Goal: Task Accomplishment & Management: Manage account settings

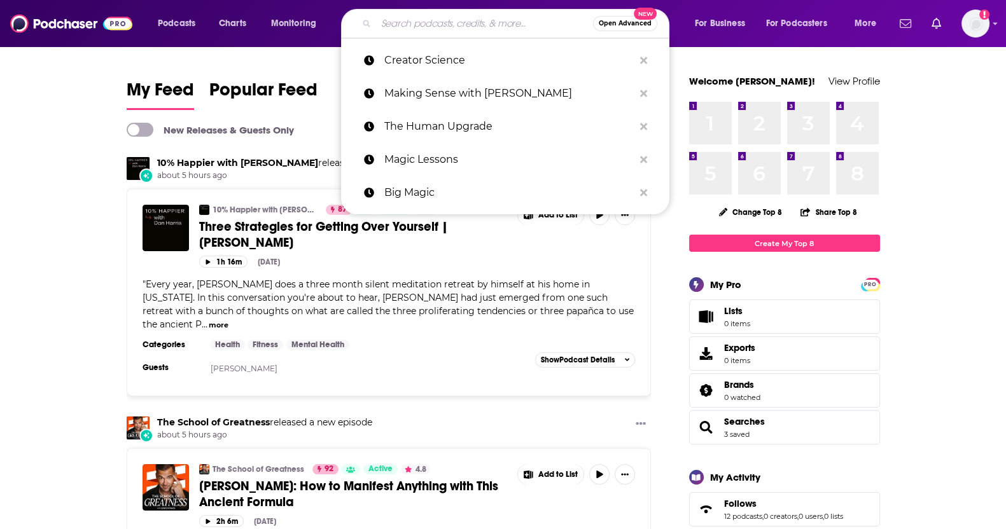
click at [478, 25] on input "Search podcasts, credits, & more..." at bounding box center [484, 23] width 217 height 20
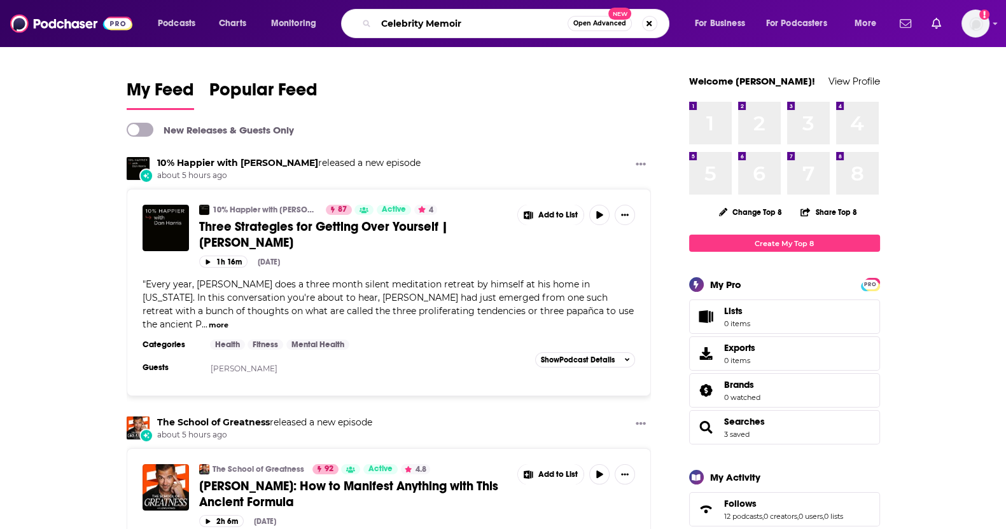
type input "Celebrity Memoir"
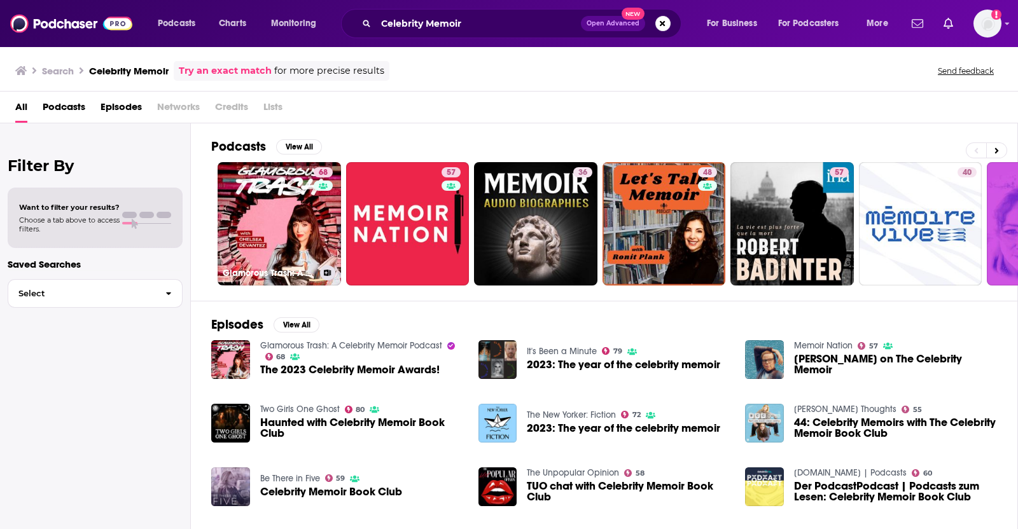
click at [266, 240] on link "68 Glamorous Trash: A Celebrity Memoir Podcast" at bounding box center [279, 223] width 123 height 123
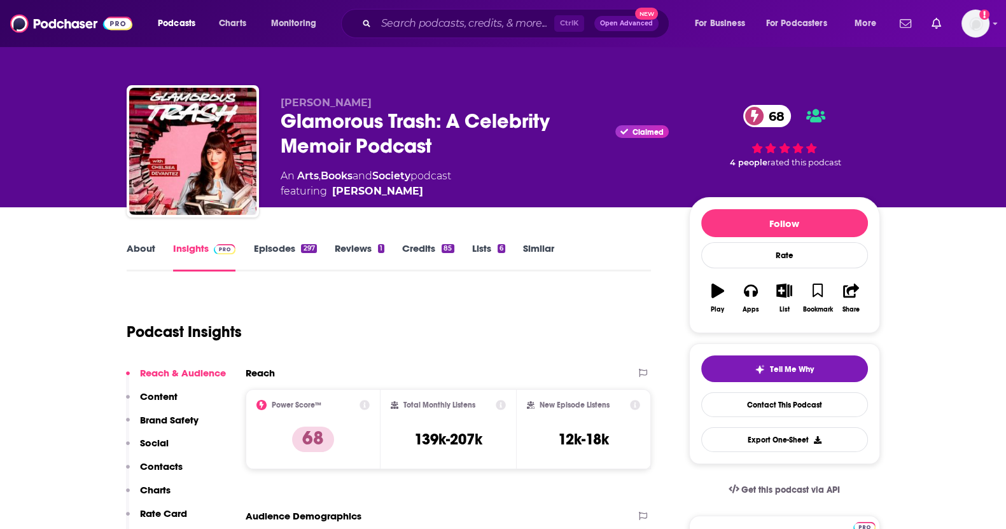
click at [312, 254] on link "Episodes 297" at bounding box center [284, 256] width 63 height 29
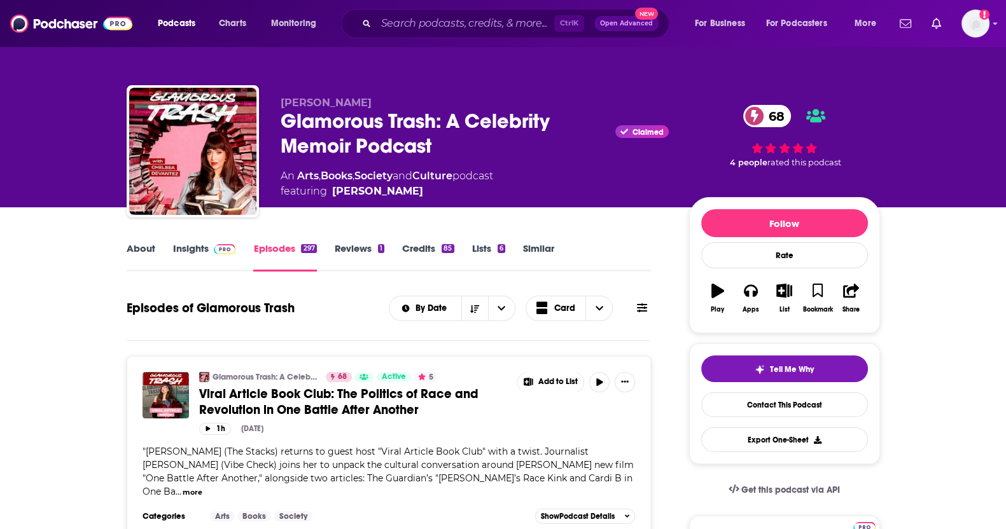
click at [197, 247] on link "Insights" at bounding box center [204, 256] width 63 height 29
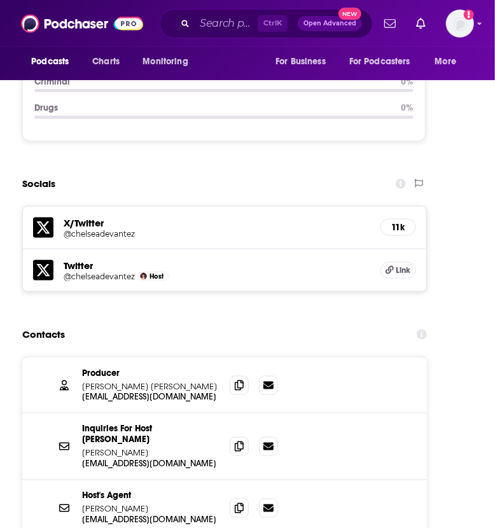
scroll to position [1838, 0]
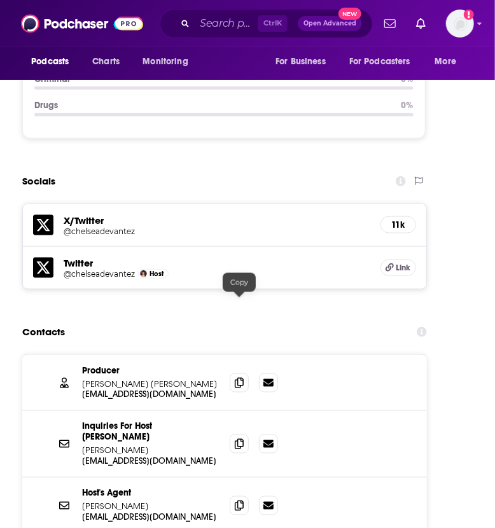
click at [236, 378] on icon at bounding box center [239, 383] width 9 height 10
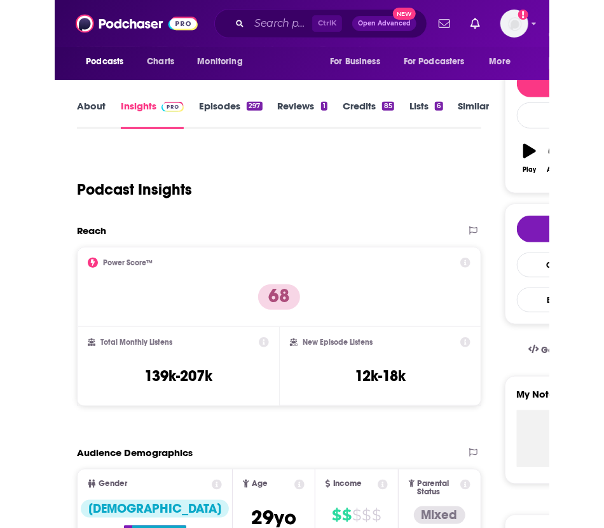
scroll to position [0, 0]
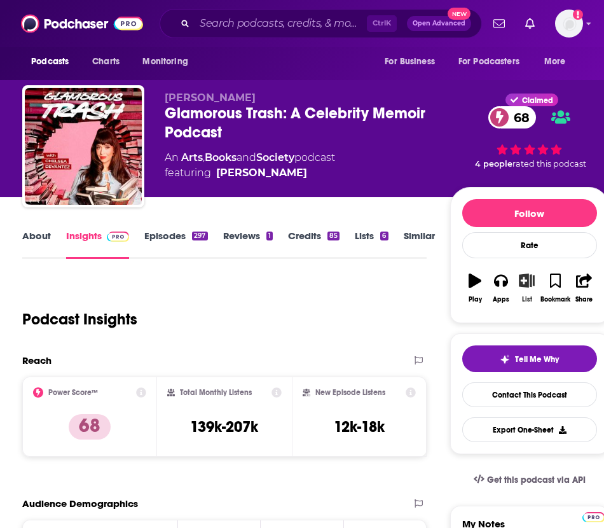
click at [522, 287] on icon "button" at bounding box center [527, 281] width 16 height 14
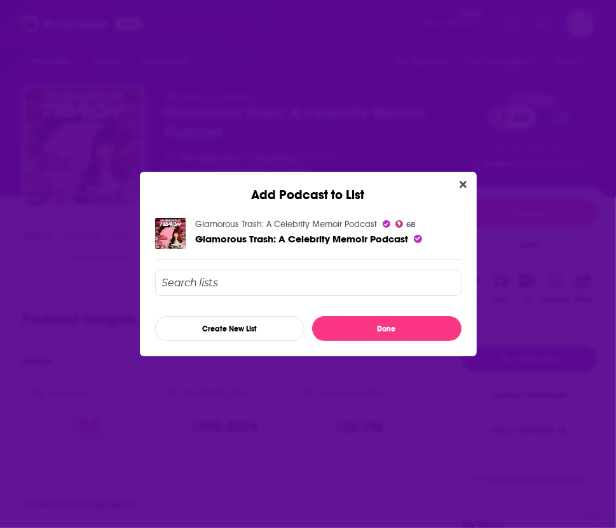
click at [261, 278] on input "Add Podcast To List" at bounding box center [308, 283] width 307 height 26
click at [239, 330] on button "Create New List" at bounding box center [230, 328] width 150 height 25
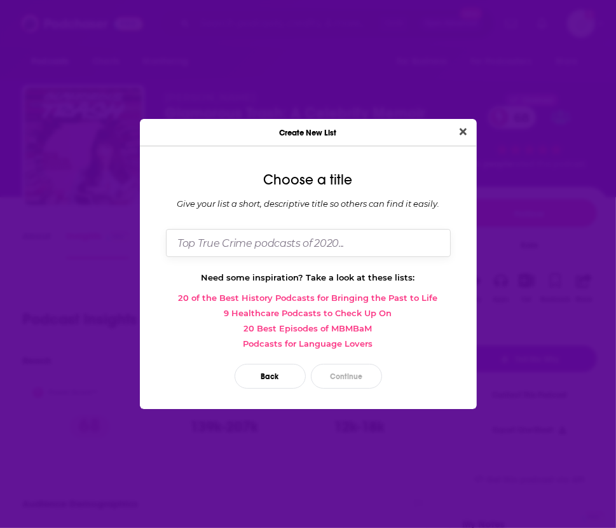
click at [330, 233] on input "Dialog" at bounding box center [308, 242] width 285 height 27
type input "Celebrity Memoirs"
click at [340, 368] on button "Continue" at bounding box center [346, 376] width 71 height 25
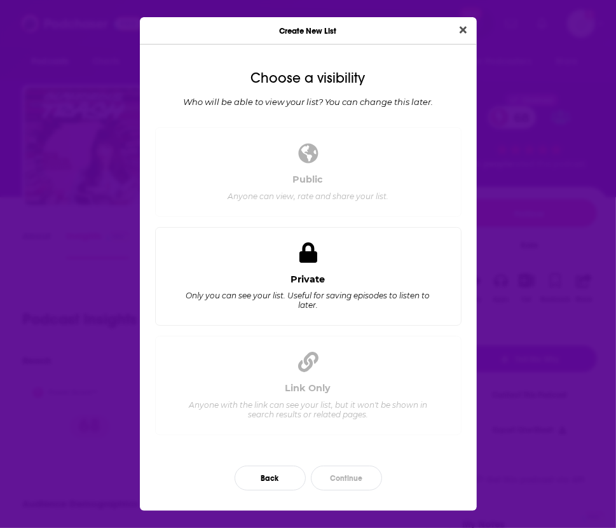
click at [292, 300] on div "Only you can see your list. Useful for saving episodes to listen to later." at bounding box center [308, 300] width 256 height 19
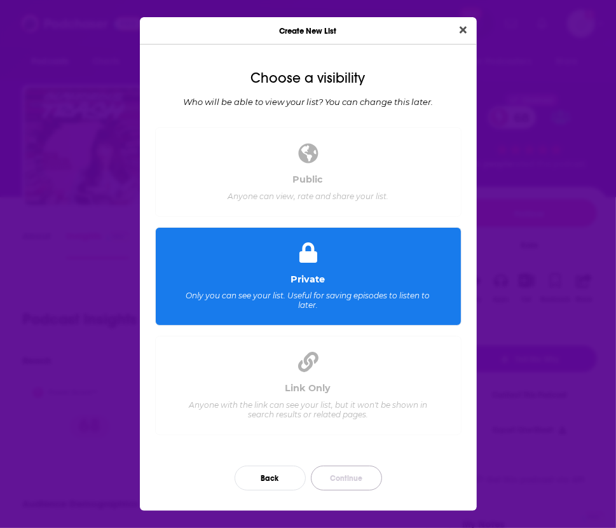
click at [344, 469] on button "Continue" at bounding box center [346, 478] width 71 height 25
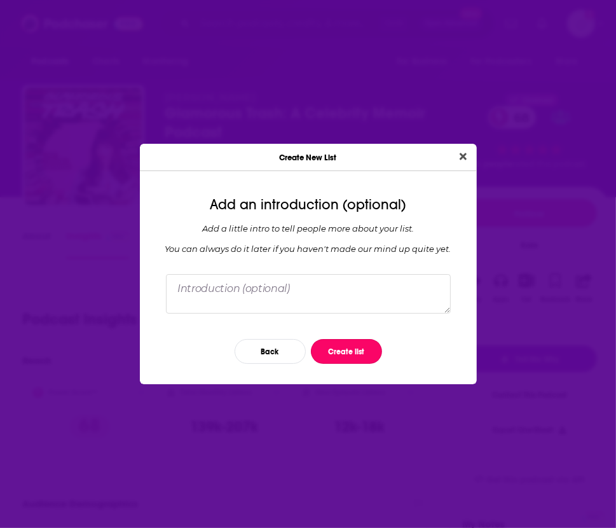
click at [340, 352] on button "Create list" at bounding box center [346, 351] width 71 height 25
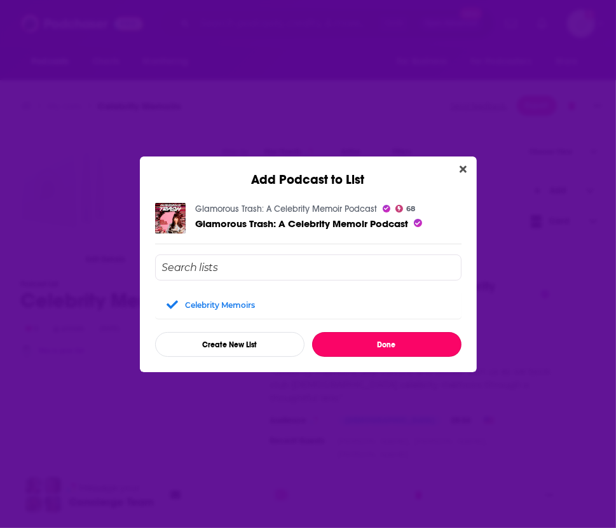
click at [393, 342] on button "Done" at bounding box center [387, 344] width 150 height 25
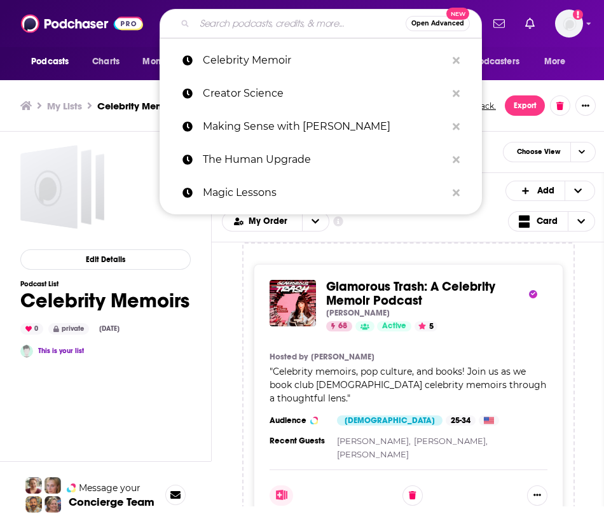
click at [287, 27] on input "Search podcasts, credits, & more..." at bounding box center [300, 23] width 211 height 20
type input "C"
click at [378, 306] on span "Glamorous Trash: A Celebrity Memoir Podcast" at bounding box center [410, 294] width 169 height 30
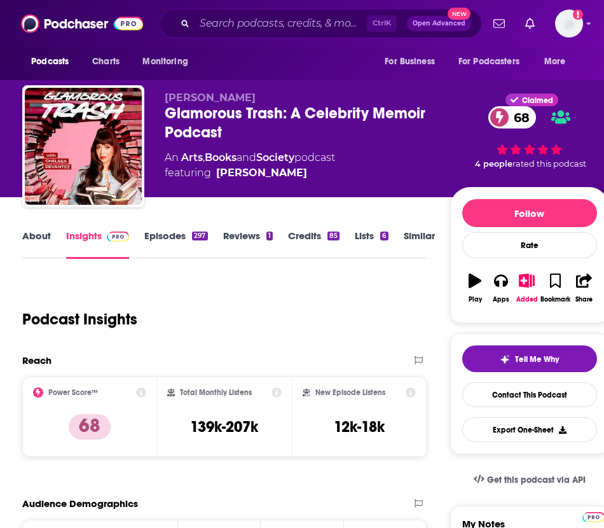
click at [365, 236] on link "Lists 6" at bounding box center [371, 244] width 33 height 29
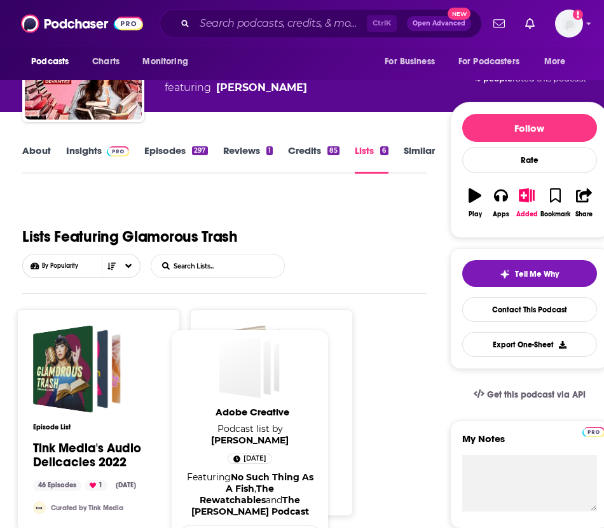
scroll to position [77, 0]
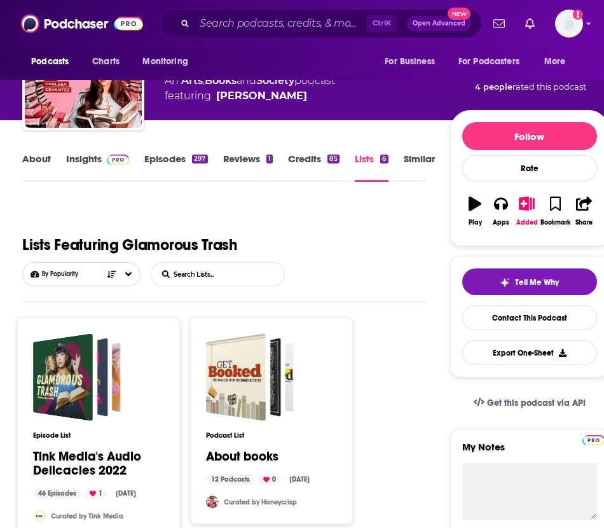
click at [318, 167] on link "Credits 85" at bounding box center [314, 167] width 52 height 29
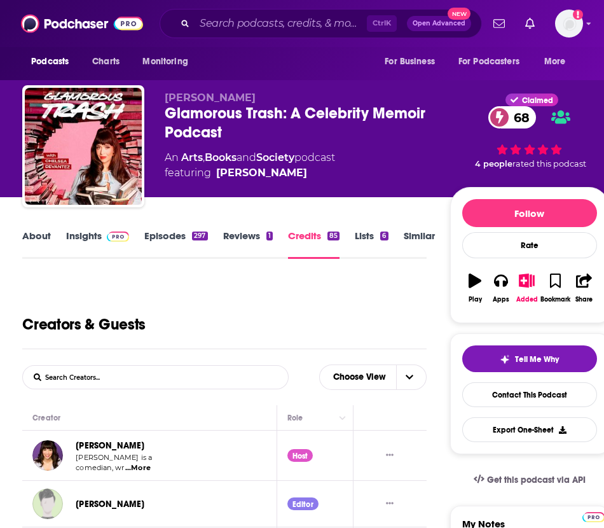
click at [407, 228] on div "About Insights Episodes 297 Reviews 1 Credits 85 Lists 6 Similar" at bounding box center [224, 243] width 405 height 31
click at [429, 242] on link "Similar" at bounding box center [419, 244] width 31 height 29
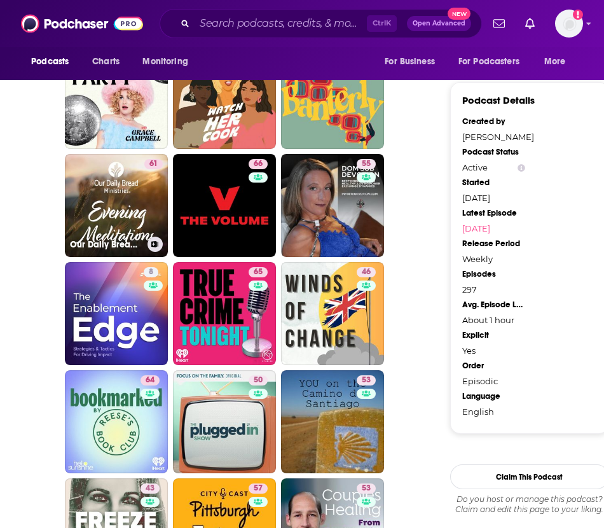
scroll to position [1120, 0]
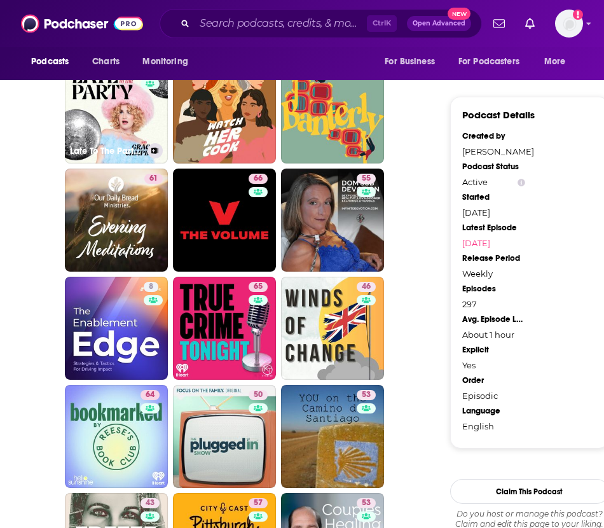
click at [132, 124] on link "60 Late To The Party With Grace Campbell" at bounding box center [116, 111] width 103 height 103
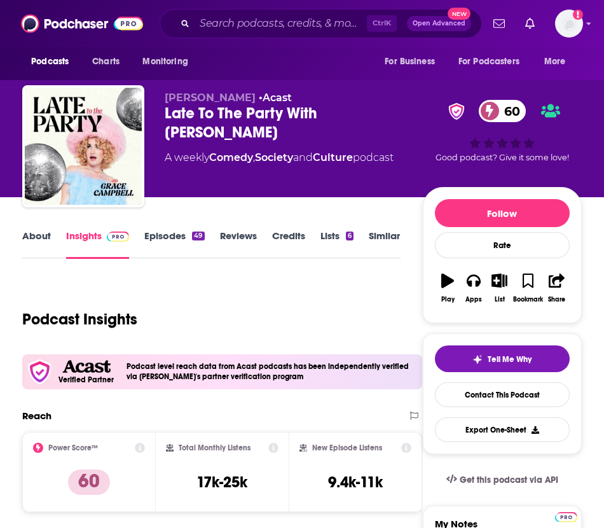
click at [42, 232] on link "About" at bounding box center [36, 244] width 29 height 29
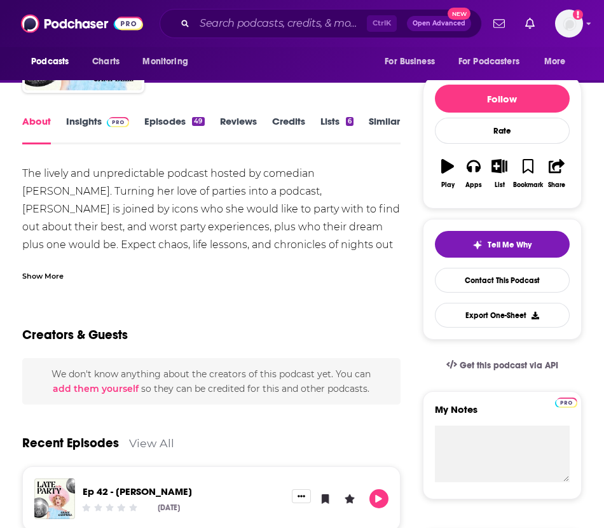
scroll to position [115, 0]
click at [90, 121] on link "Insights" at bounding box center [97, 129] width 63 height 29
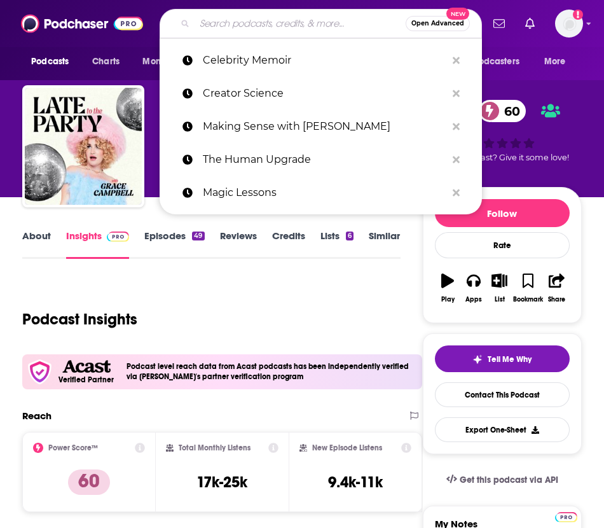
click at [240, 15] on input "Search podcasts, credits, & more..." at bounding box center [300, 23] width 211 height 20
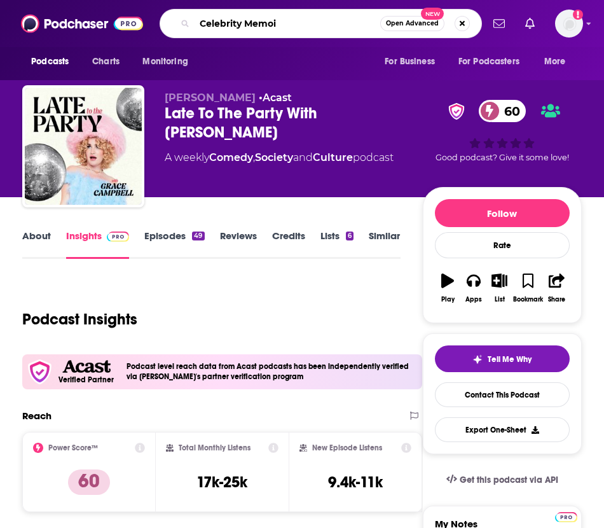
type input "Celebrity Memoir"
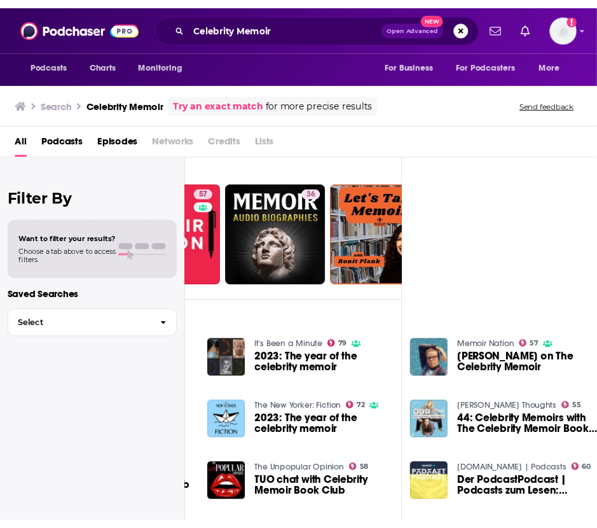
scroll to position [11, 0]
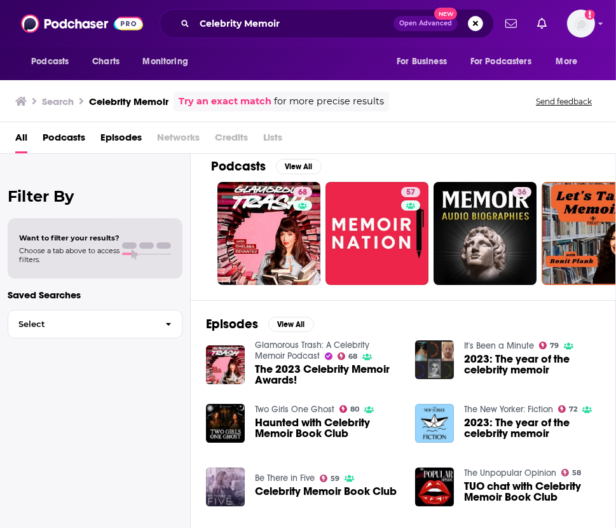
click at [0, 360] on html "Podcasts Charts Monitoring Celebrity Memoir Open Advanced New For Business For …" at bounding box center [308, 264] width 616 height 528
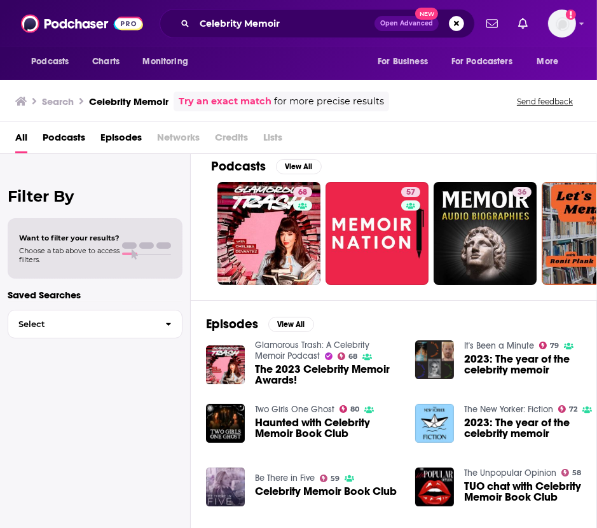
click at [57, 146] on span "Podcasts" at bounding box center [64, 140] width 43 height 26
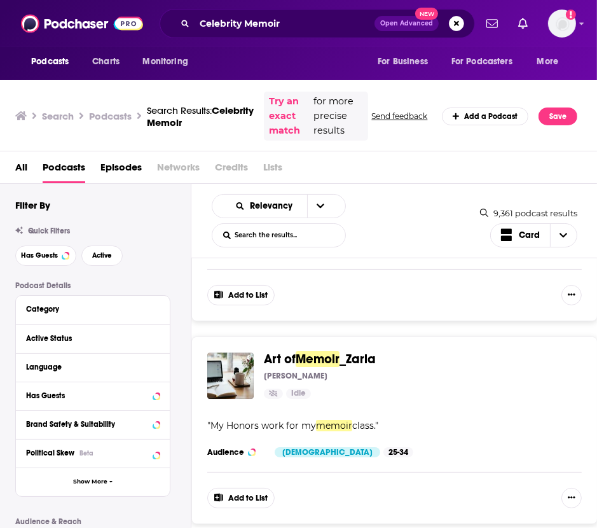
scroll to position [2742, 0]
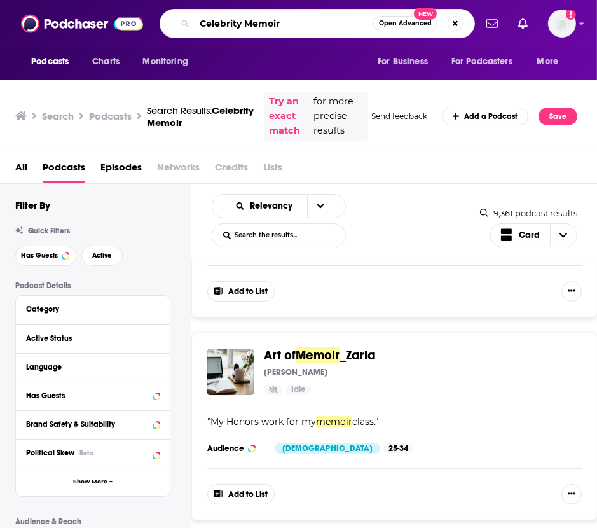
click at [289, 17] on input "Celebrity Memoir" at bounding box center [284, 23] width 179 height 20
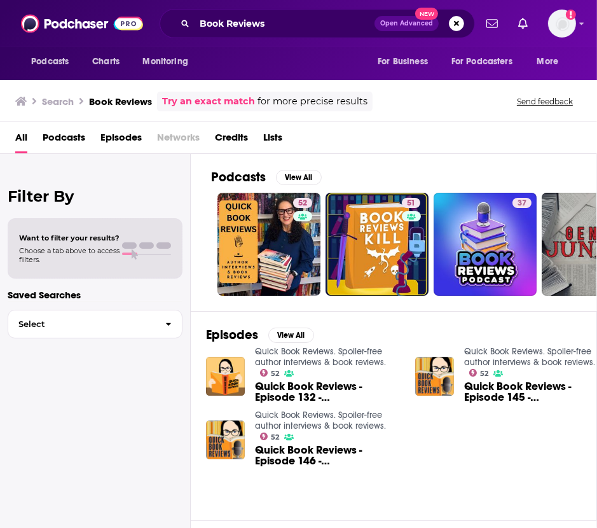
click at [62, 141] on span "Podcasts" at bounding box center [64, 140] width 43 height 26
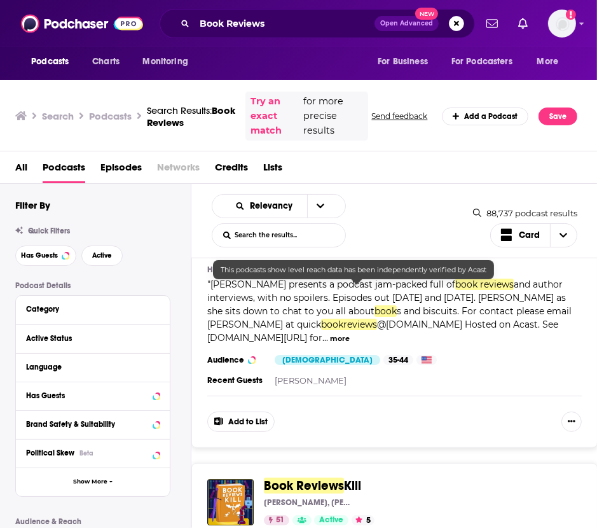
scroll to position [99, 0]
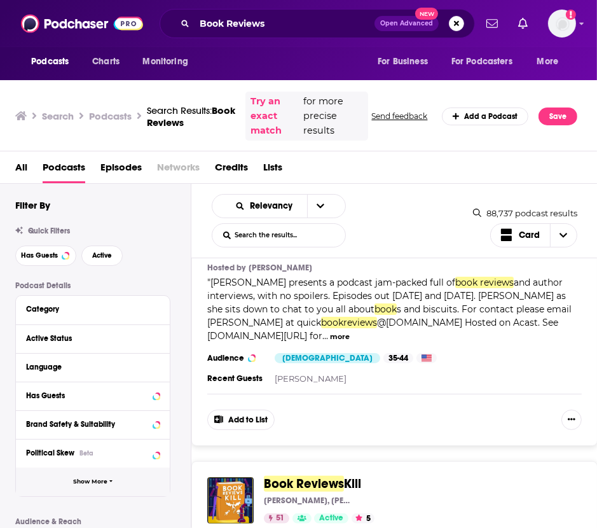
click at [82, 485] on span "Show More" at bounding box center [90, 481] width 34 height 7
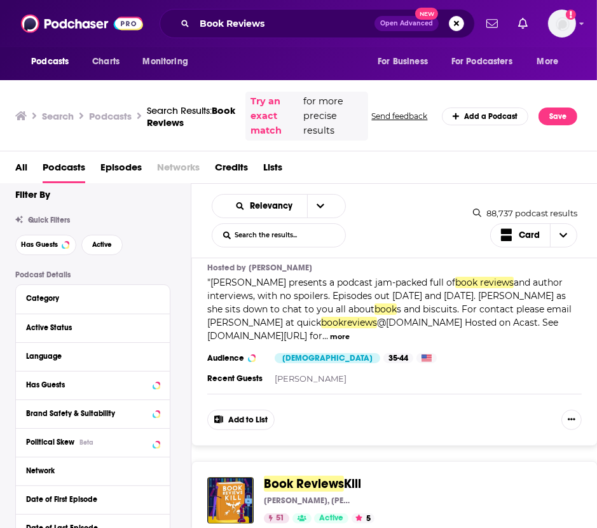
scroll to position [0, 0]
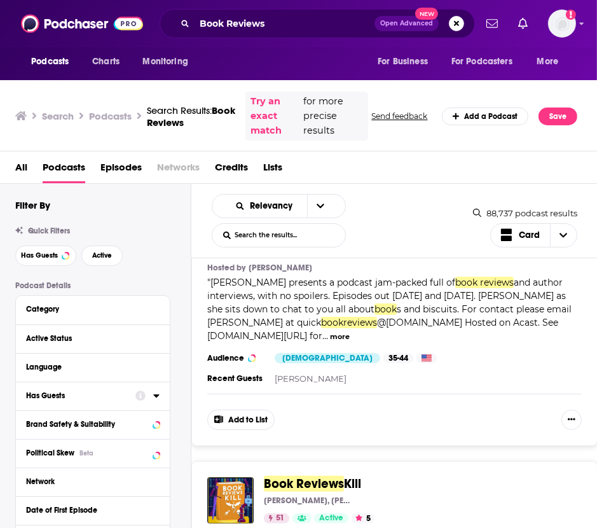
click at [67, 389] on button "Has Guests" at bounding box center [80, 395] width 109 height 16
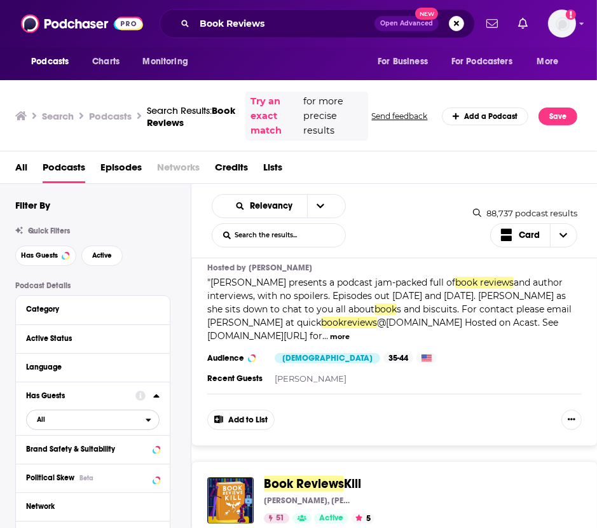
click at [45, 412] on span "All" at bounding box center [86, 420] width 119 height 17
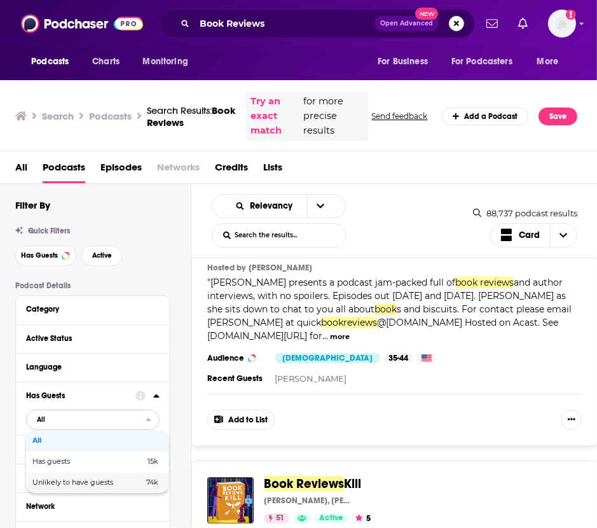
click at [48, 489] on div "Unlikely to have guests 74k" at bounding box center [97, 482] width 143 height 21
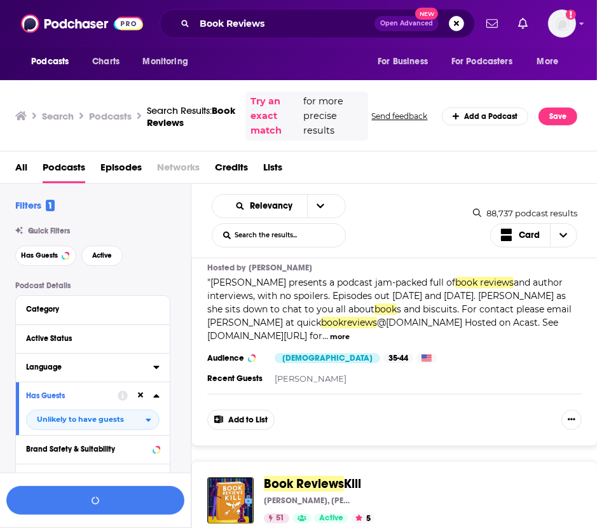
click at [119, 374] on button "Language" at bounding box center [89, 367] width 127 height 16
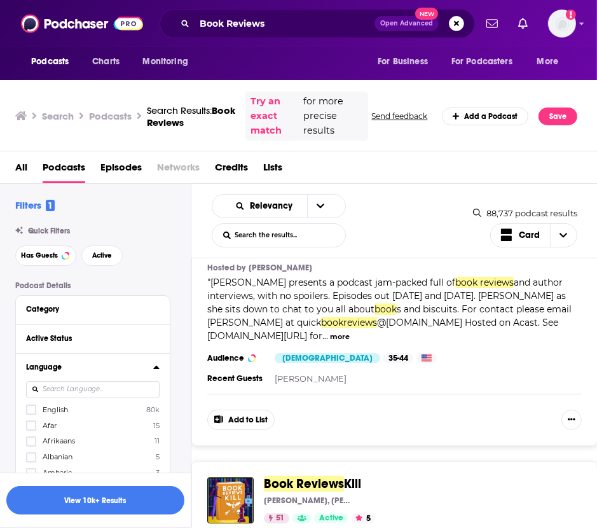
click at [35, 414] on label at bounding box center [31, 410] width 10 height 10
click at [95, 373] on button "Language" at bounding box center [80, 367] width 109 height 16
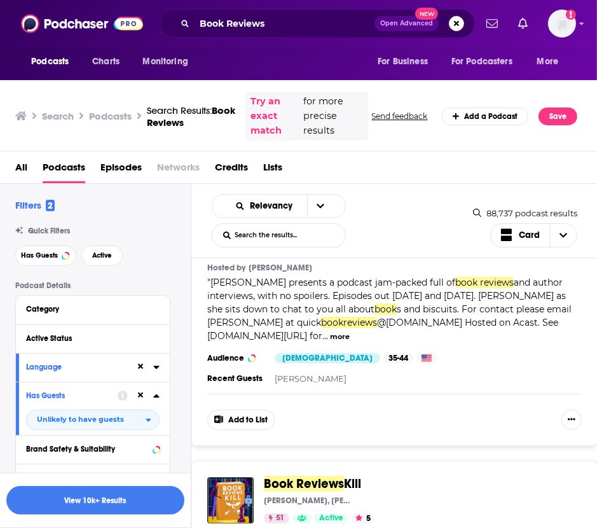
click at [99, 347] on div "Active Status" at bounding box center [93, 338] width 154 height 29
click at [105, 336] on div "Active Status" at bounding box center [76, 338] width 101 height 9
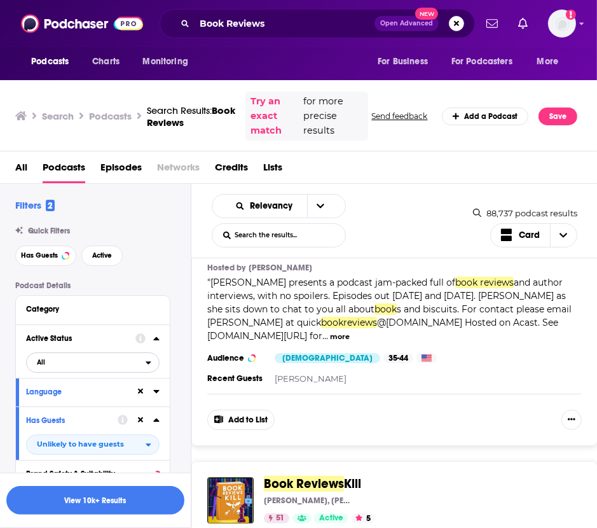
click at [38, 372] on button "All" at bounding box center [93, 362] width 134 height 20
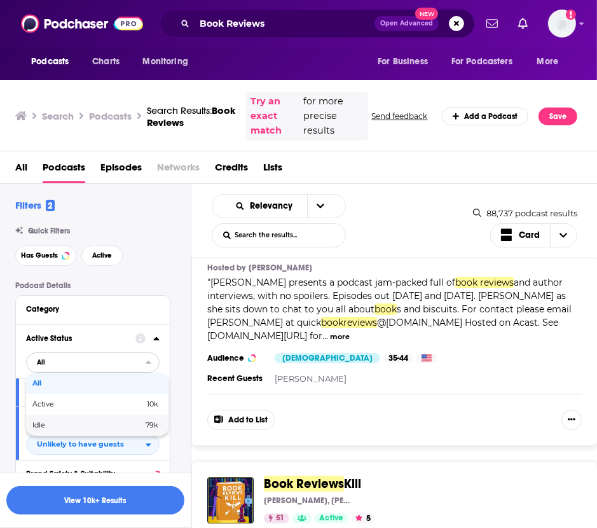
click at [38, 430] on div "Idle 79k" at bounding box center [97, 425] width 143 height 21
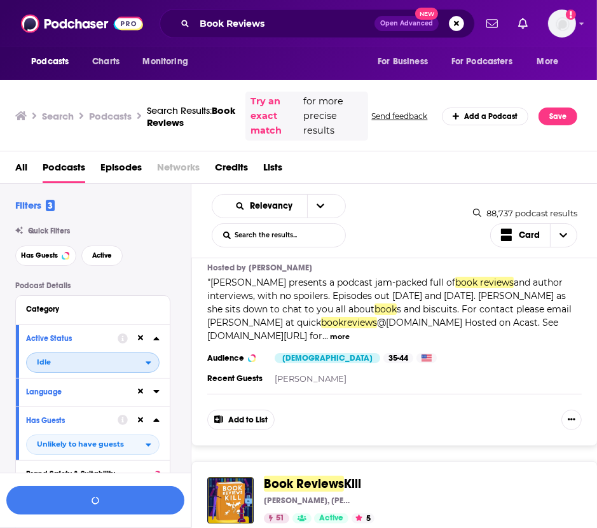
click at [80, 354] on button "Idle" at bounding box center [93, 362] width 134 height 20
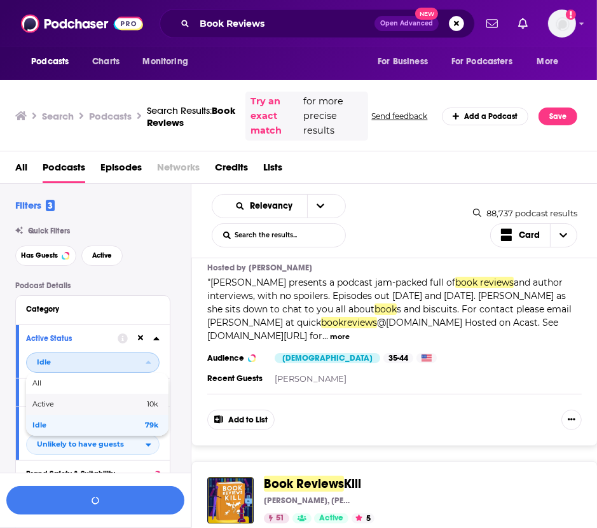
click at [51, 405] on span "Active" at bounding box center [65, 404] width 67 height 7
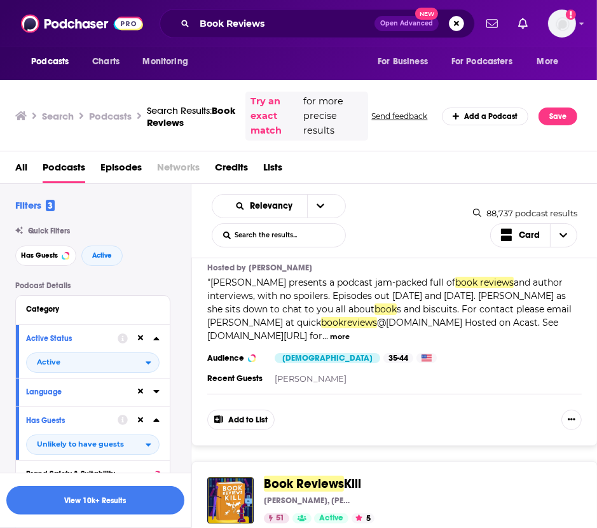
click at [91, 338] on div "Active Status" at bounding box center [67, 338] width 83 height 9
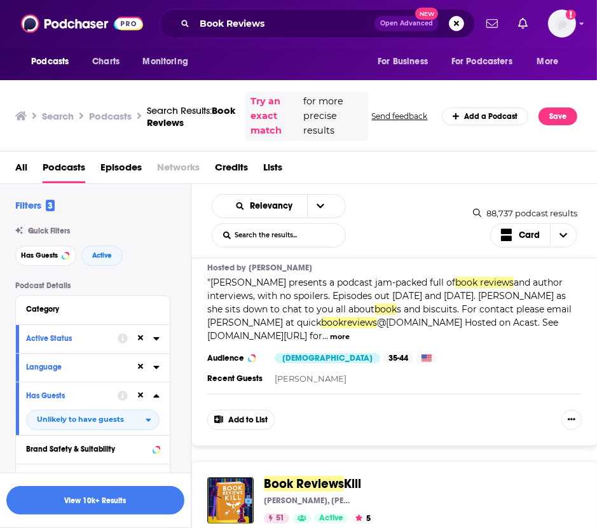
click at [74, 300] on div "Category" at bounding box center [93, 310] width 154 height 29
click at [66, 307] on div "Category" at bounding box center [85, 309] width 119 height 9
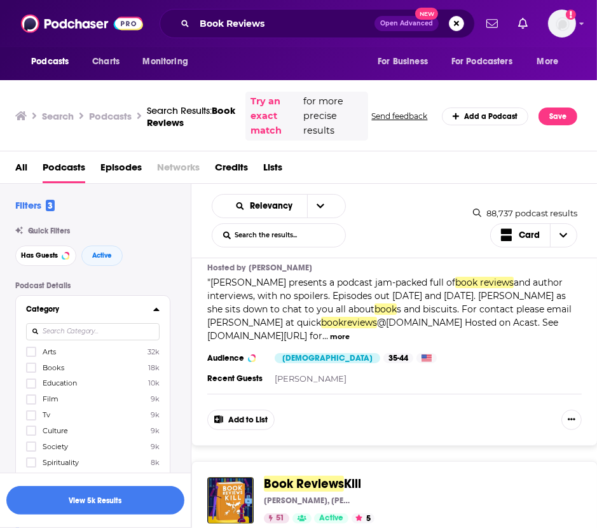
click at [31, 372] on label at bounding box center [31, 368] width 10 height 10
click at [31, 364] on icon at bounding box center [31, 368] width 8 height 8
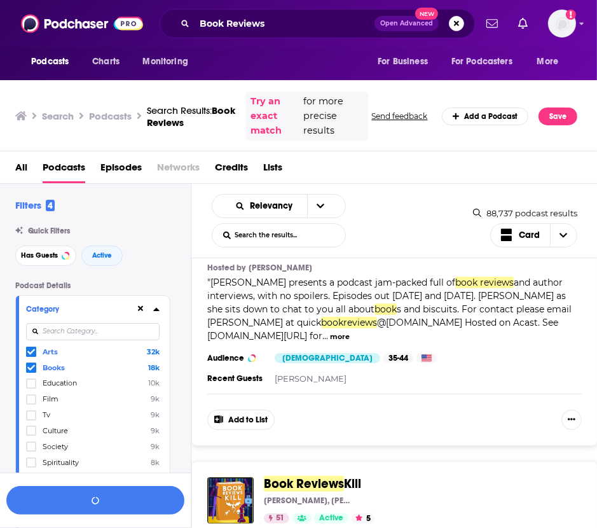
click at [31, 397] on icon at bounding box center [31, 400] width 8 height 8
click at [27, 434] on label at bounding box center [31, 431] width 10 height 10
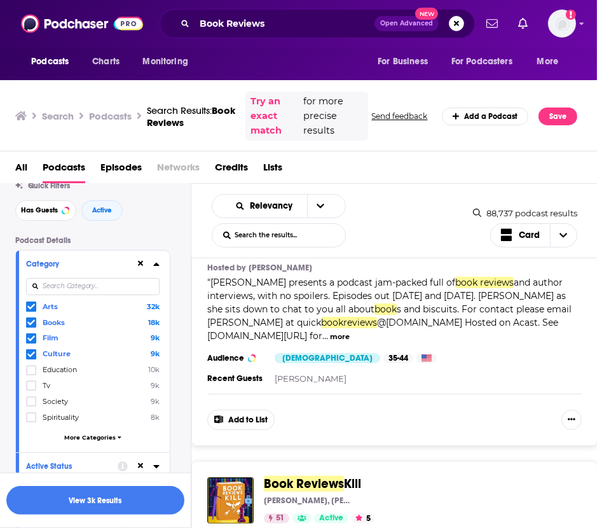
scroll to position [45, 0]
click at [81, 268] on div "Category" at bounding box center [76, 264] width 101 height 9
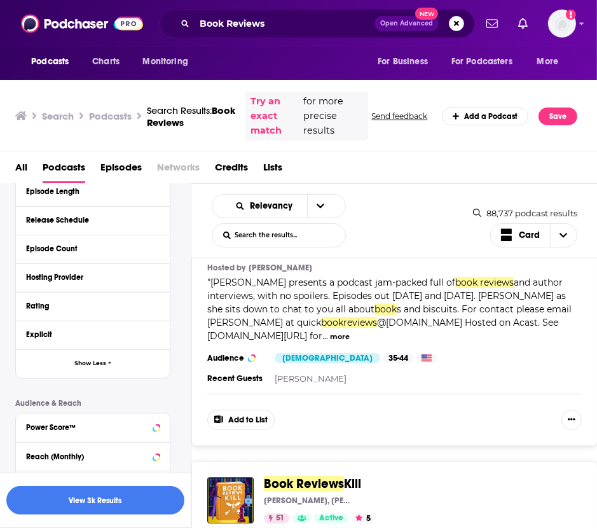
scroll to position [556, 0]
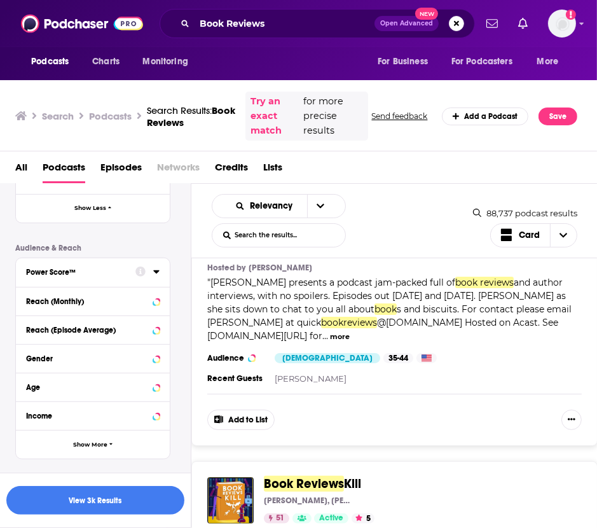
click at [83, 272] on div "Power Score™" at bounding box center [76, 272] width 101 height 9
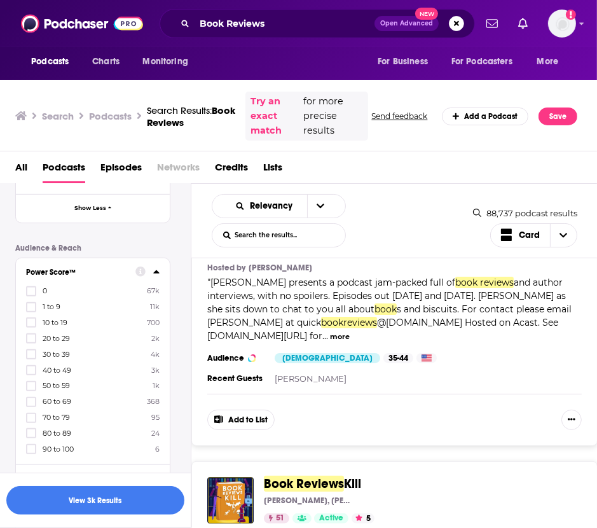
click at [31, 445] on icon at bounding box center [31, 449] width 8 height 8
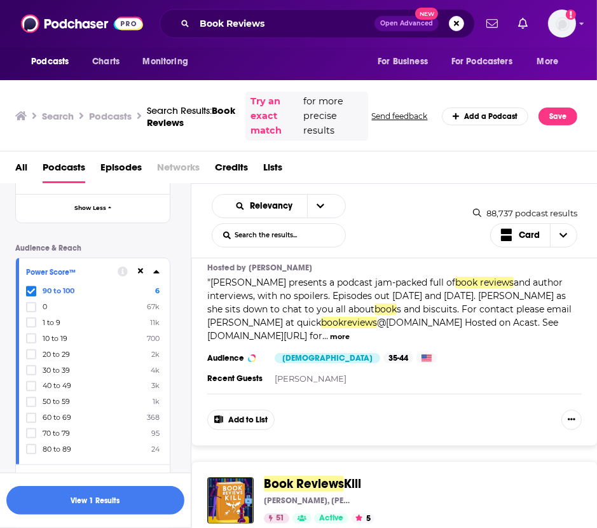
click at [32, 445] on icon at bounding box center [31, 449] width 8 height 8
click at [27, 445] on icon at bounding box center [31, 449] width 8 height 8
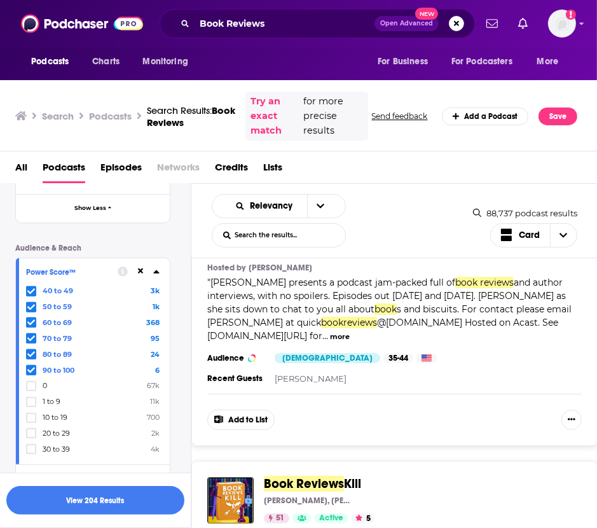
click at [158, 240] on div "Podcast Details Category Active Status Language Has Guests Unlikely to have gue…" at bounding box center [103, 181] width 176 height 912
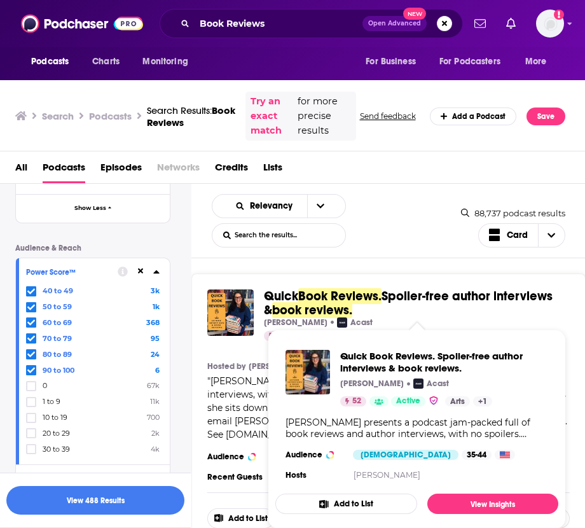
click at [310, 508] on button "Add to List" at bounding box center [346, 504] width 142 height 20
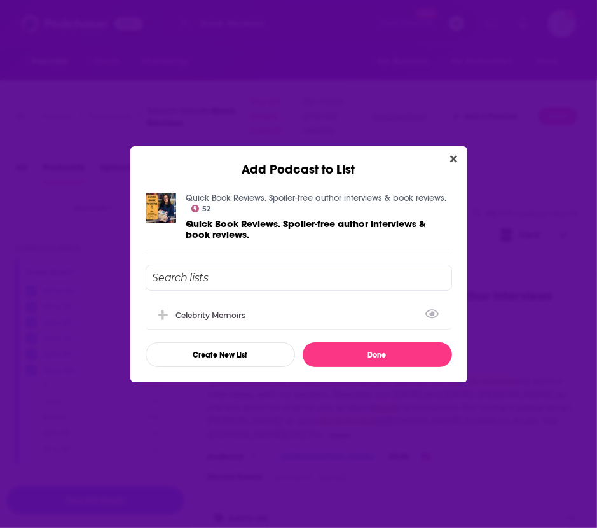
click at [307, 275] on input "Add Podcast To List" at bounding box center [299, 278] width 307 height 26
click at [283, 305] on div "Celebrity Memoirs" at bounding box center [299, 315] width 307 height 28
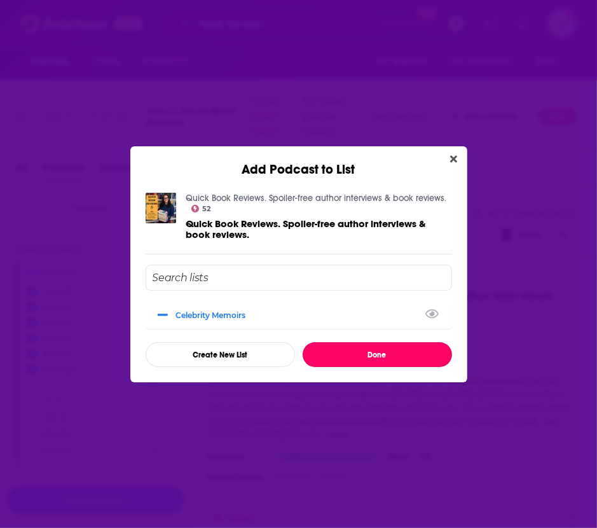
click at [352, 350] on button "Done" at bounding box center [378, 354] width 150 height 25
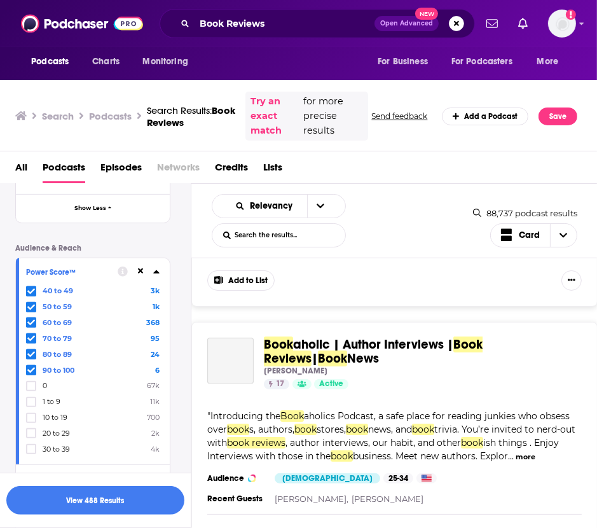
scroll to position [1685, 0]
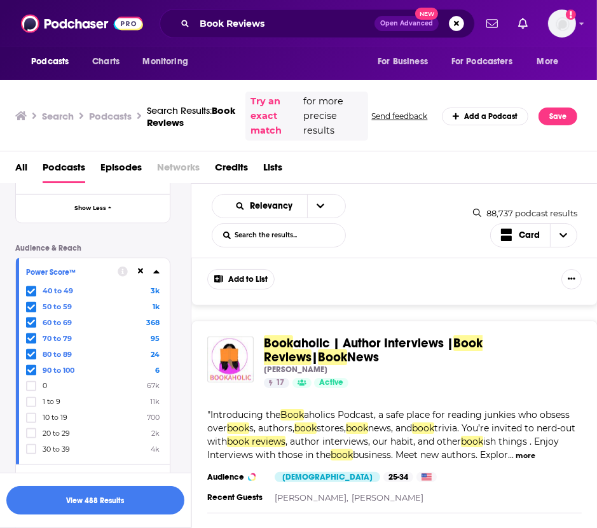
click at [323, 208] on button "open menu" at bounding box center [320, 206] width 27 height 23
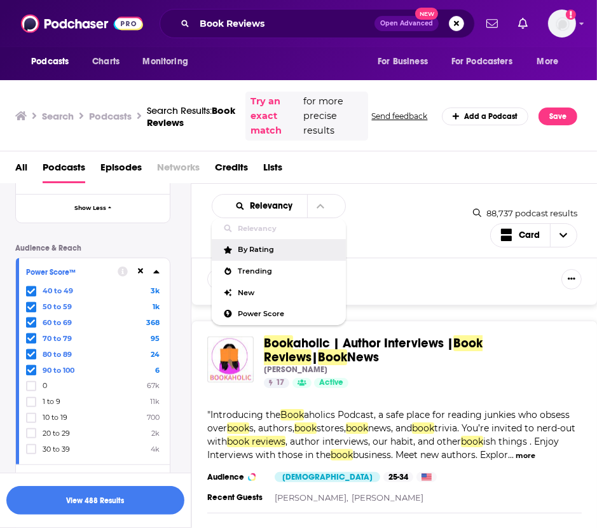
click at [264, 253] on span "By Rating" at bounding box center [287, 249] width 98 height 7
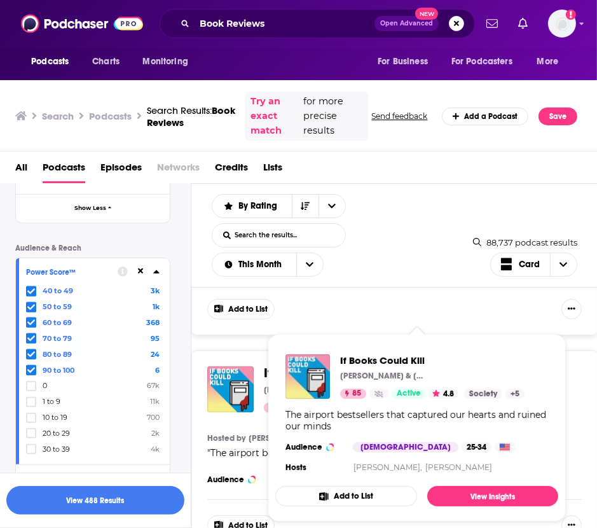
scroll to position [2054, 0]
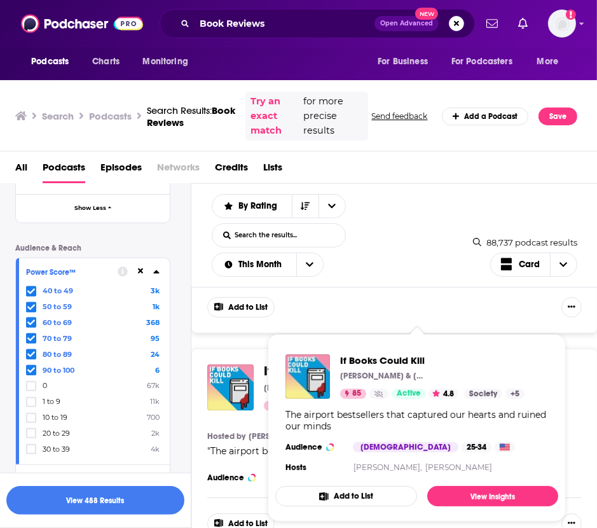
click at [314, 491] on button "Add to List" at bounding box center [346, 496] width 142 height 20
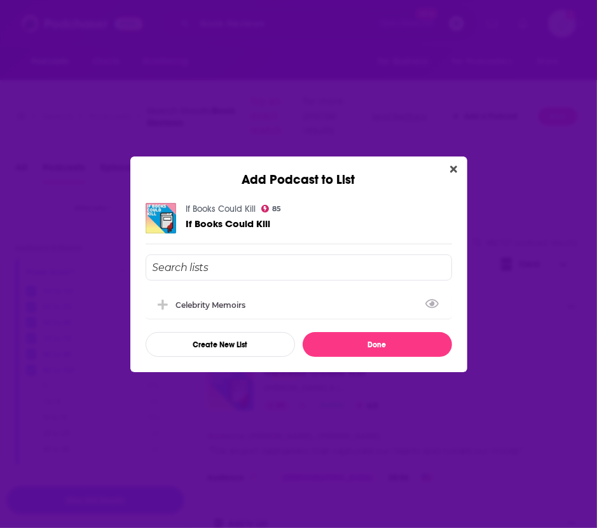
click at [393, 302] on div "Celebrity Memoirs" at bounding box center [299, 305] width 307 height 28
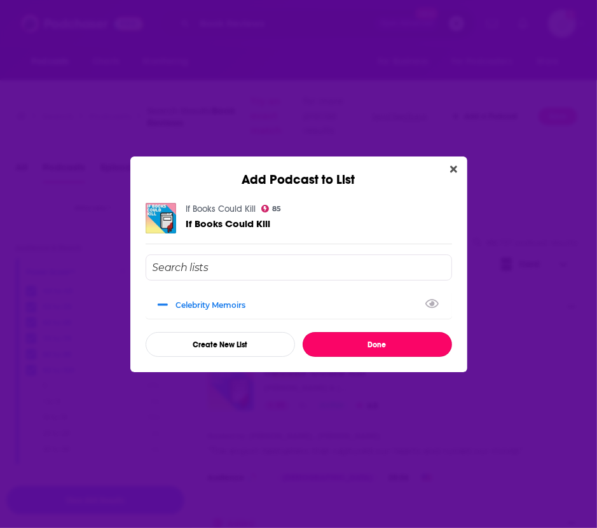
click at [377, 341] on button "Done" at bounding box center [378, 344] width 150 height 25
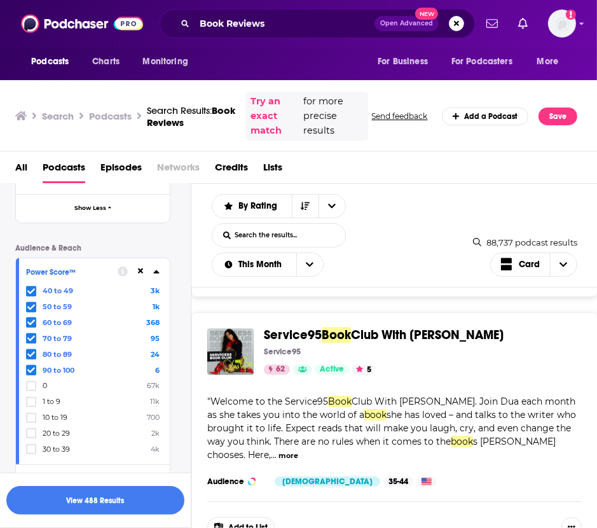
scroll to position [2565, 0]
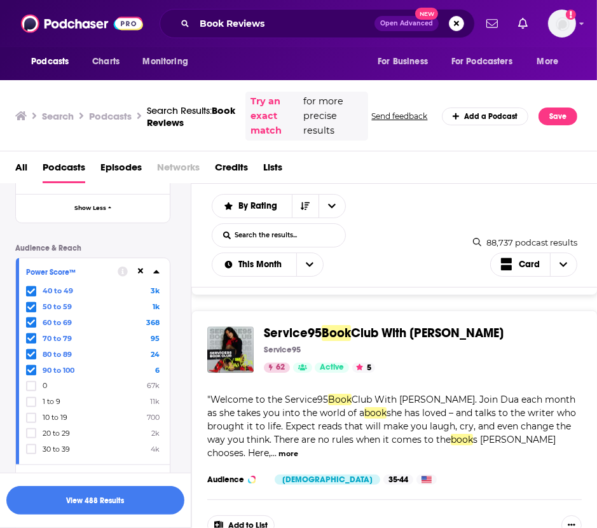
click at [247, 515] on button "Add to List" at bounding box center [240, 525] width 67 height 20
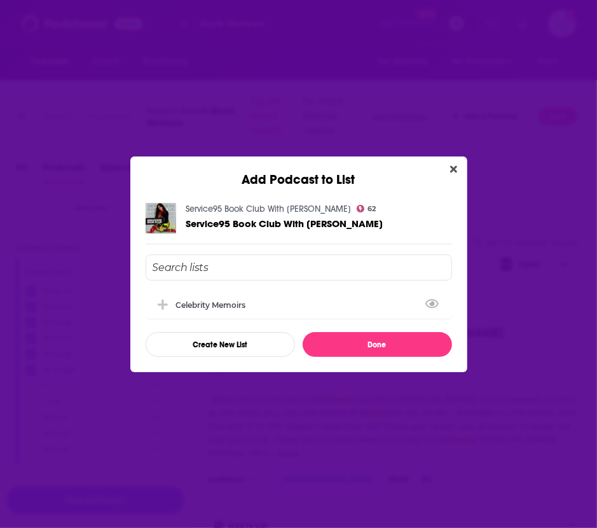
click at [225, 300] on div "Celebrity Memoirs" at bounding box center [215, 305] width 78 height 10
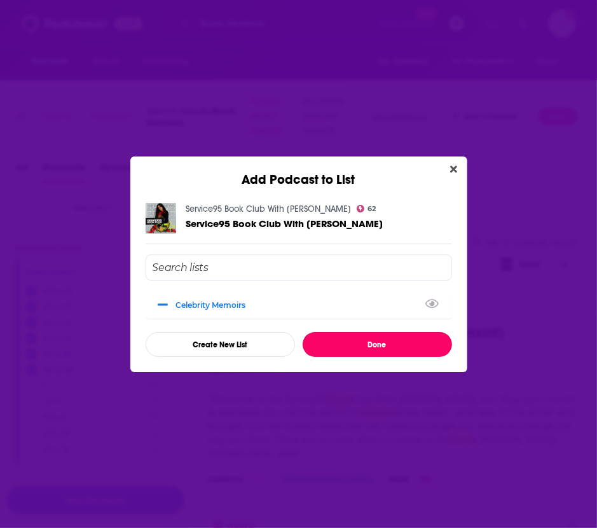
click at [330, 351] on button "Done" at bounding box center [378, 344] width 150 height 25
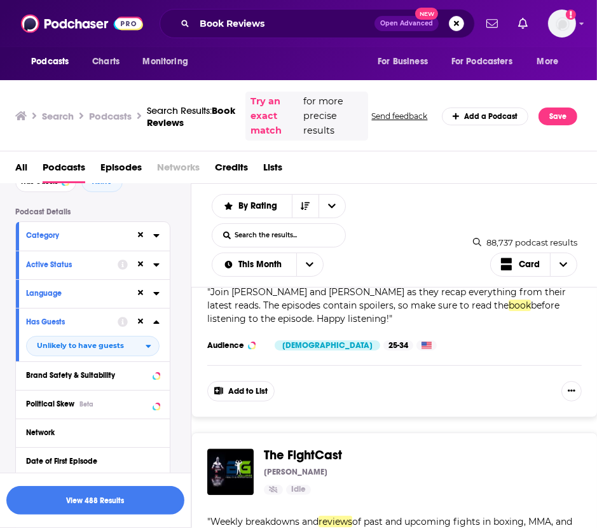
scroll to position [60, 0]
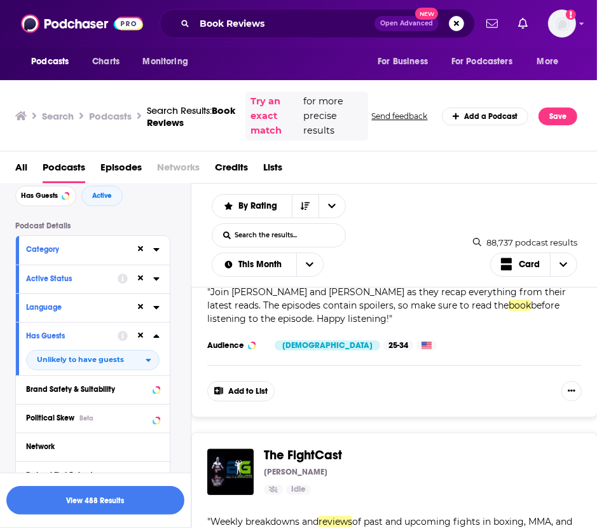
click at [155, 278] on icon at bounding box center [156, 278] width 6 height 3
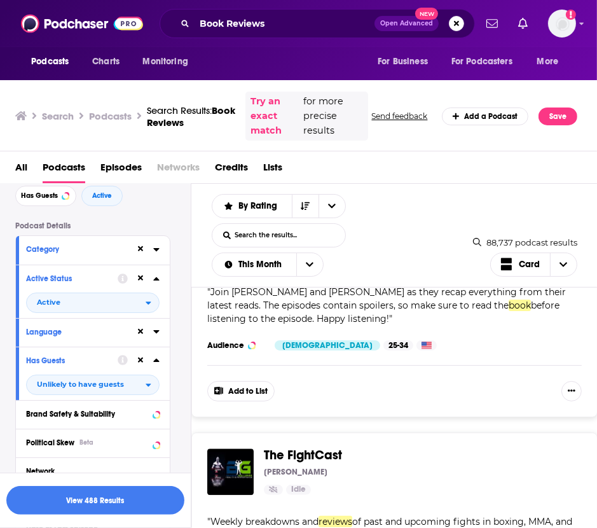
click at [155, 280] on icon at bounding box center [156, 278] width 6 height 3
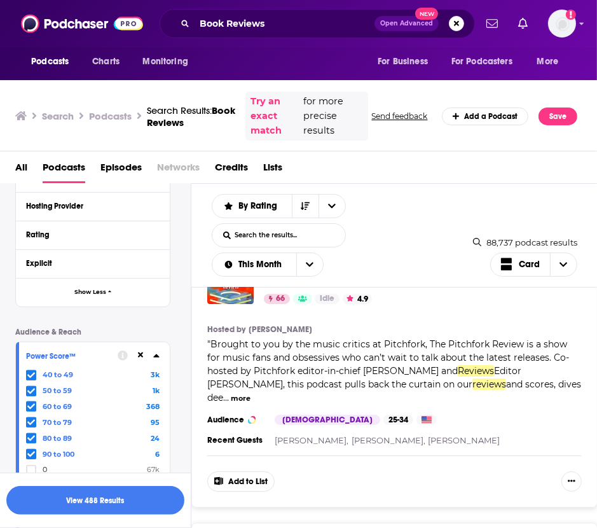
scroll to position [0, 0]
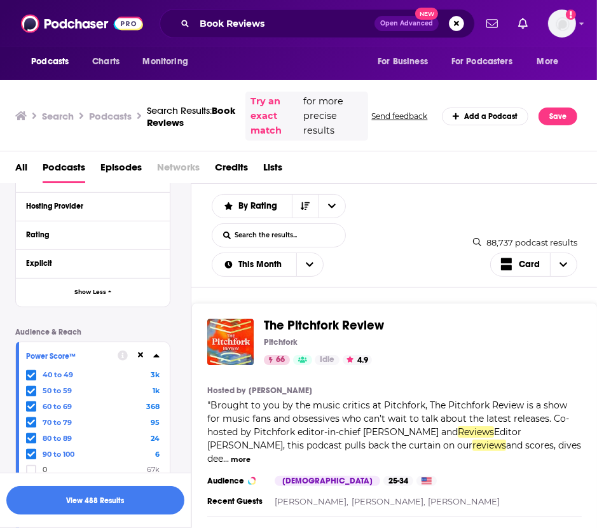
click at [288, 198] on div "By Rating" at bounding box center [279, 206] width 134 height 24
click at [334, 198] on button "open menu" at bounding box center [332, 206] width 27 height 23
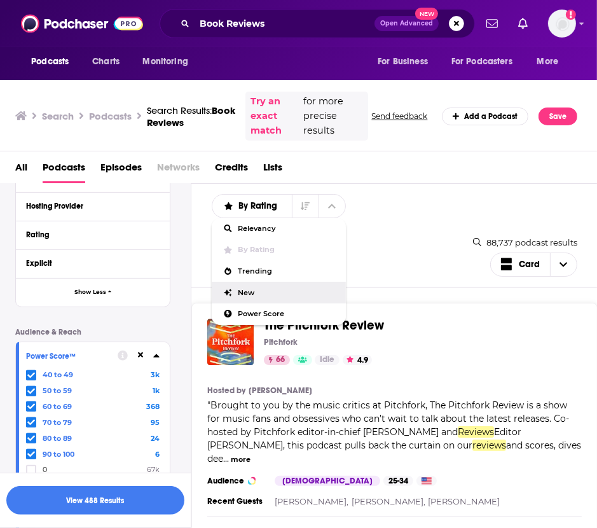
click at [264, 287] on div "New" at bounding box center [279, 293] width 134 height 22
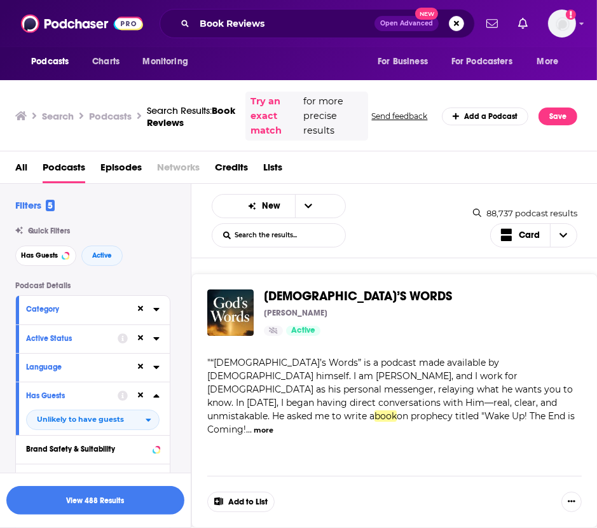
click at [308, 198] on button "open menu" at bounding box center [308, 206] width 27 height 23
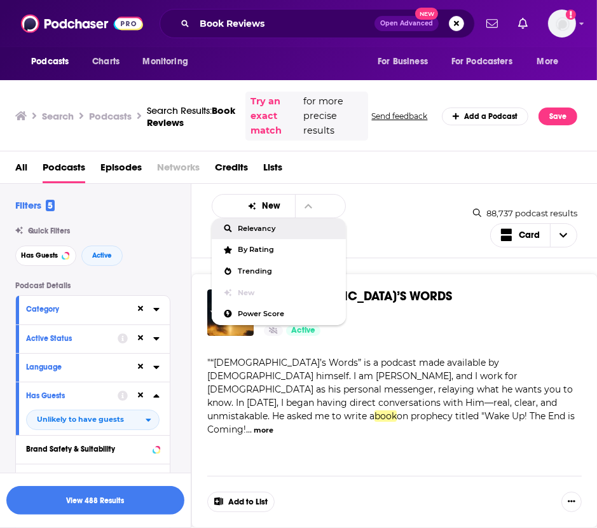
click at [244, 232] on div "Relevancy" at bounding box center [279, 229] width 134 height 22
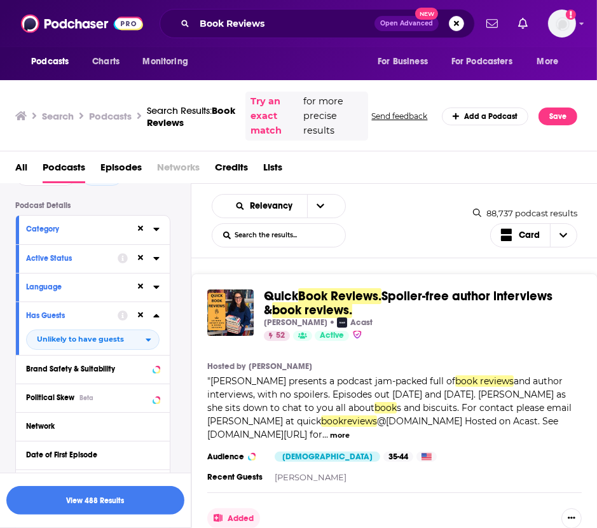
scroll to position [79, 0]
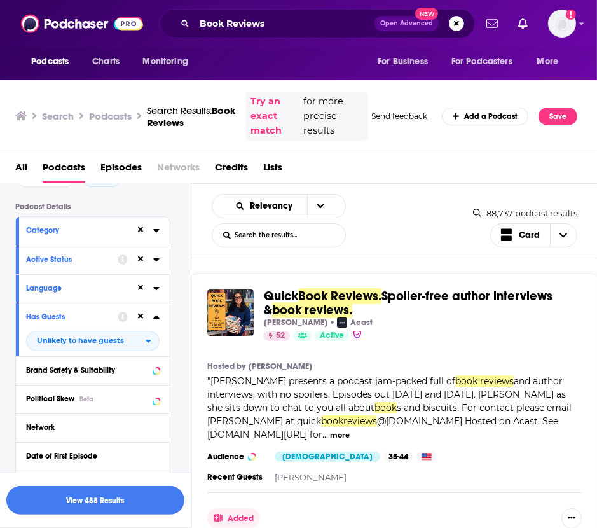
click at [156, 229] on icon at bounding box center [156, 230] width 6 height 3
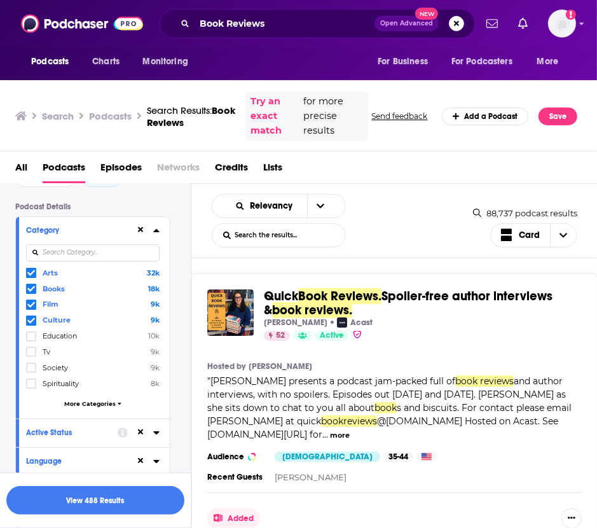
click at [29, 303] on icon at bounding box center [31, 305] width 8 height 8
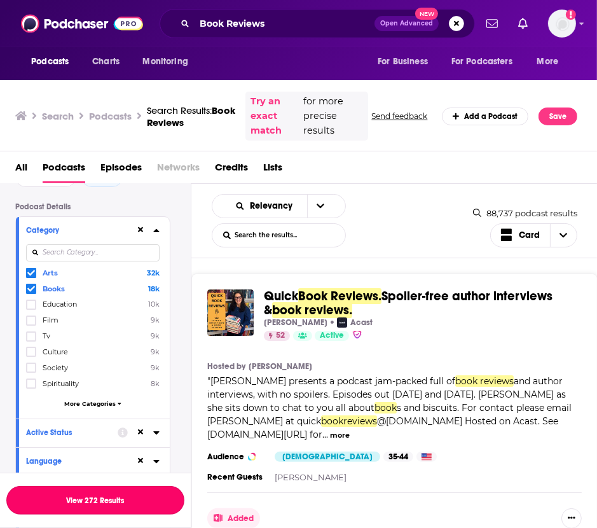
click at [99, 497] on button "View 272 Results" at bounding box center [95, 500] width 178 height 29
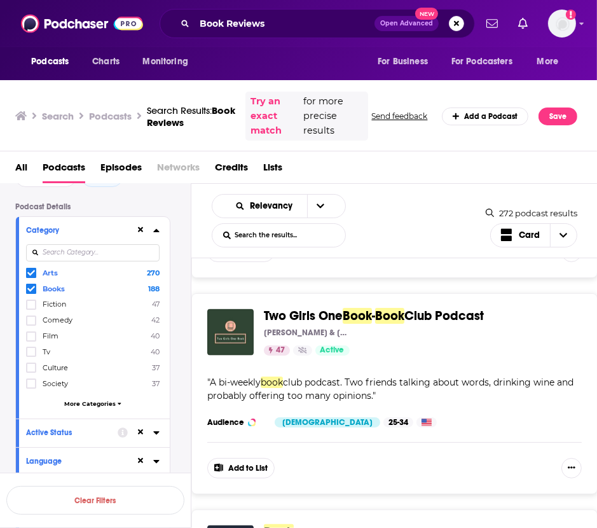
scroll to position [1489, 0]
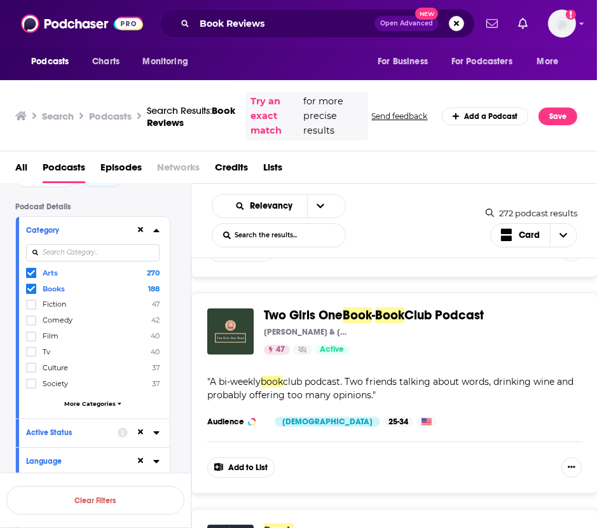
click at [237, 464] on button "Add to List" at bounding box center [240, 467] width 67 height 20
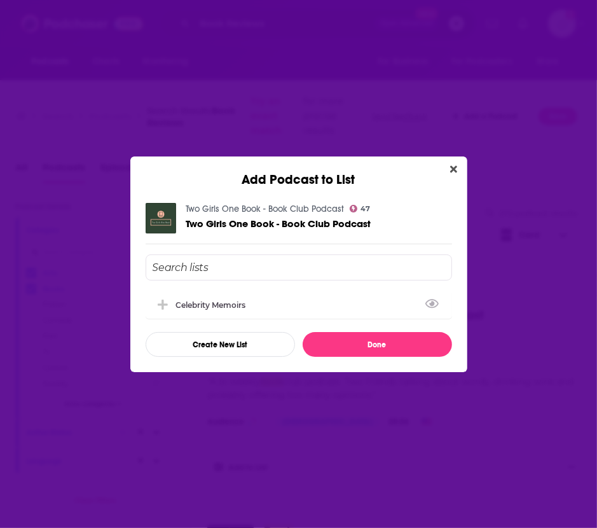
click at [244, 300] on div "Celebrity Memoirs" at bounding box center [215, 305] width 78 height 10
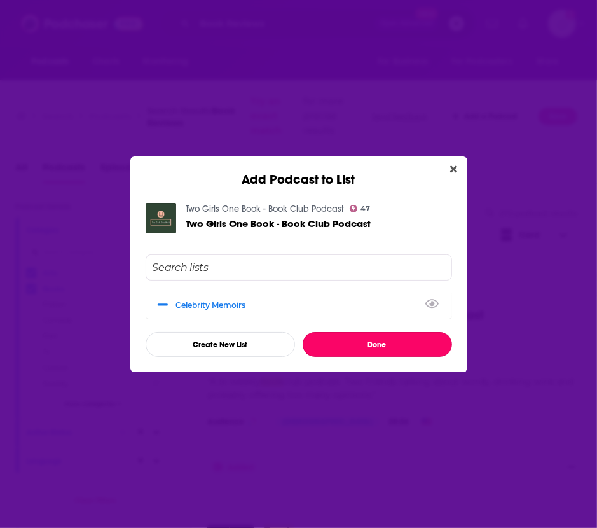
click at [337, 335] on button "Done" at bounding box center [378, 344] width 150 height 25
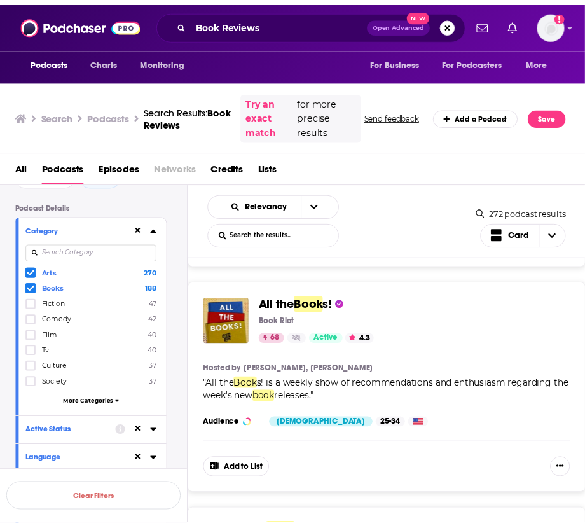
scroll to position [1960, 0]
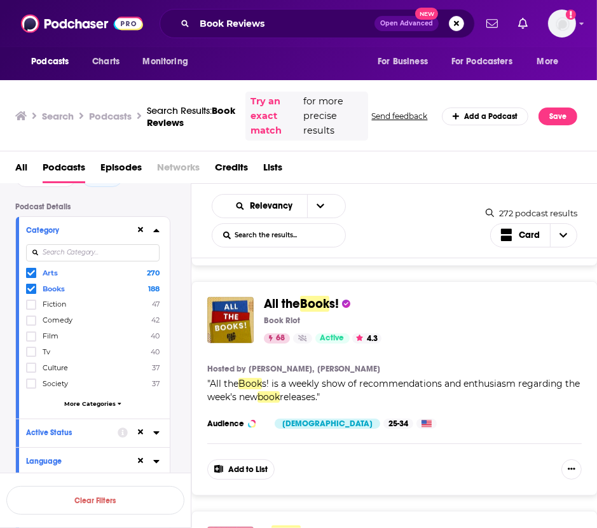
click at [214, 468] on icon at bounding box center [218, 469] width 9 height 8
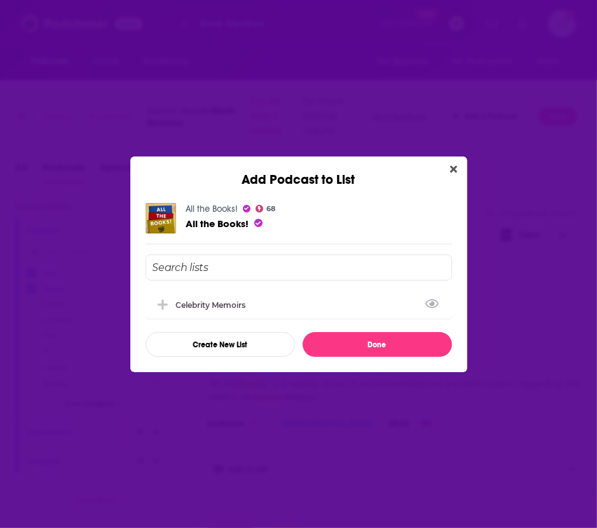
click at [219, 310] on div "Celebrity Memoirs" at bounding box center [299, 305] width 307 height 28
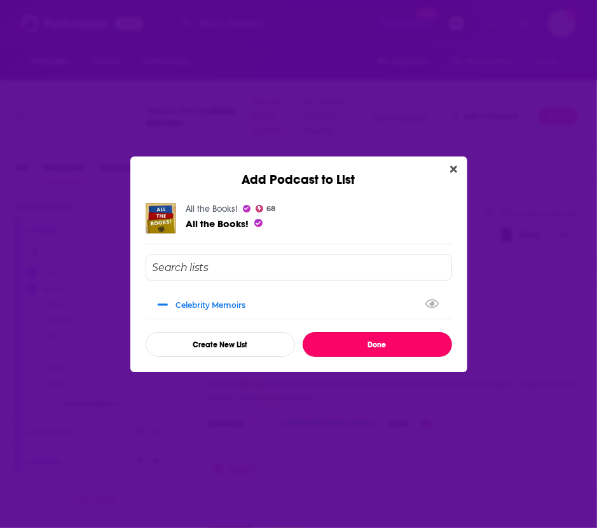
click at [337, 342] on button "Done" at bounding box center [378, 344] width 150 height 25
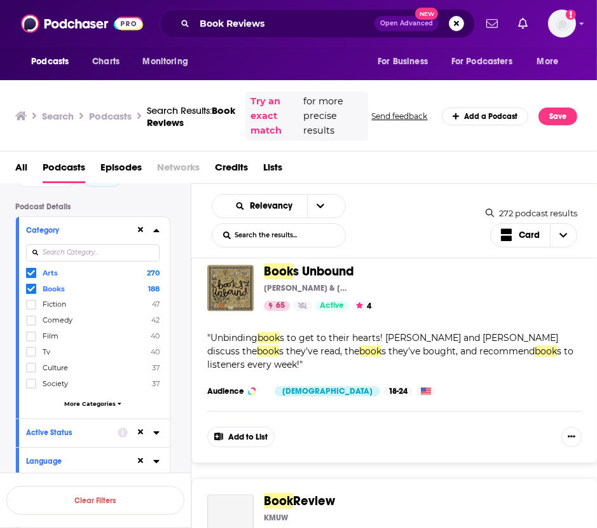
scroll to position [2650, 0]
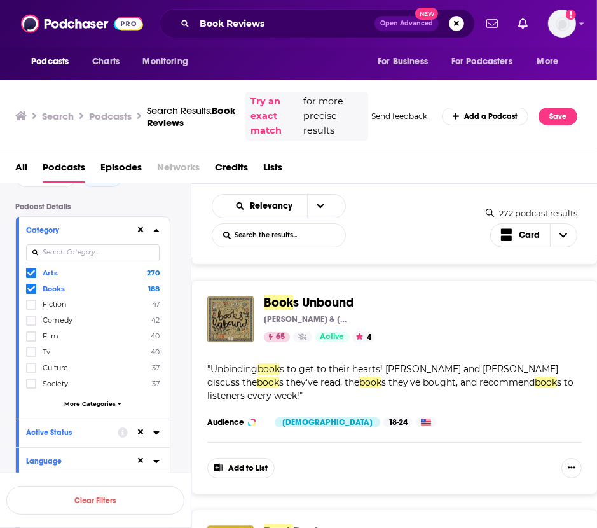
click at [258, 458] on button "Add to List" at bounding box center [240, 468] width 67 height 20
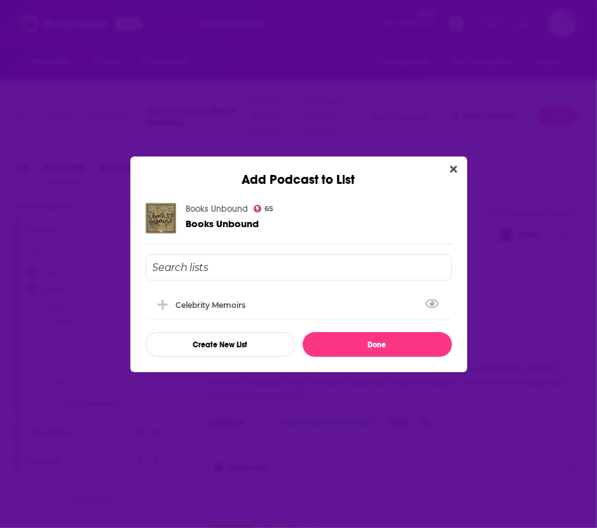
click at [287, 303] on div "Celebrity Memoirs" at bounding box center [299, 305] width 307 height 28
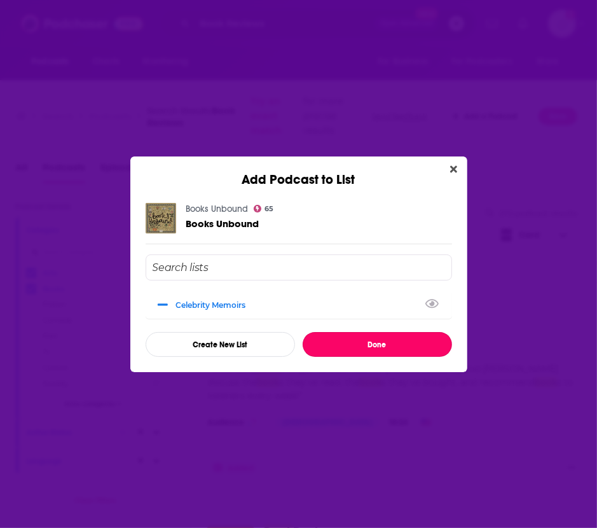
click at [326, 333] on button "Done" at bounding box center [378, 344] width 150 height 25
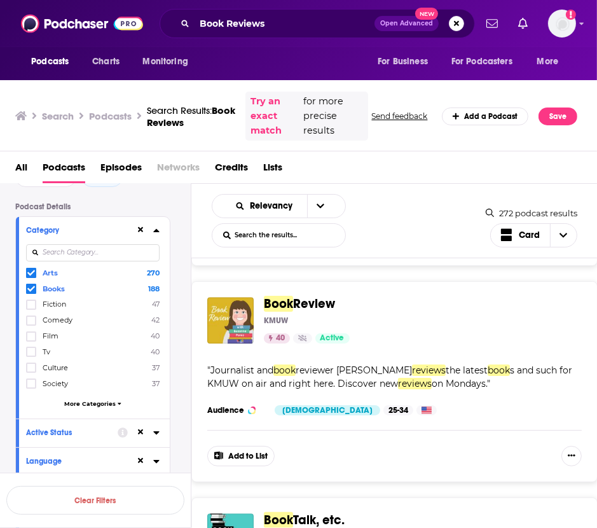
scroll to position [2880, 0]
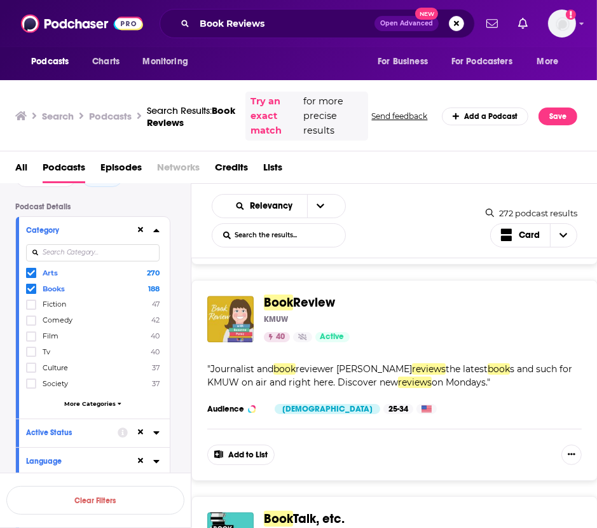
click at [228, 458] on button "Add to List" at bounding box center [240, 455] width 67 height 20
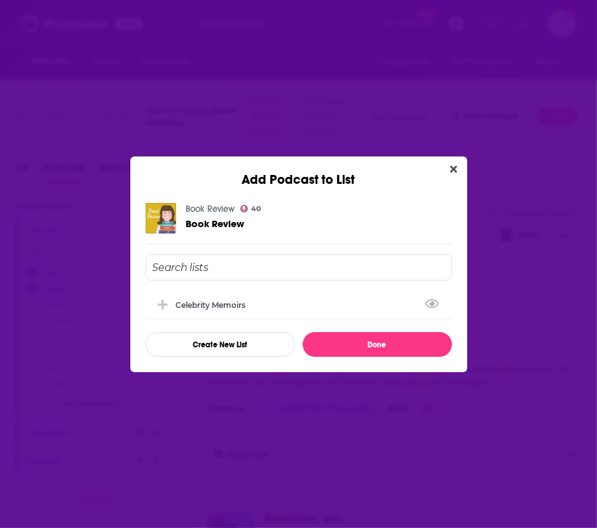
click at [248, 309] on div "Celebrity Memoirs" at bounding box center [299, 305] width 307 height 28
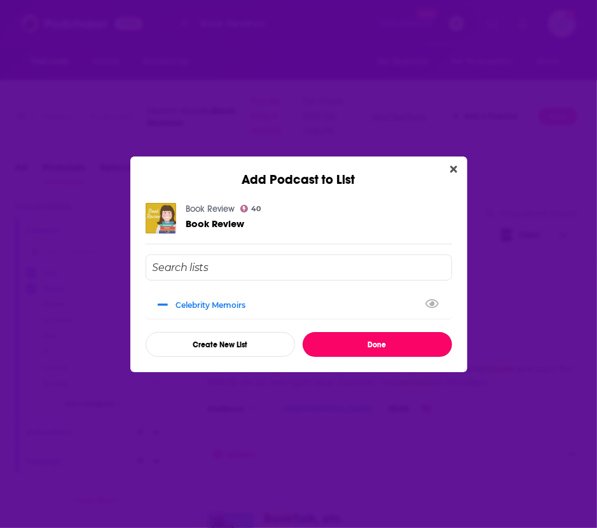
click at [359, 349] on button "Done" at bounding box center [378, 344] width 150 height 25
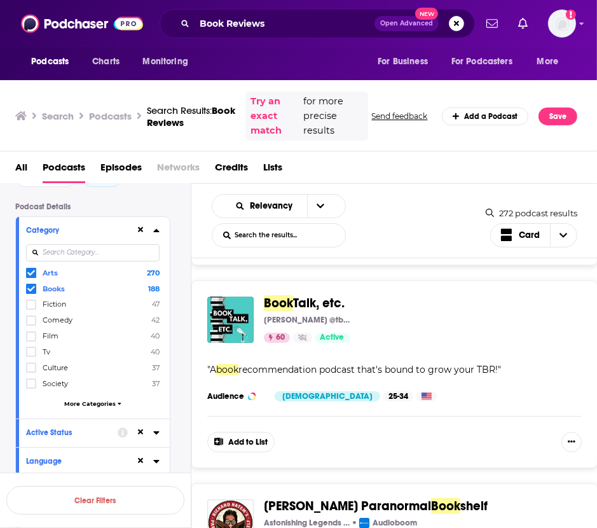
scroll to position [3099, 0]
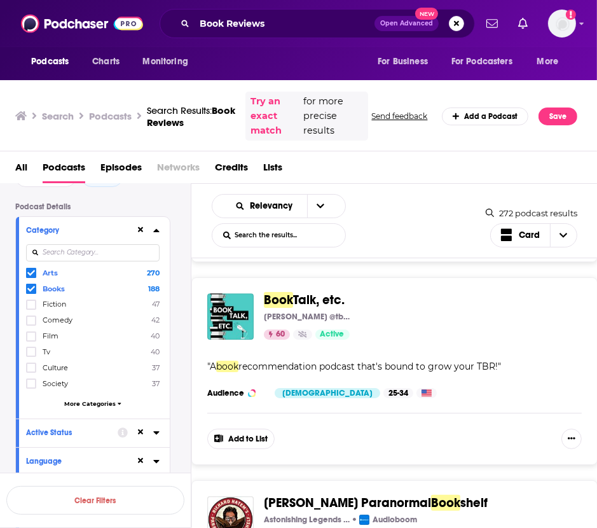
click at [249, 429] on button "Add to List" at bounding box center [240, 439] width 67 height 20
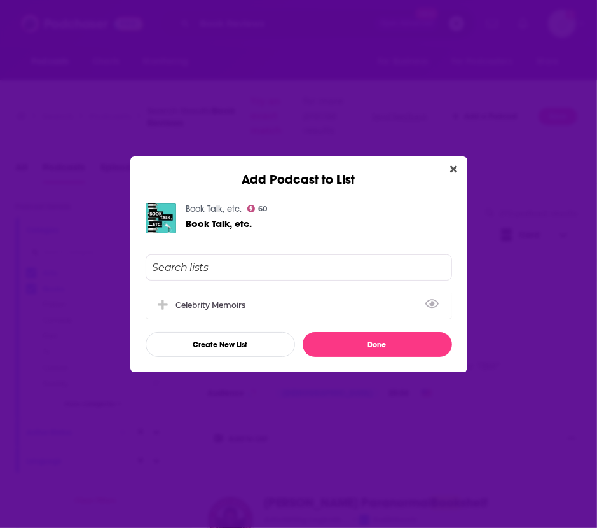
click at [248, 302] on div "Celebrity Memoirs" at bounding box center [215, 305] width 78 height 10
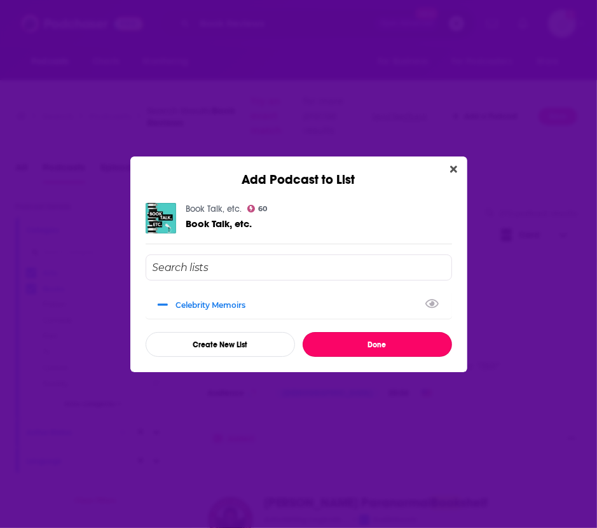
click at [334, 342] on button "Done" at bounding box center [378, 344] width 150 height 25
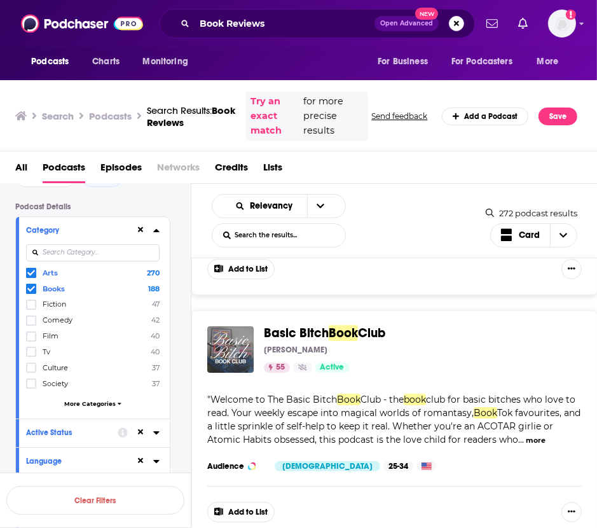
scroll to position [3544, 0]
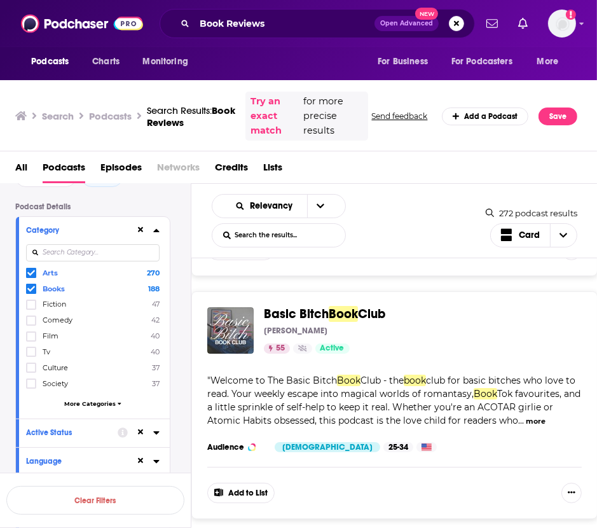
click at [258, 483] on button "Add to List" at bounding box center [240, 493] width 67 height 20
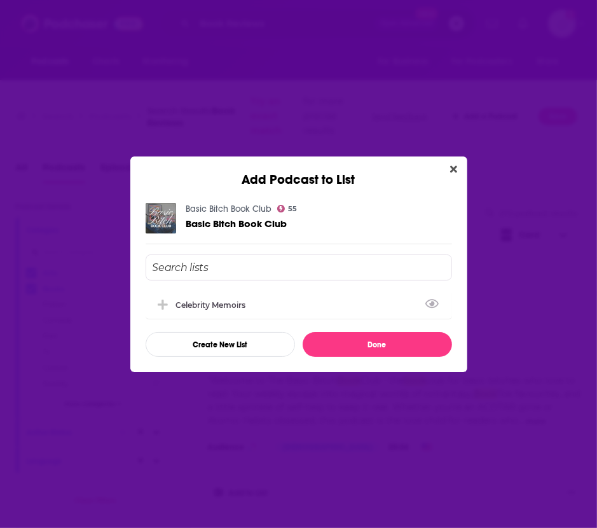
click at [286, 305] on div "Celebrity Memoirs" at bounding box center [299, 305] width 307 height 28
drag, startPoint x: 340, startPoint y: 329, endPoint x: 339, endPoint y: 335, distance: 6.5
click at [339, 335] on div "Celebrity Memoirs Create New List Done" at bounding box center [299, 305] width 307 height 102
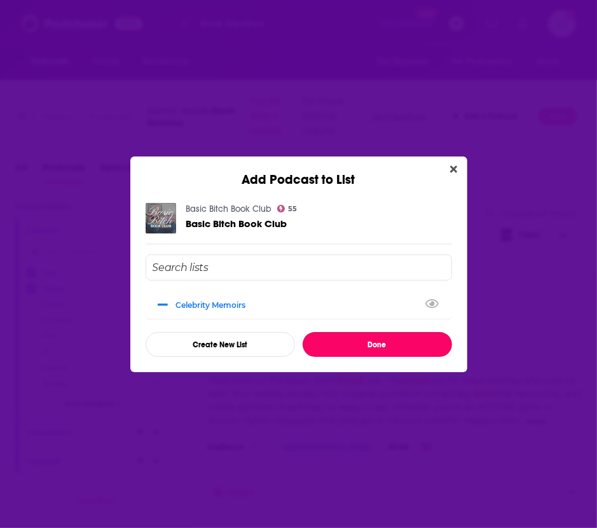
click at [339, 335] on button "Done" at bounding box center [378, 344] width 150 height 25
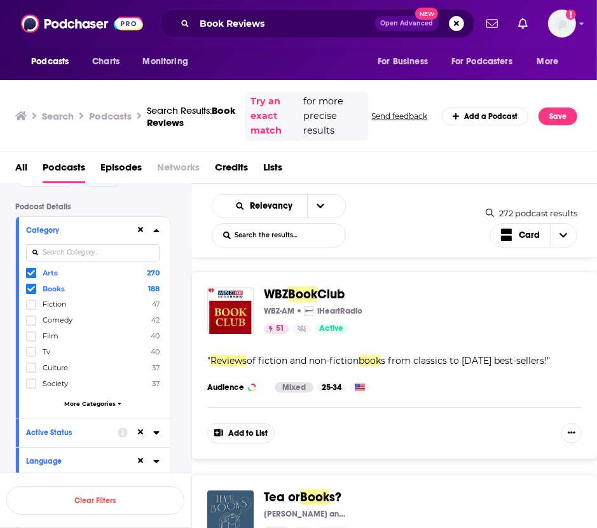
scroll to position [3808, 0]
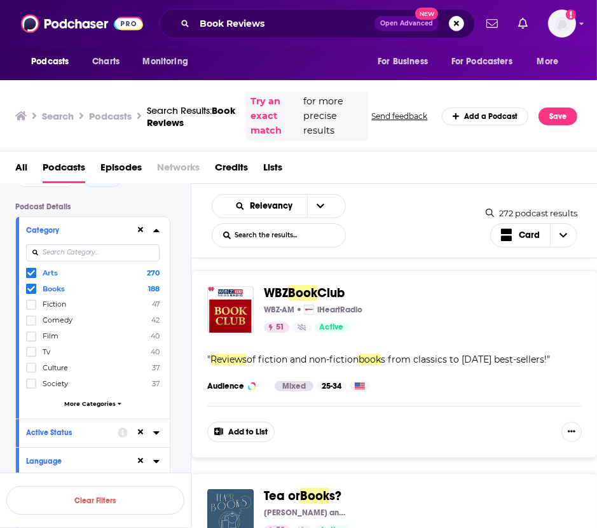
click at [223, 422] on button "Add to List" at bounding box center [240, 432] width 67 height 20
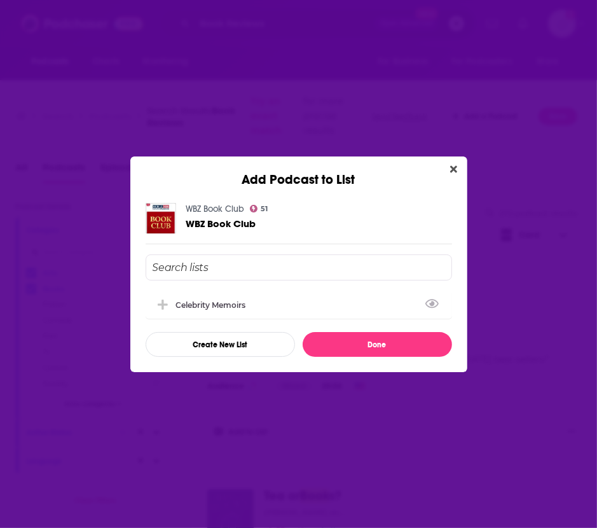
click at [235, 300] on div "Celebrity Memoirs" at bounding box center [215, 305] width 78 height 10
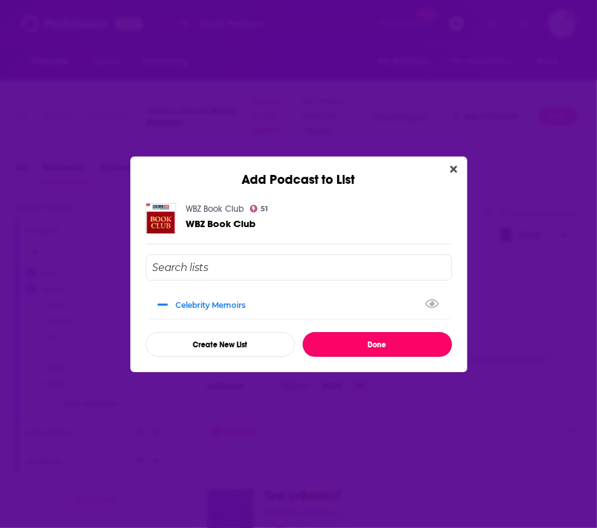
click at [331, 343] on button "Done" at bounding box center [378, 344] width 150 height 25
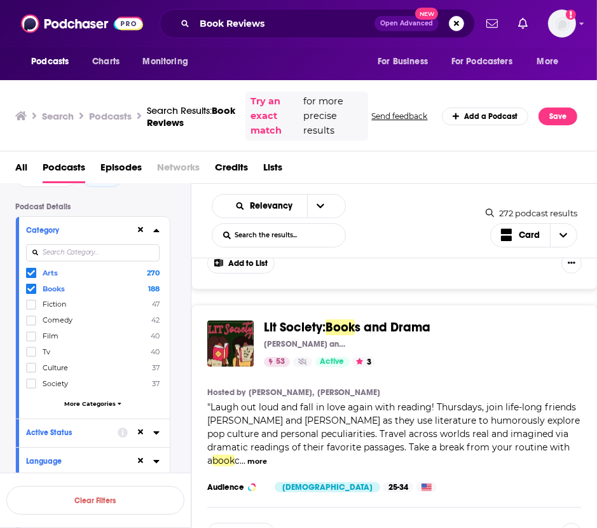
scroll to position [5203, 0]
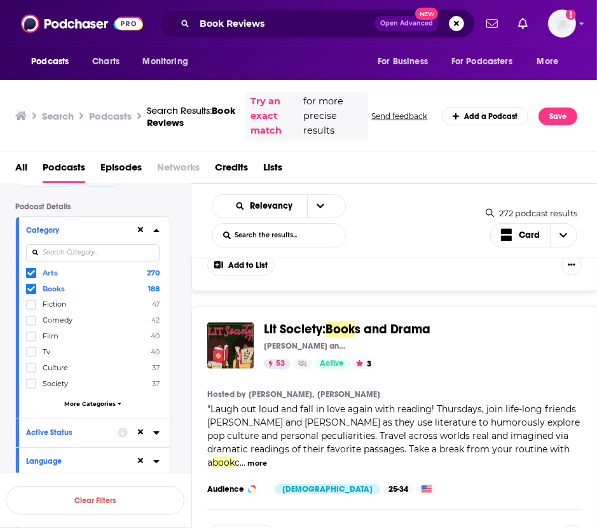
click at [249, 525] on button "Add to List" at bounding box center [240, 535] width 67 height 20
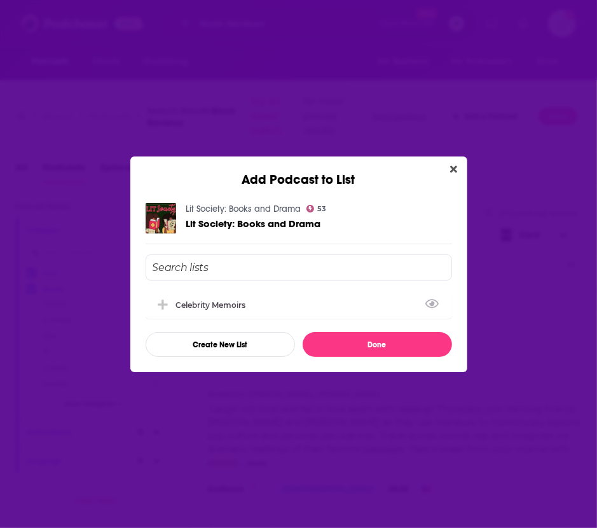
click at [275, 295] on div "Celebrity Memoirs" at bounding box center [299, 305] width 307 height 28
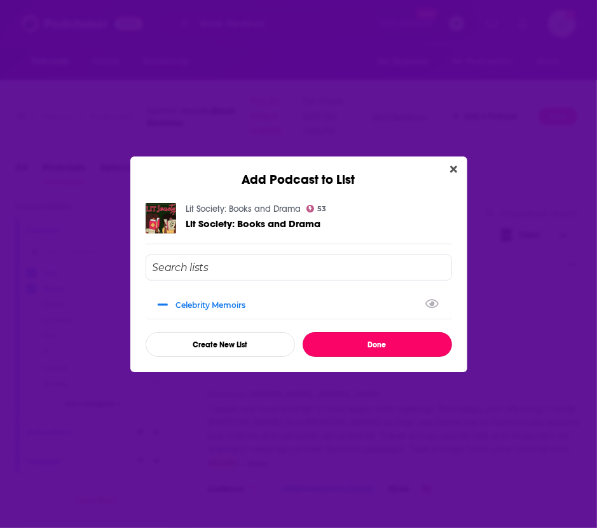
click at [339, 343] on button "Done" at bounding box center [378, 344] width 150 height 25
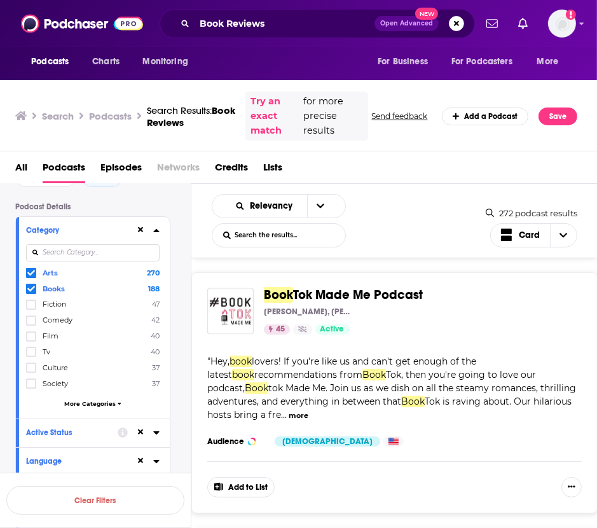
scroll to position [5509, 0]
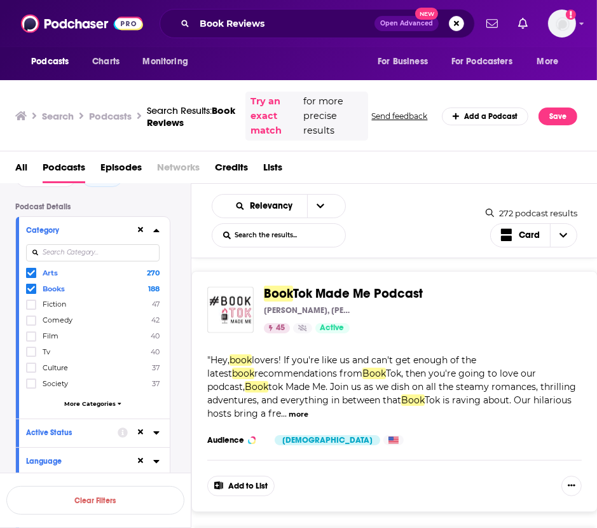
click at [228, 476] on button "Add to List" at bounding box center [240, 486] width 67 height 20
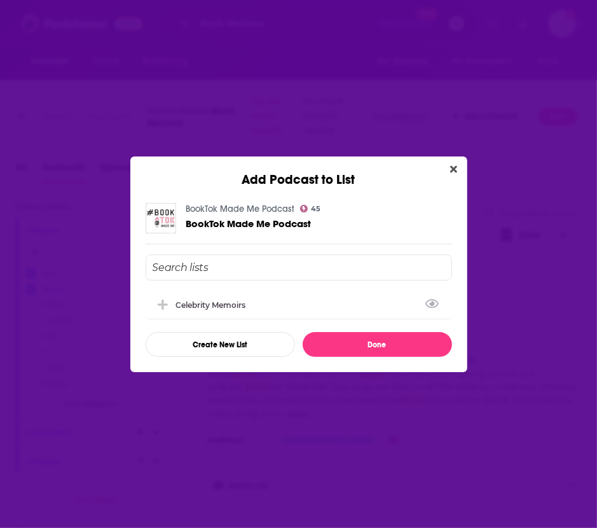
click at [221, 307] on div "Celebrity Memoirs" at bounding box center [215, 305] width 78 height 10
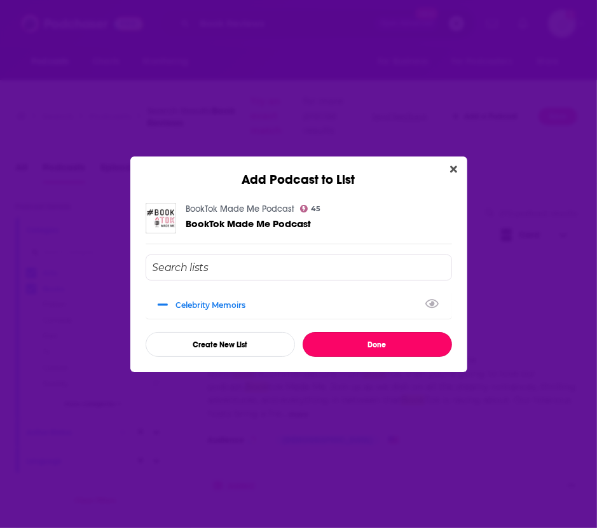
click at [347, 347] on button "Done" at bounding box center [378, 344] width 150 height 25
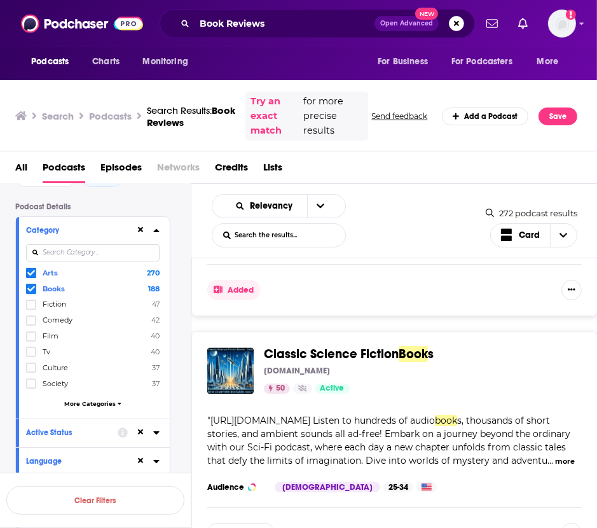
scroll to position [5767, 0]
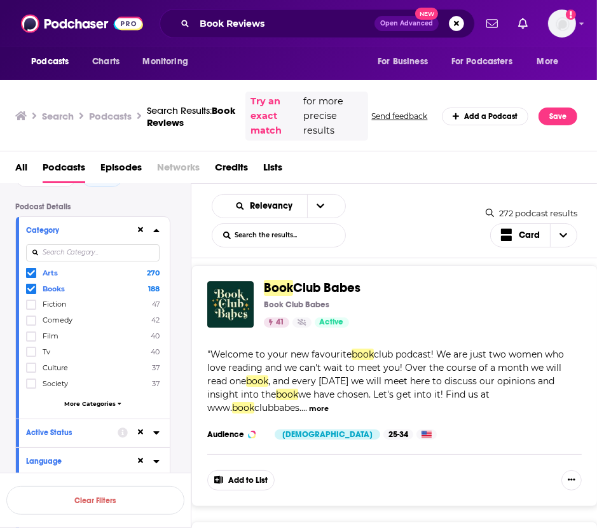
scroll to position [6756, 0]
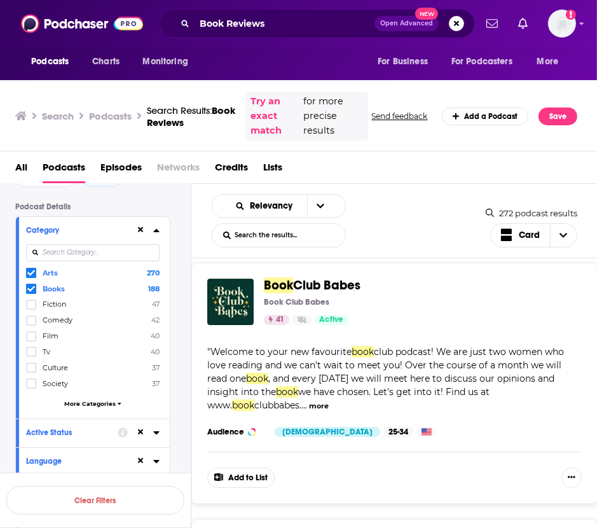
click at [247, 468] on button "Add to List" at bounding box center [240, 478] width 67 height 20
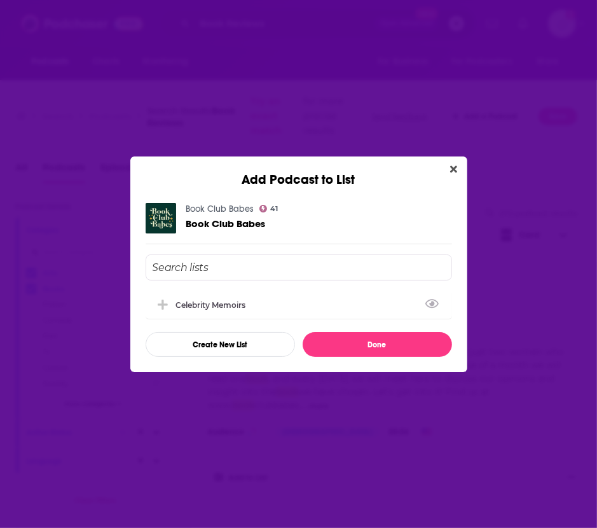
click at [323, 295] on div "Celebrity Memoirs" at bounding box center [299, 305] width 307 height 28
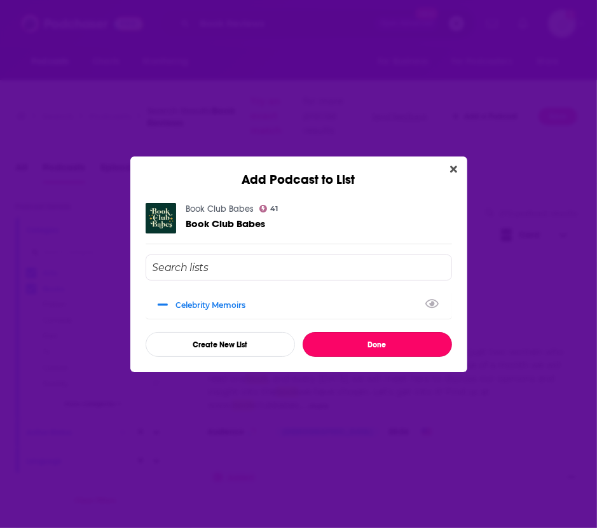
click at [344, 338] on button "Done" at bounding box center [378, 344] width 150 height 25
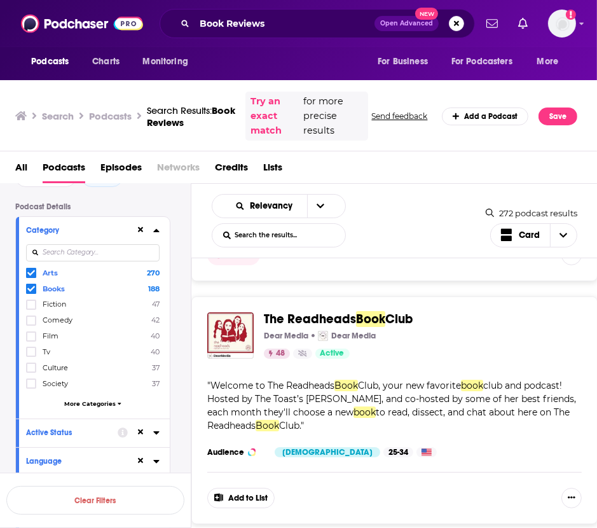
scroll to position [6995, 0]
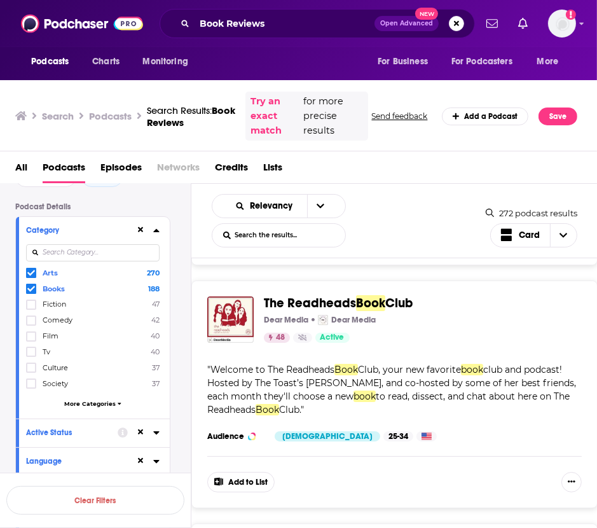
click at [249, 472] on button "Add to List" at bounding box center [240, 482] width 67 height 20
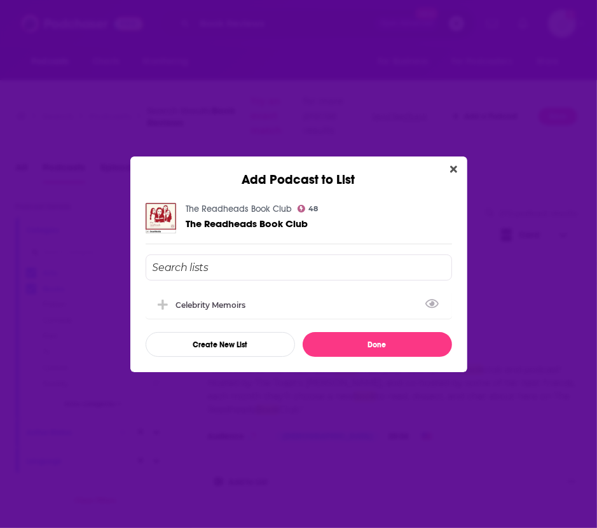
click at [249, 310] on div "Celebrity Memoirs" at bounding box center [299, 305] width 307 height 28
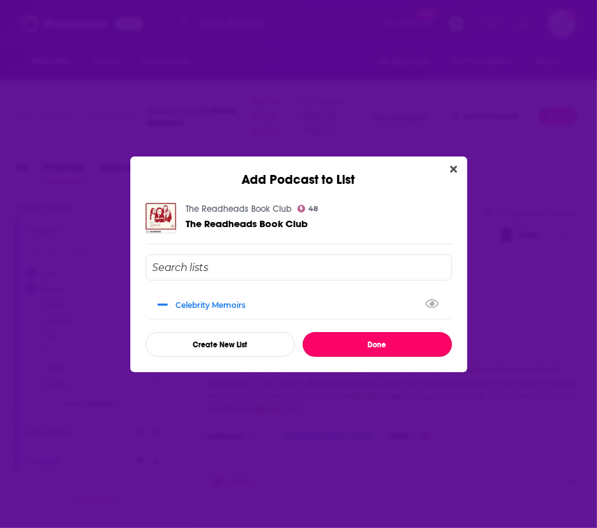
click at [335, 341] on button "Done" at bounding box center [378, 344] width 150 height 25
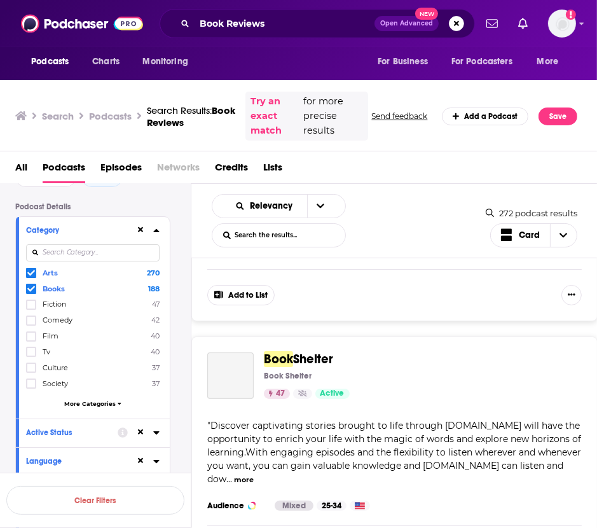
scroll to position [7451, 0]
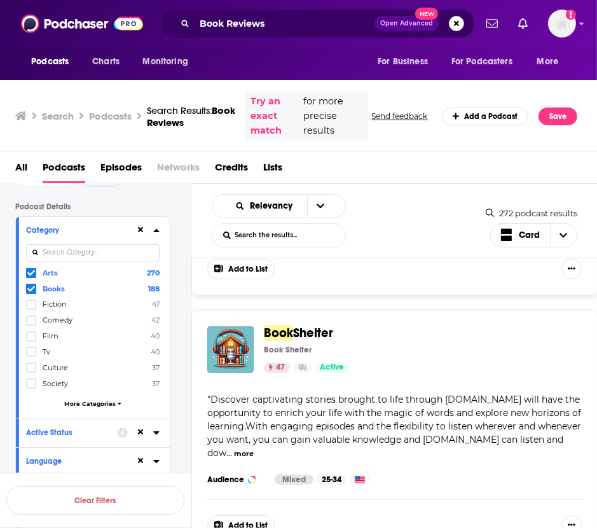
click at [254, 449] on button "more" at bounding box center [244, 454] width 20 height 11
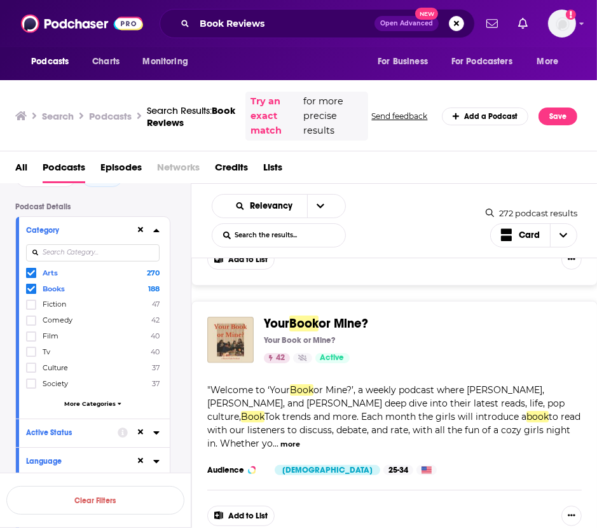
scroll to position [8448, 0]
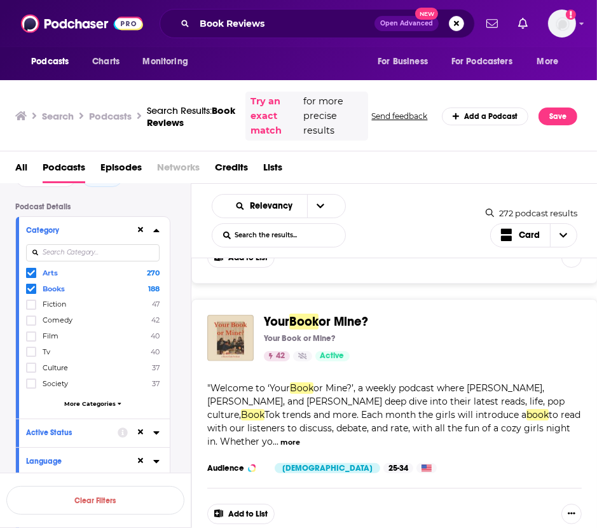
click at [240, 504] on button "Add to List" at bounding box center [240, 514] width 67 height 20
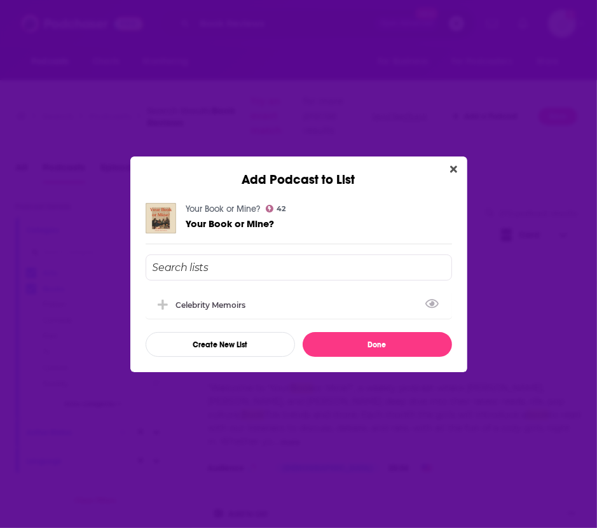
click at [340, 295] on div "Celebrity Memoirs" at bounding box center [299, 305] width 307 height 28
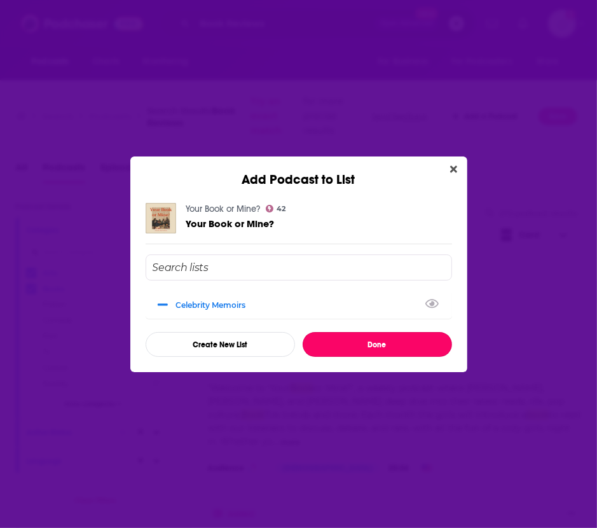
click at [357, 344] on button "Done" at bounding box center [378, 344] width 150 height 25
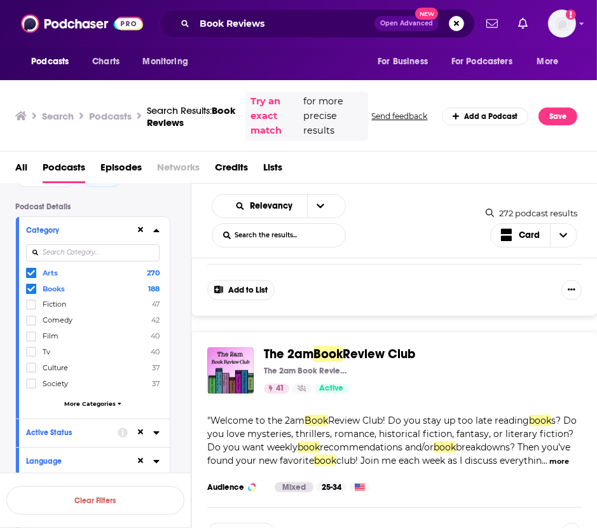
scroll to position [11951, 0]
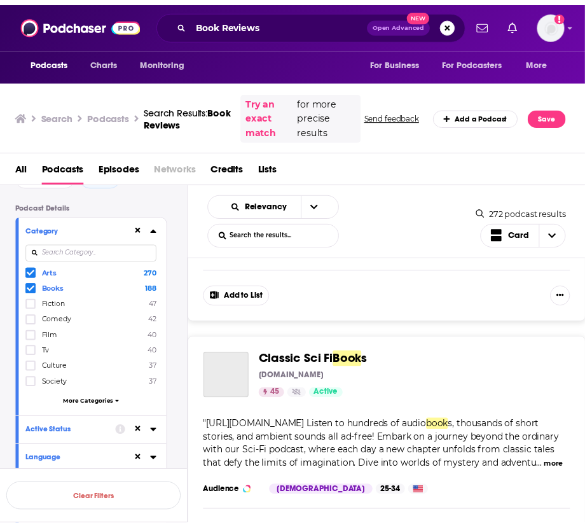
scroll to position [14161, 0]
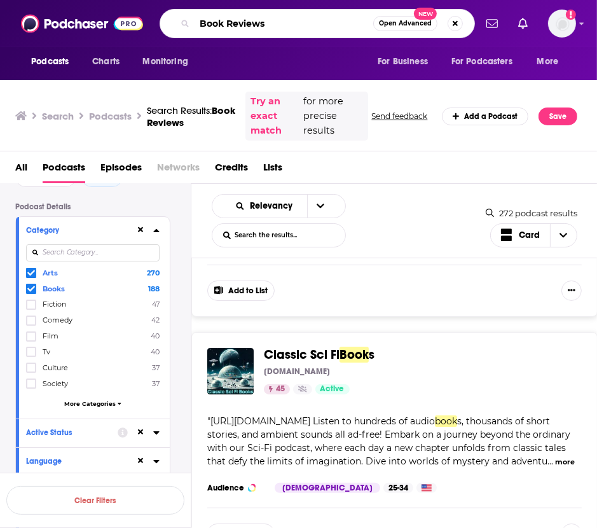
click at [230, 19] on input "Book Reviews" at bounding box center [284, 23] width 179 height 20
type input "The Rest is Entertainment"
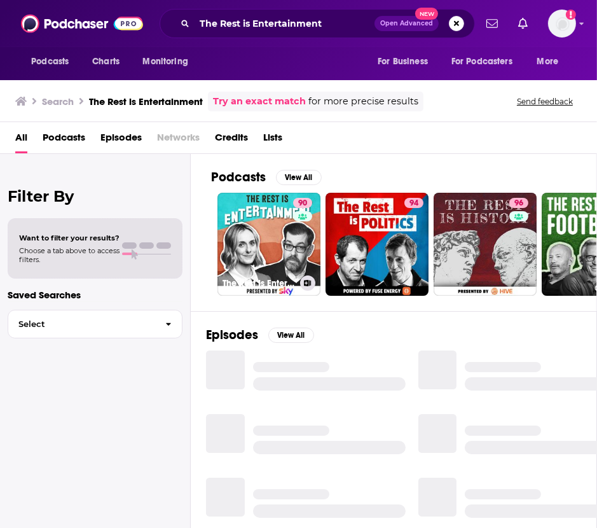
click at [275, 239] on link "90 The Rest Is Entertainment" at bounding box center [269, 244] width 103 height 103
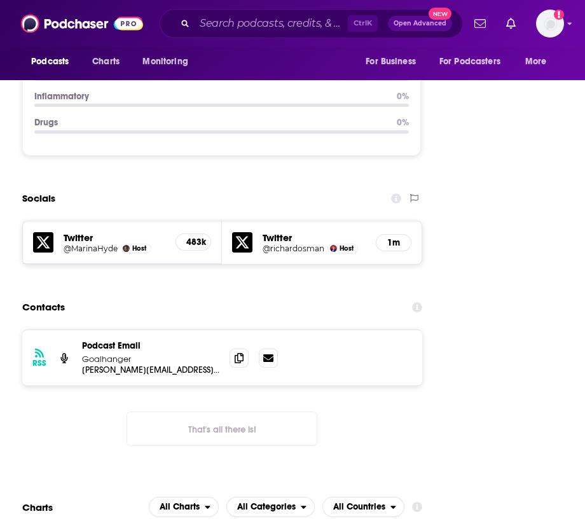
scroll to position [1784, 0]
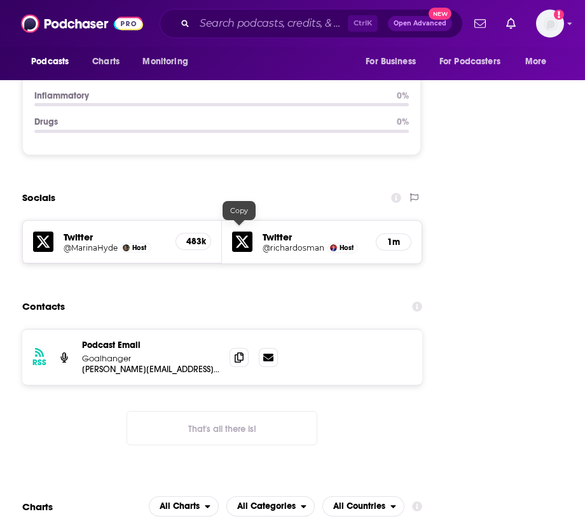
click at [242, 352] on icon at bounding box center [239, 357] width 9 height 10
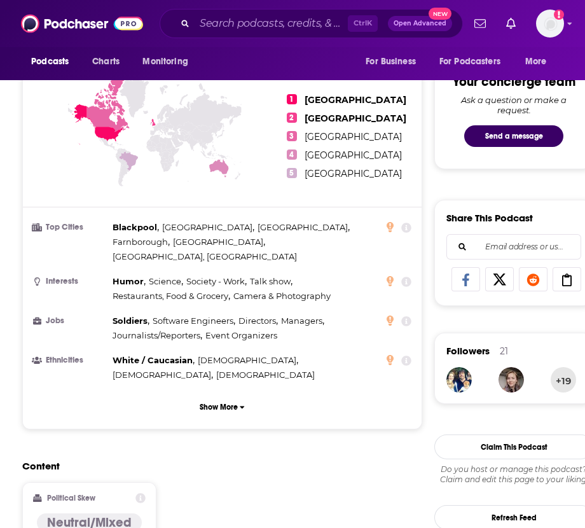
scroll to position [0, 0]
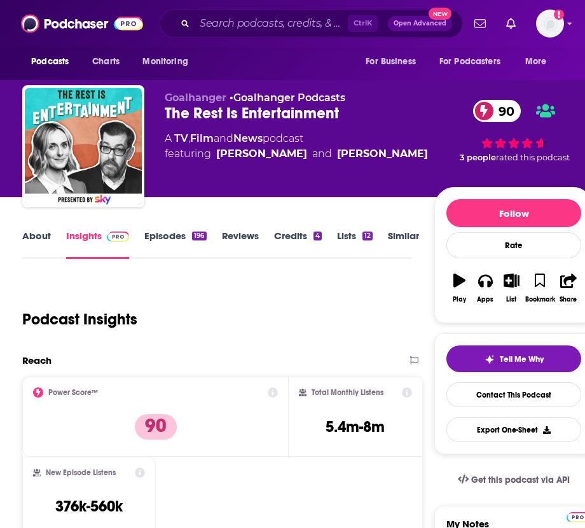
click at [394, 228] on div "About Insights Episodes 196 Reviews Credits 4 Lists 12 Similar" at bounding box center [216, 243] width 389 height 31
click at [400, 233] on link "Similar" at bounding box center [403, 244] width 31 height 29
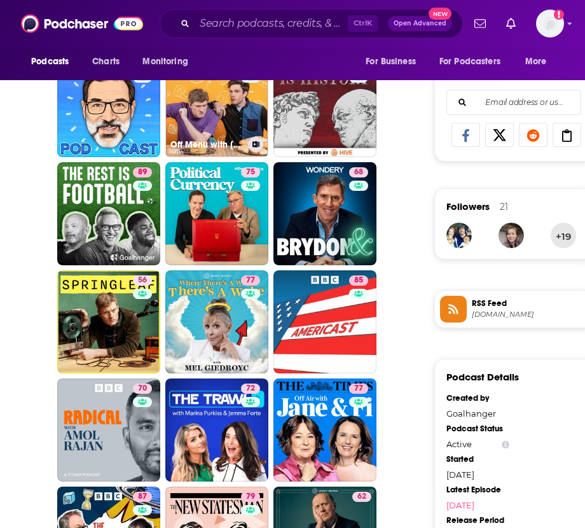
scroll to position [753, 0]
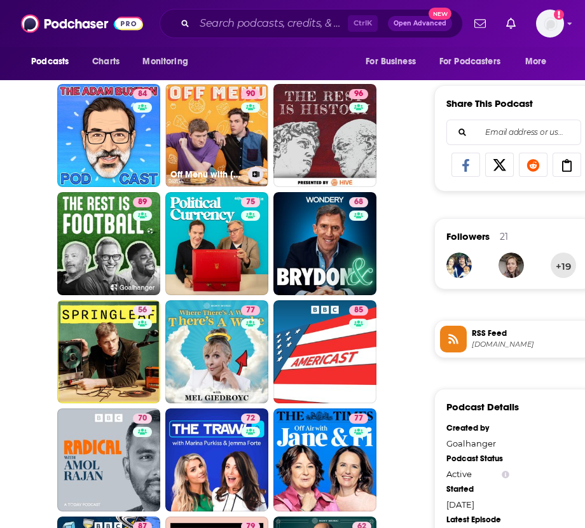
click at [219, 142] on link "90 Off Menu with Ed Gamble and James Acaster" at bounding box center [216, 135] width 103 height 103
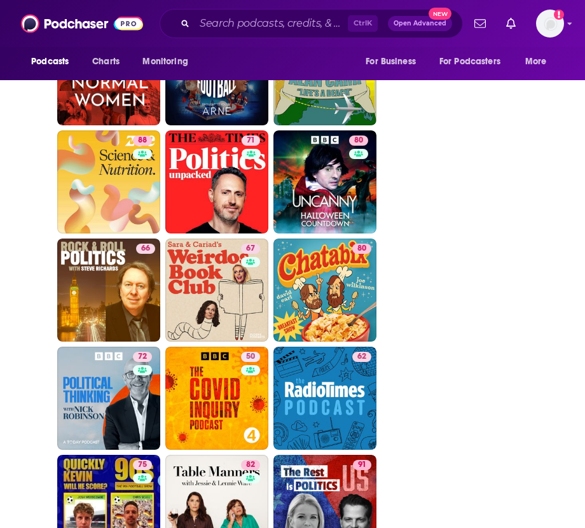
scroll to position [2442, 0]
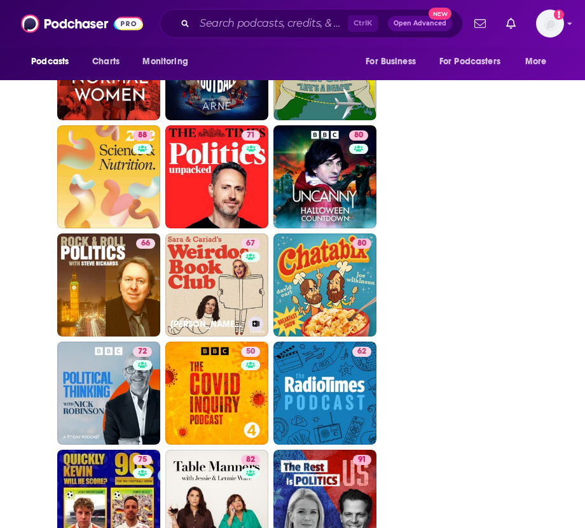
click at [203, 289] on link "67 Sara & Cariad's Weirdos Book Club" at bounding box center [216, 284] width 103 height 103
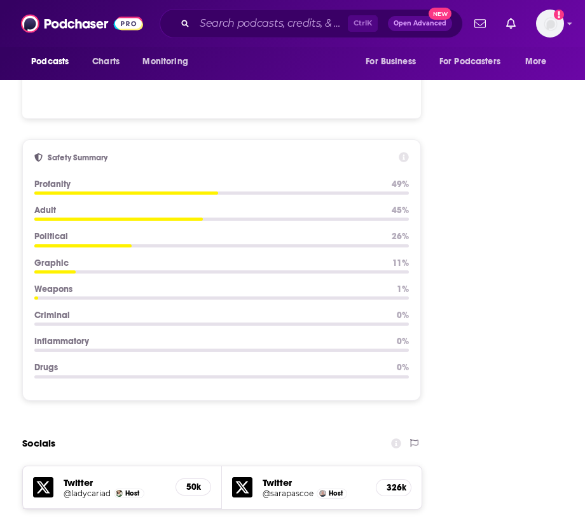
scroll to position [1748, 0]
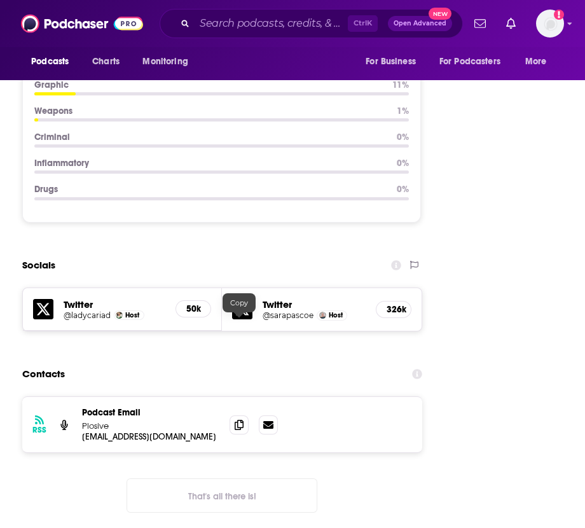
click at [242, 420] on icon at bounding box center [239, 425] width 9 height 10
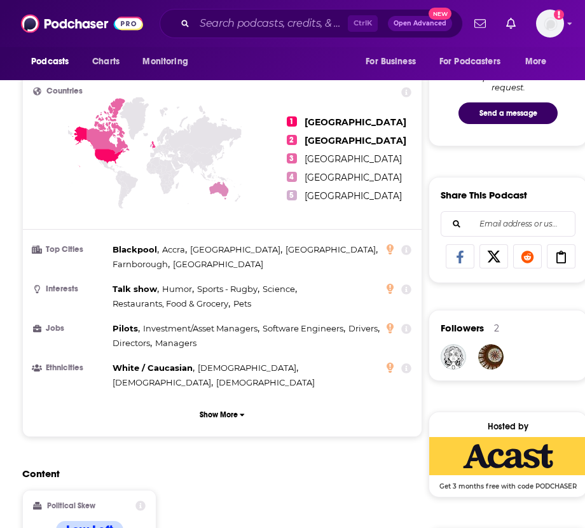
scroll to position [0, 0]
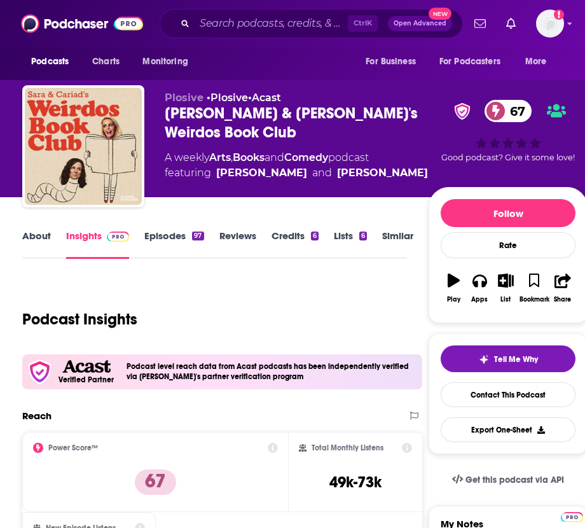
click at [385, 235] on link "Similar" at bounding box center [397, 244] width 31 height 29
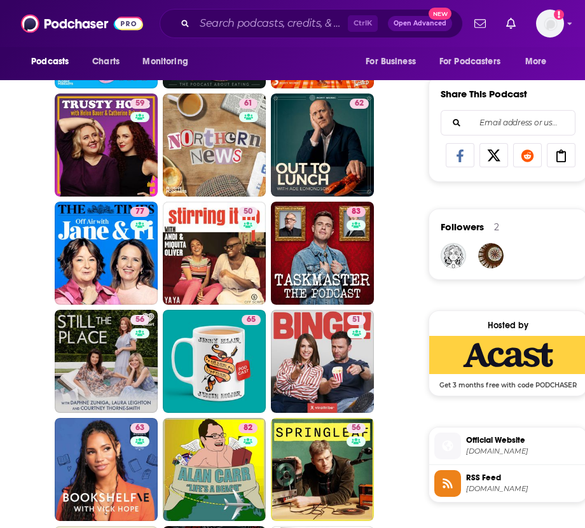
scroll to position [763, 0]
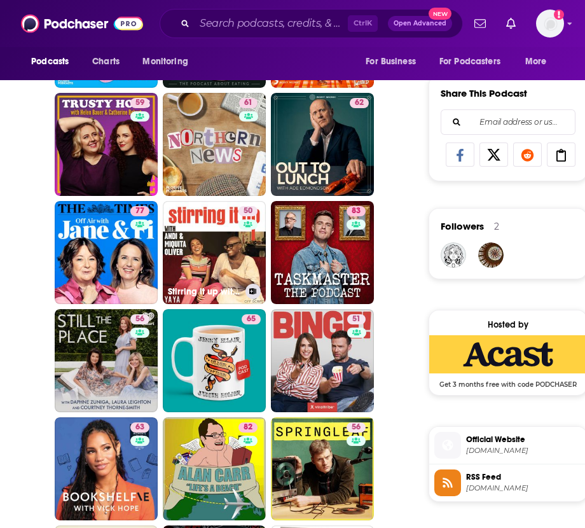
click at [216, 211] on link "50 Stirring it up with Andi and Miquita Oliver" at bounding box center [214, 252] width 103 height 103
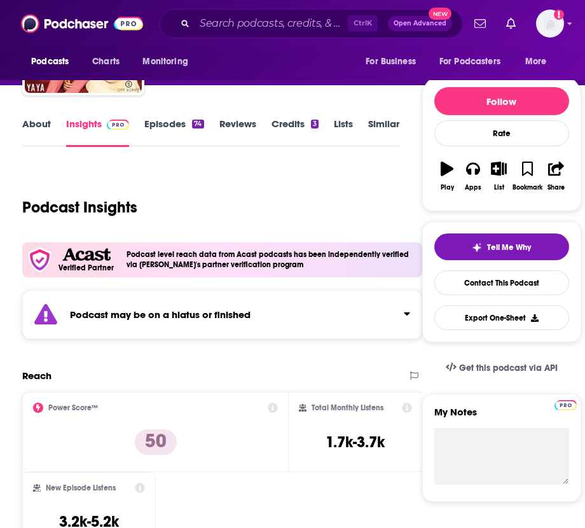
scroll to position [82, 0]
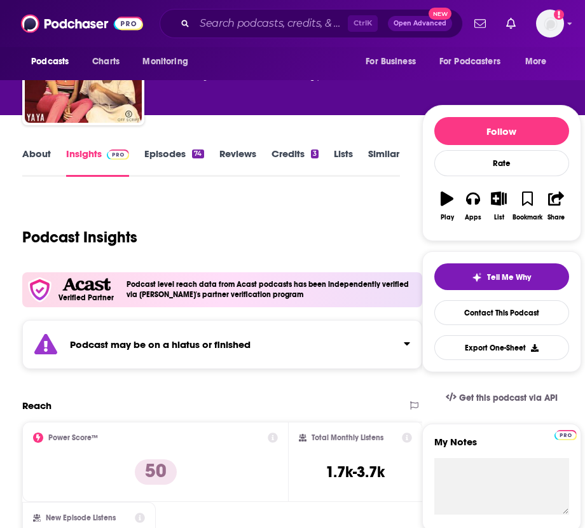
click at [39, 153] on link "About" at bounding box center [36, 162] width 29 height 29
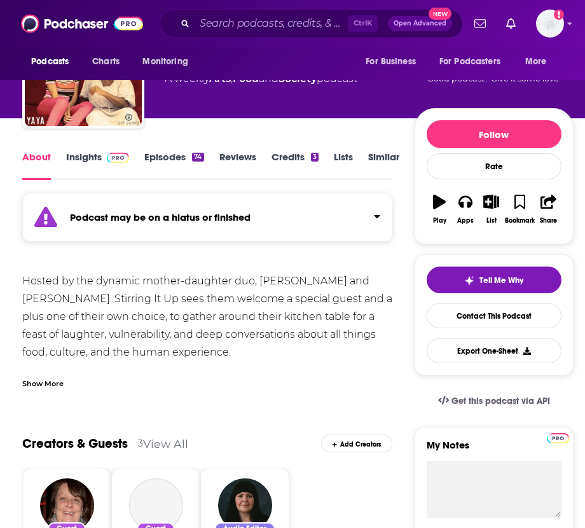
scroll to position [86, 0]
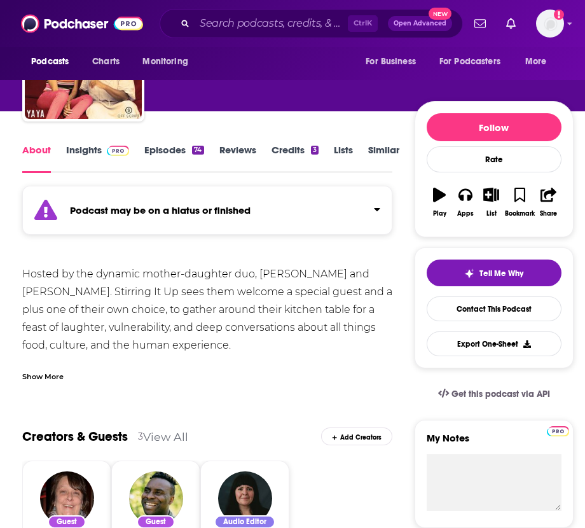
click at [32, 370] on div "Show More" at bounding box center [42, 376] width 41 height 12
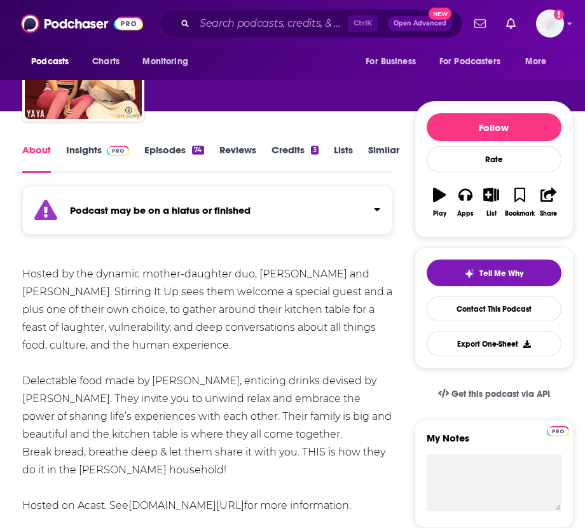
click at [373, 150] on link "Similar" at bounding box center [383, 158] width 31 height 29
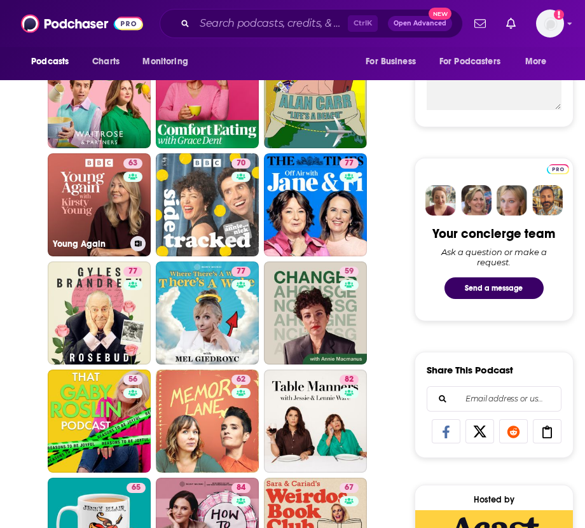
scroll to position [368, 0]
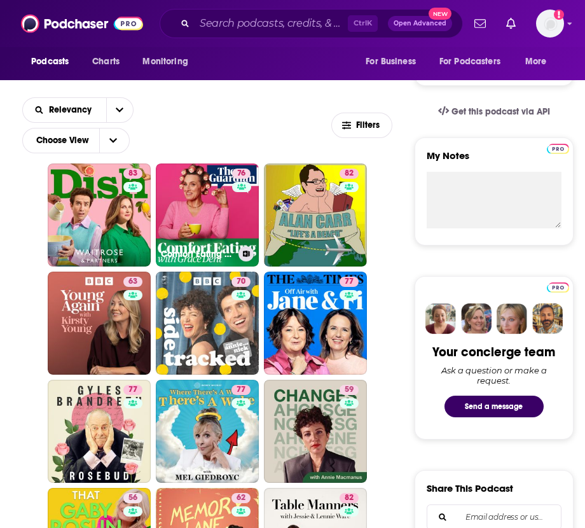
click at [226, 163] on link "76 Comfort Eating with Grace Dent" at bounding box center [207, 214] width 103 height 103
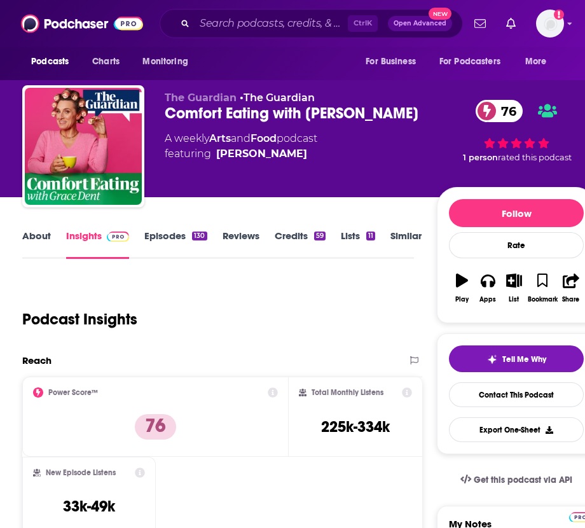
click at [29, 228] on div "About Insights Episodes 130 Reviews Credits 59 Lists 11 Similar" at bounding box center [218, 243] width 392 height 31
click at [36, 232] on link "About" at bounding box center [36, 244] width 29 height 29
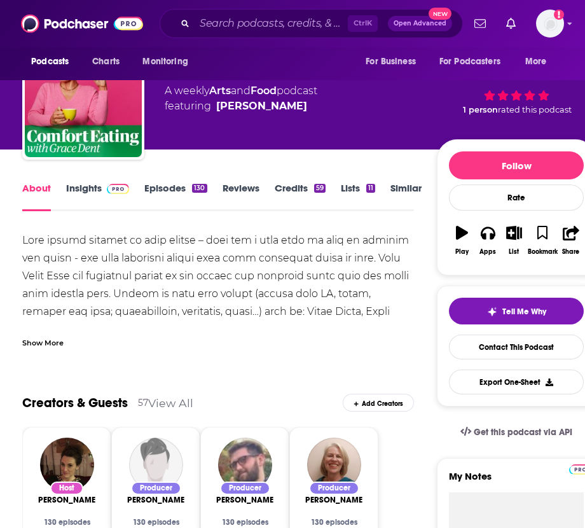
scroll to position [51, 0]
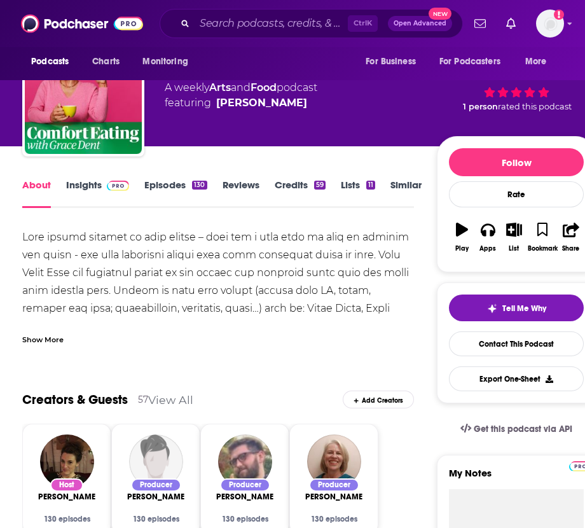
click at [391, 186] on link "Similar" at bounding box center [406, 193] width 31 height 29
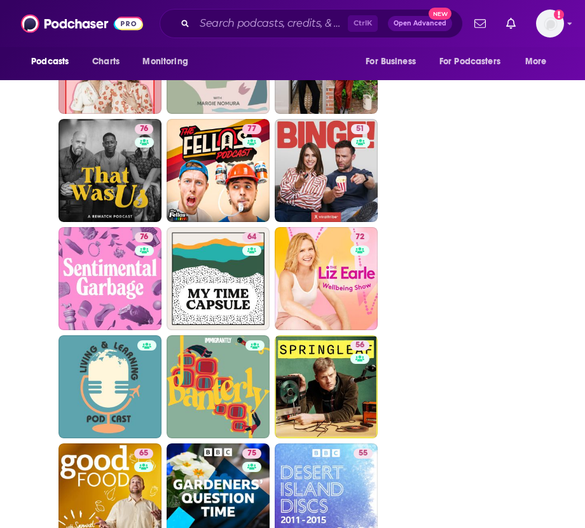
scroll to position [2930, 0]
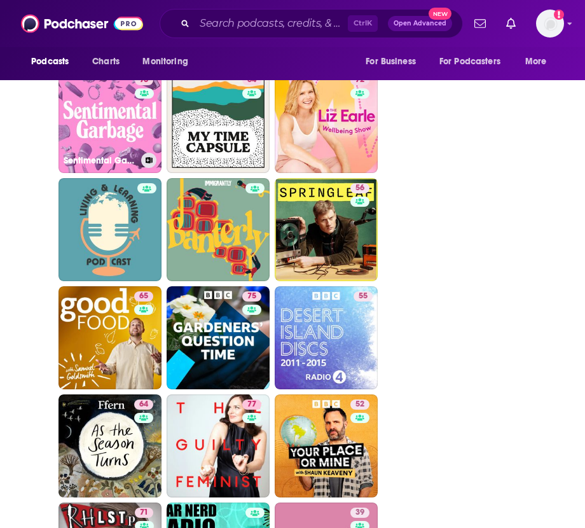
click at [104, 107] on link "76 Sentimental Garbage" at bounding box center [110, 121] width 103 height 103
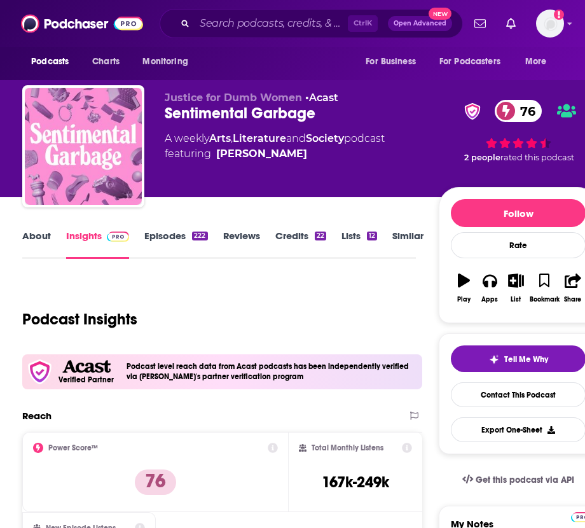
click at [398, 244] on link "Similar" at bounding box center [408, 244] width 31 height 29
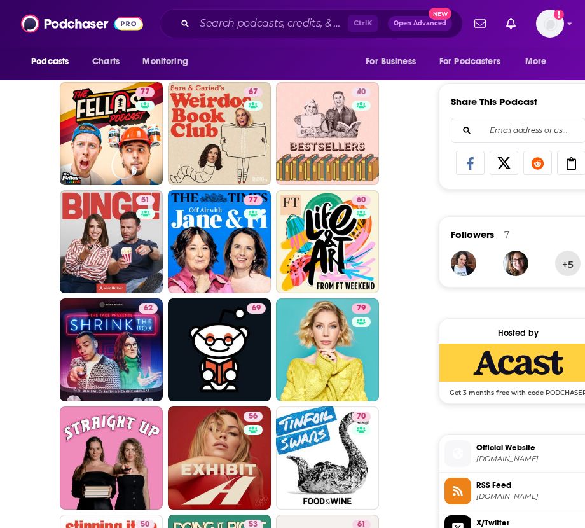
scroll to position [757, 0]
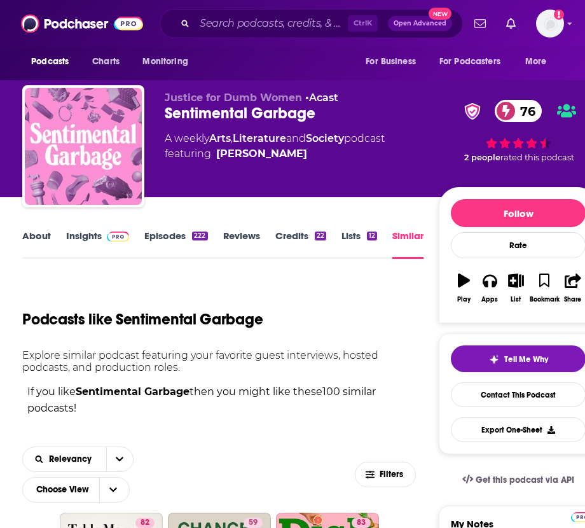
scroll to position [754, 0]
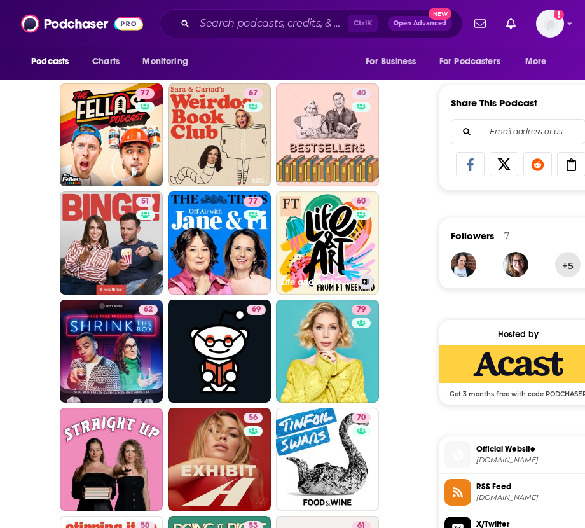
click at [346, 264] on link "60 Life and Art from FT Weekend" at bounding box center [327, 242] width 103 height 103
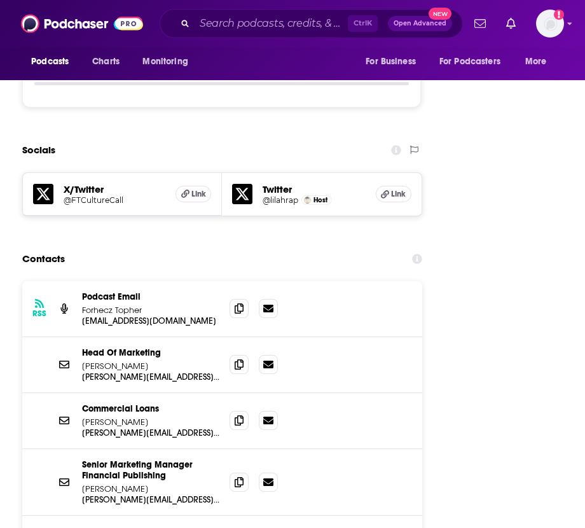
scroll to position [1963, 0]
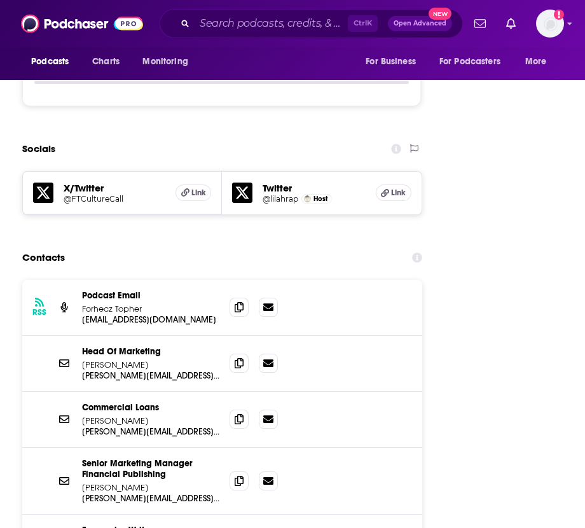
click at [241, 358] on icon at bounding box center [239, 363] width 9 height 10
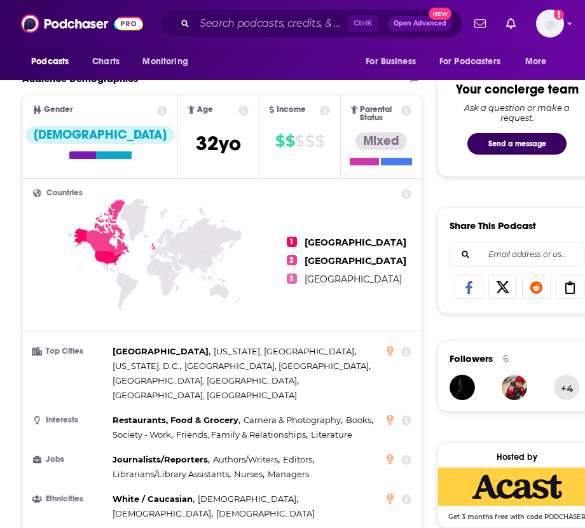
scroll to position [0, 0]
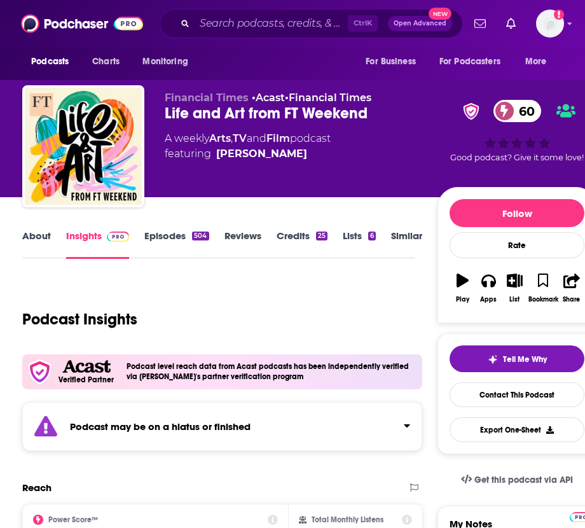
click at [358, 244] on link "Lists 6" at bounding box center [359, 244] width 33 height 29
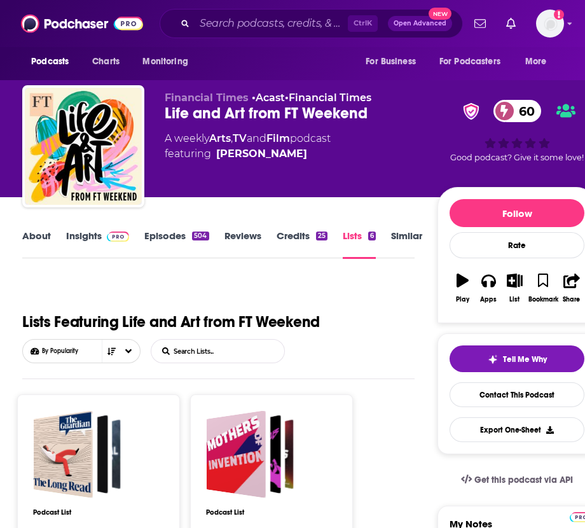
click at [216, 138] on link "Arts" at bounding box center [220, 138] width 22 height 12
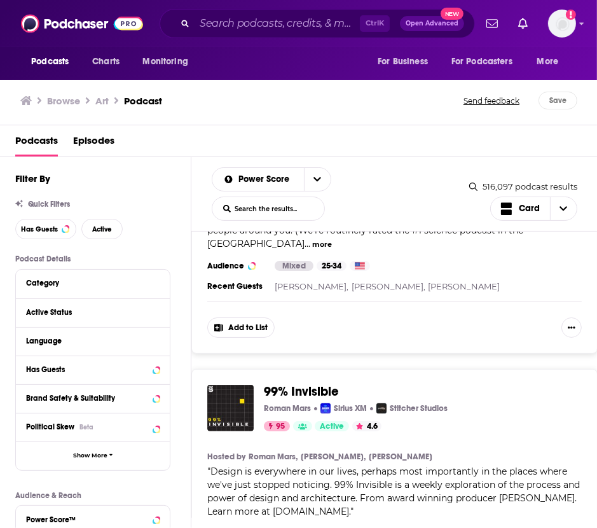
scroll to position [478, 0]
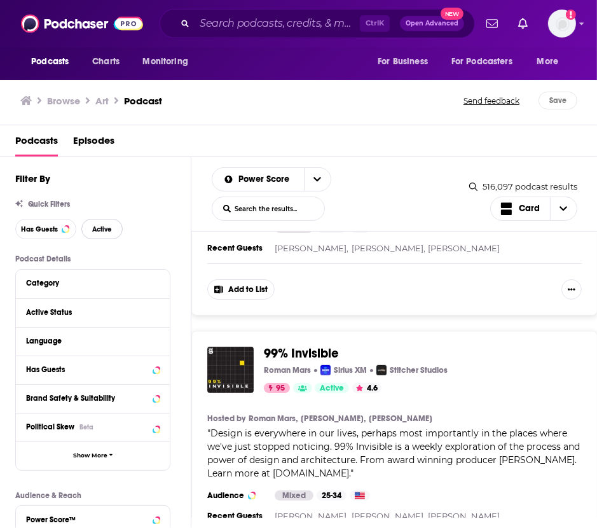
click at [100, 228] on span "Active" at bounding box center [102, 229] width 20 height 7
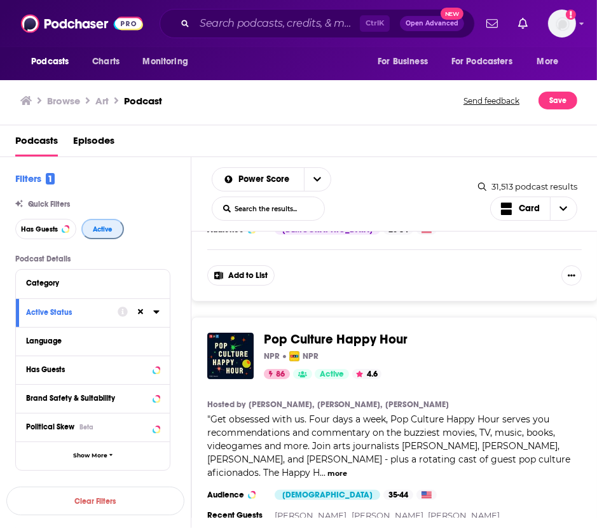
scroll to position [3722, 0]
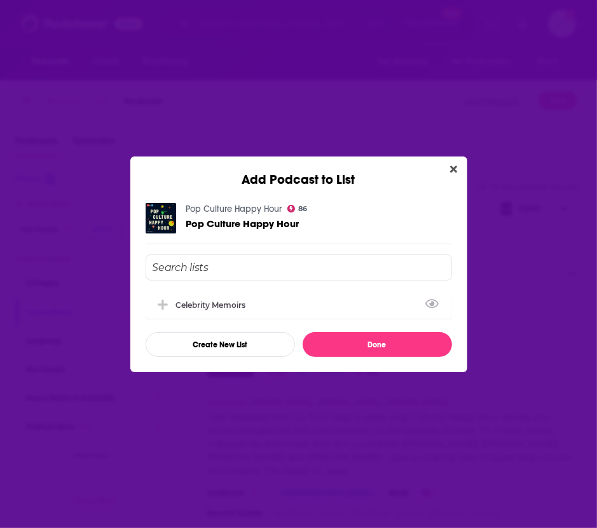
click at [280, 298] on div "Celebrity Memoirs" at bounding box center [299, 305] width 307 height 28
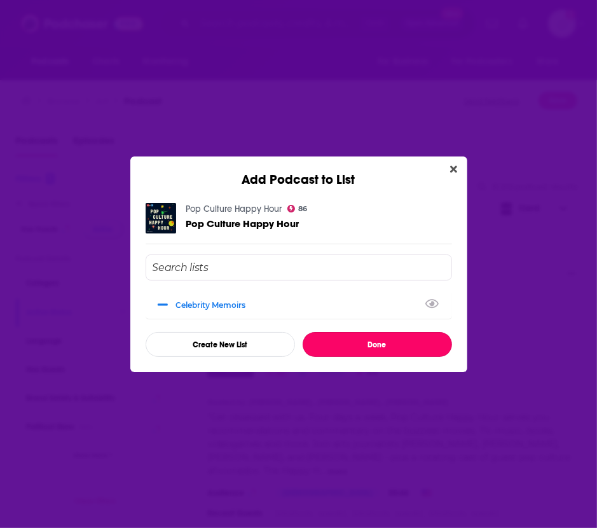
click at [349, 338] on button "Done" at bounding box center [378, 344] width 150 height 25
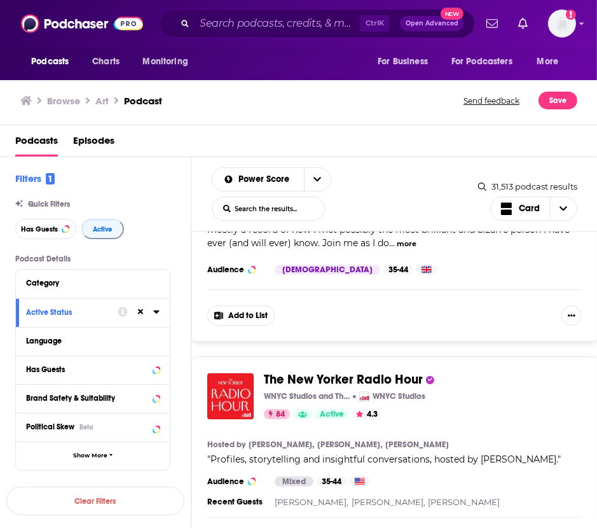
scroll to position [5694, 0]
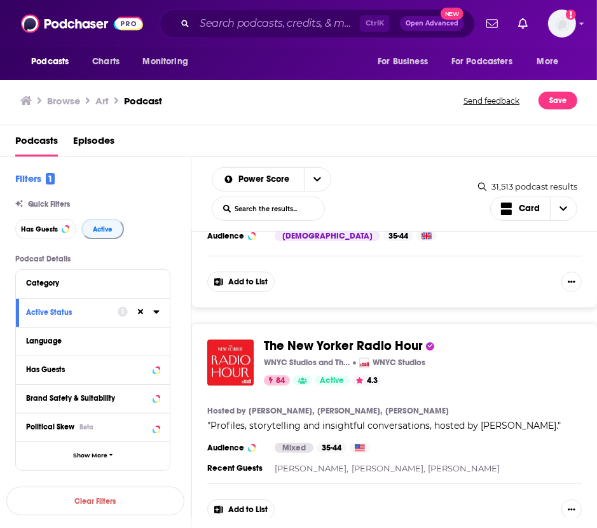
click at [246, 499] on button "Add to List" at bounding box center [240, 509] width 67 height 20
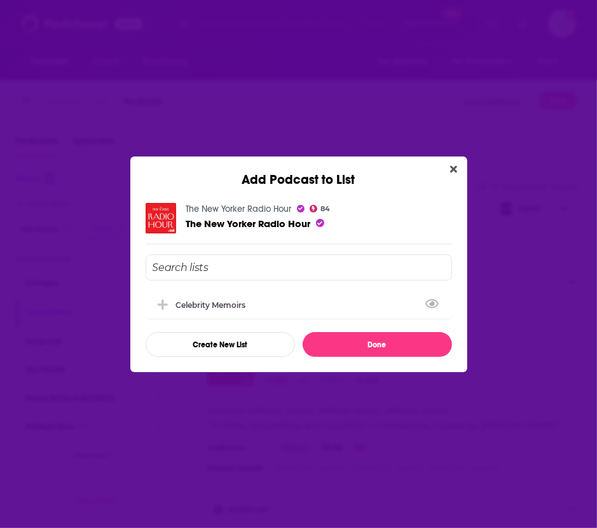
click at [298, 309] on div "Celebrity Memoirs" at bounding box center [299, 305] width 307 height 28
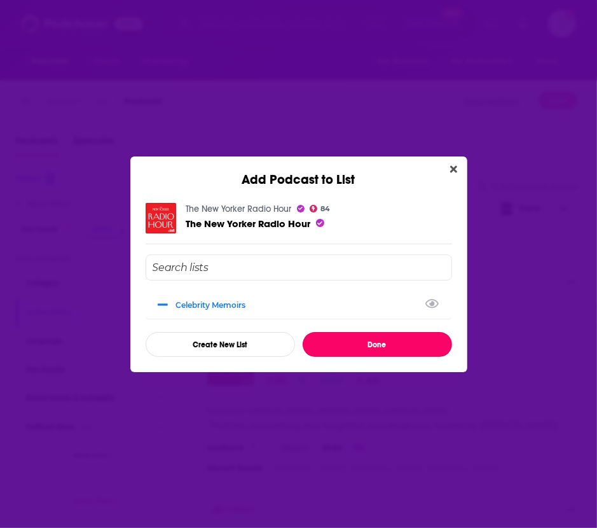
click at [340, 345] on button "Done" at bounding box center [378, 344] width 150 height 25
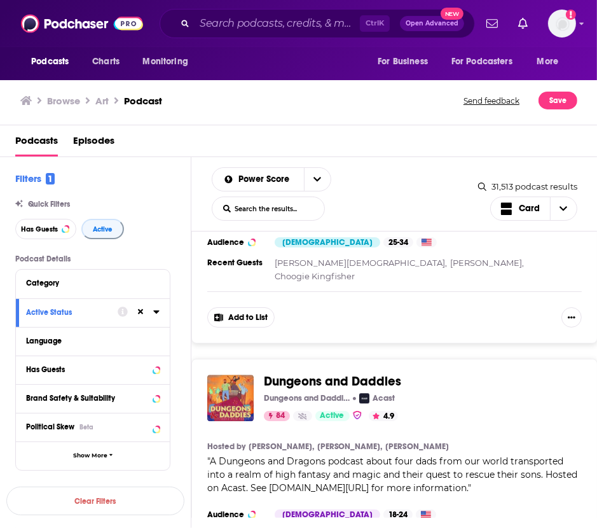
scroll to position [6200, 0]
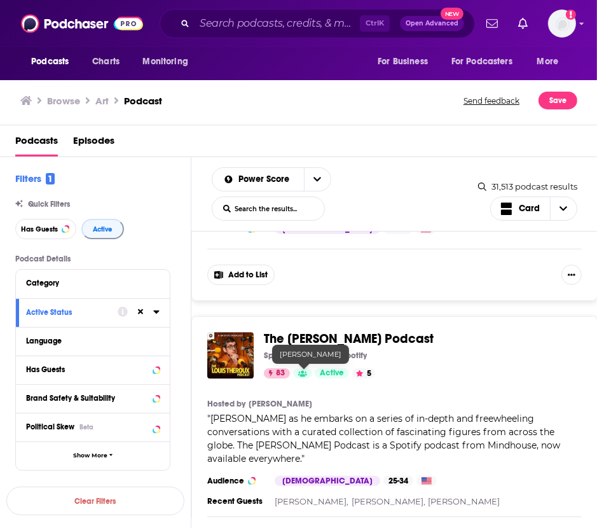
scroll to position [6473, 0]
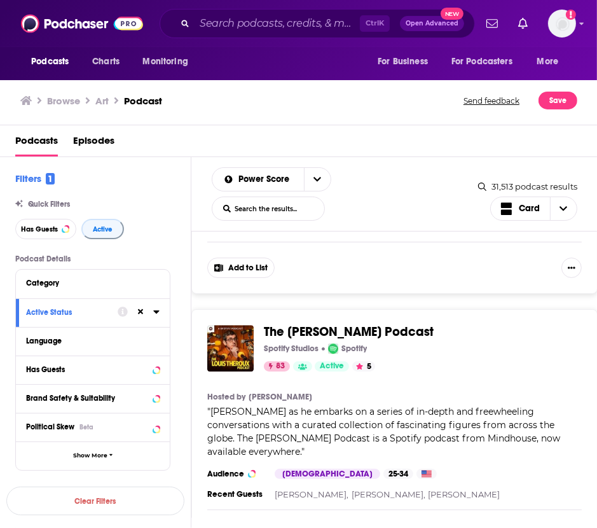
click at [227, 525] on button "Add to List" at bounding box center [240, 535] width 67 height 20
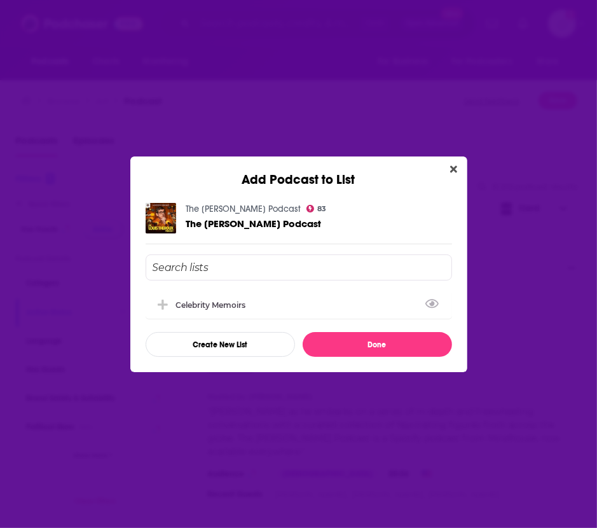
click at [380, 315] on div "Celebrity Memoirs" at bounding box center [299, 305] width 307 height 28
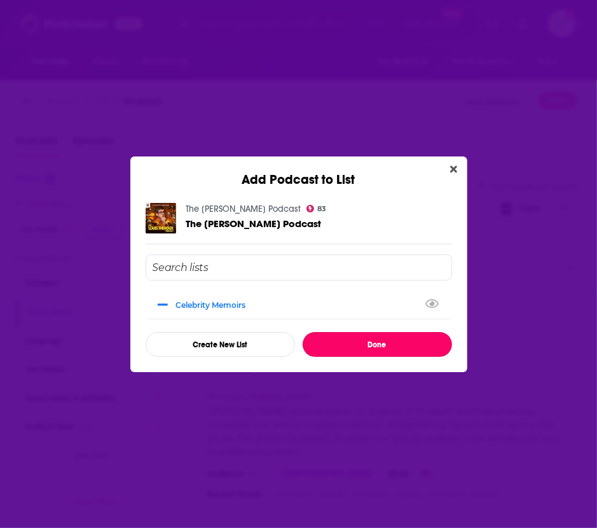
click at [382, 338] on button "Done" at bounding box center [378, 344] width 150 height 25
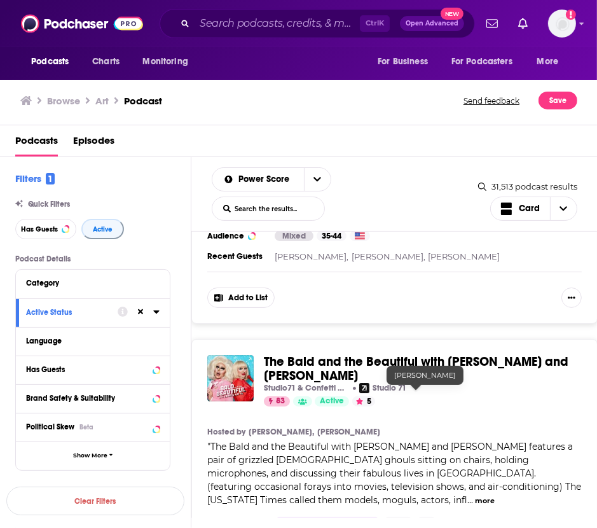
scroll to position [6967, 0]
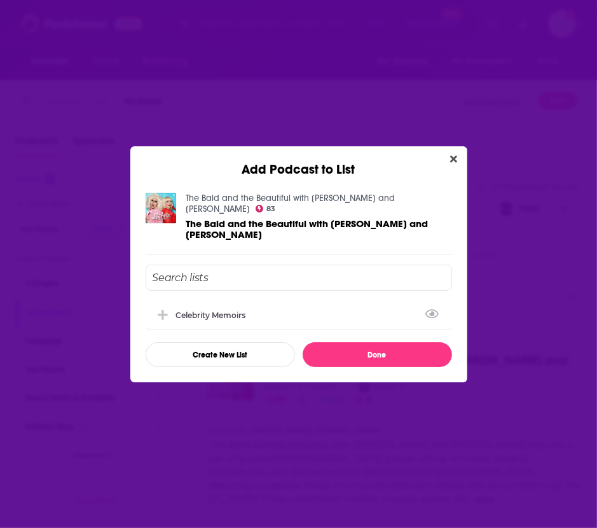
click at [327, 306] on div "Celebrity Memoirs" at bounding box center [299, 315] width 307 height 28
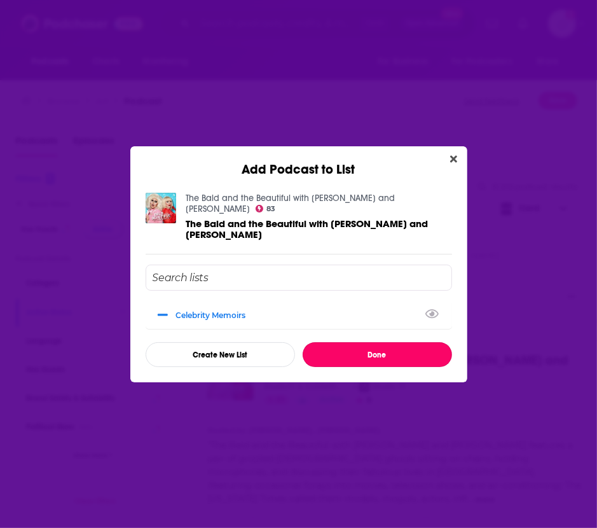
click at [347, 351] on button "Done" at bounding box center [378, 354] width 150 height 25
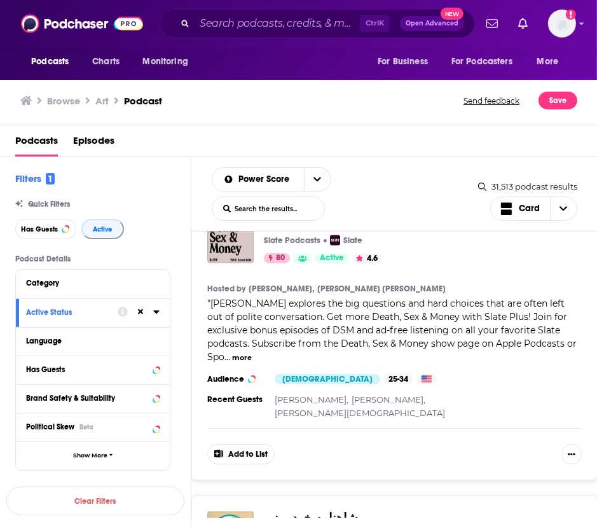
scroll to position [12517, 0]
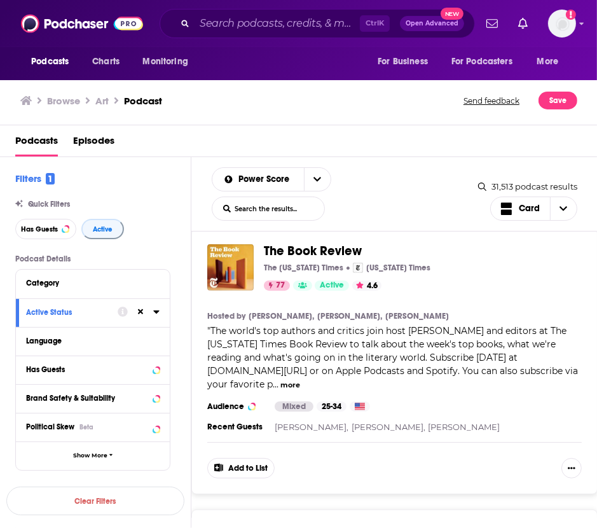
scroll to position [18565, 0]
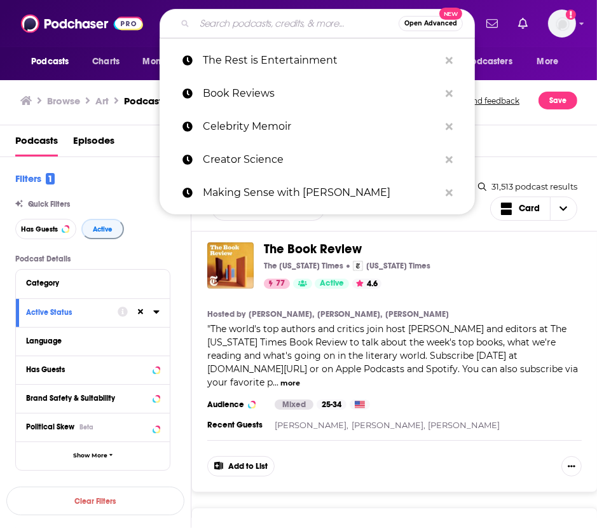
click at [260, 22] on input "Search podcasts, credits, & more..." at bounding box center [297, 23] width 204 height 20
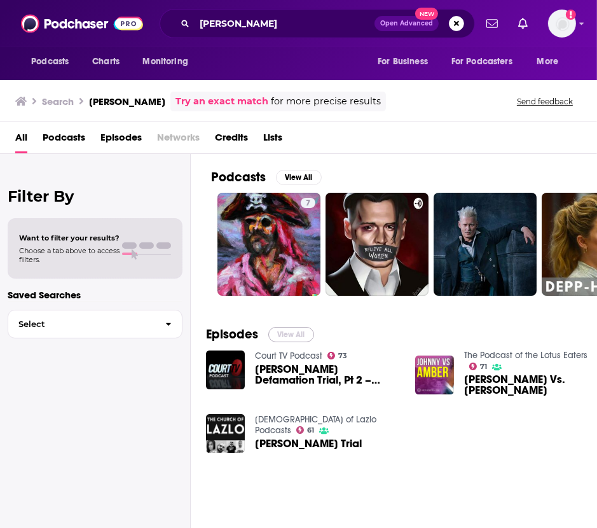
click at [283, 337] on button "View All" at bounding box center [291, 334] width 46 height 15
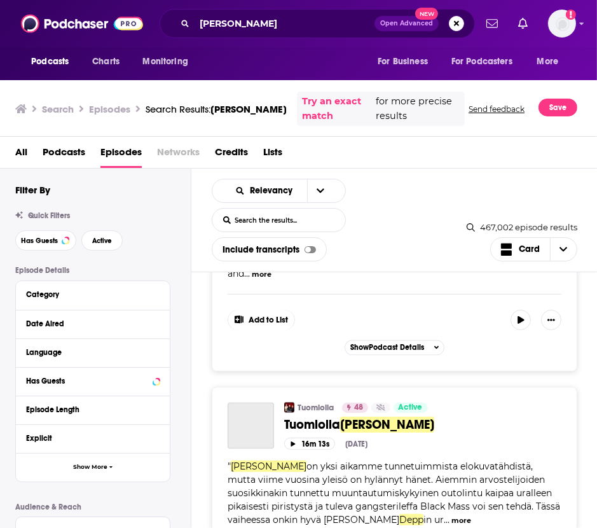
scroll to position [5509, 0]
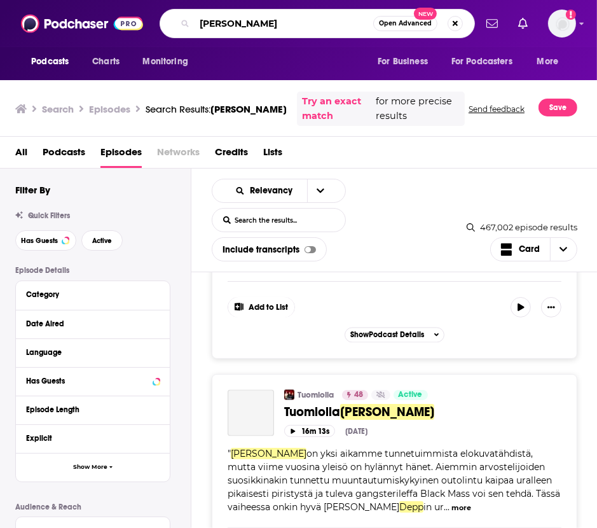
click at [257, 14] on input "Johnny Depp" at bounding box center [284, 23] width 179 height 20
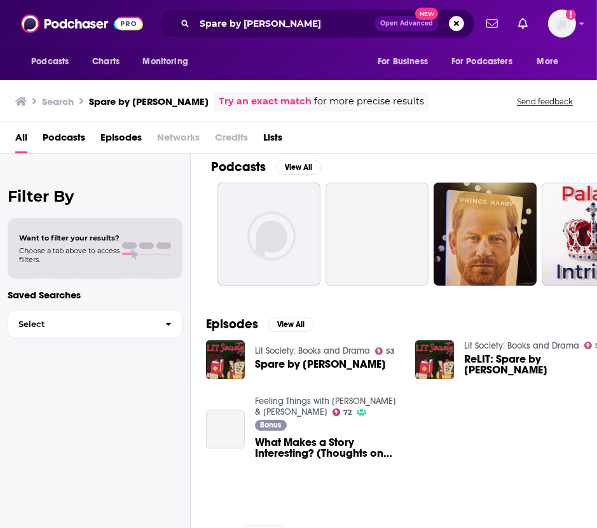
scroll to position [15, 0]
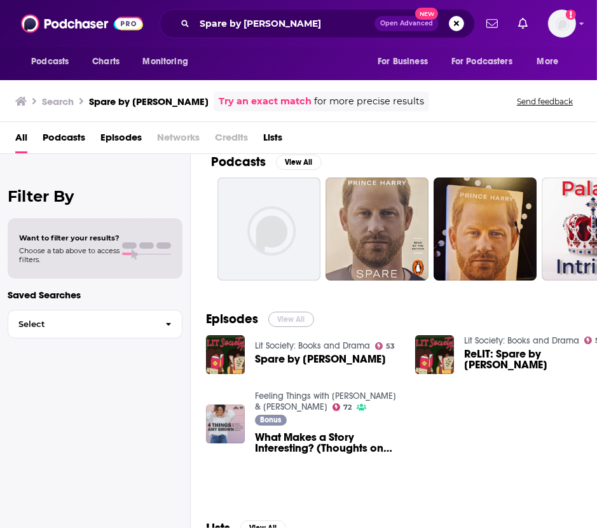
click at [298, 319] on button "View All" at bounding box center [291, 319] width 46 height 15
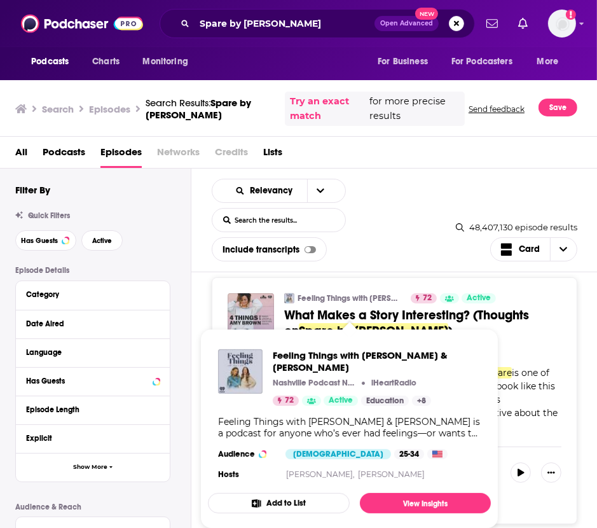
scroll to position [738, 0]
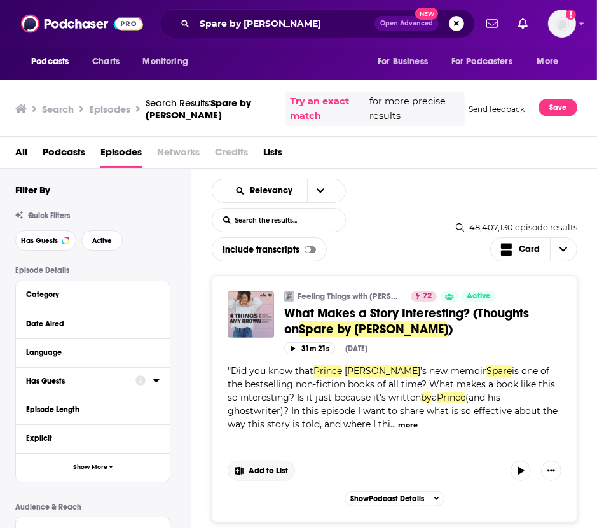
click at [254, 476] on span "Add to List" at bounding box center [268, 471] width 39 height 10
click at [277, 453] on button "Add Podcast" at bounding box center [270, 455] width 66 height 24
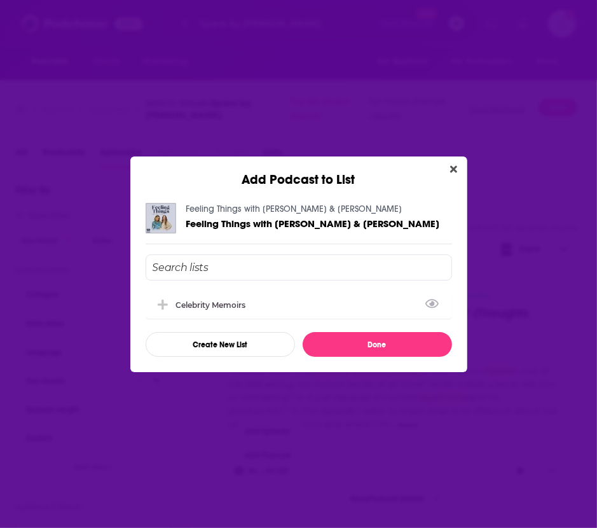
click at [338, 293] on div "Celebrity Memoirs" at bounding box center [299, 305] width 307 height 28
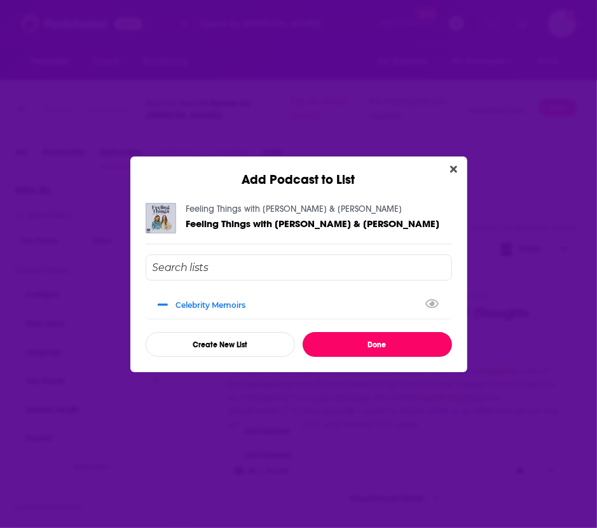
click at [338, 340] on button "Done" at bounding box center [378, 344] width 150 height 25
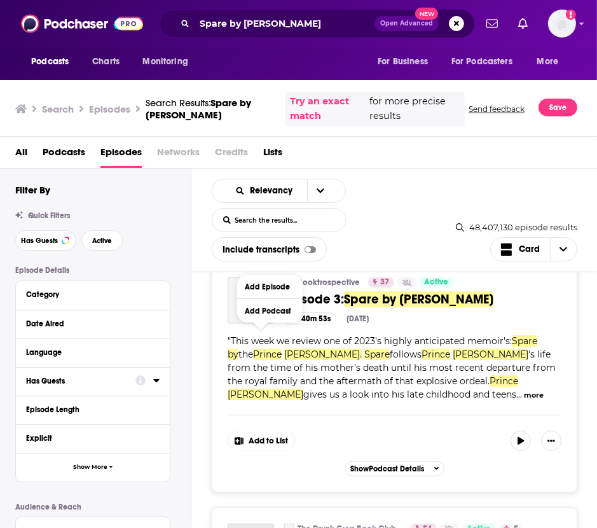
scroll to position [1016, 0]
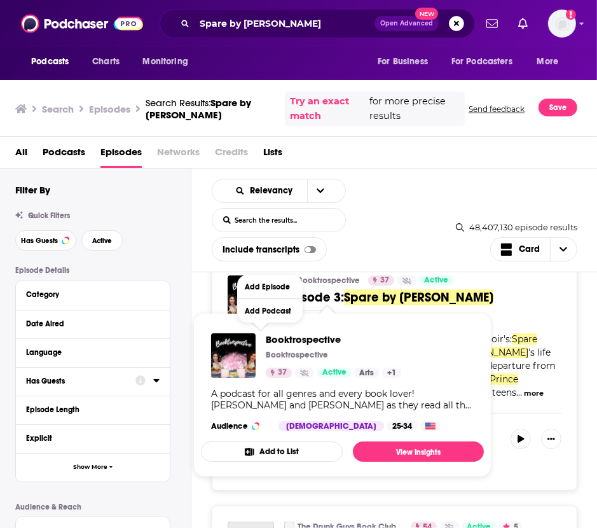
click at [266, 456] on button "Add to List" at bounding box center [272, 452] width 142 height 20
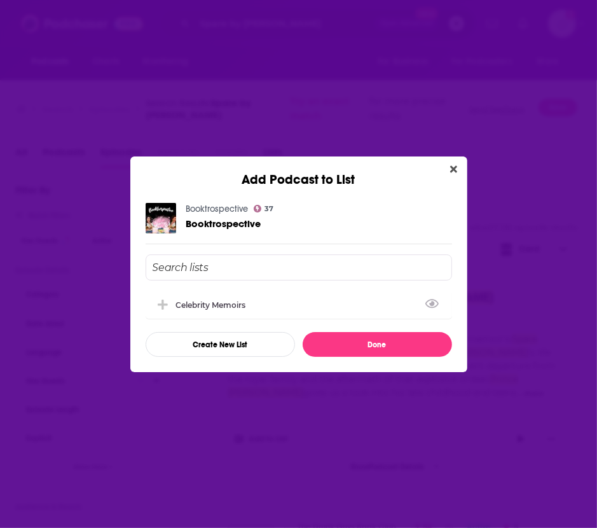
click at [280, 316] on div "Celebrity Memoirs" at bounding box center [299, 305] width 307 height 28
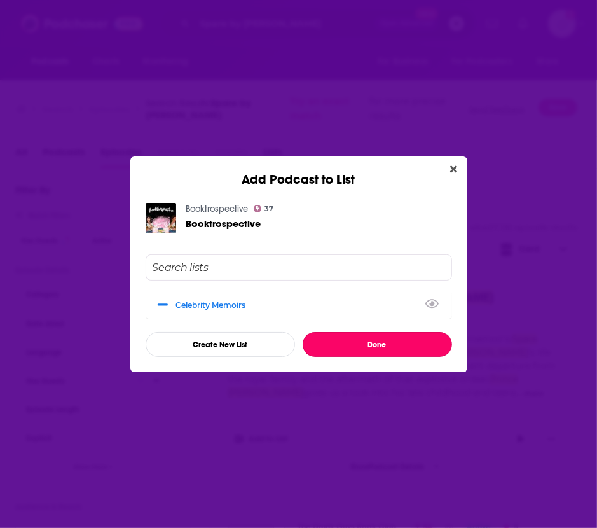
click at [341, 340] on button "Done" at bounding box center [378, 344] width 150 height 25
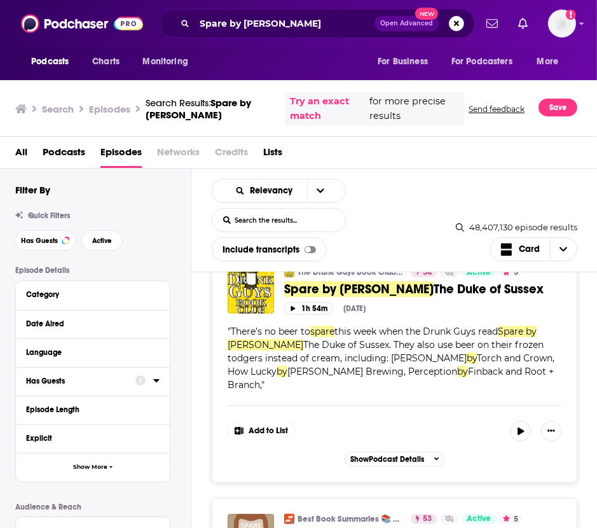
scroll to position [1278, 0]
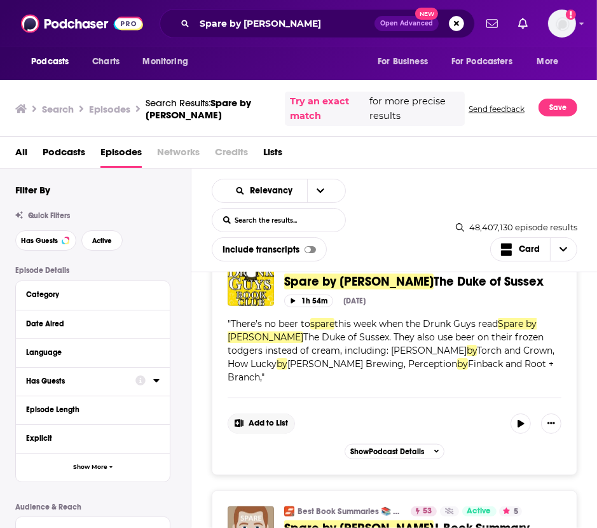
click at [280, 428] on span "Add to List" at bounding box center [268, 424] width 39 height 10
click at [270, 489] on button "Add Podcast" at bounding box center [270, 491] width 66 height 24
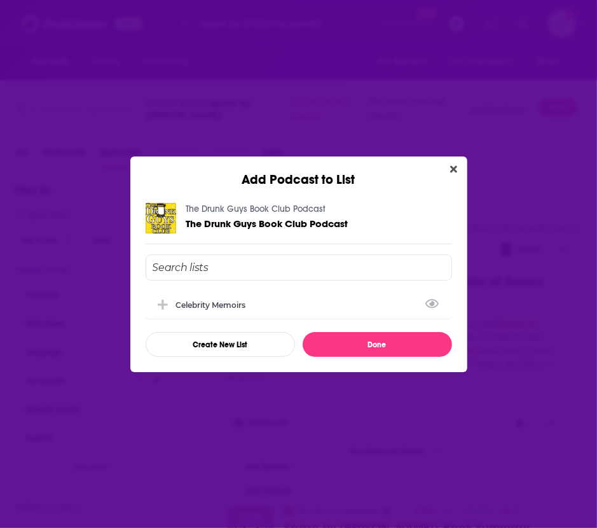
click at [346, 303] on div "Celebrity Memoirs" at bounding box center [299, 305] width 307 height 28
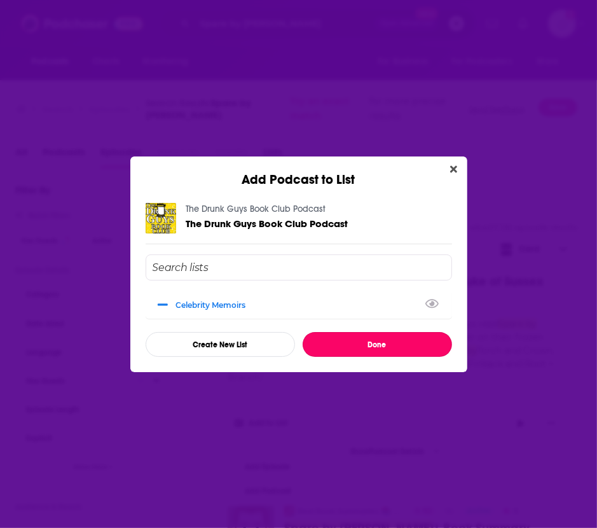
click at [356, 344] on button "Done" at bounding box center [378, 344] width 150 height 25
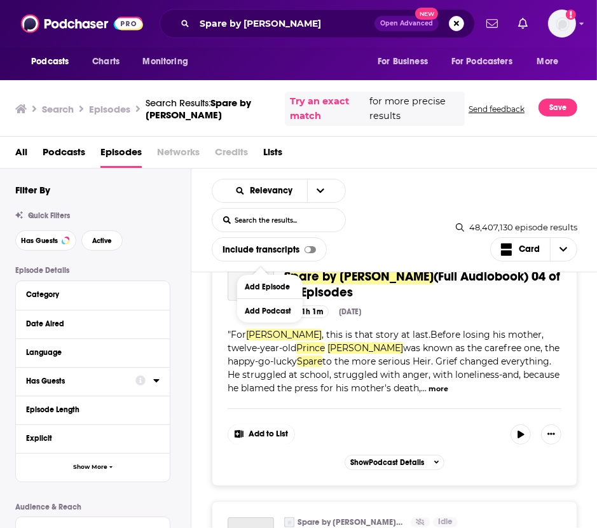
scroll to position [4090, 0]
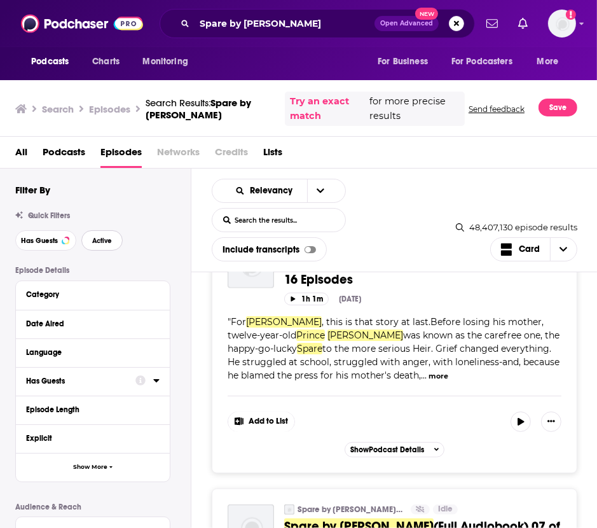
click at [101, 244] on span "Active" at bounding box center [102, 240] width 20 height 7
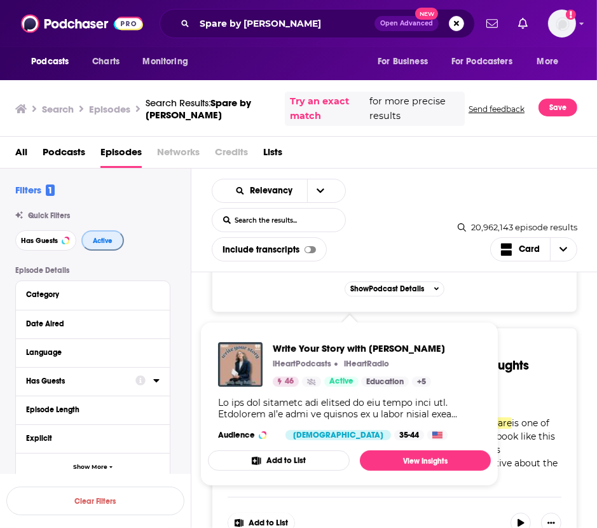
scroll to position [6205, 0]
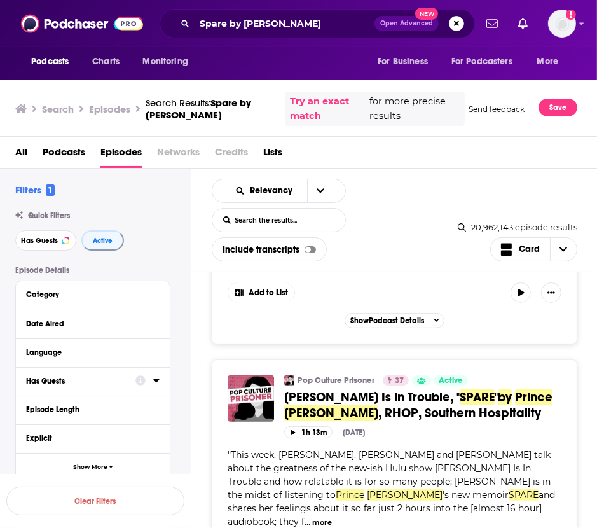
scroll to position [7969, 0]
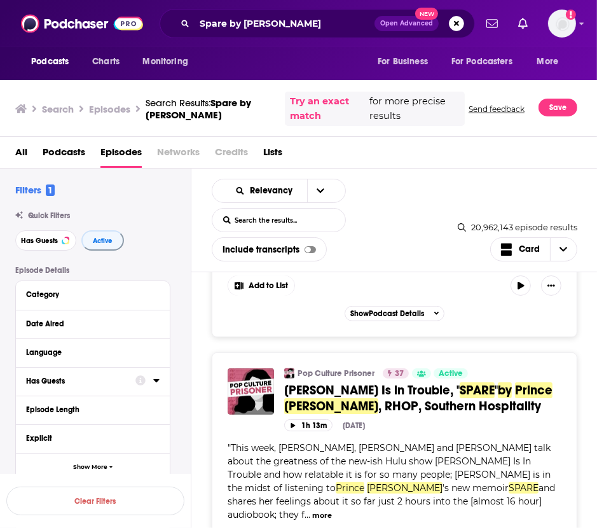
click at [269, 483] on button "Add Podcast" at bounding box center [270, 476] width 66 height 24
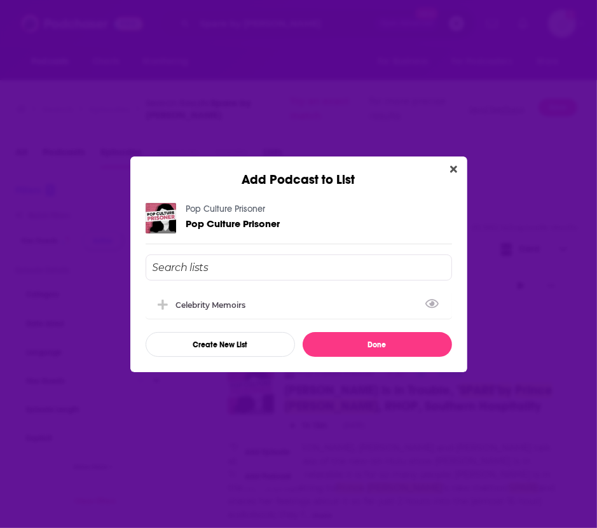
click at [308, 300] on div "Celebrity Memoirs" at bounding box center [299, 305] width 307 height 28
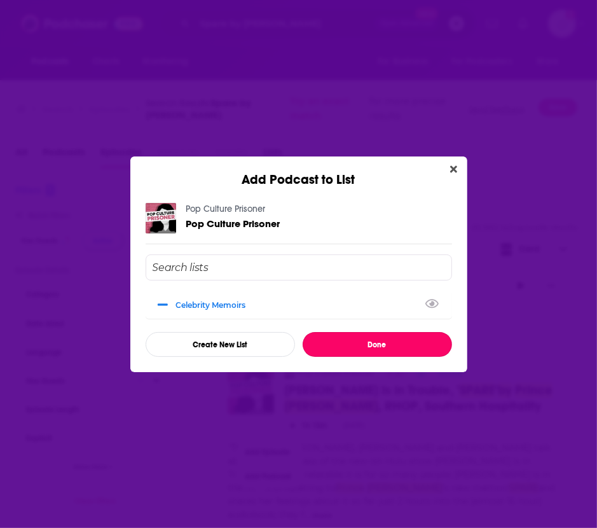
click at [348, 355] on button "Done" at bounding box center [378, 344] width 150 height 25
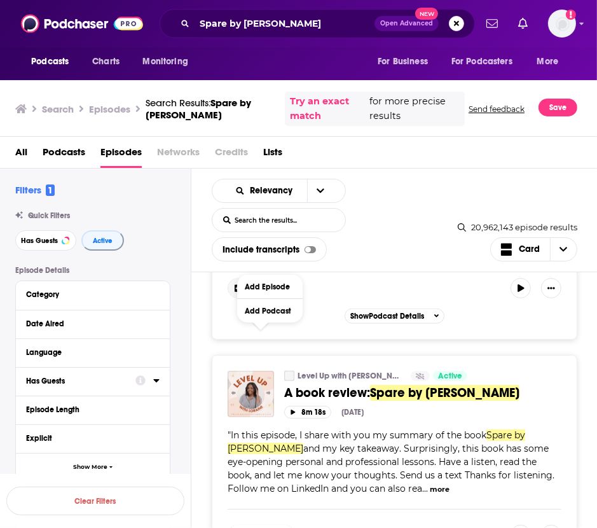
scroll to position [8241, 0]
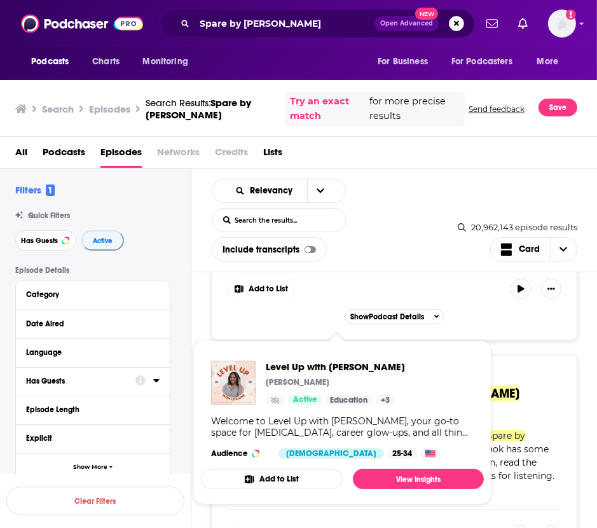
click at [309, 481] on button "Add to List" at bounding box center [272, 479] width 142 height 20
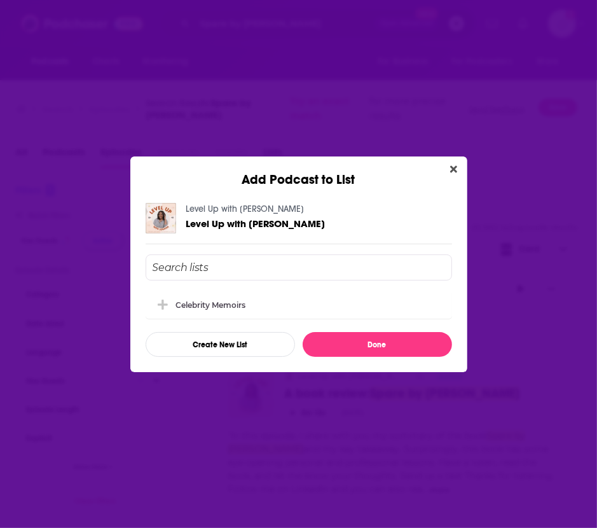
click at [290, 319] on div "Celebrity Memoirs" at bounding box center [299, 306] width 307 height 31
click at [287, 313] on div "Celebrity Memoirs" at bounding box center [299, 305] width 307 height 28
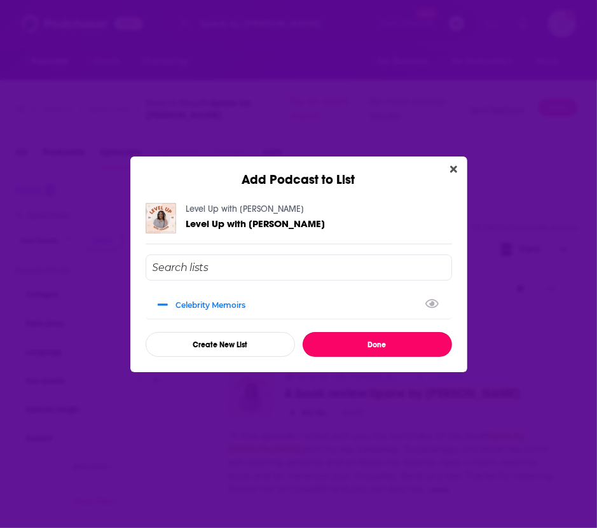
click at [353, 351] on button "Done" at bounding box center [378, 344] width 150 height 25
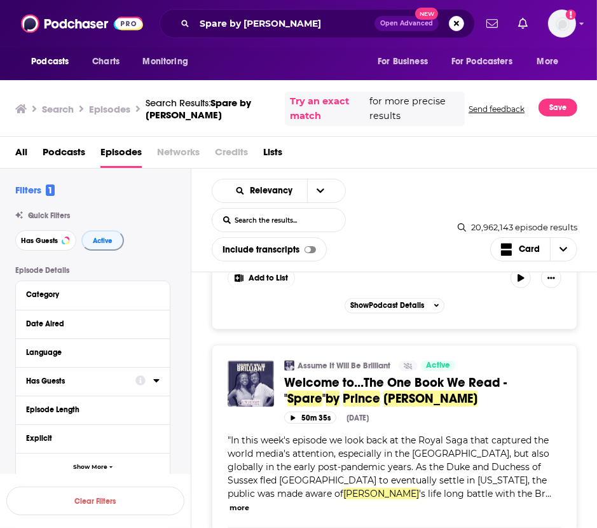
scroll to position [8960, 0]
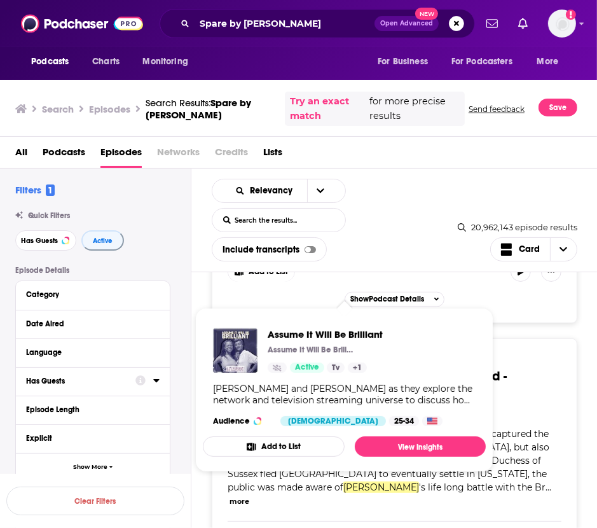
click at [224, 453] on button "Add to List" at bounding box center [274, 446] width 142 height 20
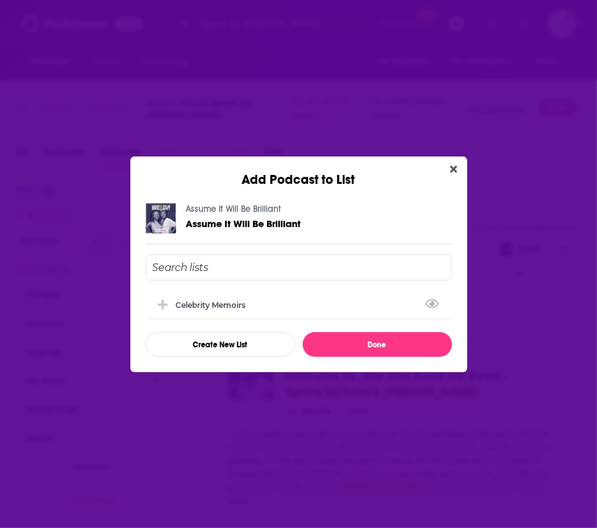
click at [280, 310] on div "Celebrity Memoirs" at bounding box center [299, 305] width 307 height 28
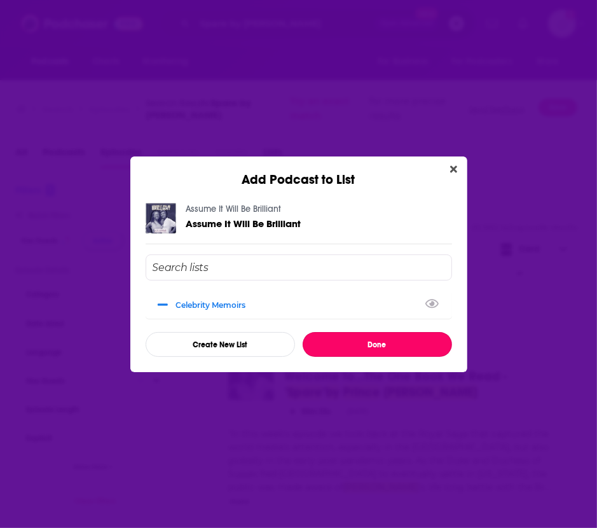
click at [323, 334] on button "Done" at bounding box center [378, 344] width 150 height 25
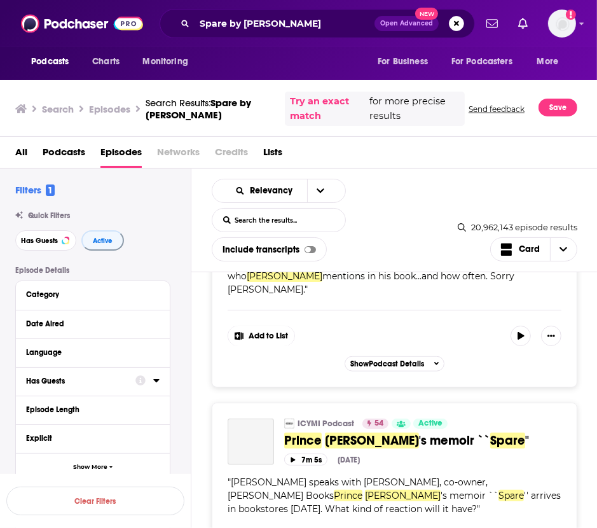
scroll to position [12532, 0]
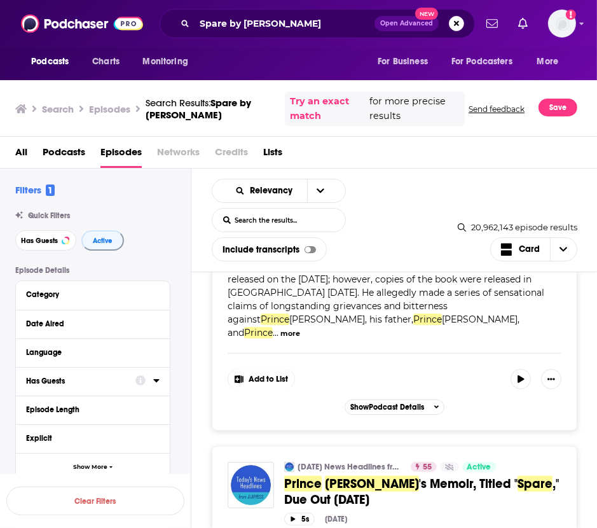
scroll to position [17797, 0]
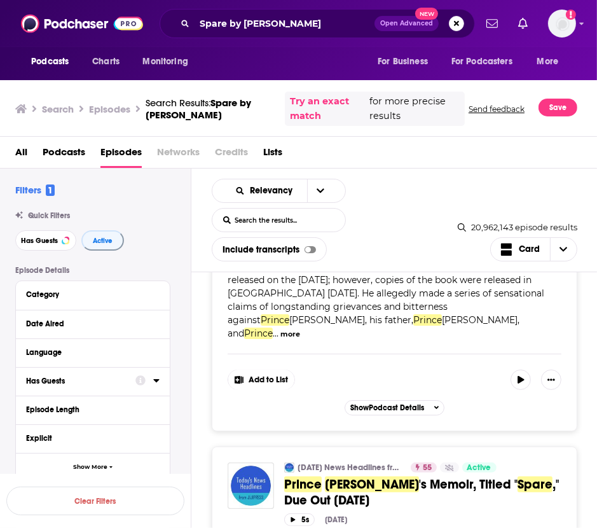
click at [280, 13] on div "Spare by Prince Harry Open Advanced New" at bounding box center [318, 23] width 316 height 29
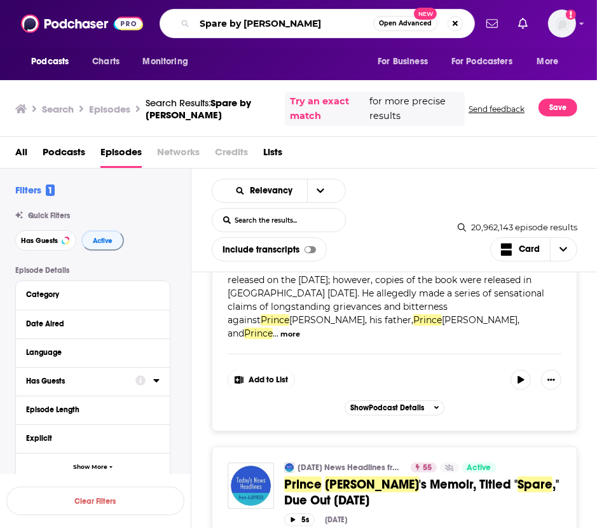
click at [274, 15] on input "Spare by Prince Harry" at bounding box center [284, 23] width 179 height 20
type input "Pop-Culture"
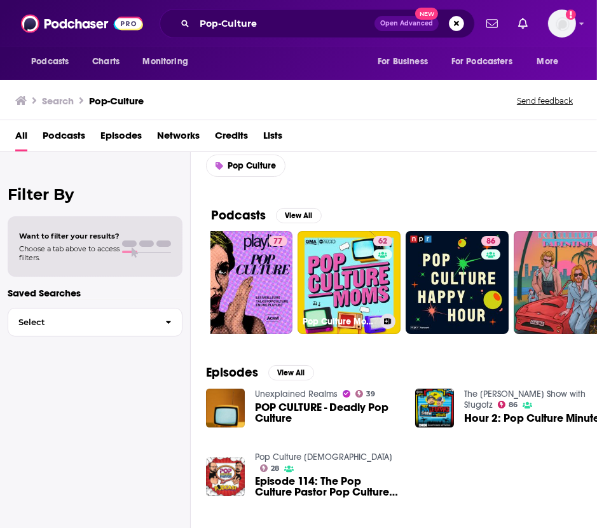
scroll to position [0, 29]
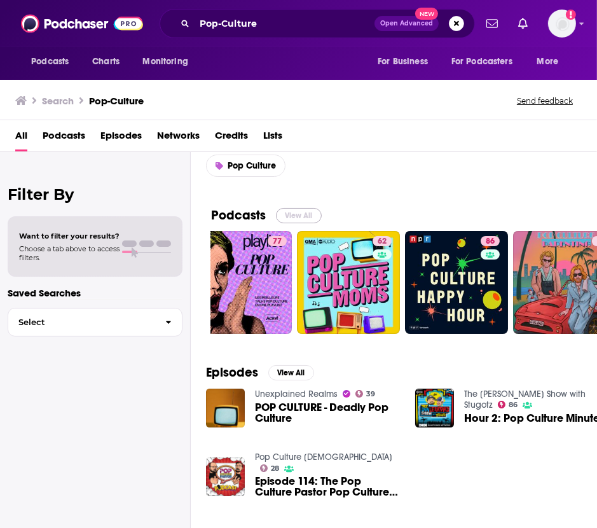
click at [295, 212] on button "View All" at bounding box center [299, 215] width 46 height 15
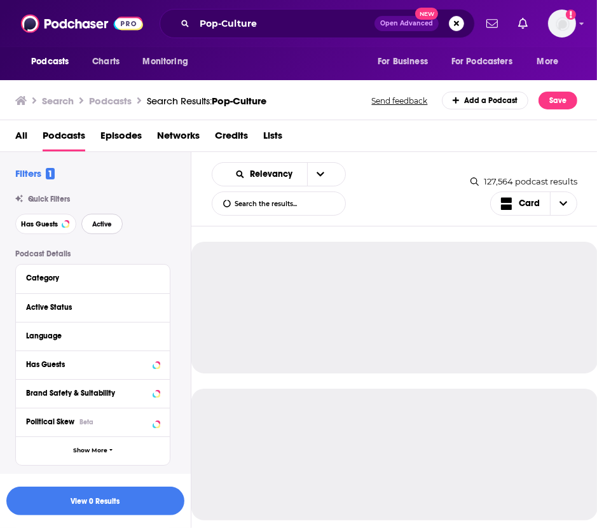
click at [111, 232] on button "Active" at bounding box center [101, 224] width 41 height 20
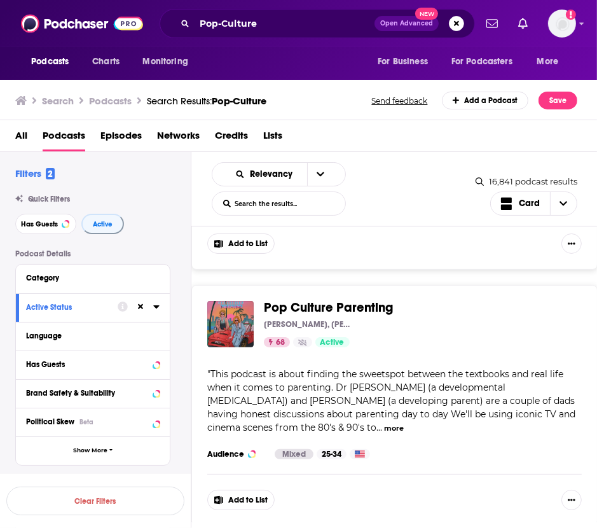
scroll to position [485, 0]
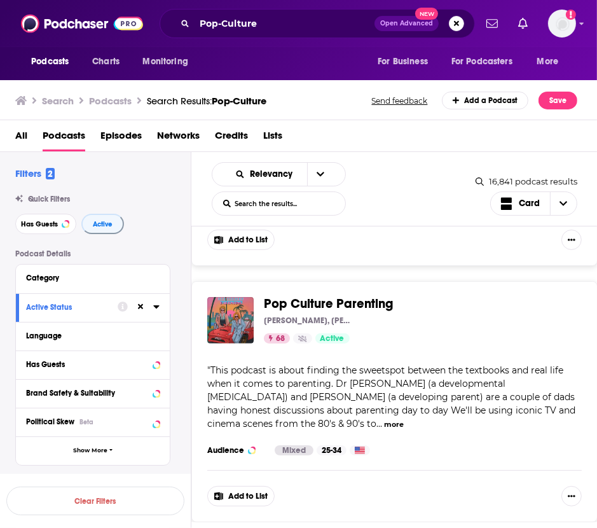
click at [140, 328] on button "Language" at bounding box center [93, 336] width 134 height 16
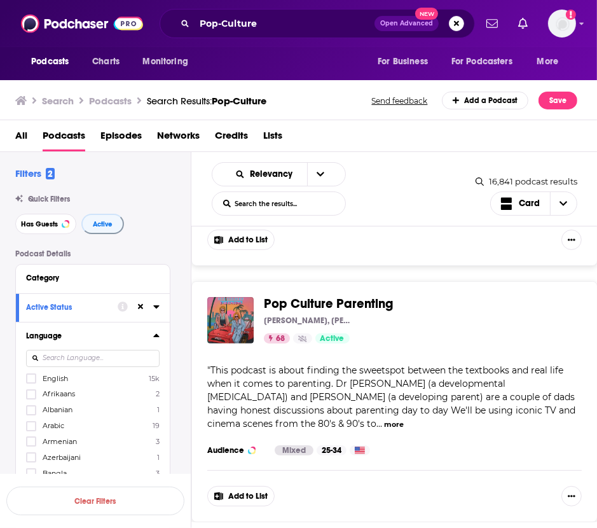
click at [54, 393] on span "Afrikaans" at bounding box center [59, 393] width 32 height 9
click at [31, 398] on input "multiSelectOption-af-1" at bounding box center [31, 398] width 0 height 0
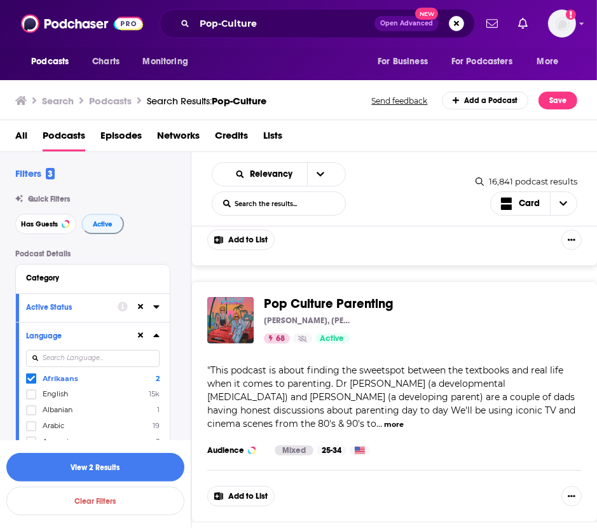
click at [66, 380] on span "Afrikaans" at bounding box center [61, 378] width 36 height 9
click at [31, 381] on input "multiSelectOption-af-0" at bounding box center [31, 381] width 0 height 0
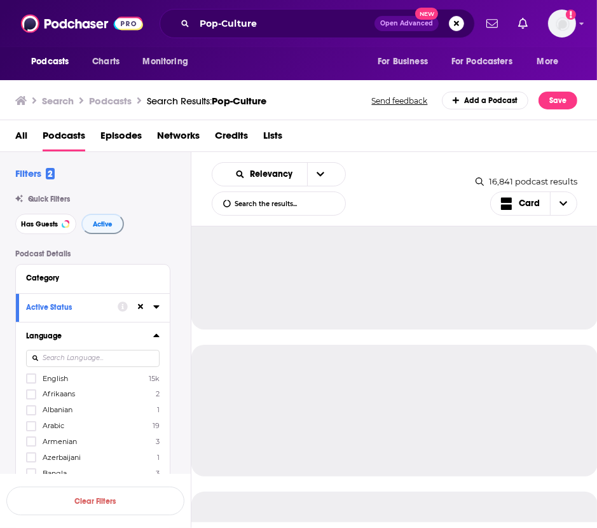
click at [32, 379] on icon at bounding box center [31, 379] width 8 height 8
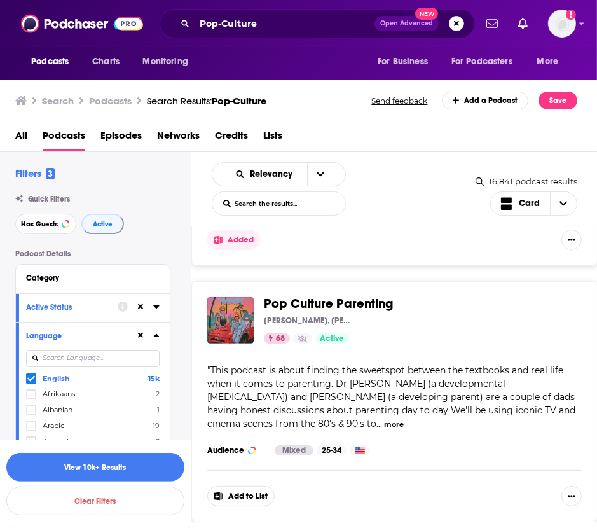
click at [153, 335] on icon at bounding box center [156, 335] width 6 height 10
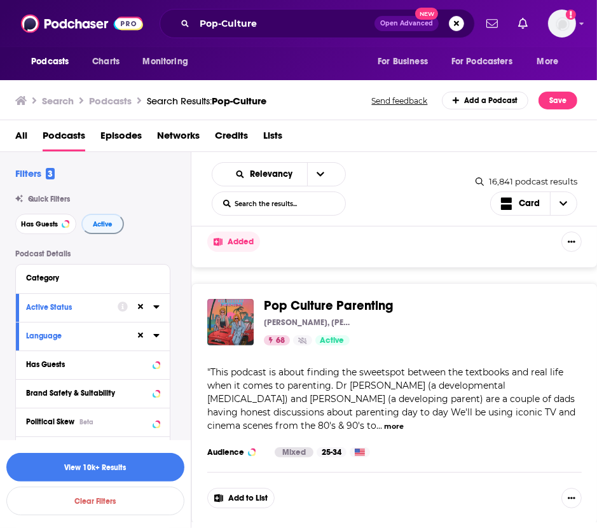
scroll to position [718, 0]
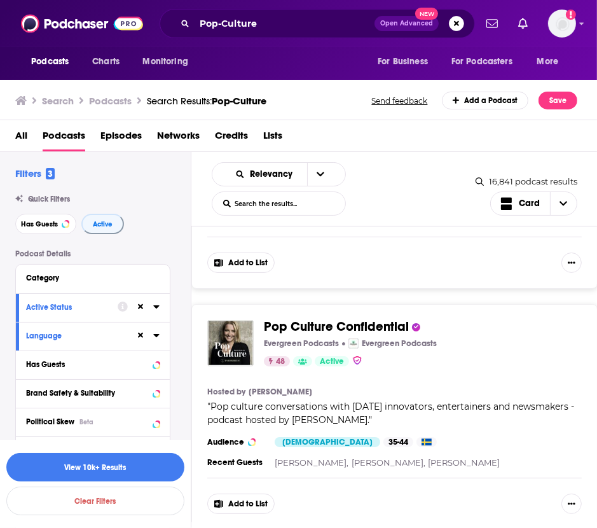
click at [229, 494] on button "Add to List" at bounding box center [240, 504] width 67 height 20
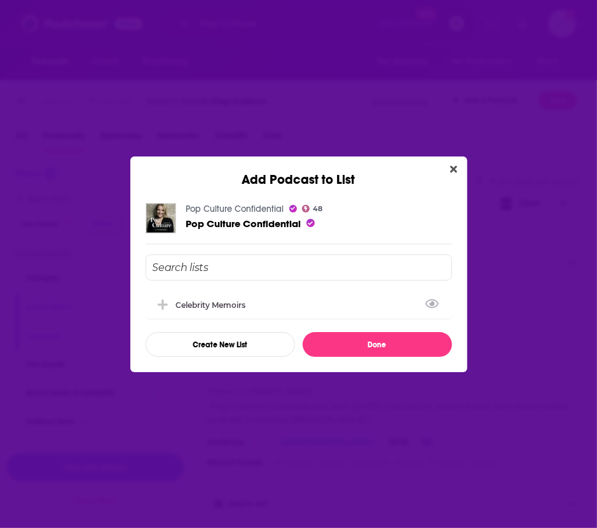
click at [288, 303] on div "Celebrity Memoirs" at bounding box center [299, 305] width 307 height 28
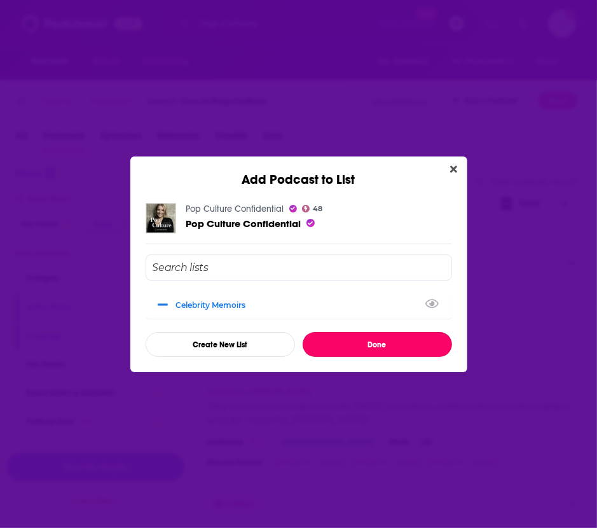
click at [329, 342] on button "Done" at bounding box center [378, 344] width 150 height 25
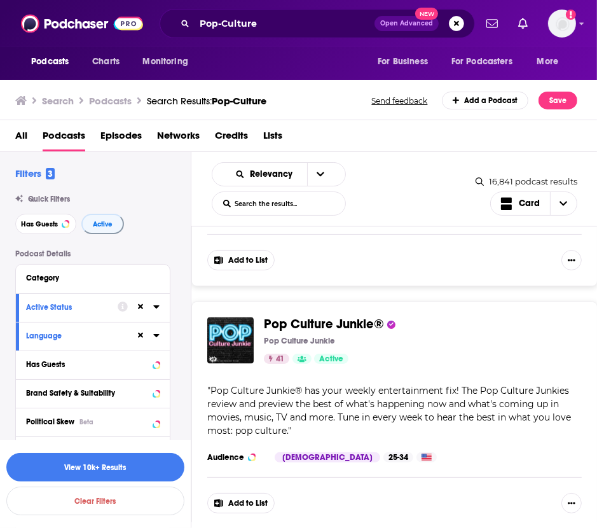
scroll to position [1723, 0]
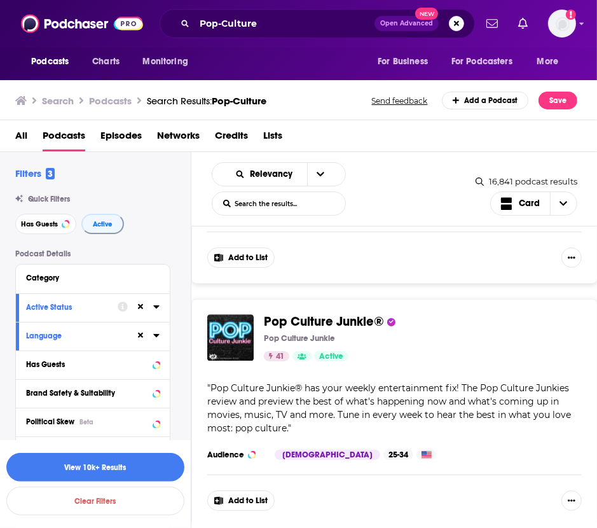
click at [255, 247] on button "Add to List" at bounding box center [240, 257] width 67 height 20
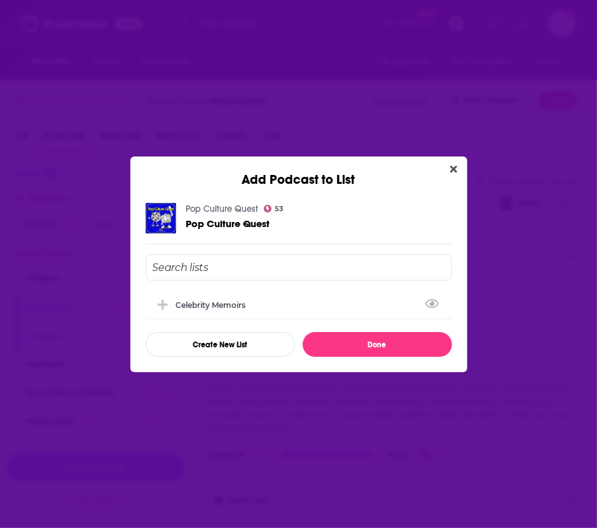
click at [242, 314] on div "Celebrity Memoirs" at bounding box center [299, 305] width 307 height 28
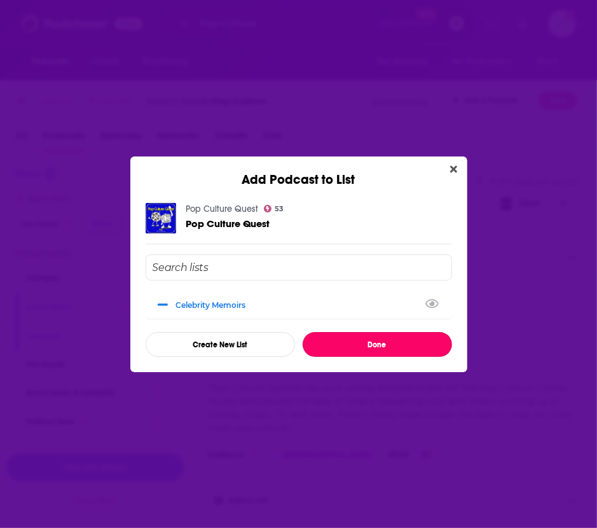
click at [324, 340] on button "Done" at bounding box center [378, 344] width 150 height 25
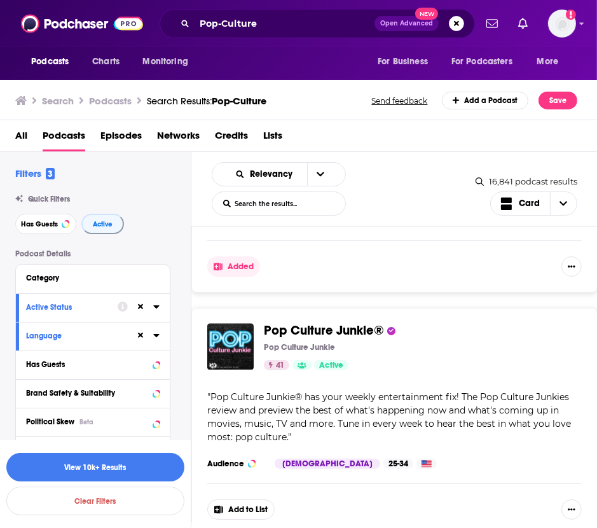
scroll to position [1784, 0]
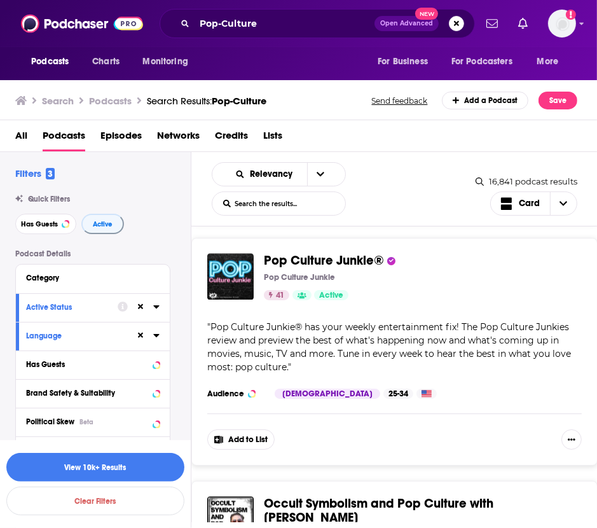
click at [250, 429] on button "Add to List" at bounding box center [240, 439] width 67 height 20
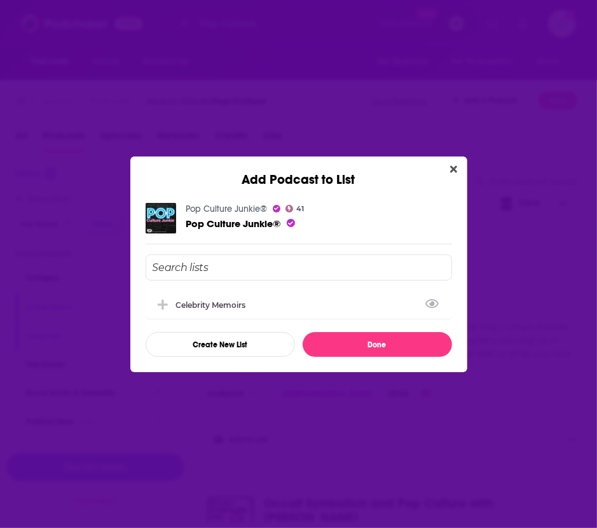
click at [333, 291] on div "Celebrity Memoirs" at bounding box center [299, 305] width 307 height 28
click at [351, 331] on div "Celebrity Memoirs Create New List Done" at bounding box center [299, 305] width 307 height 102
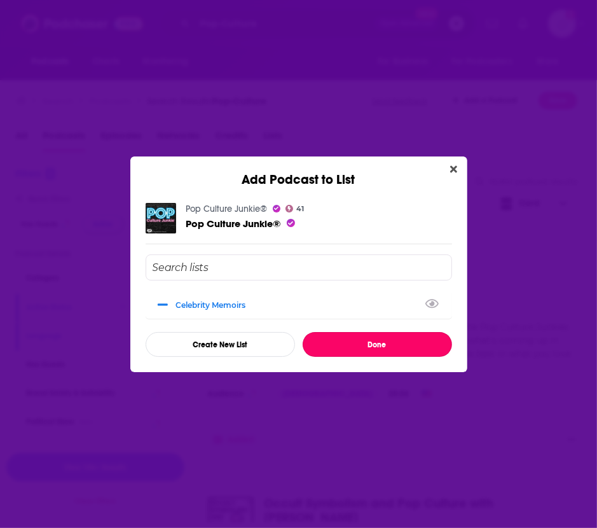
click at [344, 348] on button "Done" at bounding box center [378, 344] width 150 height 25
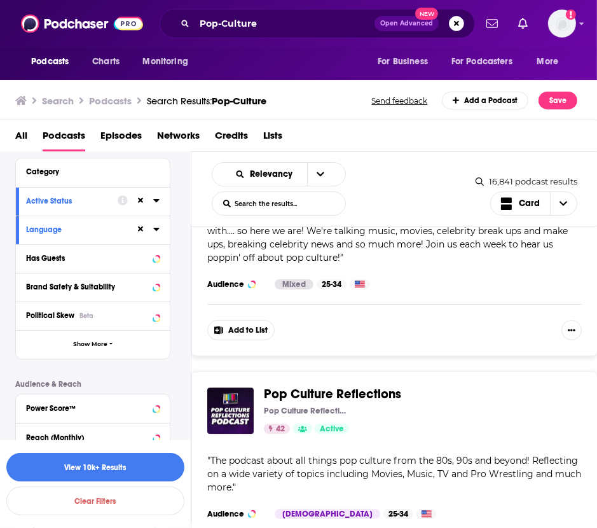
scroll to position [111, 0]
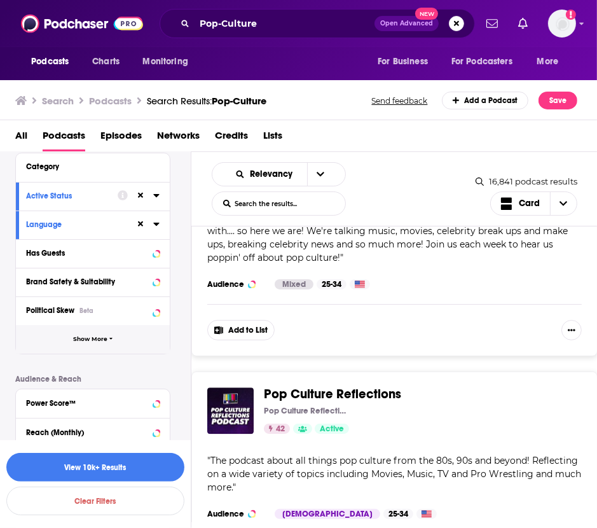
click at [78, 336] on span "Show More" at bounding box center [90, 339] width 34 height 7
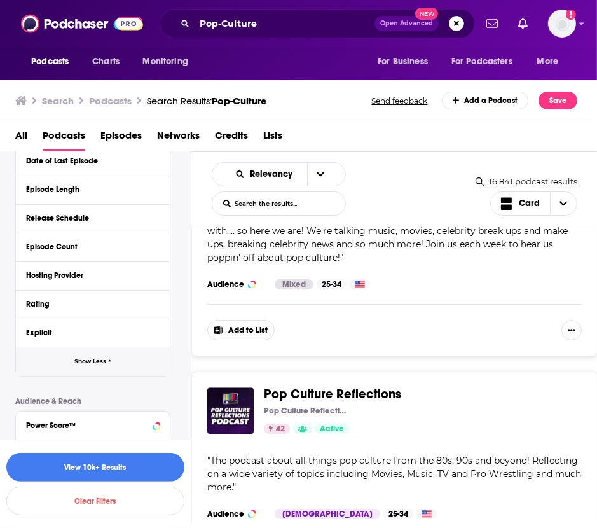
scroll to position [531, 0]
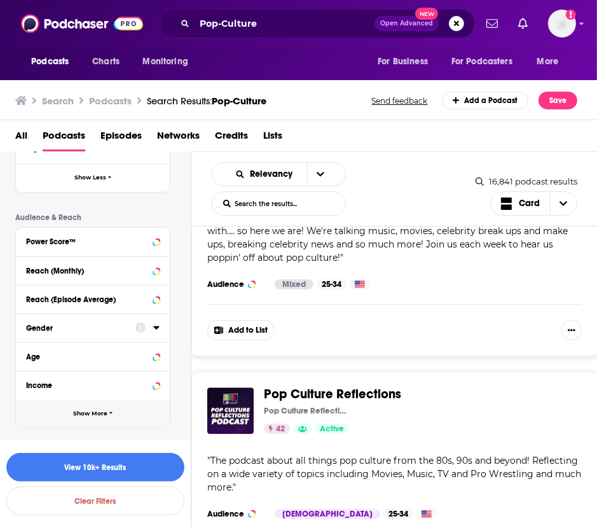
click at [74, 420] on button "Show More" at bounding box center [93, 414] width 154 height 29
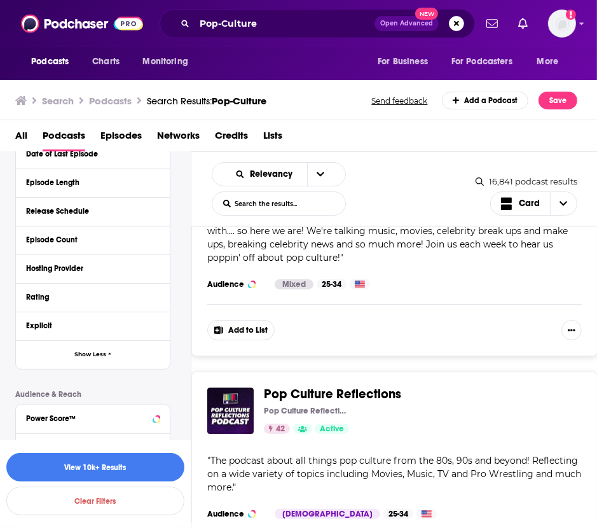
scroll to position [356, 0]
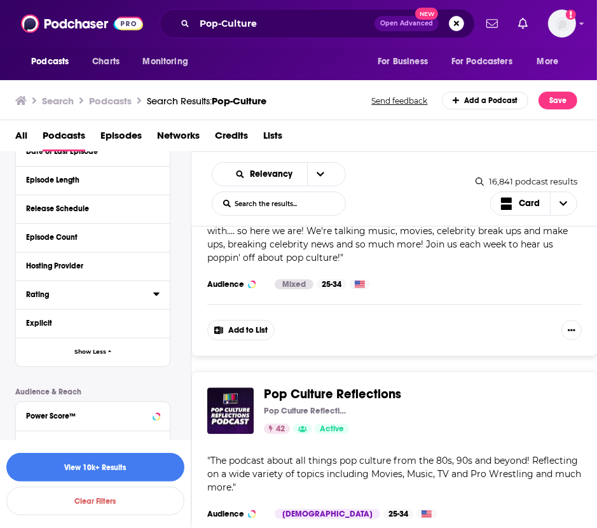
click at [127, 287] on button "Rating" at bounding box center [89, 294] width 127 height 16
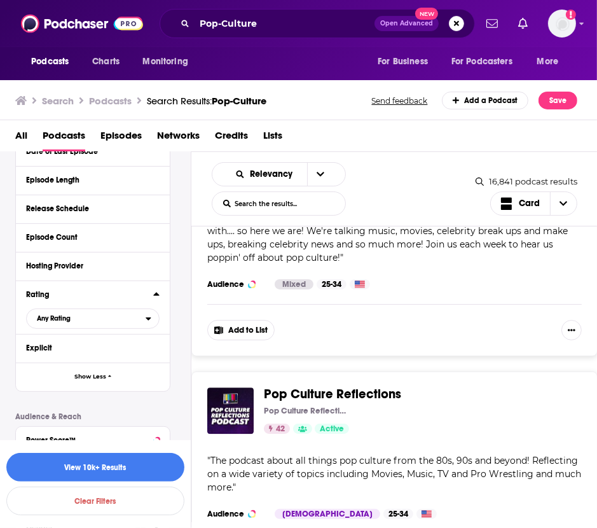
click at [127, 287] on button "Rating" at bounding box center [89, 294] width 127 height 16
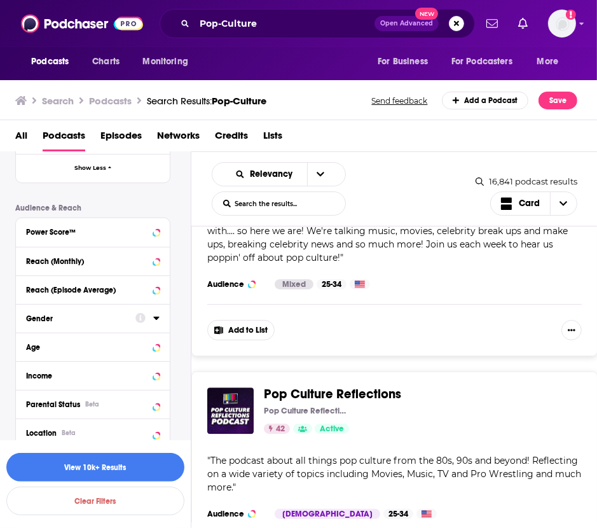
scroll to position [540, 0]
click at [117, 228] on div "Power Score™" at bounding box center [76, 232] width 101 height 9
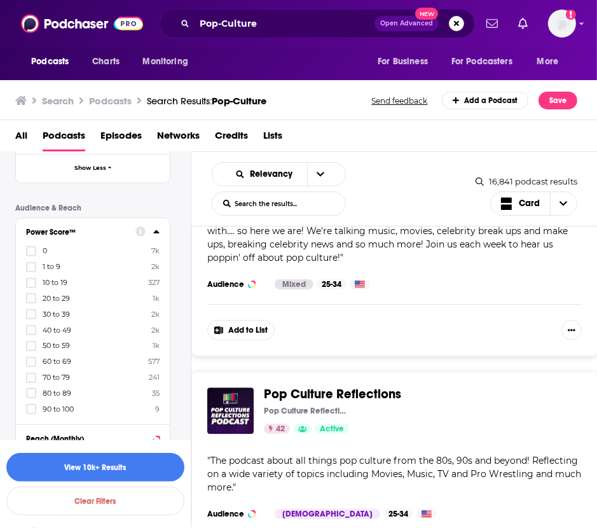
click at [49, 398] on div "0 7k 1 to 9 2k 10 to 19 327 20 to 29 1k 30 to 39 2k 40 to 49 2k 50 to 59 1k 60 …" at bounding box center [93, 330] width 134 height 169
click at [49, 405] on span "90 to 100" at bounding box center [58, 409] width 31 height 9
click at [31, 413] on input "multiSelectOption-90-10" at bounding box center [31, 413] width 0 height 0
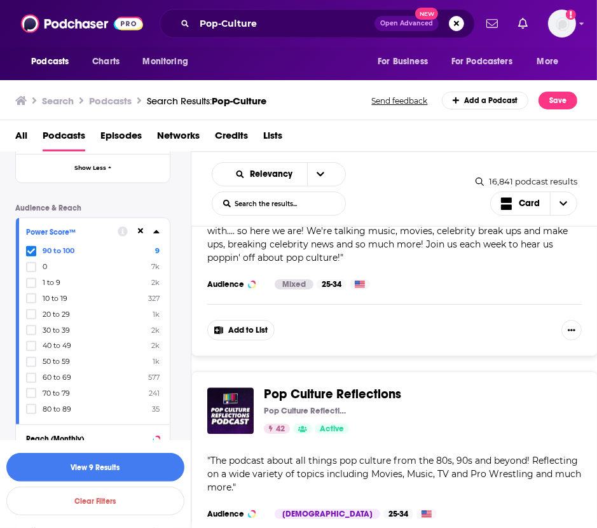
click at [36, 403] on div at bounding box center [32, 408] width 13 height 11
click at [31, 413] on input "multiSelectOption-80-10" at bounding box center [31, 413] width 0 height 0
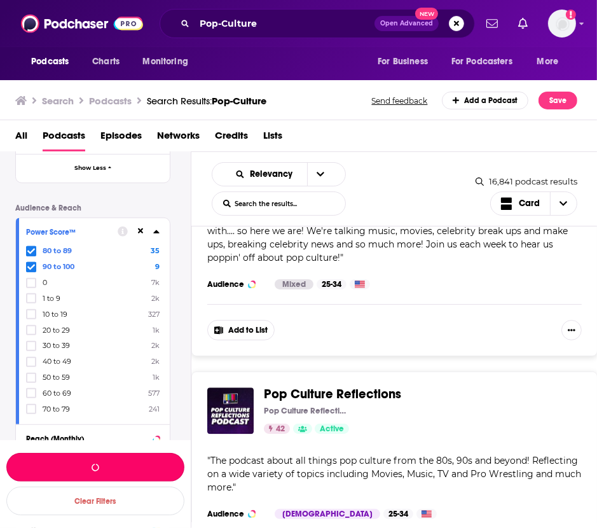
click at [79, 469] on button "button" at bounding box center [95, 467] width 178 height 29
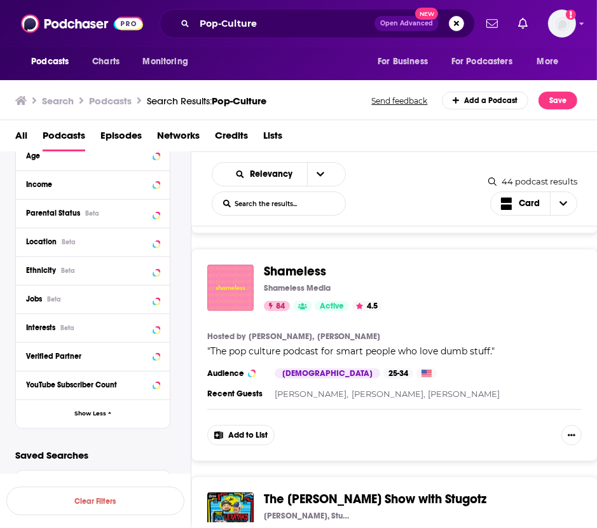
scroll to position [816, 0]
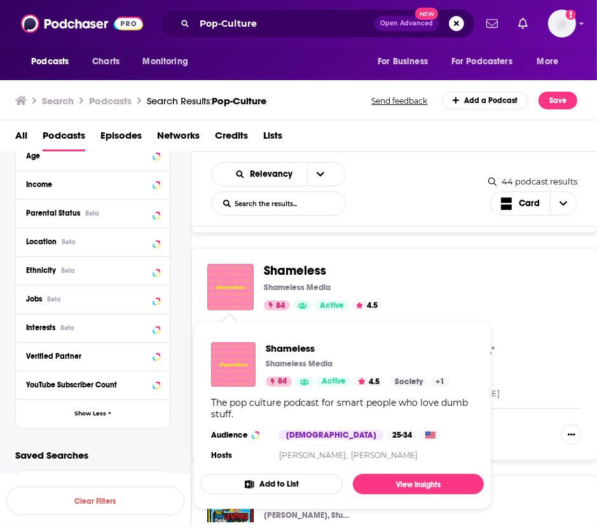
click at [278, 477] on button "Add to List" at bounding box center [272, 484] width 142 height 20
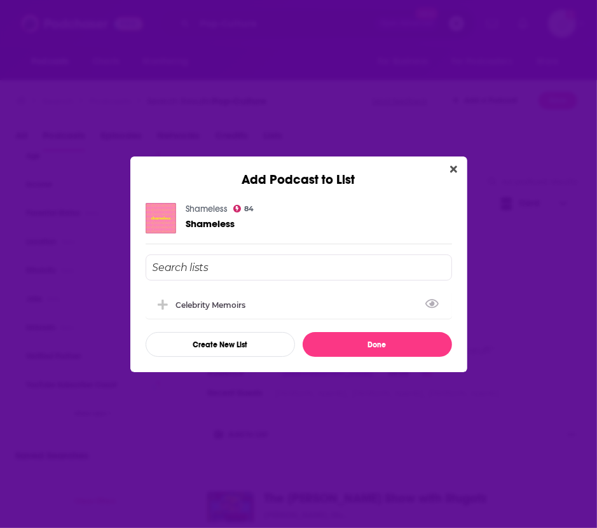
click at [325, 303] on div "Celebrity Memoirs" at bounding box center [299, 305] width 307 height 28
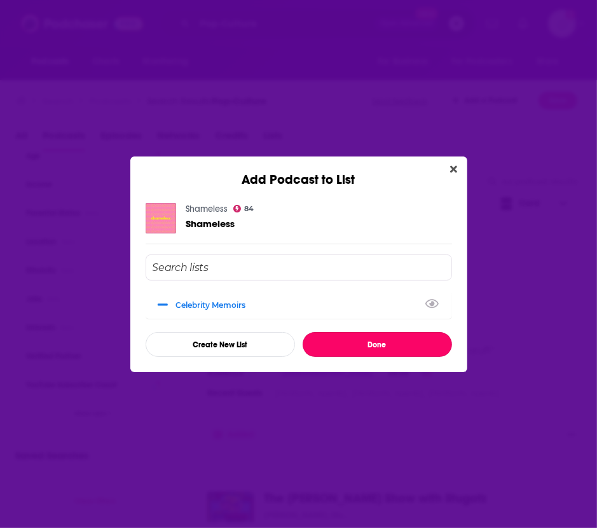
click at [354, 354] on button "Done" at bounding box center [378, 344] width 150 height 25
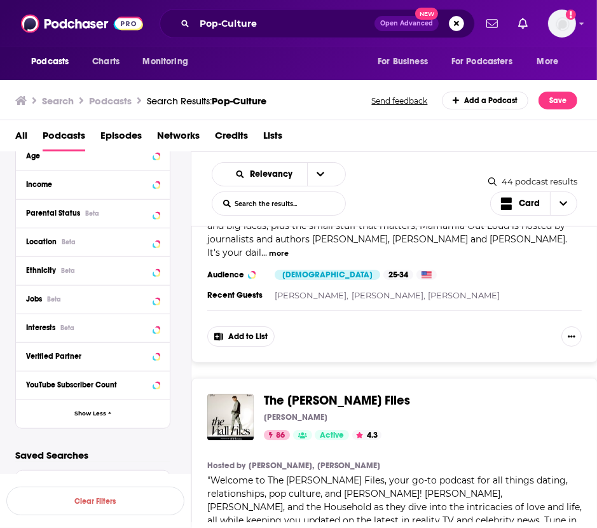
scroll to position [2776, 0]
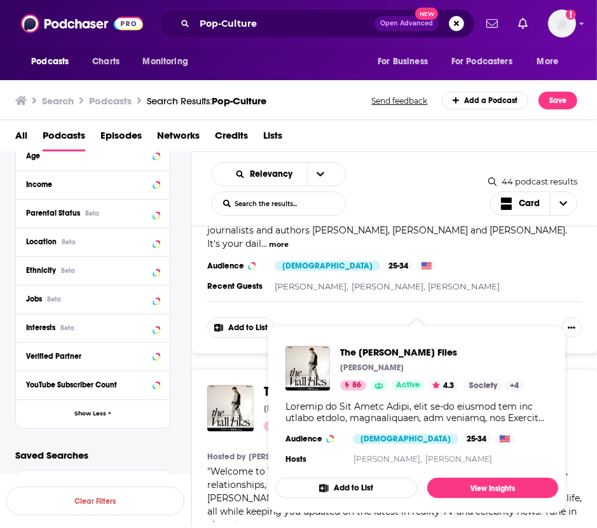
click at [391, 302] on div "Add to List" at bounding box center [394, 320] width 375 height 36
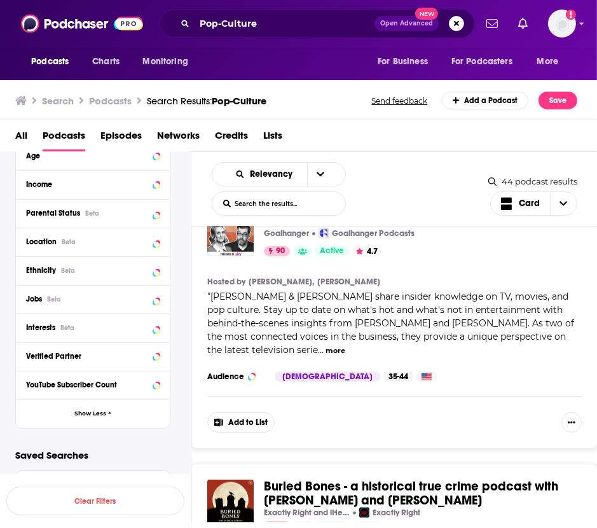
scroll to position [4922, 0]
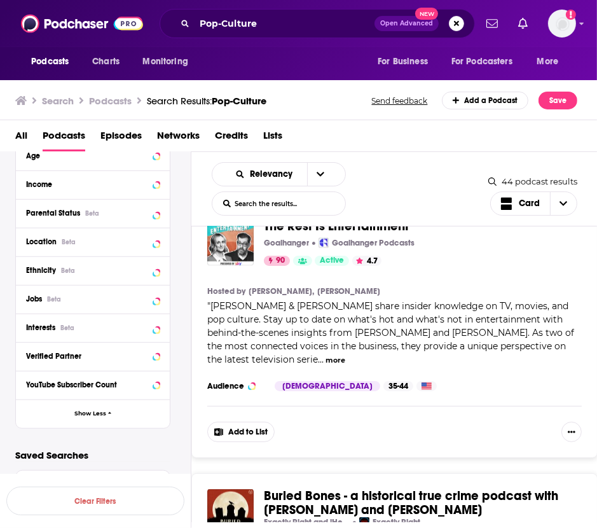
click at [242, 422] on button "Add to List" at bounding box center [240, 432] width 67 height 20
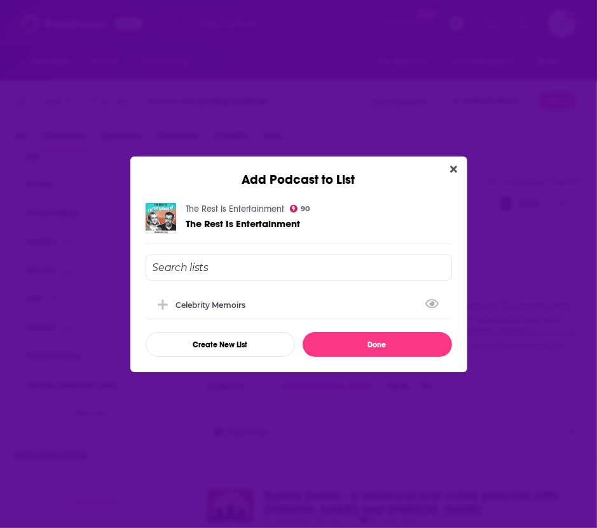
click at [274, 312] on div "Celebrity Memoirs" at bounding box center [299, 305] width 307 height 28
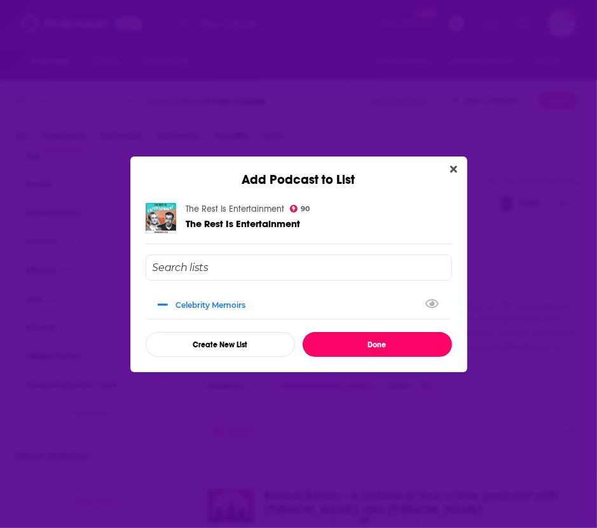
click at [319, 341] on button "Done" at bounding box center [378, 344] width 150 height 25
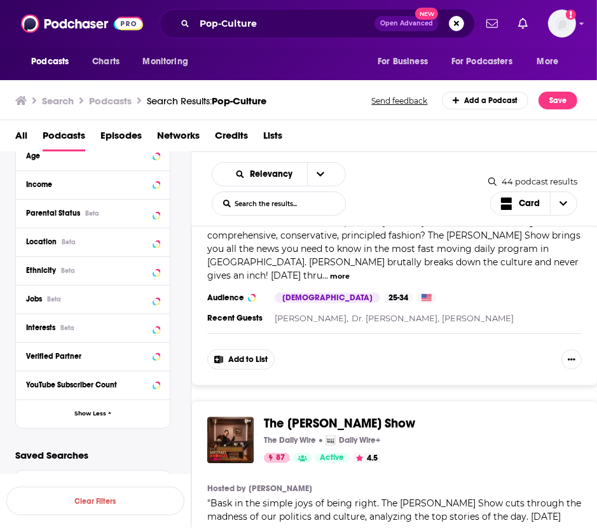
scroll to position [6470, 0]
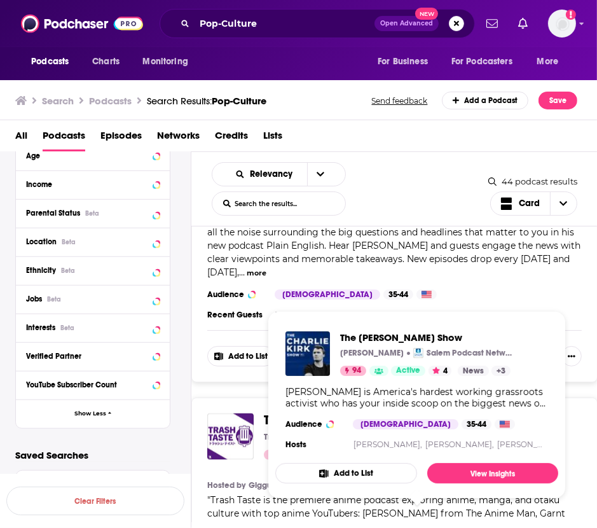
scroll to position [8894, 0]
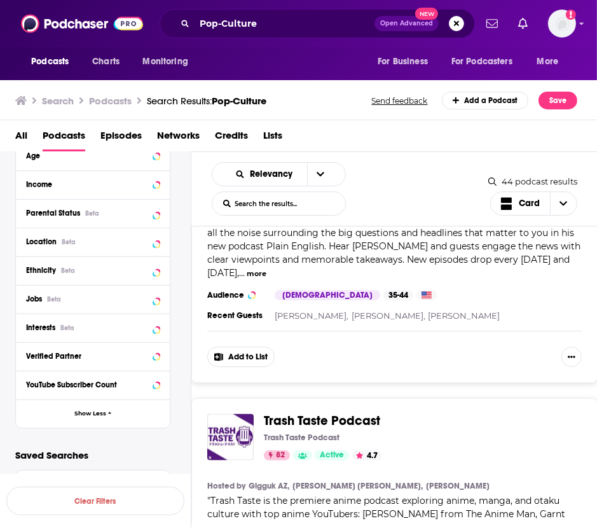
click at [235, 495] on span "Trash Taste is the premiere anime podcast exploring anime, manga, and otaku cul…" at bounding box center [386, 527] width 358 height 65
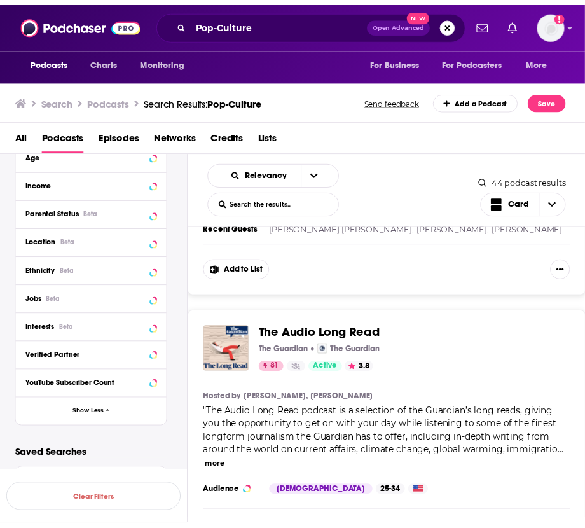
scroll to position [11666, 0]
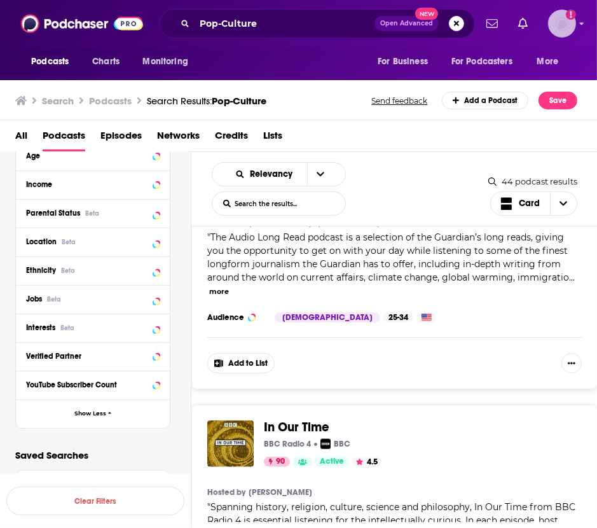
click at [570, 22] on img "Logged in as EPilcher" at bounding box center [562, 24] width 28 height 28
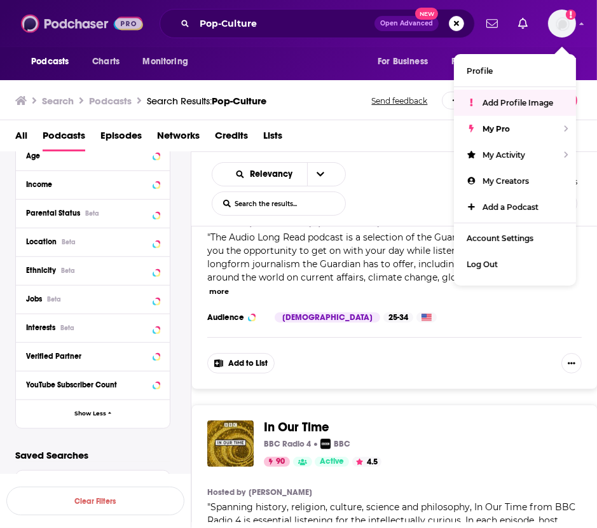
click at [77, 23] on img at bounding box center [82, 23] width 122 height 24
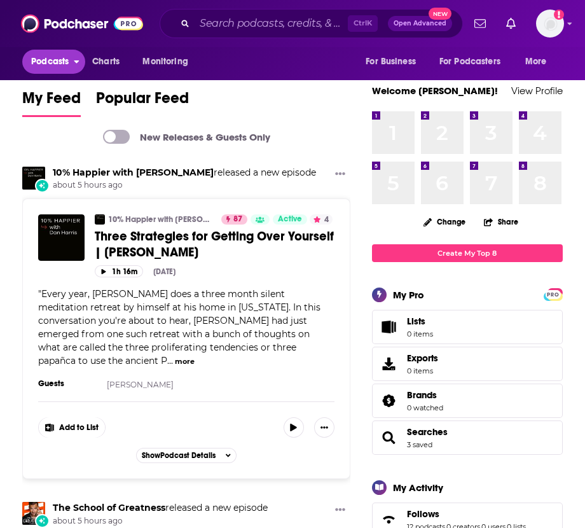
click at [54, 62] on span "Podcasts" at bounding box center [50, 62] width 38 height 18
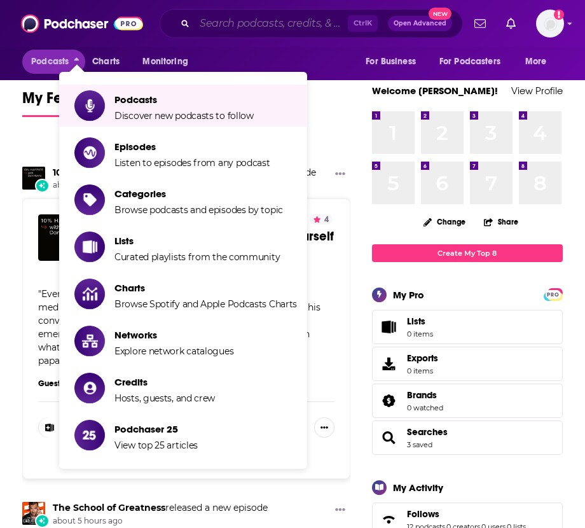
click at [257, 24] on input "Search podcasts, credits, & more..." at bounding box center [271, 23] width 153 height 20
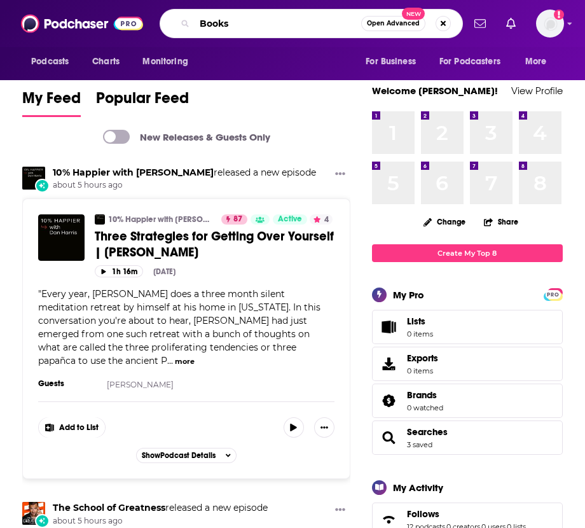
type input "Books"
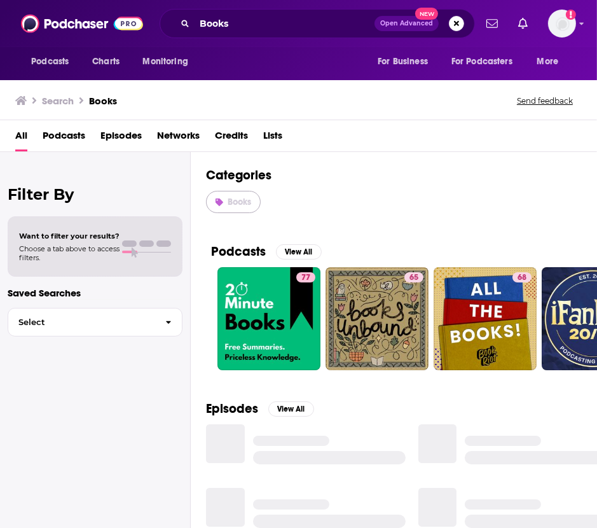
click at [249, 212] on link "Books" at bounding box center [233, 202] width 55 height 22
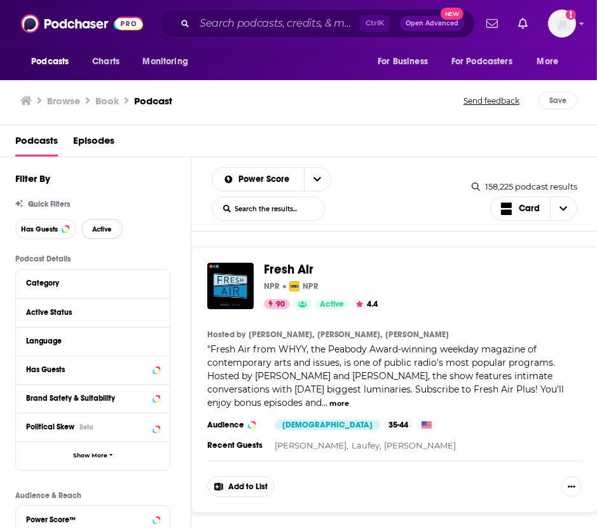
click at [97, 229] on span "Active" at bounding box center [102, 229] width 20 height 7
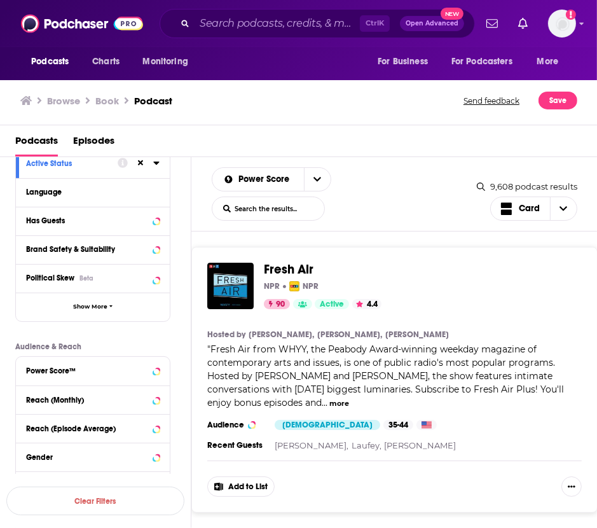
scroll to position [150, 0]
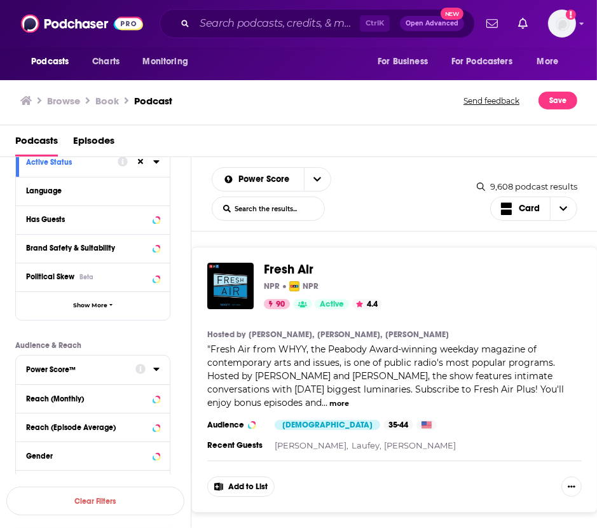
click at [108, 373] on button "Power Score™" at bounding box center [80, 369] width 109 height 16
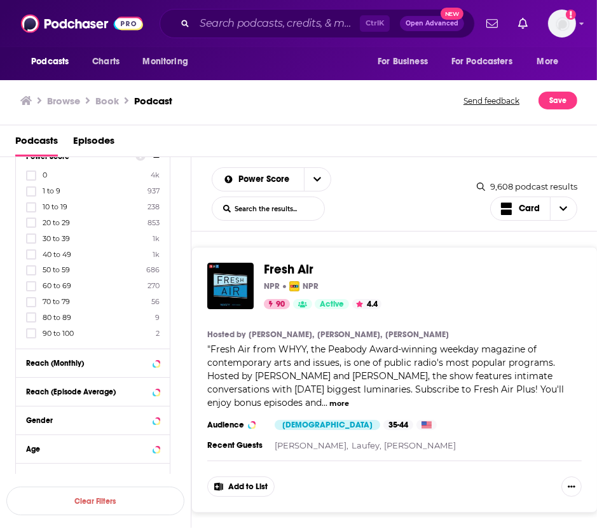
scroll to position [365, 0]
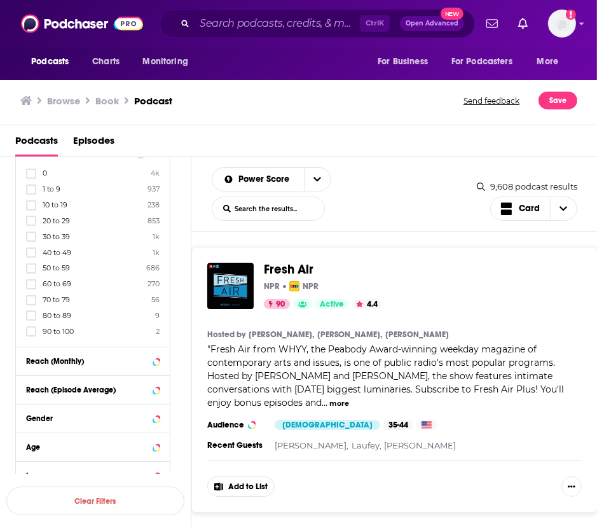
click at [28, 332] on icon at bounding box center [31, 332] width 8 height 8
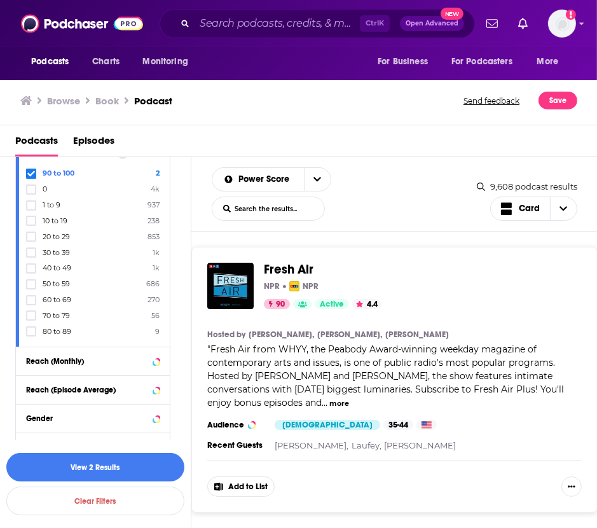
click at [28, 332] on icon at bounding box center [31, 332] width 8 height 8
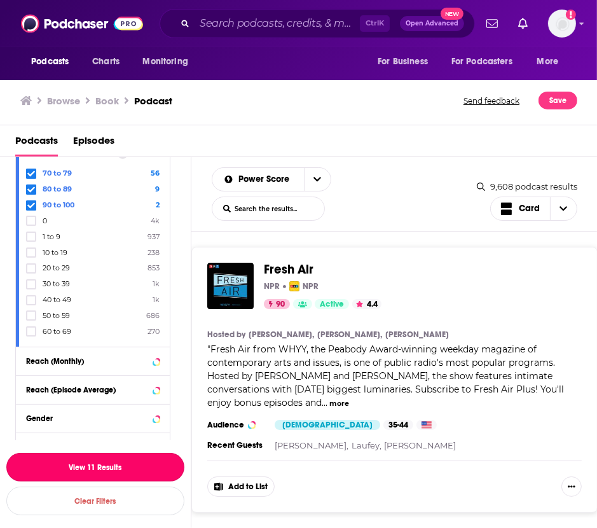
click at [79, 455] on button "View 11 Results" at bounding box center [95, 467] width 178 height 29
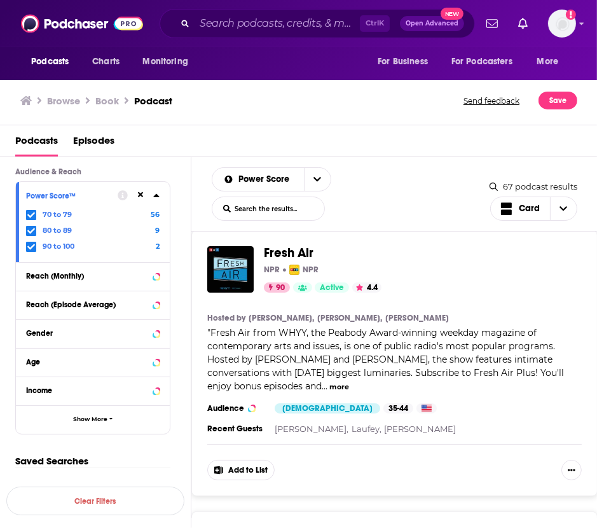
scroll to position [17, 0]
click at [269, 479] on div "Fresh Air NPR NPR 90 Active 4.4 Categories Arts + 5 Add to List Hosted by Terry…" at bounding box center [394, 363] width 407 height 266
click at [263, 478] on button "Add to List" at bounding box center [240, 469] width 67 height 20
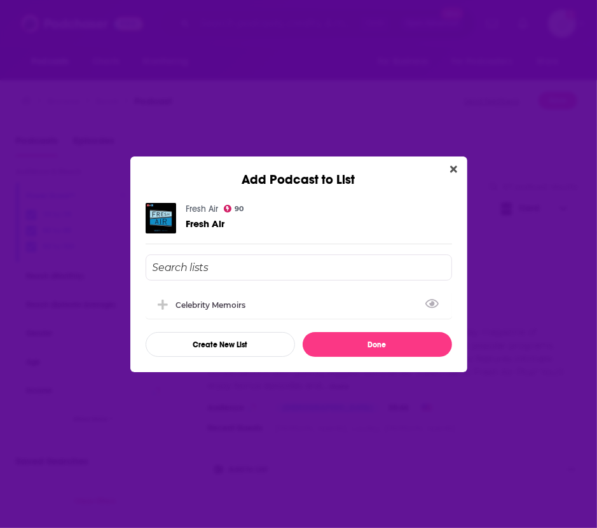
click at [316, 307] on div "Celebrity Memoirs" at bounding box center [299, 305] width 307 height 28
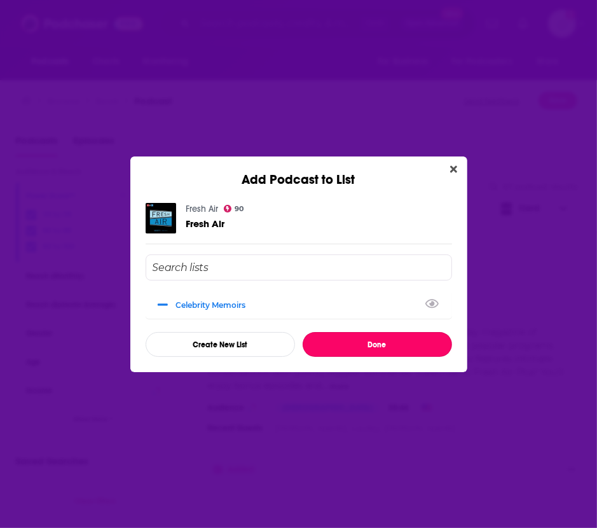
click at [340, 337] on button "Done" at bounding box center [378, 344] width 150 height 25
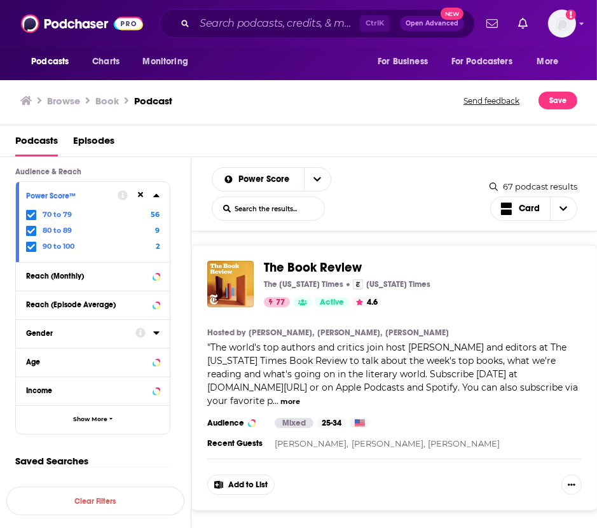
scroll to position [3769, 0]
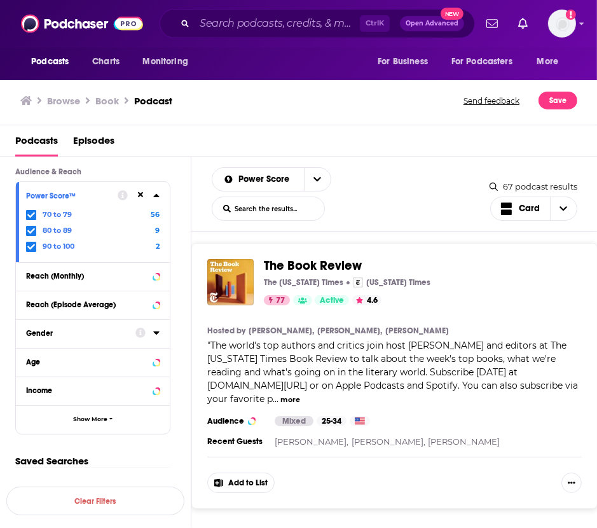
click at [235, 449] on div "The Book Review The New York Times New York Times 77 Active 4.6 Categories Arts…" at bounding box center [394, 376] width 407 height 266
click at [244, 473] on button "Add to List" at bounding box center [240, 483] width 67 height 20
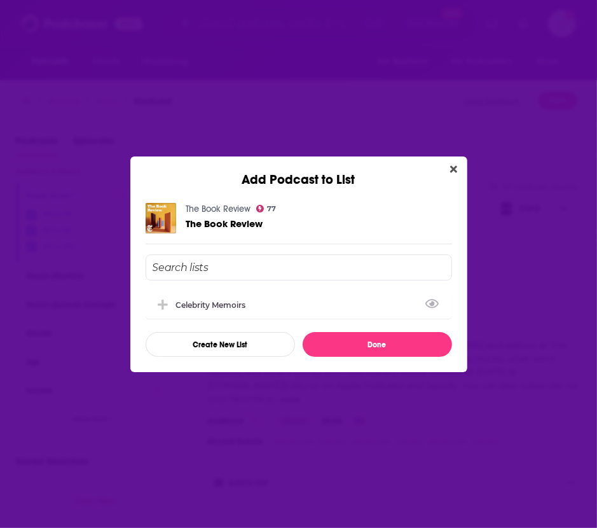
click at [288, 303] on div "Celebrity Memoirs" at bounding box center [299, 305] width 307 height 28
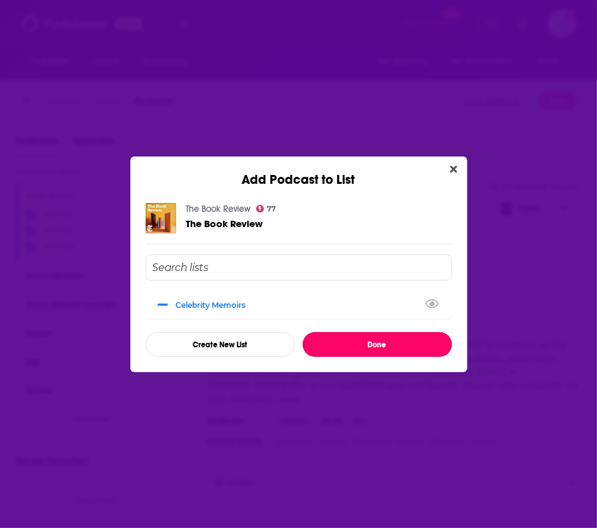
click at [324, 335] on button "Done" at bounding box center [378, 344] width 150 height 25
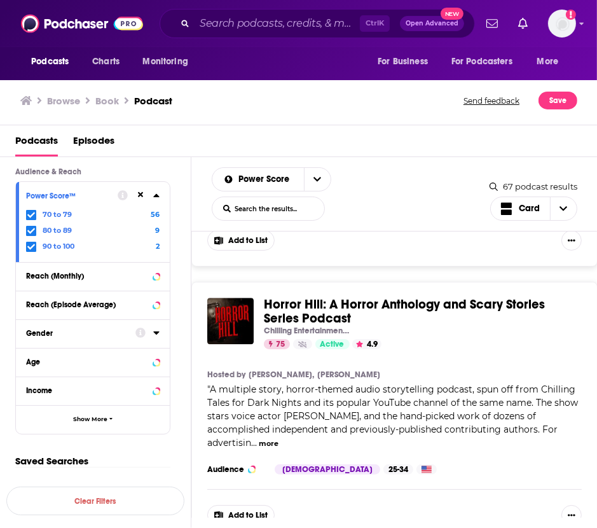
scroll to position [6021, 0]
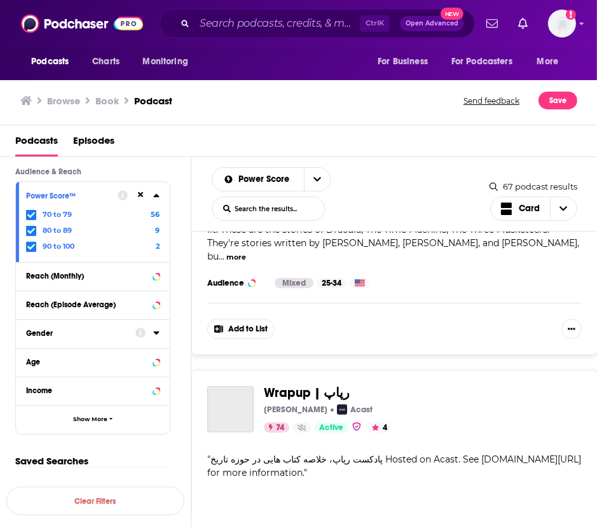
scroll to position [8315, 0]
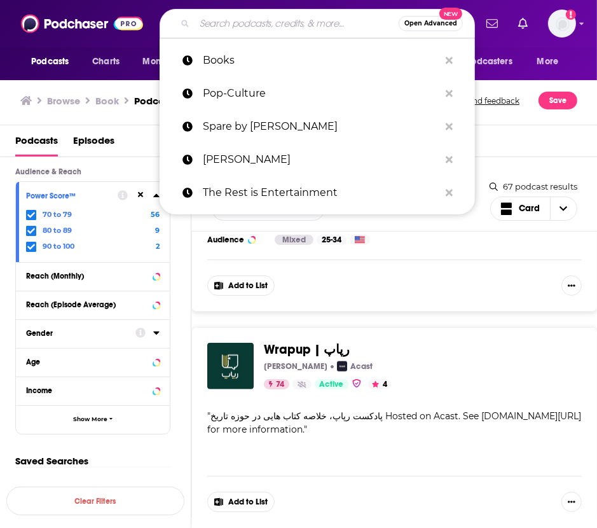
click at [264, 25] on input "Search podcasts, credits, & more..." at bounding box center [297, 23] width 204 height 20
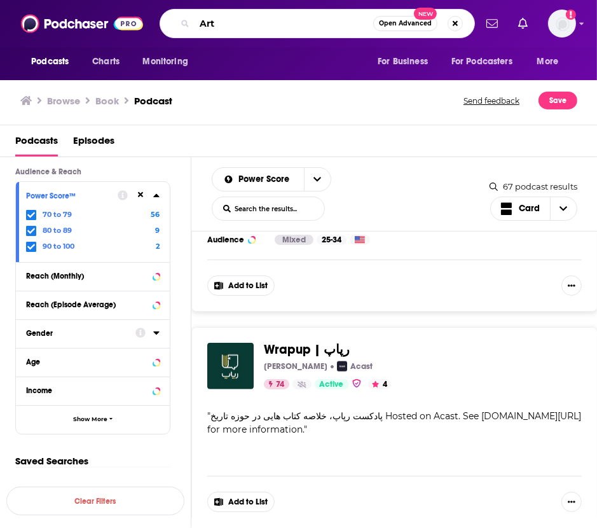
type input "Art"
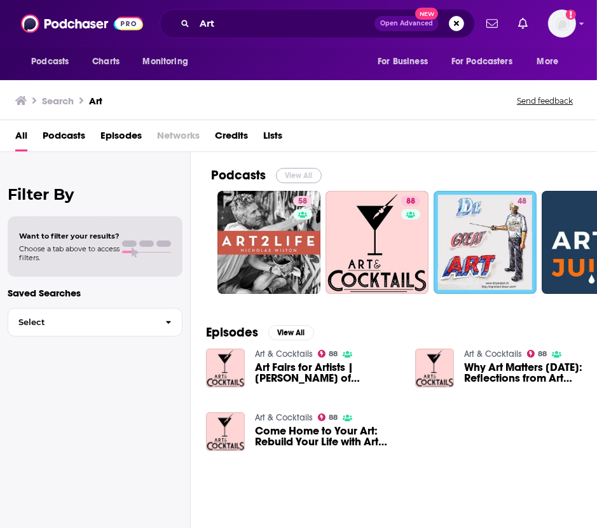
click at [294, 176] on button "View All" at bounding box center [299, 175] width 46 height 15
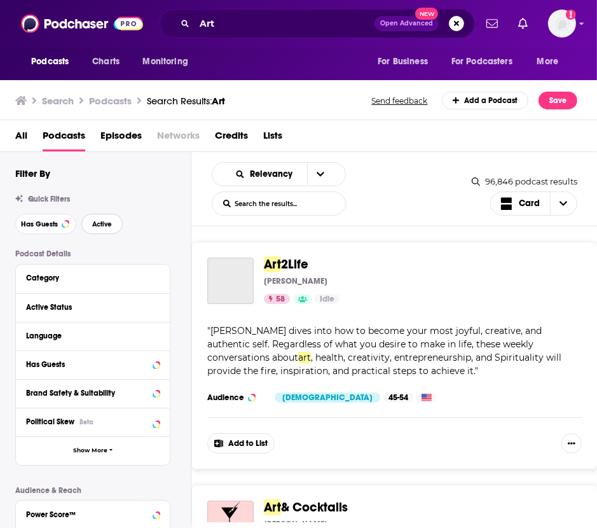
click at [106, 221] on span "Active" at bounding box center [102, 224] width 20 height 7
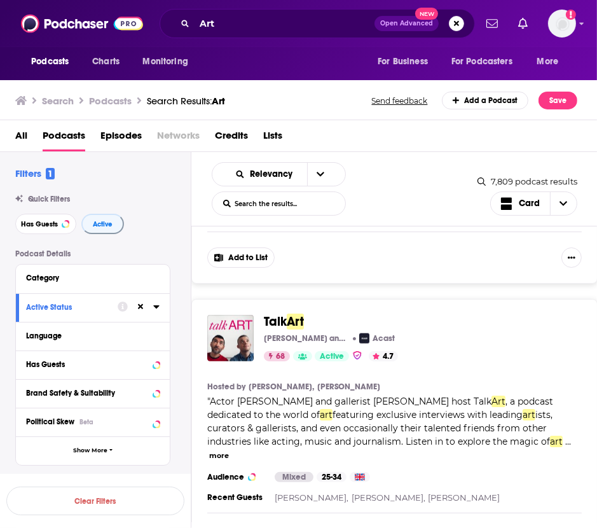
scroll to position [997, 0]
click at [251, 527] on button "Add to List" at bounding box center [240, 538] width 67 height 20
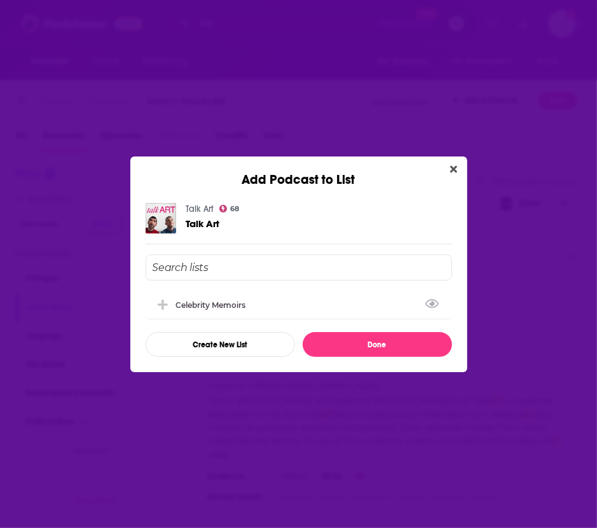
click at [202, 306] on div "Celebrity Memoirs" at bounding box center [215, 305] width 78 height 10
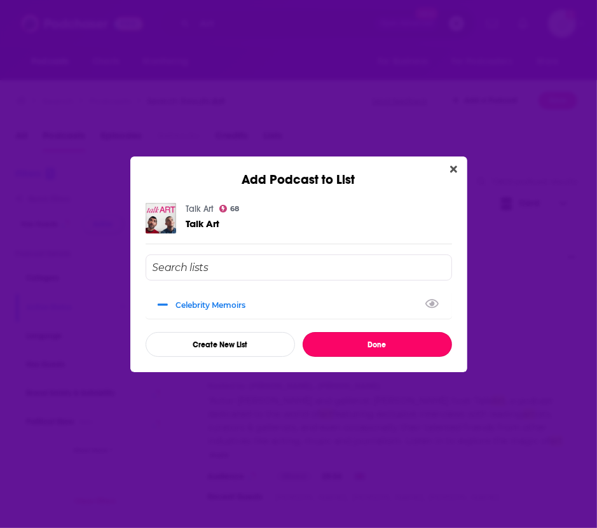
click at [345, 342] on button "Done" at bounding box center [378, 344] width 150 height 25
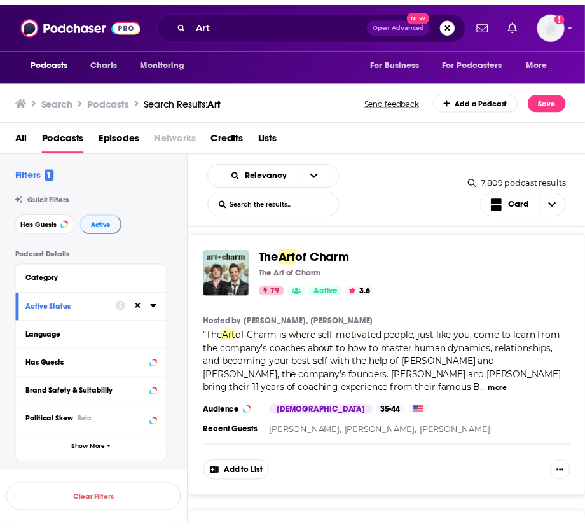
scroll to position [1343, 0]
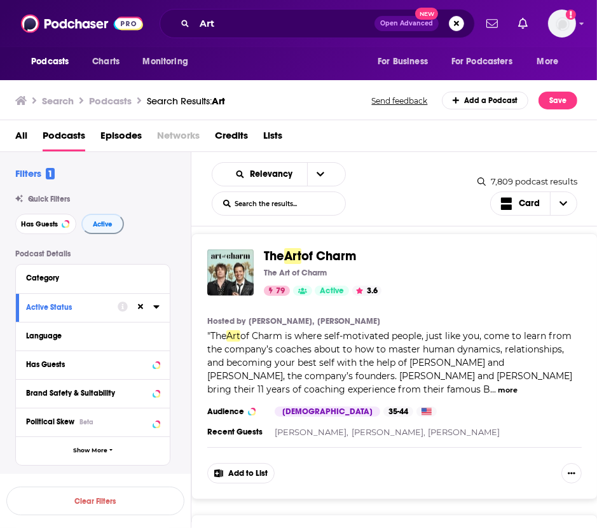
click at [230, 463] on button "Add to List" at bounding box center [240, 473] width 67 height 20
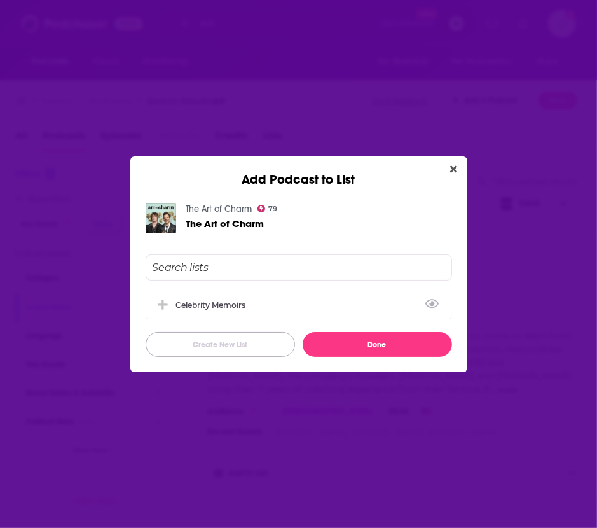
click at [225, 352] on button "Create New List" at bounding box center [221, 344] width 150 height 25
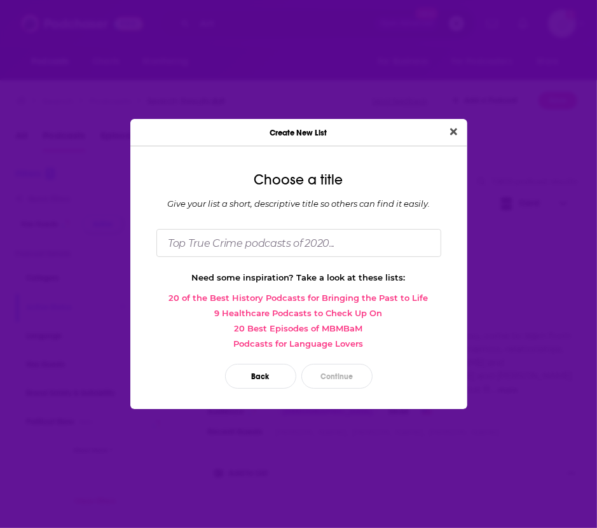
click at [321, 225] on div "Choose a title Give your list a short, descriptive title so others can find it …" at bounding box center [298, 282] width 337 height 252
click at [309, 243] on input "Dialog" at bounding box center [298, 242] width 285 height 27
type input "Self-Improvement"
click at [349, 384] on button "Continue" at bounding box center [337, 376] width 71 height 25
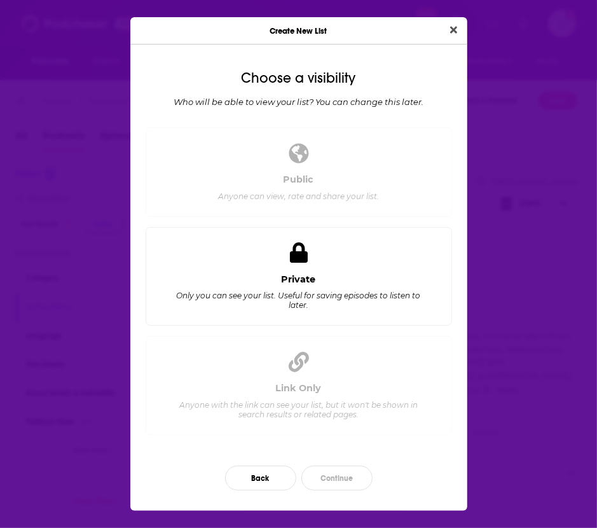
click at [306, 282] on div "Private" at bounding box center [299, 279] width 34 height 11
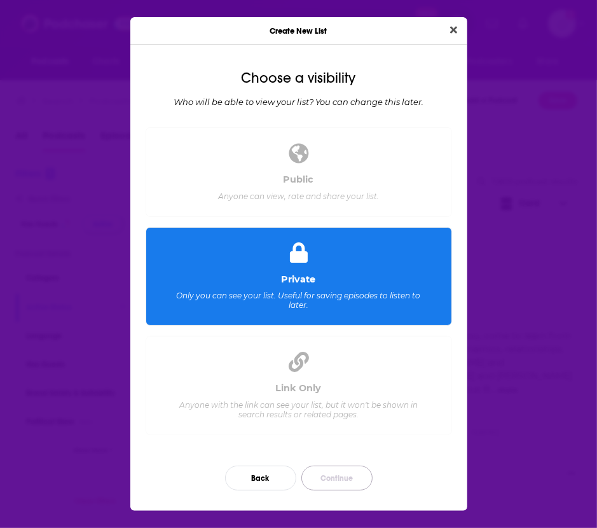
click at [344, 475] on button "Continue" at bounding box center [337, 478] width 71 height 25
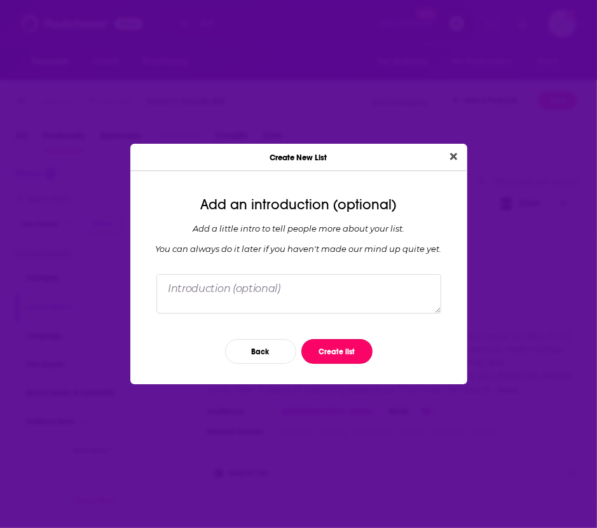
click at [338, 363] on button "Create list" at bounding box center [337, 351] width 71 height 25
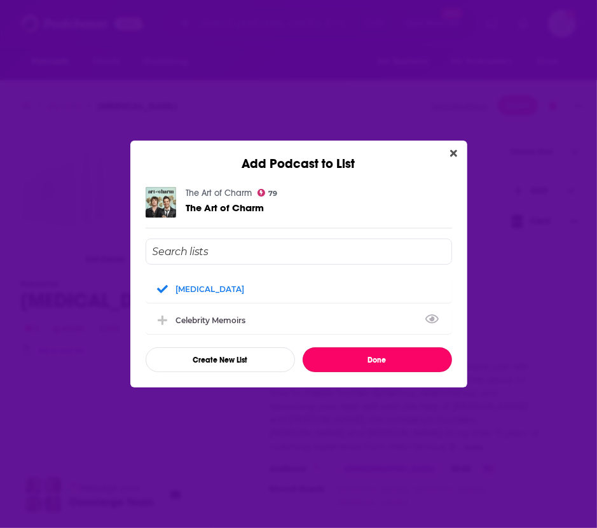
click at [355, 351] on button "Done" at bounding box center [378, 359] width 150 height 25
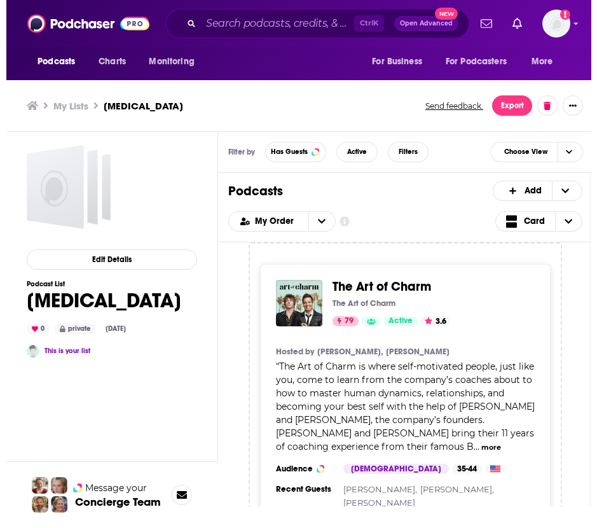
scroll to position [103, 0]
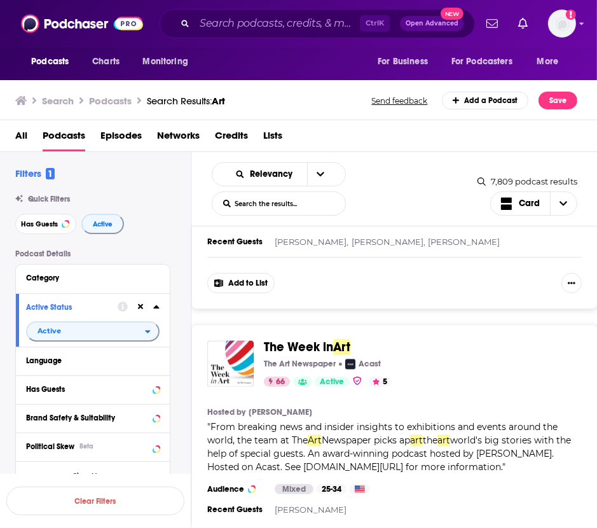
scroll to position [2057, 0]
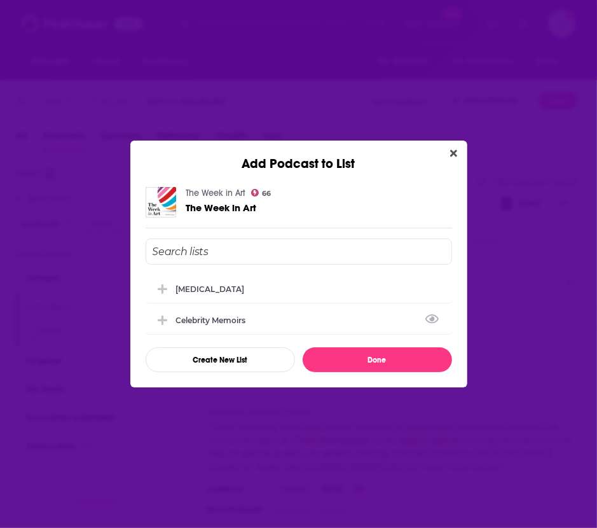
click at [256, 315] on div "Celebrity Memoirs" at bounding box center [299, 320] width 307 height 28
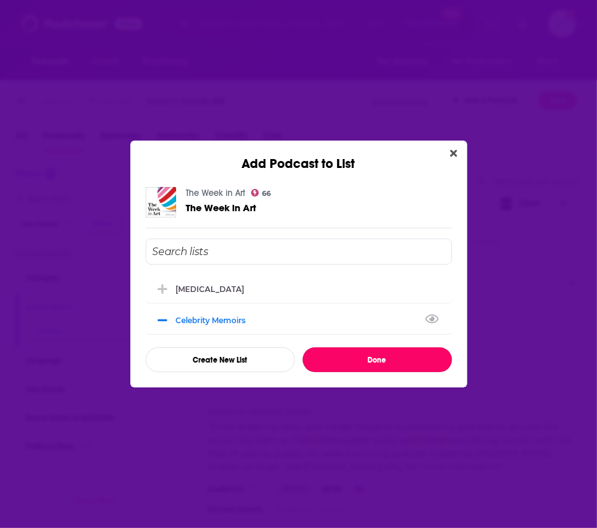
click at [356, 354] on button "Done" at bounding box center [378, 359] width 150 height 25
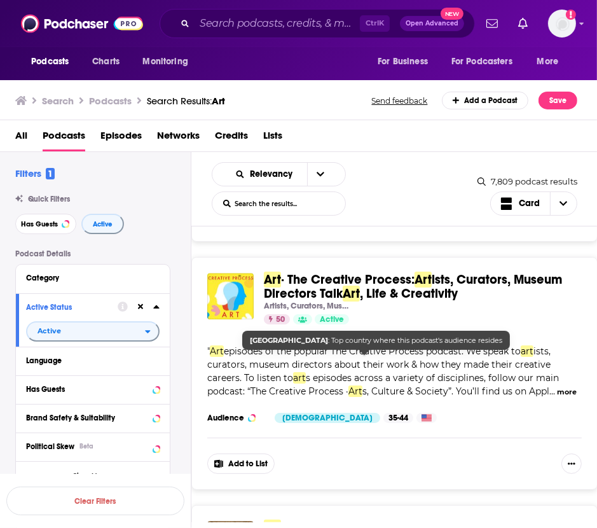
scroll to position [2395, 0]
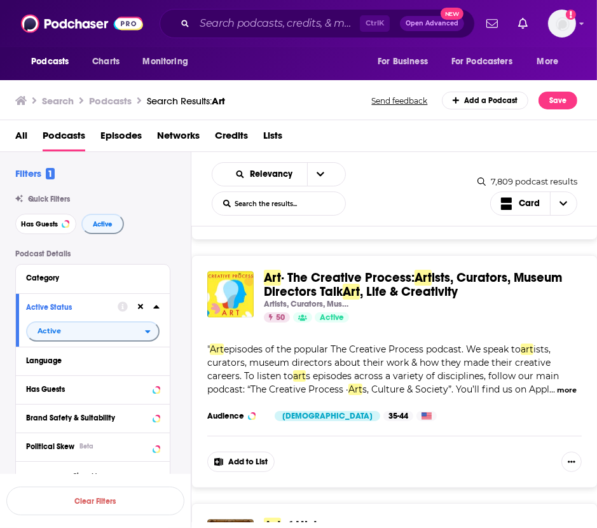
click at [235, 452] on button "Add to List" at bounding box center [240, 462] width 67 height 20
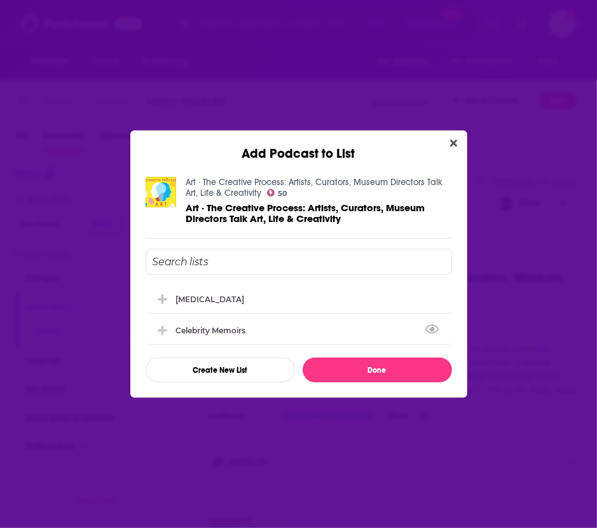
click at [334, 324] on div "Celebrity Memoirs" at bounding box center [299, 330] width 307 height 28
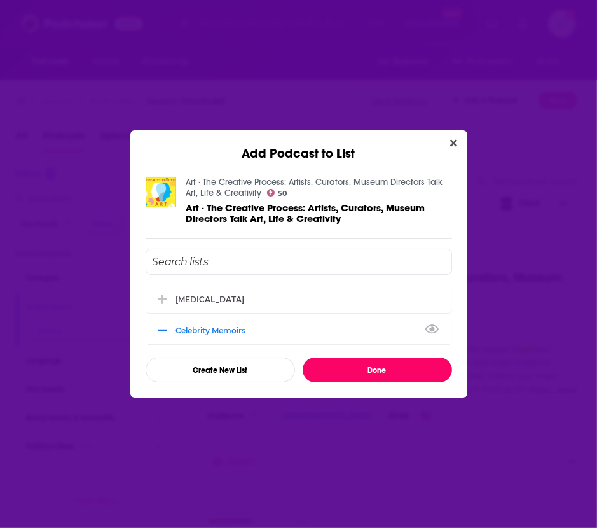
click at [343, 373] on button "Done" at bounding box center [378, 370] width 150 height 25
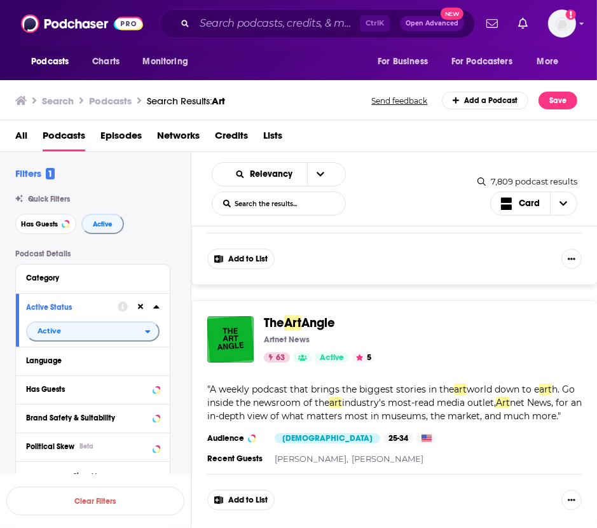
scroll to position [3082, 0]
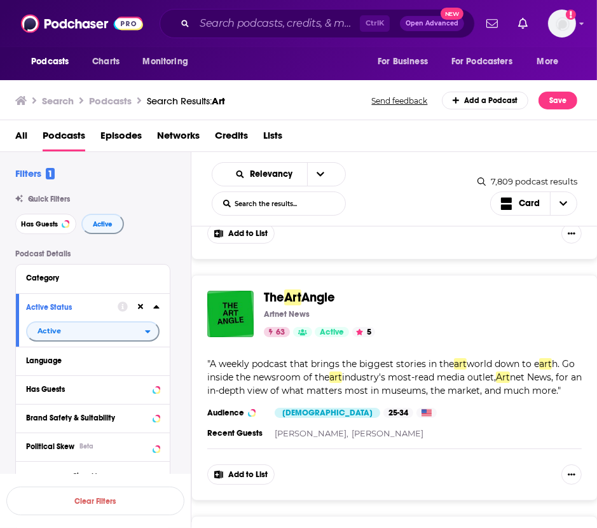
click at [241, 464] on button "Add to List" at bounding box center [240, 474] width 67 height 20
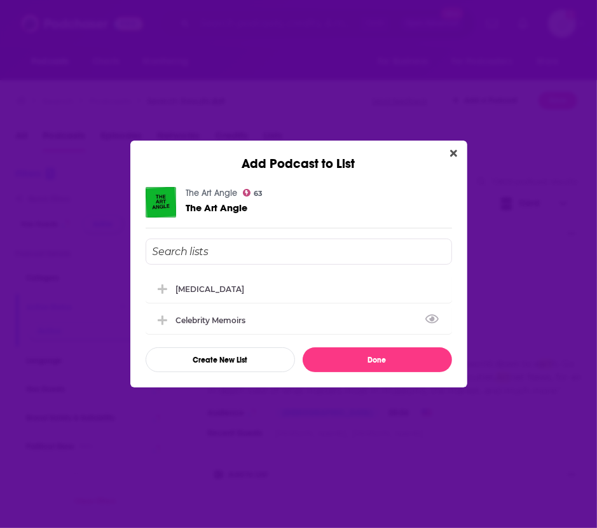
click at [296, 312] on div "Celebrity Memoirs" at bounding box center [299, 320] width 307 height 28
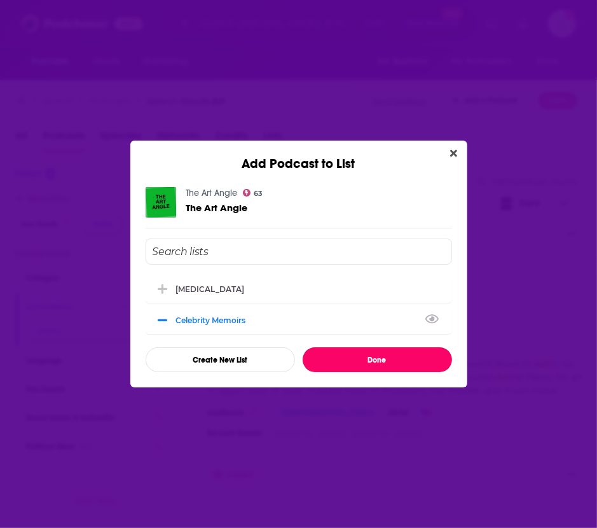
click at [375, 354] on button "Done" at bounding box center [378, 359] width 150 height 25
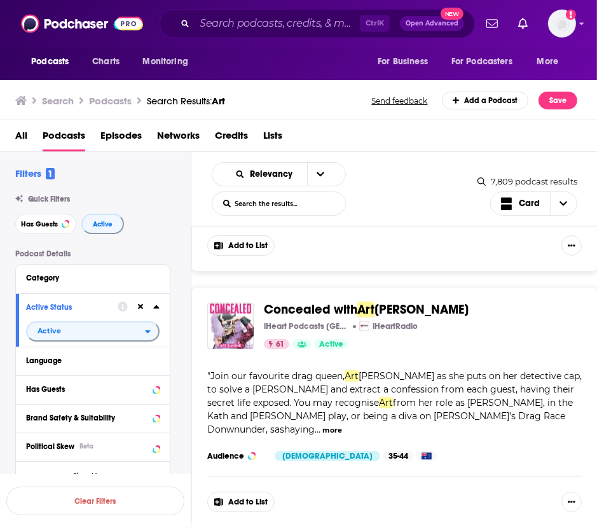
scroll to position [5293, 0]
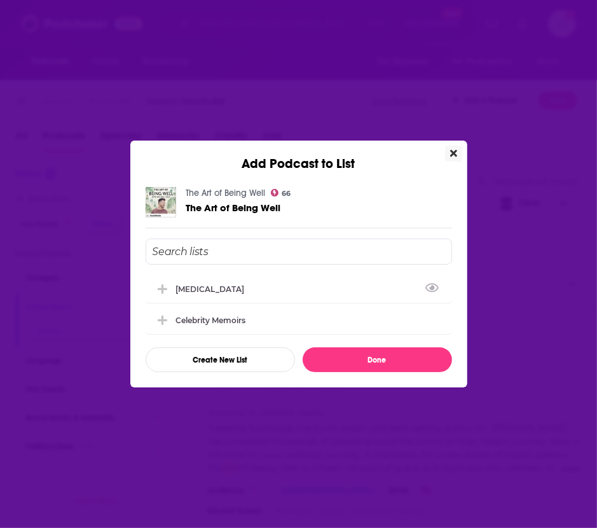
click at [308, 278] on div "Self-Improvement" at bounding box center [299, 289] width 307 height 28
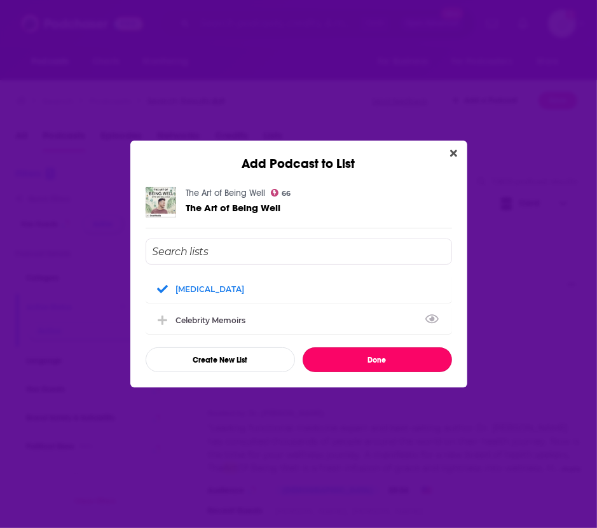
click at [342, 352] on button "Done" at bounding box center [378, 359] width 150 height 25
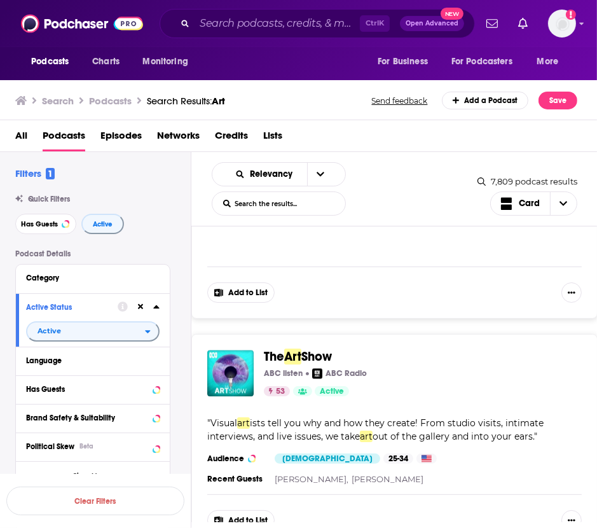
scroll to position [6025, 0]
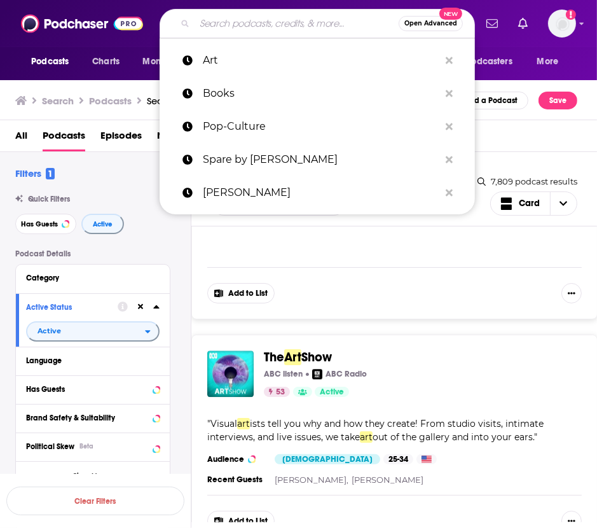
click at [263, 31] on input "Search podcasts, credits, & more..." at bounding box center [297, 23] width 204 height 20
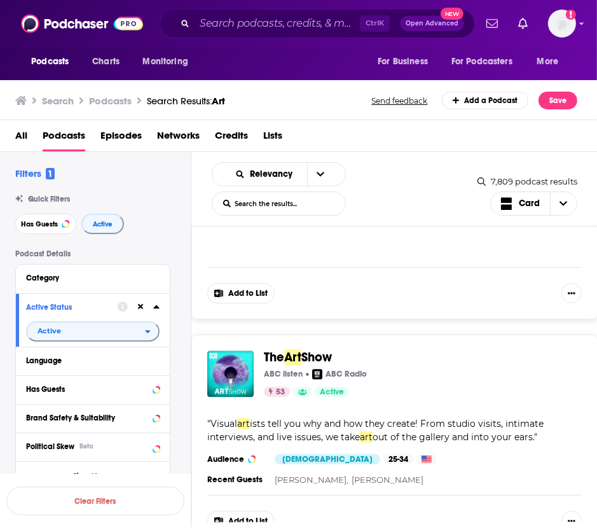
click at [250, 6] on div "Podcasts Charts Monitoring Ctrl K Open Advanced New For Business For Podcasters…" at bounding box center [298, 23] width 597 height 47
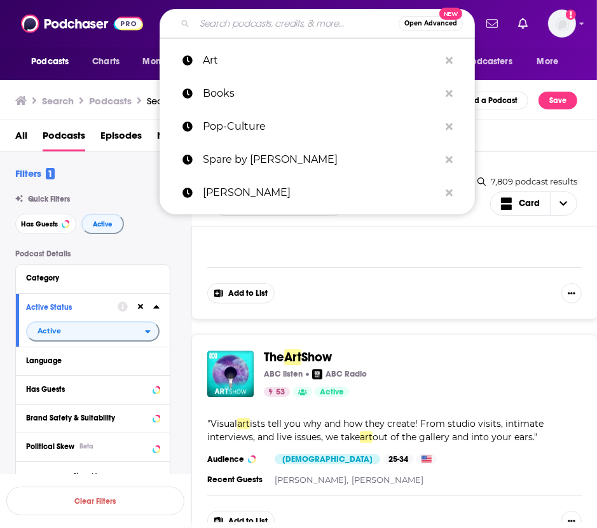
click at [225, 17] on input "Search podcasts, credits, & more..." at bounding box center [297, 23] width 204 height 20
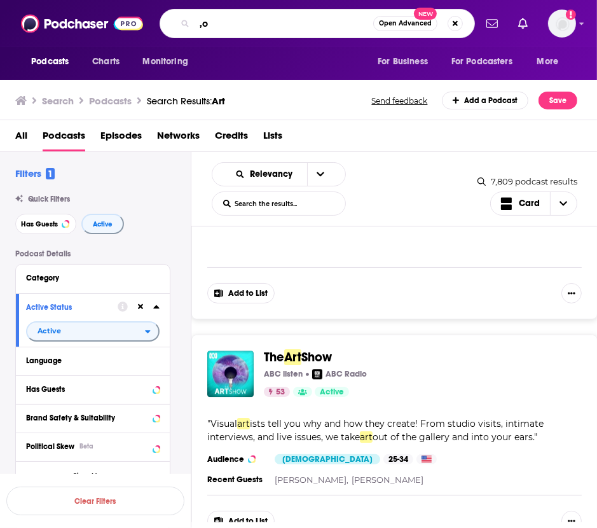
type input ","
type input "m"
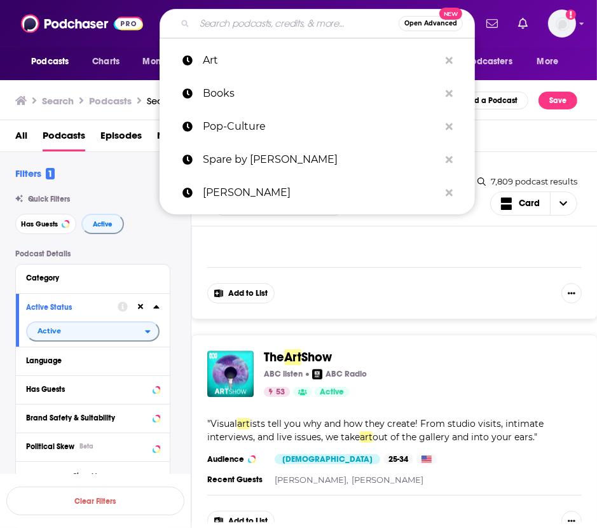
type input "m"
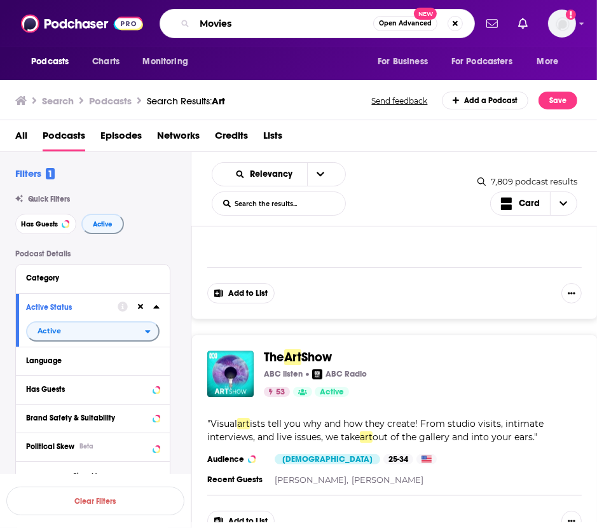
type input "Movies"
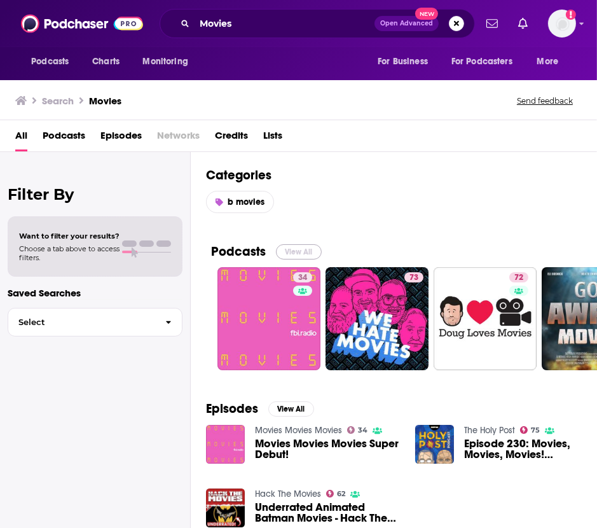
click at [302, 252] on button "View All" at bounding box center [299, 251] width 46 height 15
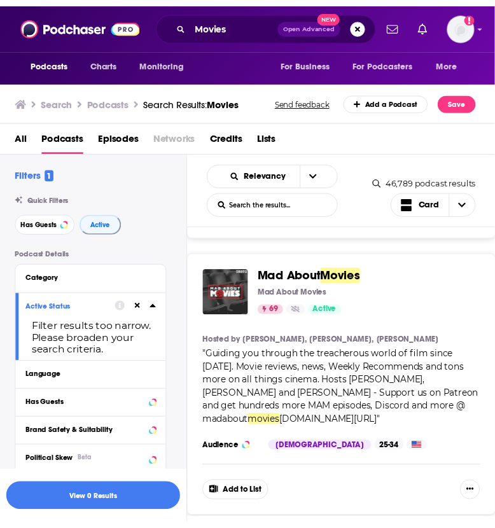
scroll to position [3180, 0]
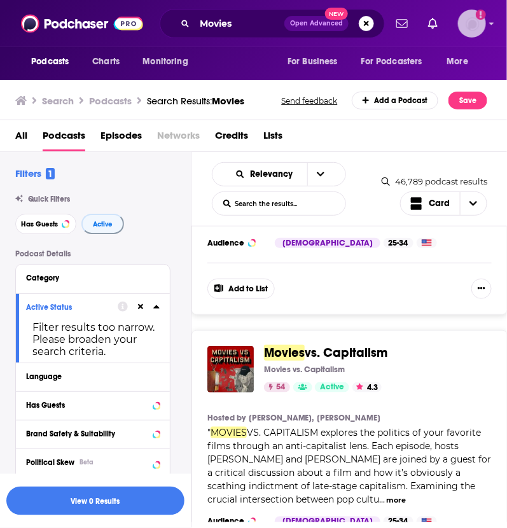
click at [471, 16] on img "Logged in as EPilcher" at bounding box center [472, 24] width 28 height 28
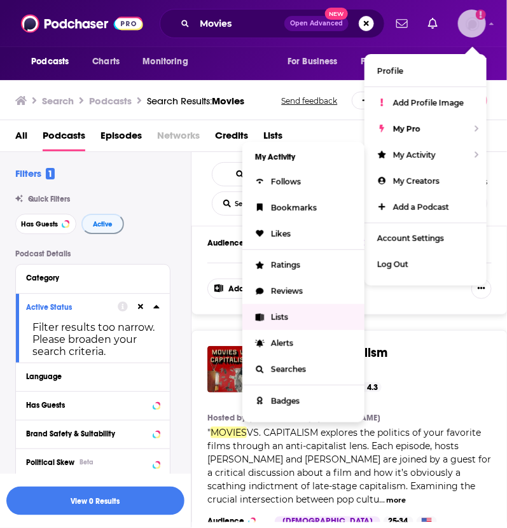
click at [286, 307] on link "Lists" at bounding box center [303, 317] width 122 height 26
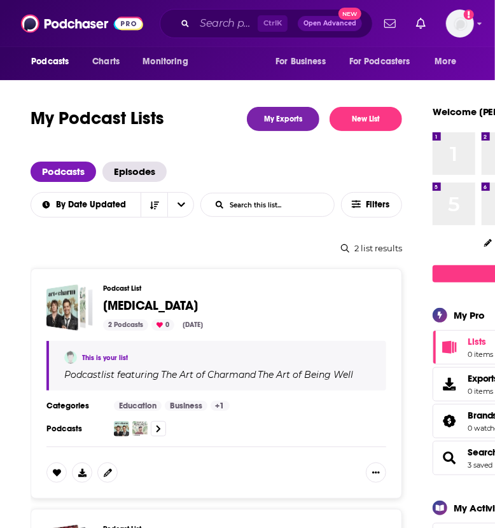
scroll to position [265, 0]
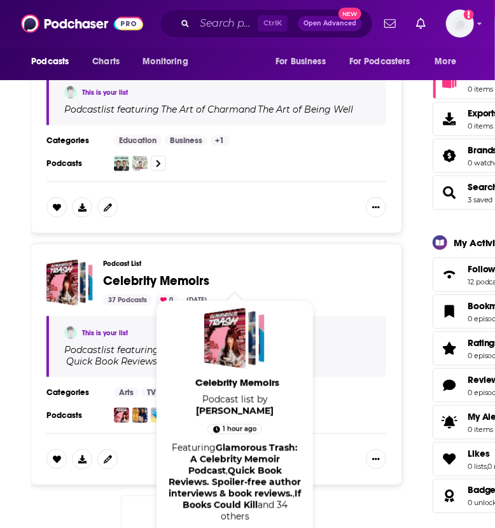
click at [121, 279] on span "Celebrity Memoirs" at bounding box center [156, 281] width 106 height 16
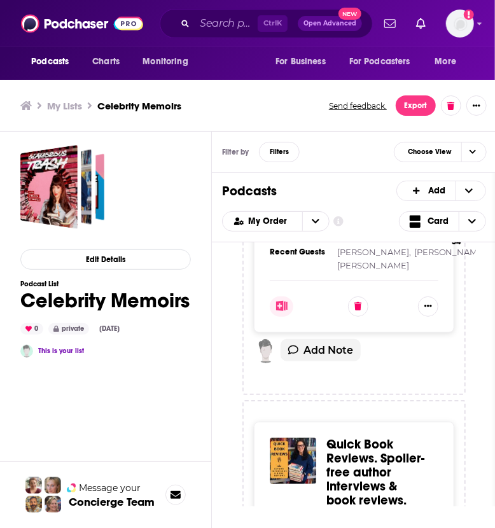
scroll to position [244, 0]
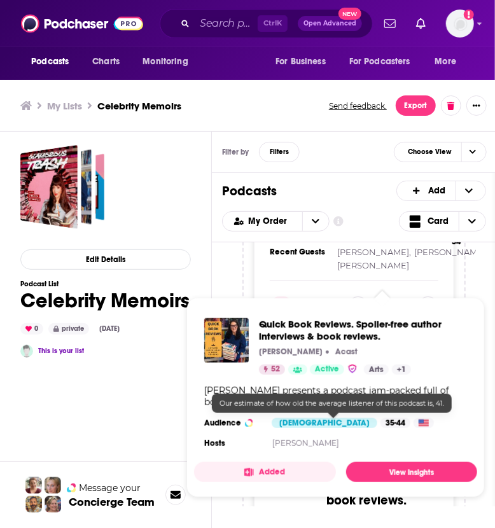
click at [347, 420] on div "Podcasts Charts Monitoring Ctrl K Open Advanced New For Business For Podcasters…" at bounding box center [247, 266] width 495 height 532
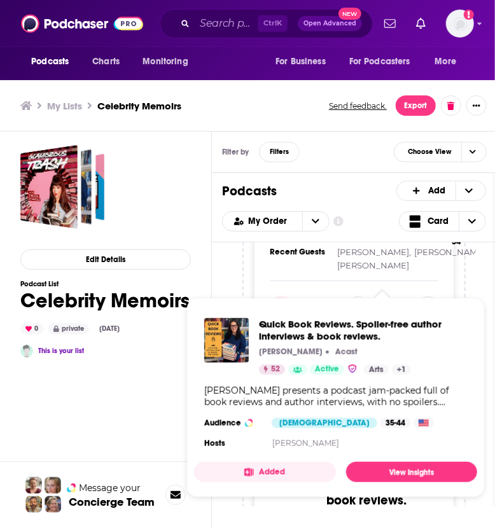
click at [328, 344] on div "Quick Book Reviews. Spoiler-free author interviews & book reviews. Philippa Hal…" at bounding box center [363, 346] width 208 height 57
click at [352, 329] on span "Quick Book Reviews. Spoiler-free author interviews & book reviews." at bounding box center [363, 330] width 208 height 24
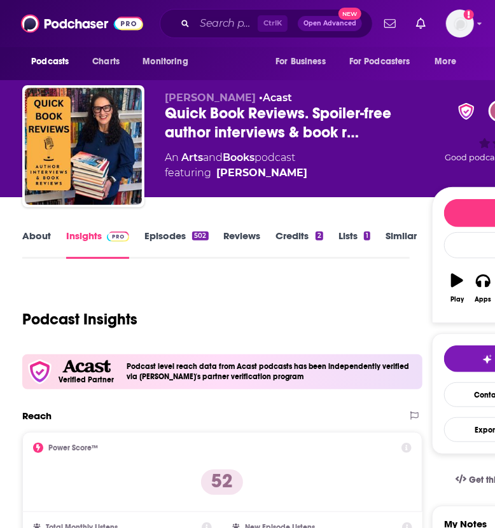
click at [39, 241] on link "About" at bounding box center [36, 244] width 29 height 29
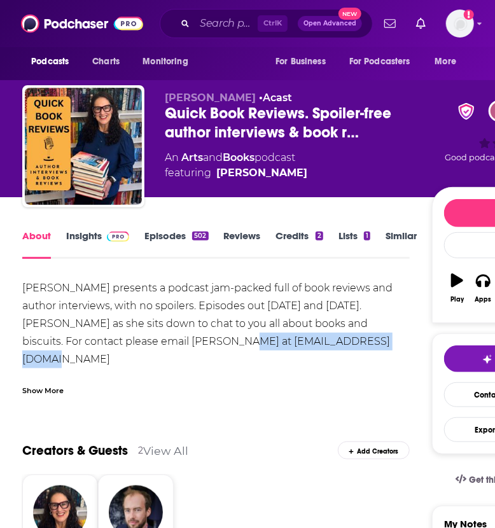
drag, startPoint x: 185, startPoint y: 341, endPoint x: 350, endPoint y: 347, distance: 164.9
click at [350, 347] on div "Philippa presents a podcast jam-packed full of book reviews and author intervie…" at bounding box center [215, 341] width 387 height 125
copy div "quickbookreviews@outlook.com"
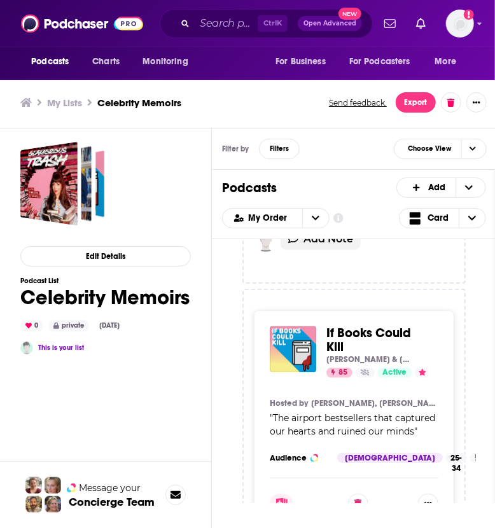
scroll to position [858, 0]
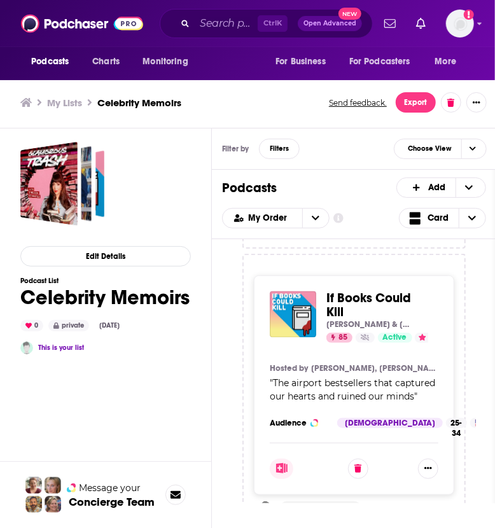
click at [363, 291] on div "If Books Could Kill Michael Hobbes & Peter Shamshiri 85 Active 4.8 Categories S…" at bounding box center [377, 317] width 102 height 52
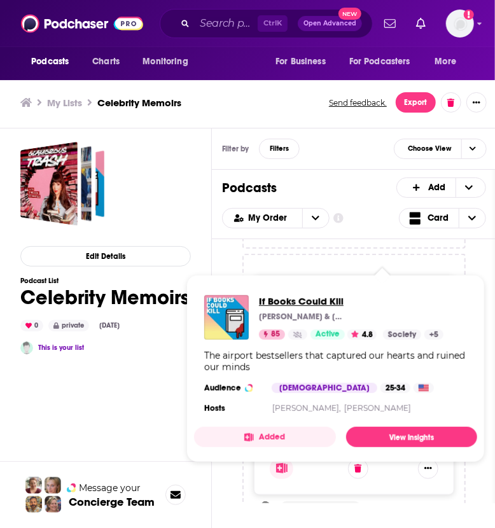
click at [317, 300] on span "If Books Could Kill" at bounding box center [351, 301] width 184 height 12
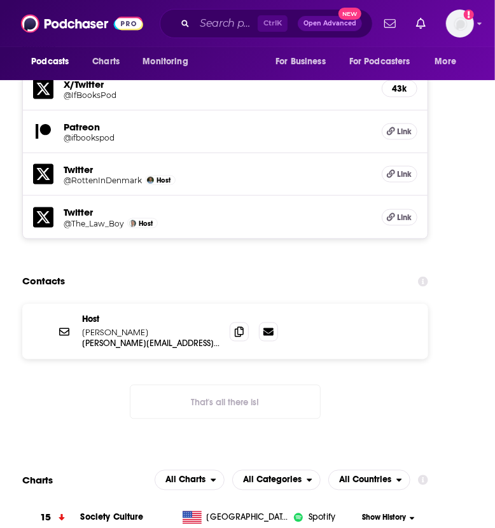
scroll to position [1967, 0]
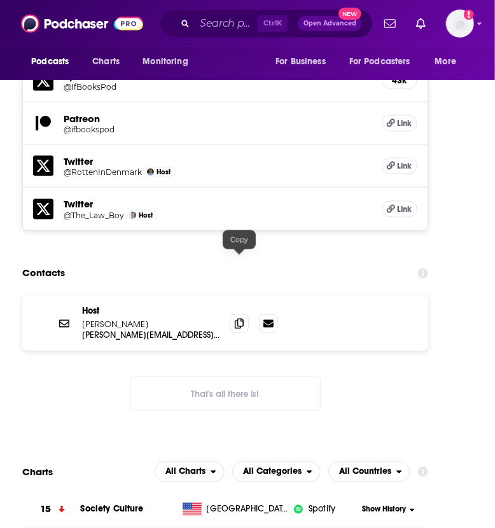
click at [244, 314] on span at bounding box center [239, 323] width 19 height 19
click at [237, 319] on icon at bounding box center [239, 324] width 9 height 10
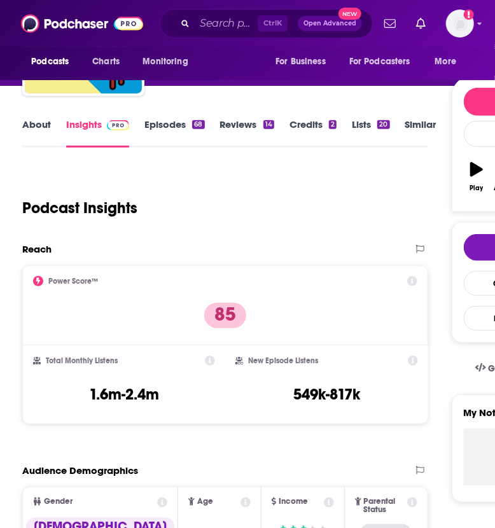
scroll to position [0, 0]
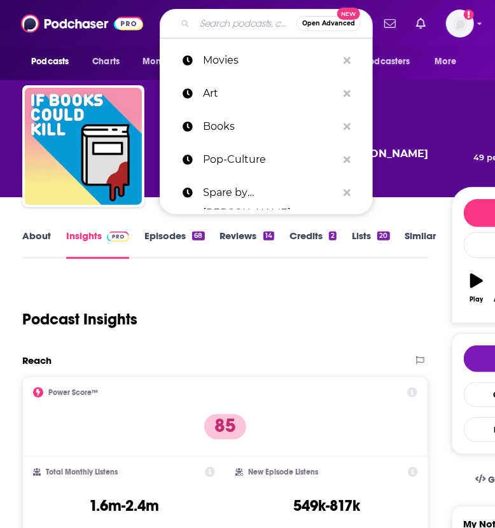
click at [239, 31] on input "Search podcasts, credits, & more..." at bounding box center [246, 23] width 102 height 20
paste input "Service95 Book Club with [PERSON_NAME]"
type input "Service95 Book Club with [PERSON_NAME]"
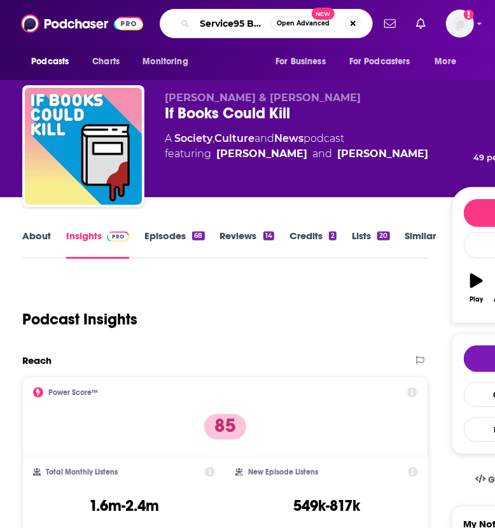
scroll to position [0, 97]
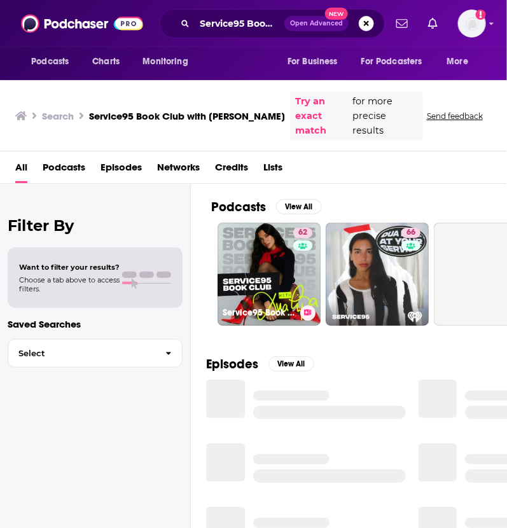
click at [270, 238] on link "62 Service95 Book Club With Dua Lipa" at bounding box center [269, 274] width 103 height 103
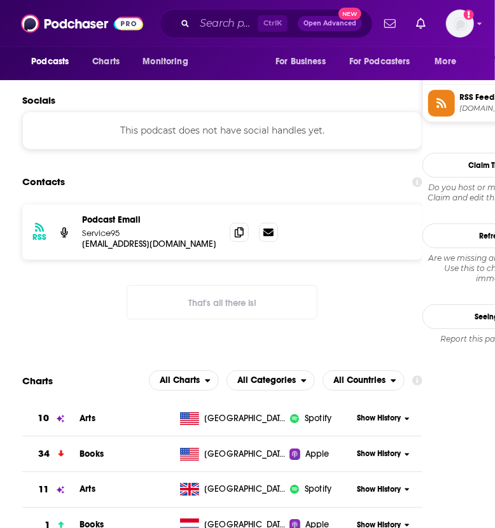
scroll to position [1027, 0]
click at [241, 230] on icon at bounding box center [239, 232] width 9 height 10
click at [227, 13] on div "Ctrl K Open Advanced New" at bounding box center [266, 23] width 213 height 29
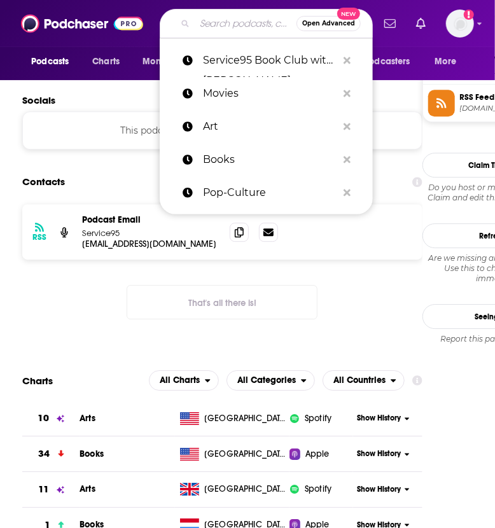
click at [216, 17] on input "Search podcasts, credits, & more..." at bounding box center [246, 23] width 102 height 20
paste input "Two Girls One Book"
type input "Two Girls One Book"
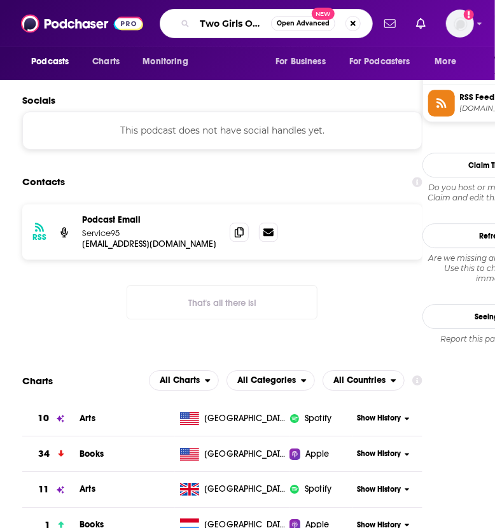
scroll to position [0, 25]
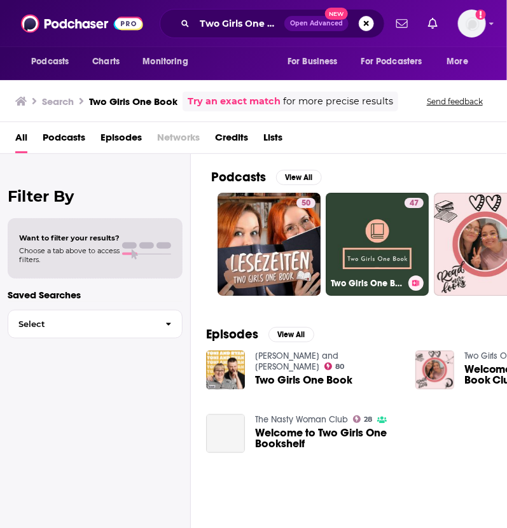
click at [380, 275] on div "Two Girls One Book - Book Club Podcast" at bounding box center [377, 282] width 93 height 15
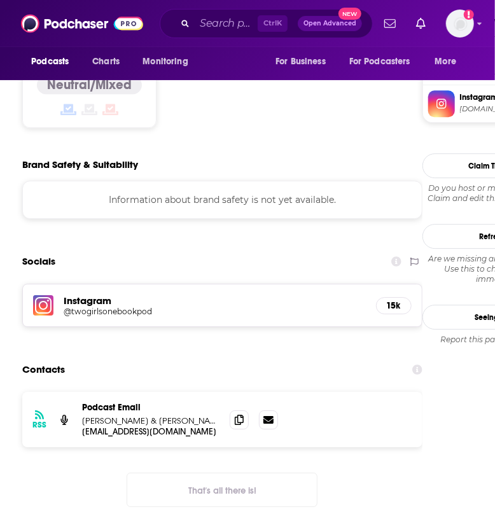
scroll to position [1092, 0]
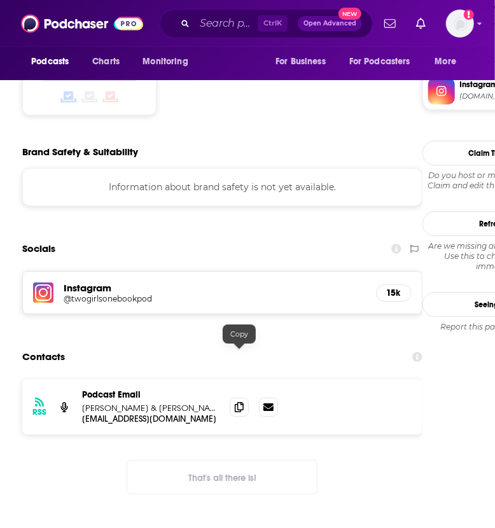
click at [239, 402] on icon at bounding box center [239, 407] width 9 height 10
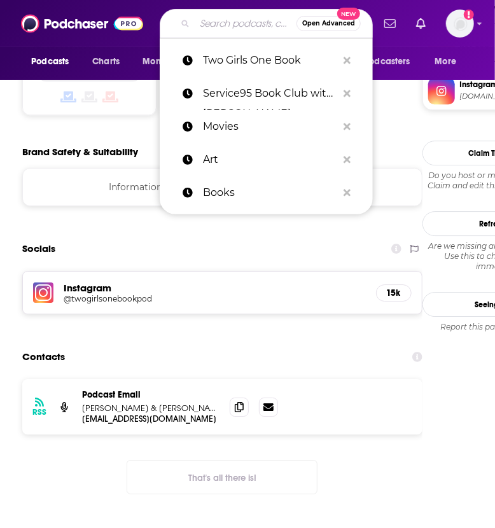
click at [226, 26] on input "Search podcasts, credits, & more..." at bounding box center [246, 23] width 102 height 20
paste input "All the Books"
type input "All the Books"
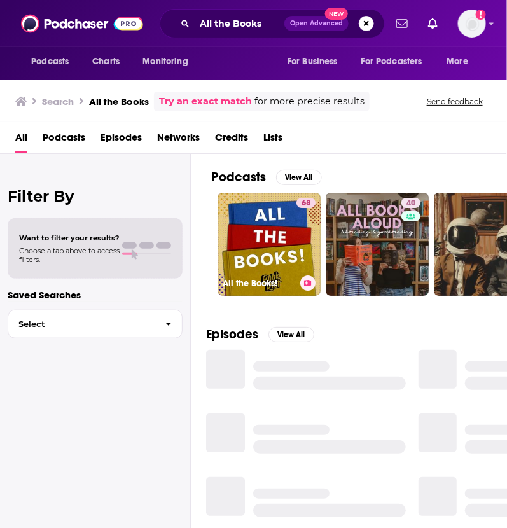
click at [277, 216] on link "68 All the Books!" at bounding box center [269, 244] width 103 height 103
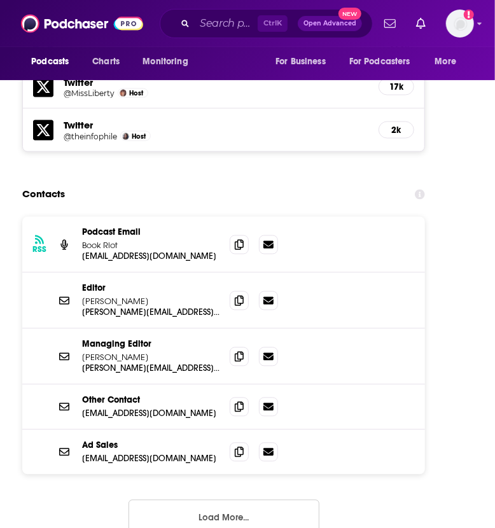
scroll to position [2057, 0]
click at [238, 296] on icon at bounding box center [239, 301] width 9 height 10
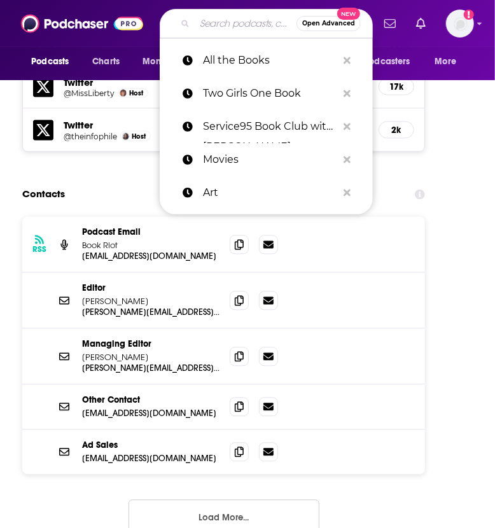
click at [251, 19] on input "Search podcasts, credits, & more..." at bounding box center [246, 23] width 102 height 20
paste input "Books Unbound"
type input "Books Unbound"
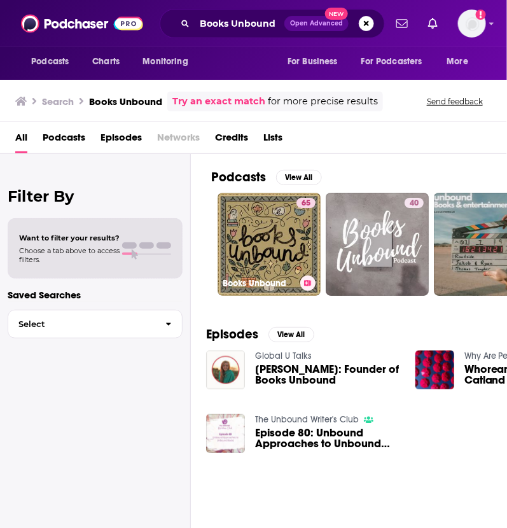
click at [256, 247] on link "65 Books Unbound" at bounding box center [269, 244] width 103 height 103
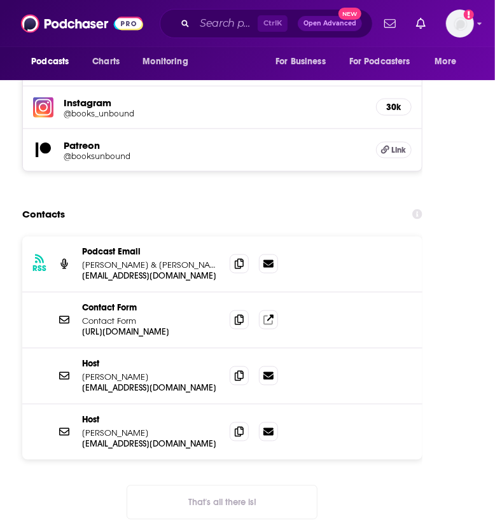
scroll to position [1980, 0]
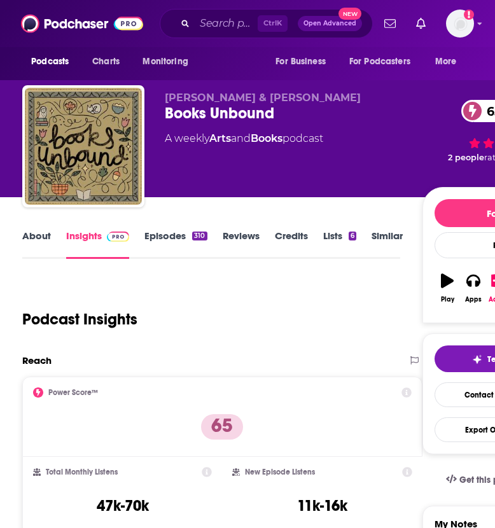
scroll to position [1980, 0]
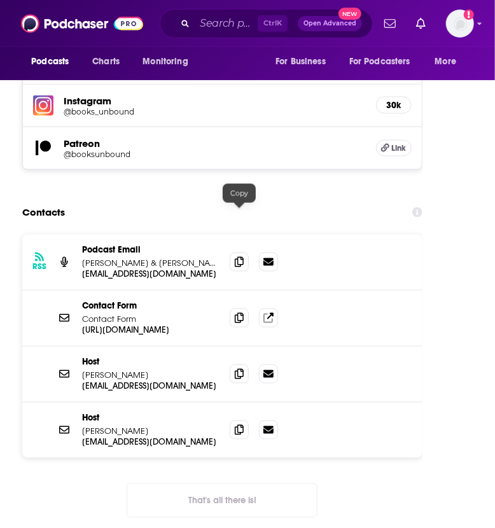
click at [236, 257] on icon at bounding box center [239, 262] width 9 height 10
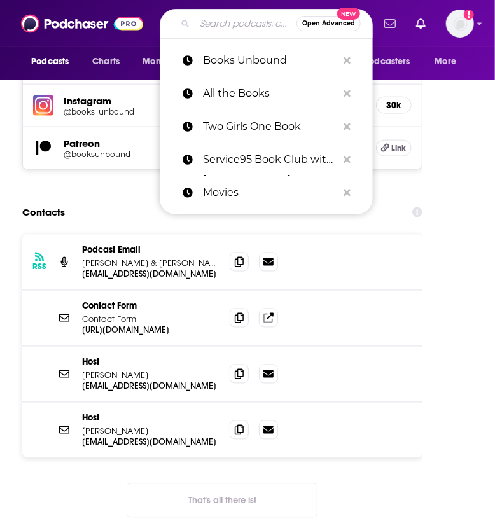
click at [240, 24] on input "Search podcasts, credits, & more..." at bounding box center [246, 23] width 102 height 20
paste input "Book Review KMUW"
type input "Book Review KMUW"
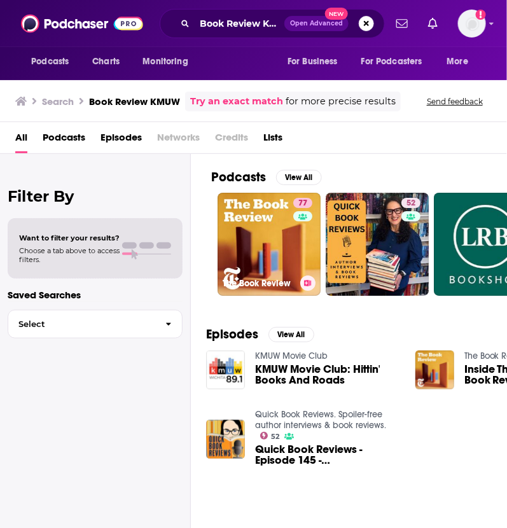
click at [295, 240] on div "77" at bounding box center [304, 237] width 22 height 78
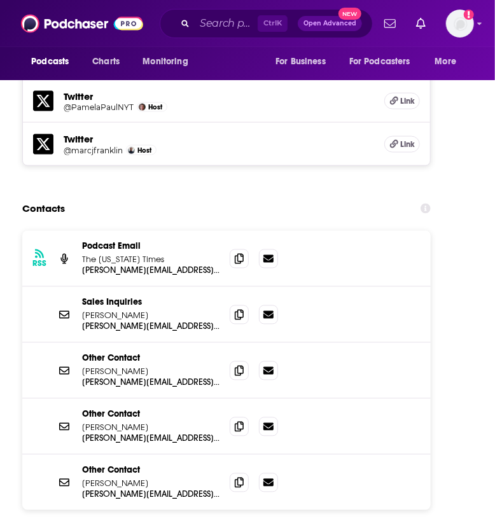
scroll to position [1987, 0]
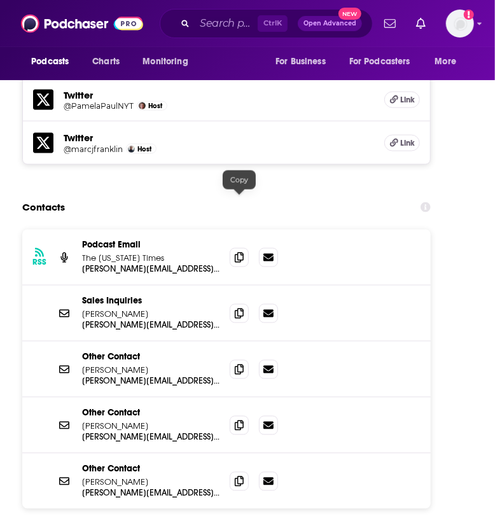
click at [235, 253] on icon at bounding box center [239, 258] width 9 height 10
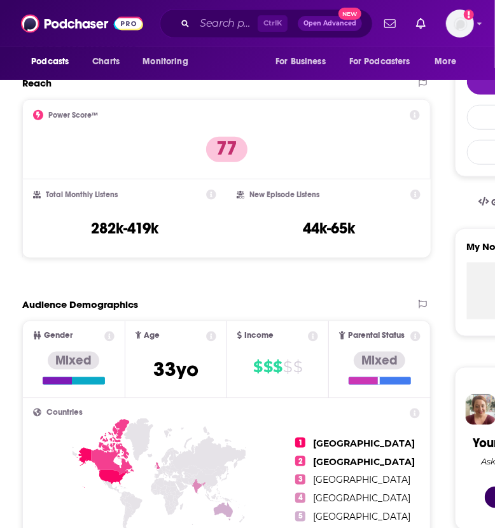
scroll to position [0, 0]
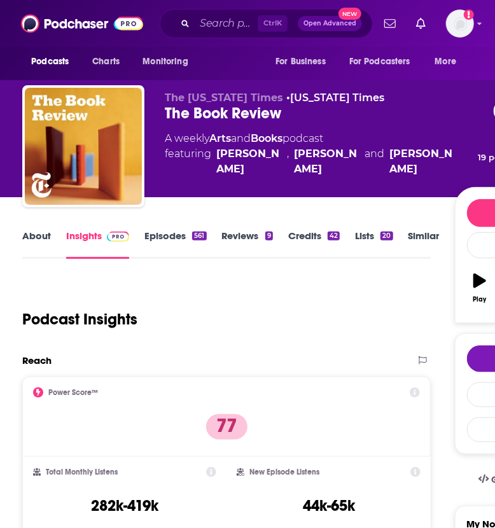
click at [31, 239] on link "About" at bounding box center [36, 244] width 29 height 29
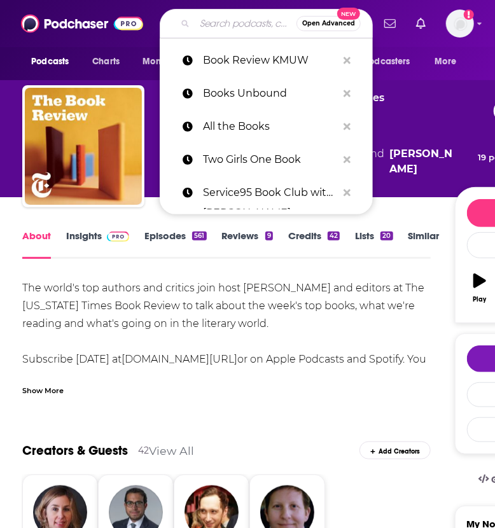
click at [204, 22] on input "Search podcasts, credits, & more..." at bounding box center [246, 23] width 102 height 20
paste input "Book Review KMUW"
type input "Book Review KMUW"
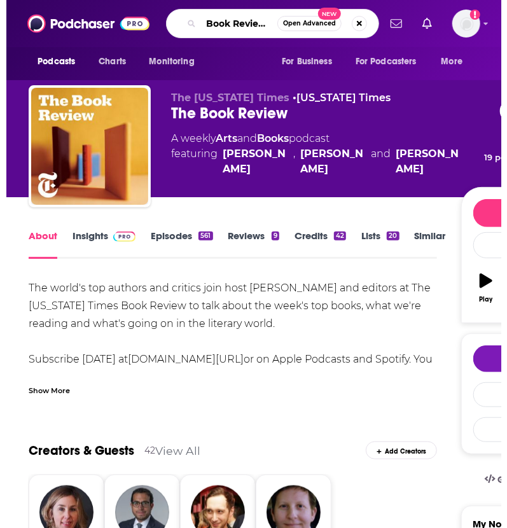
scroll to position [0, 29]
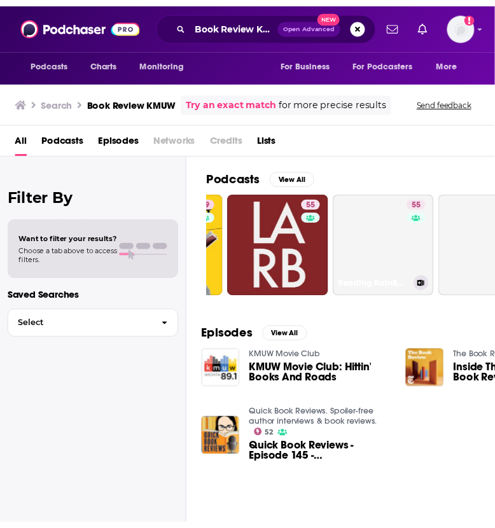
scroll to position [0, 432]
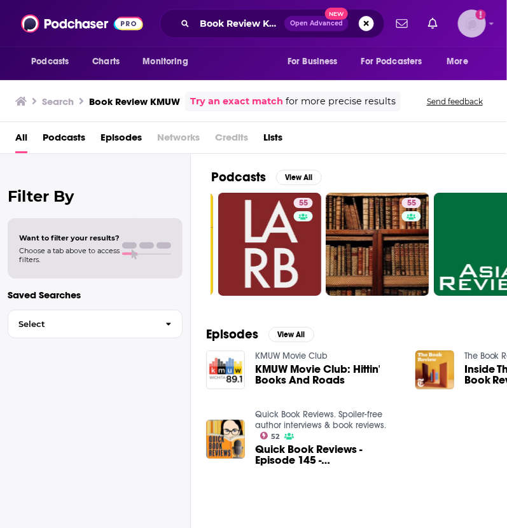
click at [473, 21] on img "Logged in as EPilcher" at bounding box center [472, 24] width 28 height 28
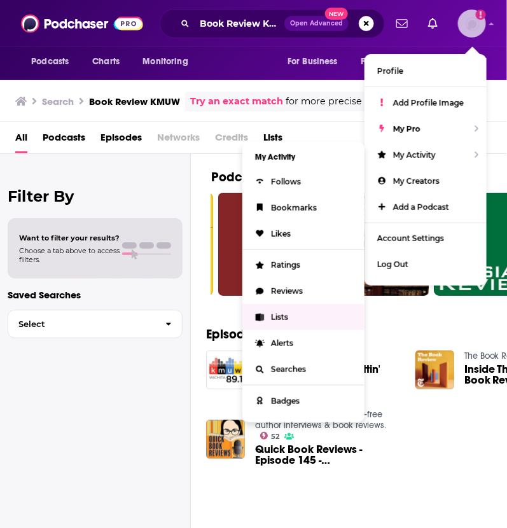
click at [280, 323] on link "Lists" at bounding box center [303, 317] width 122 height 26
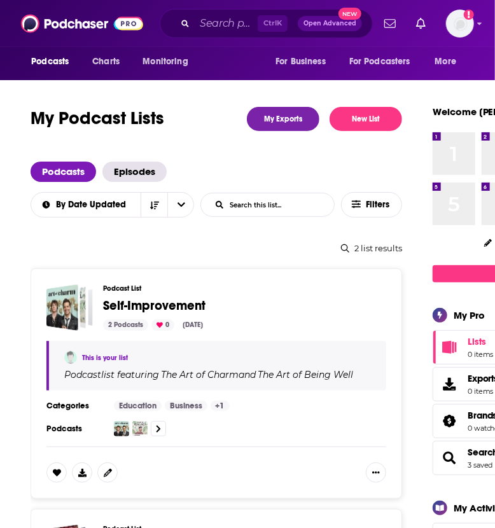
scroll to position [135, 0]
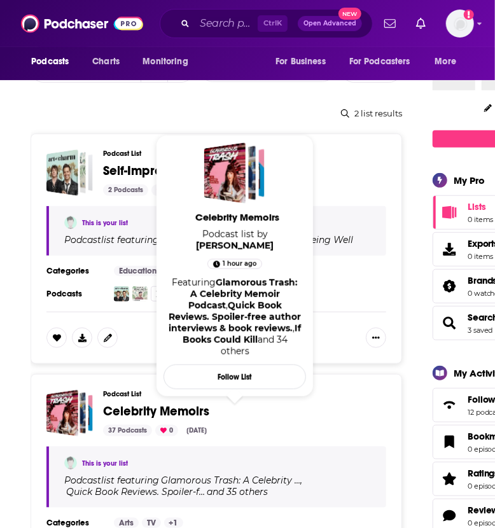
click at [127, 404] on span "Celebrity Memoirs" at bounding box center [156, 411] width 106 height 16
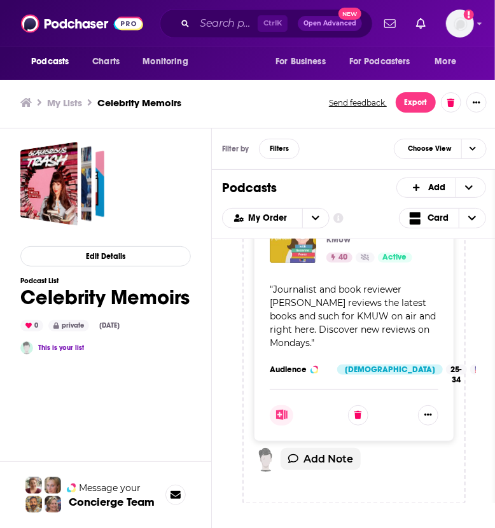
scroll to position [2423, 0]
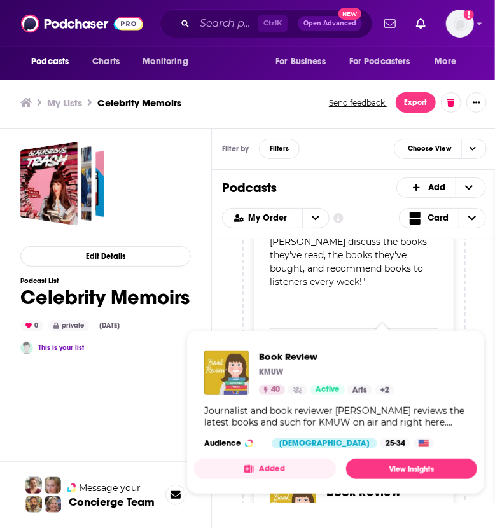
click at [351, 388] on link "Arts" at bounding box center [359, 390] width 25 height 10
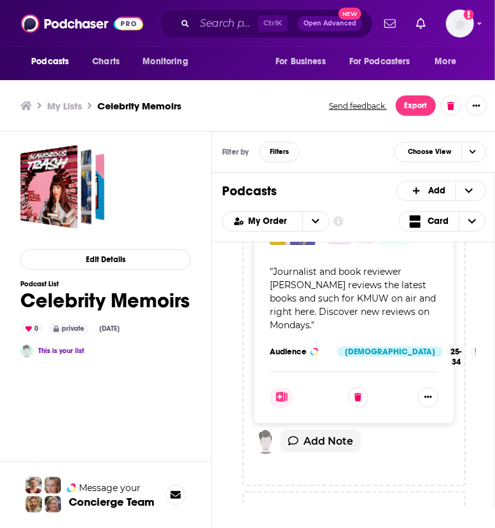
scroll to position [2508, 0]
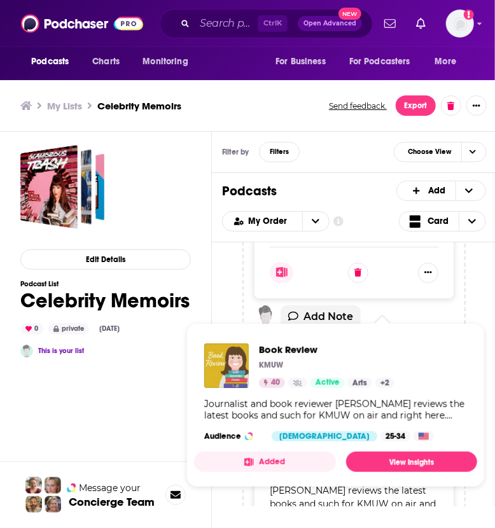
click at [371, 403] on span "Book Review" at bounding box center [363, 411] width 74 height 16
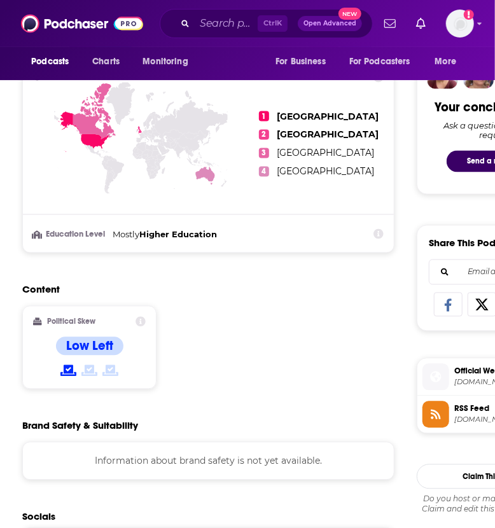
scroll to position [936, 0]
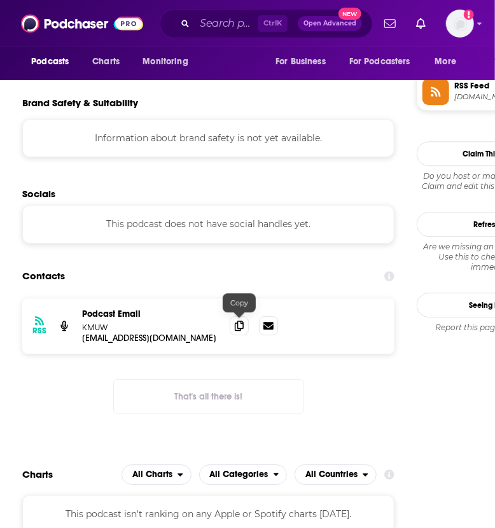
click at [237, 324] on icon at bounding box center [239, 326] width 9 height 10
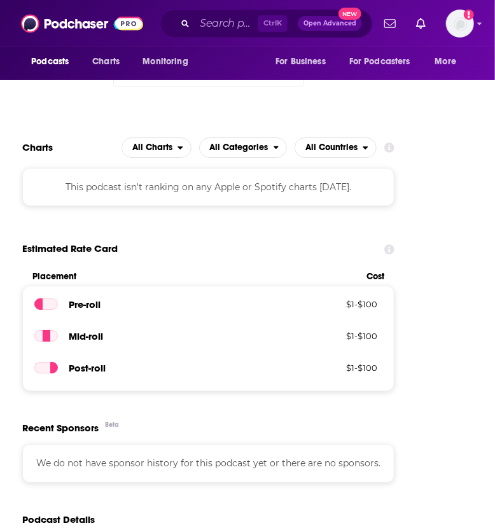
scroll to position [0, 0]
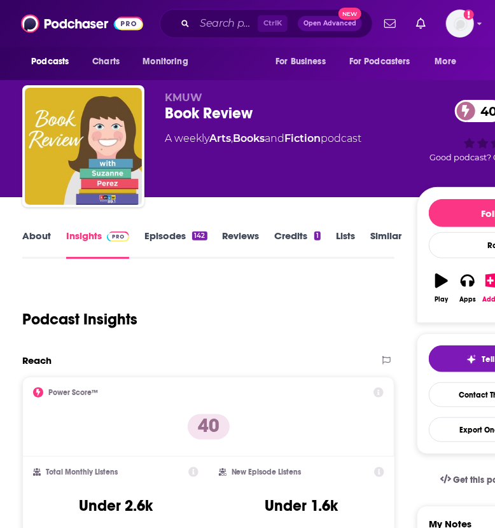
click at [27, 240] on link "About" at bounding box center [36, 244] width 29 height 29
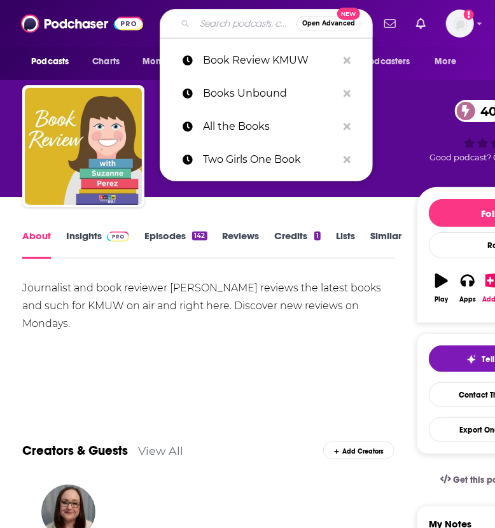
click at [239, 25] on input "Search podcasts, credits, & more..." at bounding box center [246, 23] width 102 height 20
paste input "Book Talk, Etc"
type input "Book Talk, Etc"
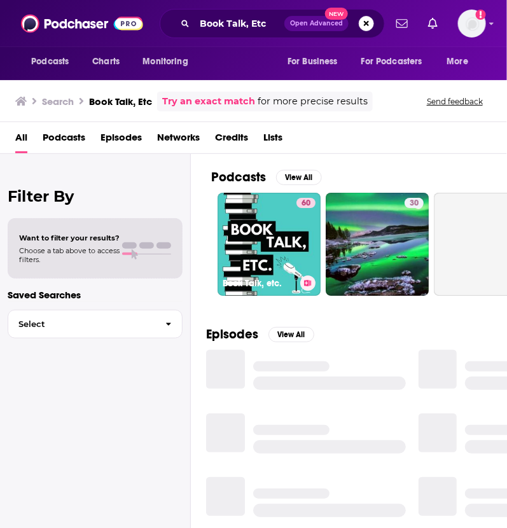
click at [270, 228] on link "60 Book Talk, etc." at bounding box center [269, 244] width 103 height 103
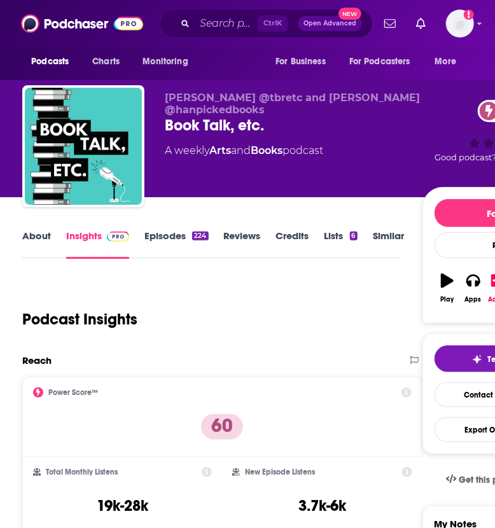
click at [29, 240] on link "About" at bounding box center [36, 244] width 29 height 29
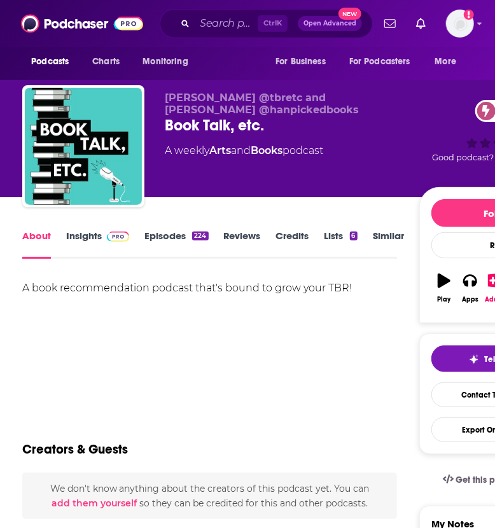
click at [102, 236] on span at bounding box center [115, 236] width 27 height 12
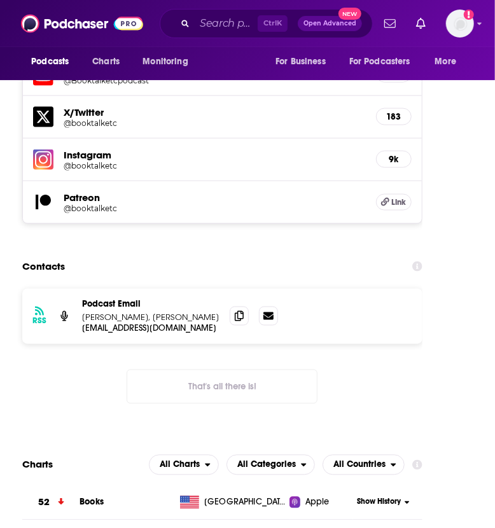
scroll to position [1954, 0]
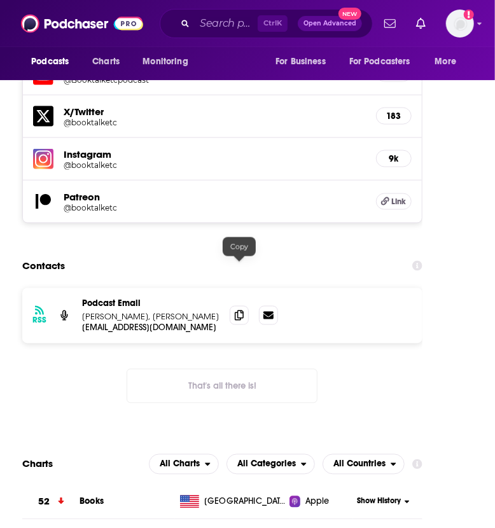
click at [239, 310] on icon at bounding box center [239, 315] width 9 height 10
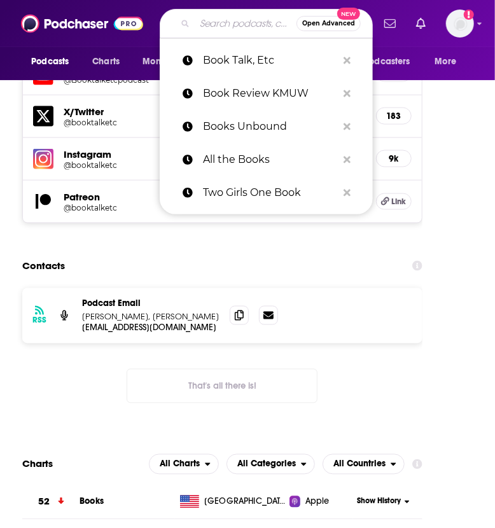
click at [245, 25] on input "Search podcasts, credits, & more..." at bounding box center [246, 23] width 102 height 20
paste input "Basic Bitch Book Club"
type input "Basic Bitch Book Club"
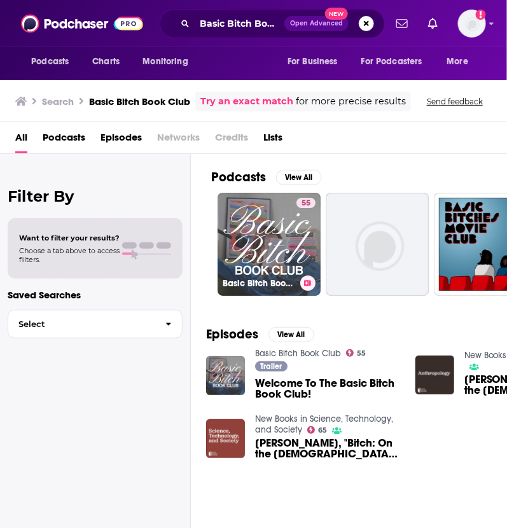
click at [240, 246] on link "55 Basic Bitch Book Club" at bounding box center [269, 244] width 103 height 103
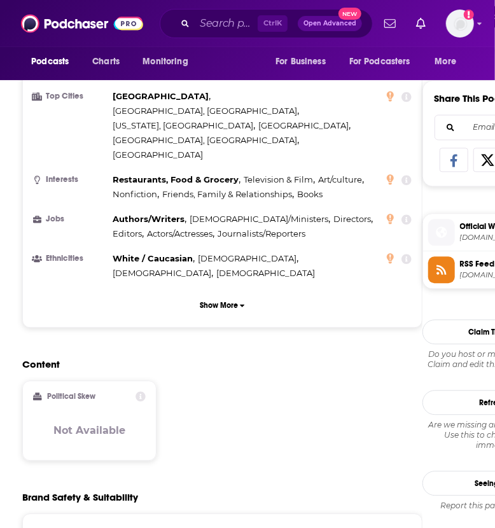
scroll to position [938, 0]
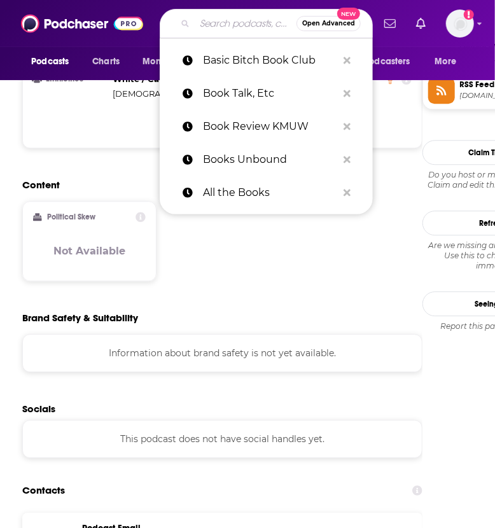
paste input "WBZ Book Club"
type input "WBZ Book Club"
click at [225, 15] on input "WBZ Book Club" at bounding box center [246, 23] width 102 height 20
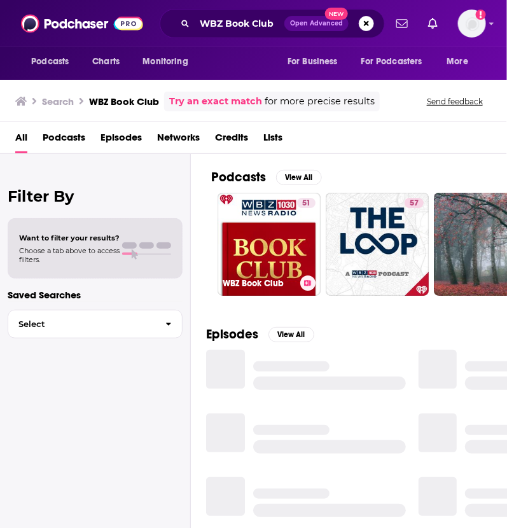
click at [293, 232] on link "51 WBZ Book Club" at bounding box center [269, 244] width 103 height 103
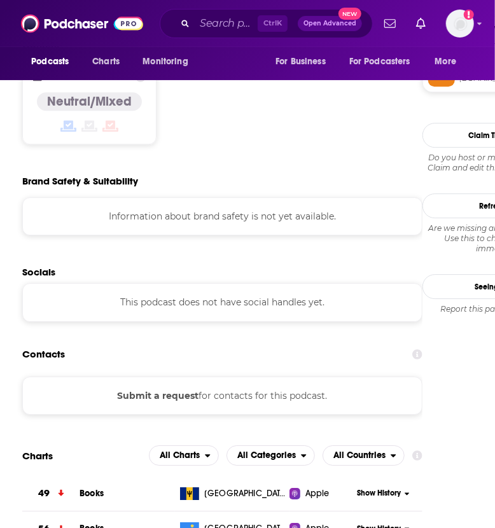
scroll to position [1071, 0]
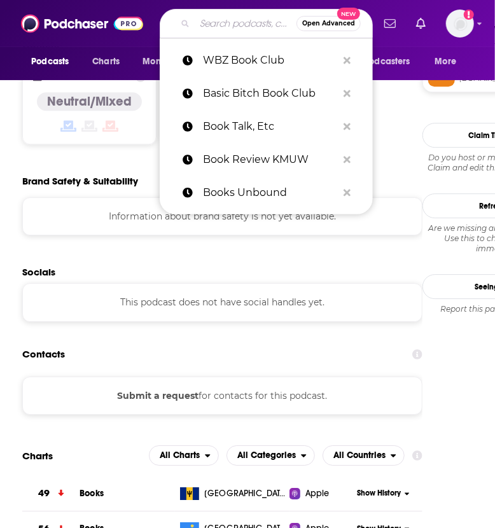
paste input "Lit Society: Books and Drama"
type input "Lit Society: Books and Drama"
click at [228, 25] on input "Lit Society: Books and Drama" at bounding box center [246, 23] width 102 height 20
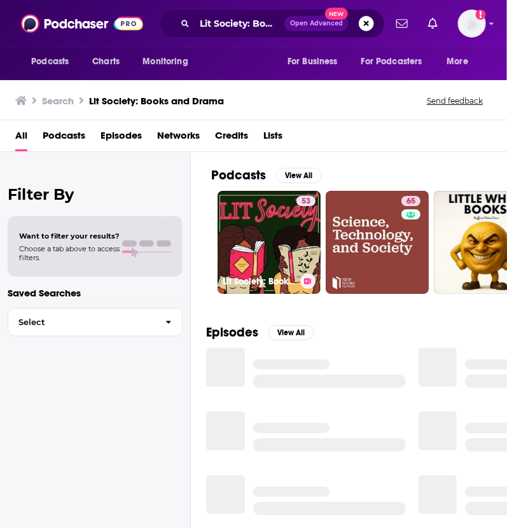
click at [253, 218] on link "53 Lit Society: Books and Drama" at bounding box center [269, 242] width 103 height 103
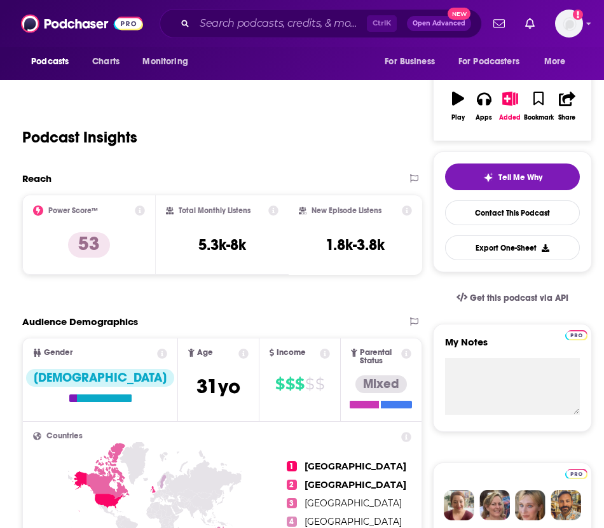
scroll to position [449, 0]
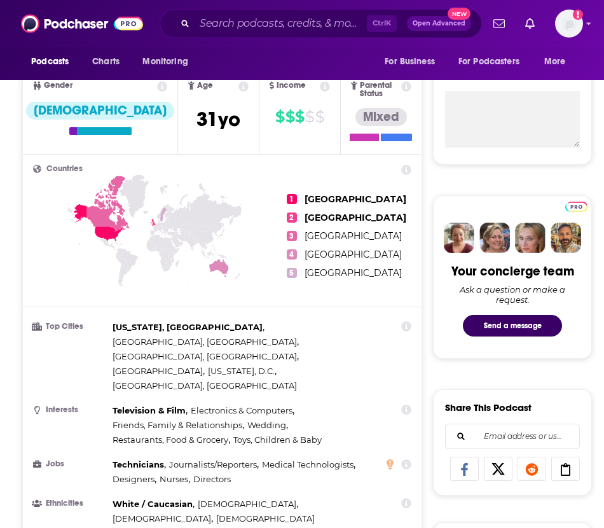
click at [494, 320] on button "Send a message" at bounding box center [512, 326] width 99 height 22
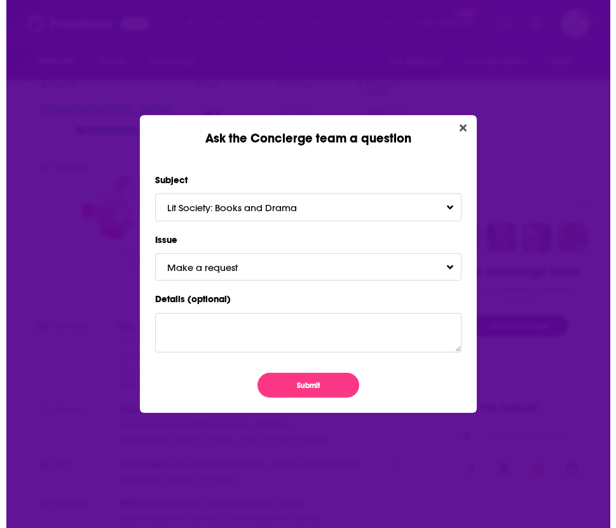
scroll to position [0, 0]
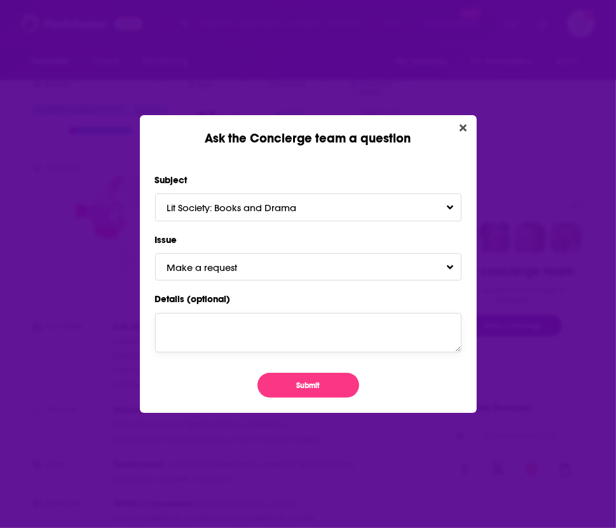
click at [262, 325] on textarea "Details (optional)" at bounding box center [308, 332] width 307 height 39
type textarea "Would it be possible to find a contact for this podcast?"
click at [279, 263] on button "Make a request" at bounding box center [308, 266] width 307 height 27
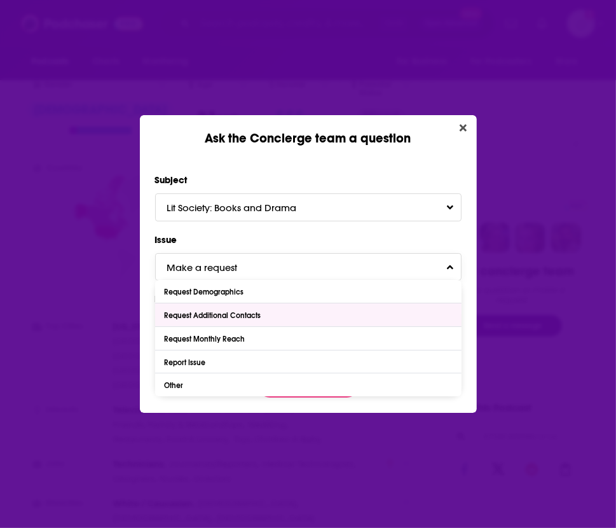
click at [267, 312] on div "Request Additional Contacts" at bounding box center [308, 314] width 307 height 23
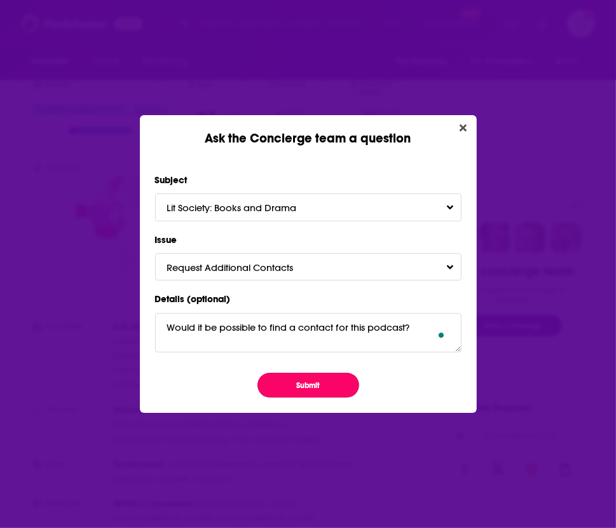
click at [302, 389] on button "Submit" at bounding box center [309, 385] width 102 height 25
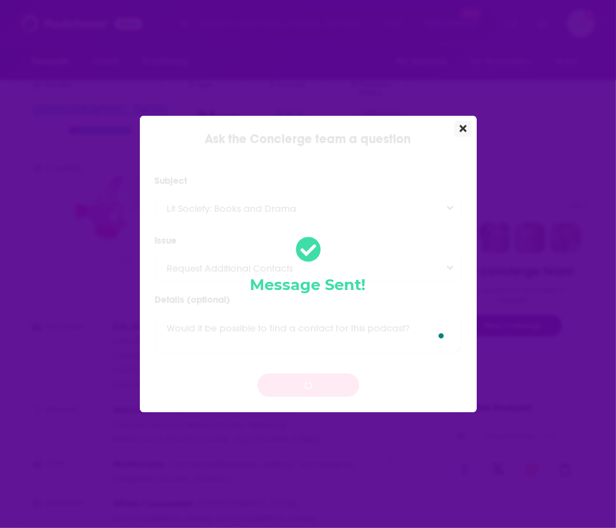
click at [464, 132] on icon "Close" at bounding box center [463, 128] width 7 height 10
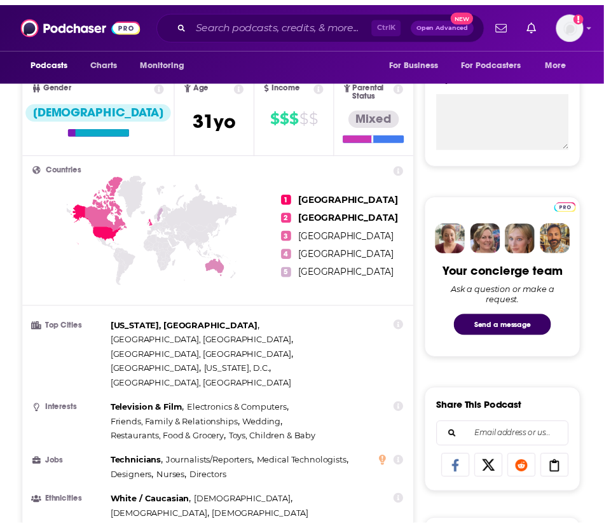
scroll to position [449, 0]
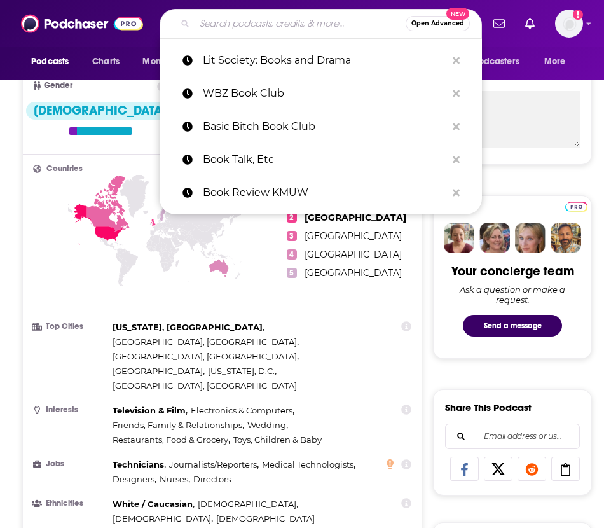
click at [259, 25] on input "Search podcasts, credits, & more..." at bounding box center [300, 23] width 211 height 20
paste input "#BookTok Made Me Podcast"
type input "#BookTok Made Me Podcast"
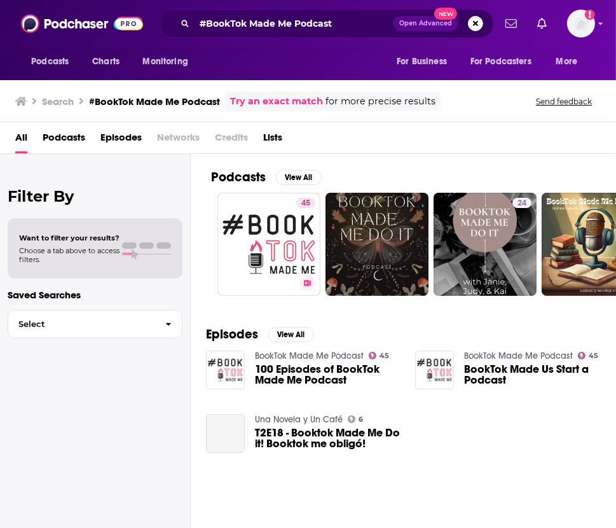
click at [280, 233] on link "45 BookTok Made Me Podcast" at bounding box center [269, 244] width 103 height 103
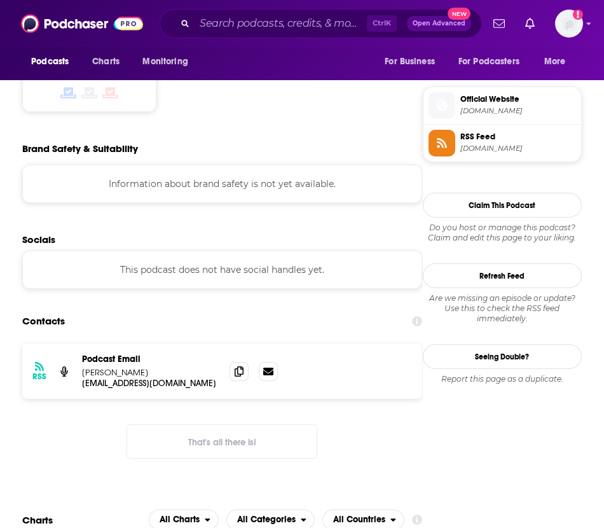
scroll to position [1036, 0]
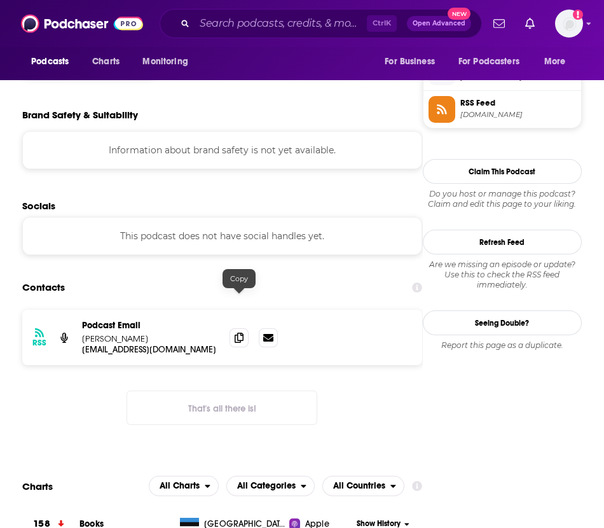
click at [240, 333] on icon at bounding box center [239, 338] width 9 height 10
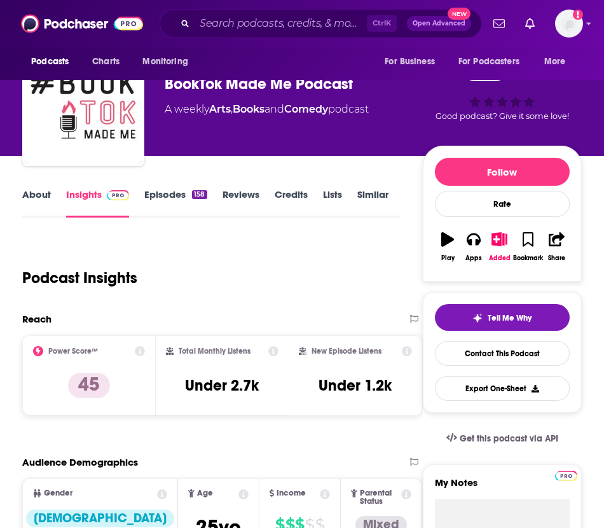
scroll to position [25, 0]
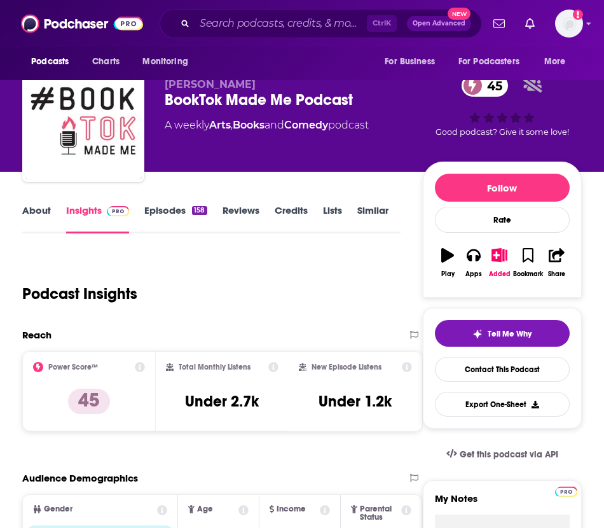
click at [45, 211] on link "About" at bounding box center [36, 218] width 29 height 29
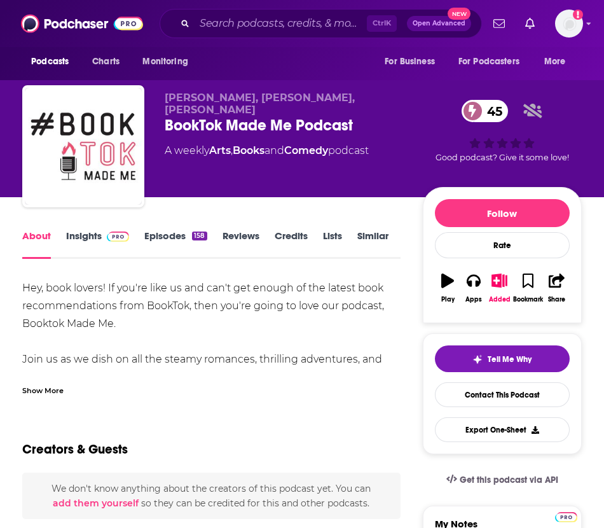
click at [32, 390] on div "Show More" at bounding box center [42, 390] width 41 height 12
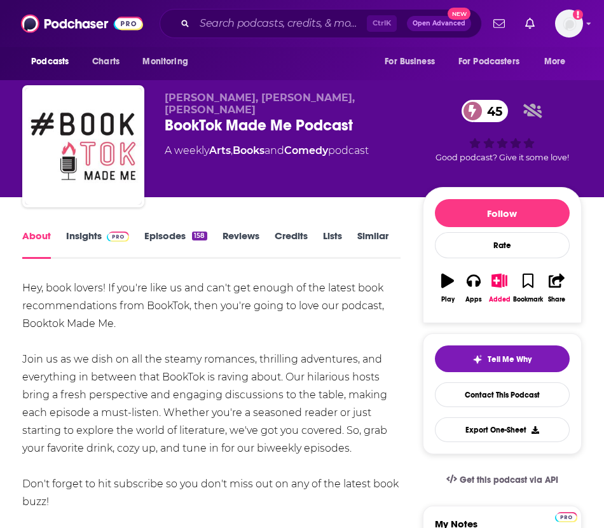
scroll to position [76, 0]
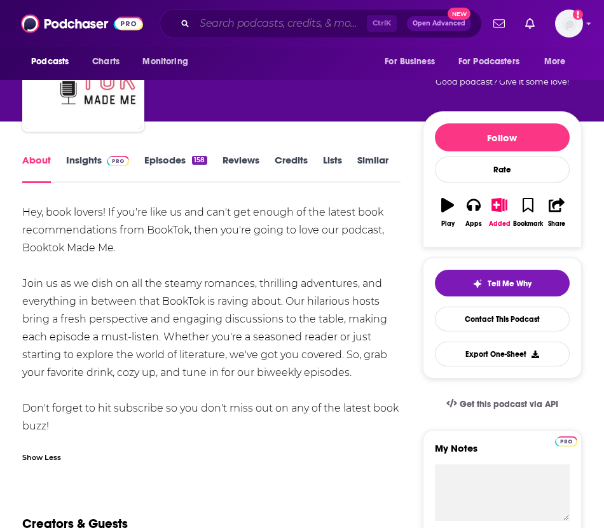
click at [254, 14] on input "Search podcasts, credits, & more..." at bounding box center [281, 23] width 172 height 20
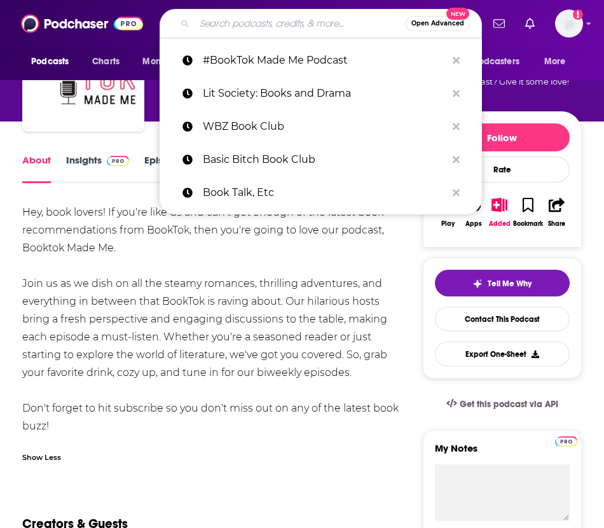
paste input "Book Club Babes"
type input "Book Club Babes"
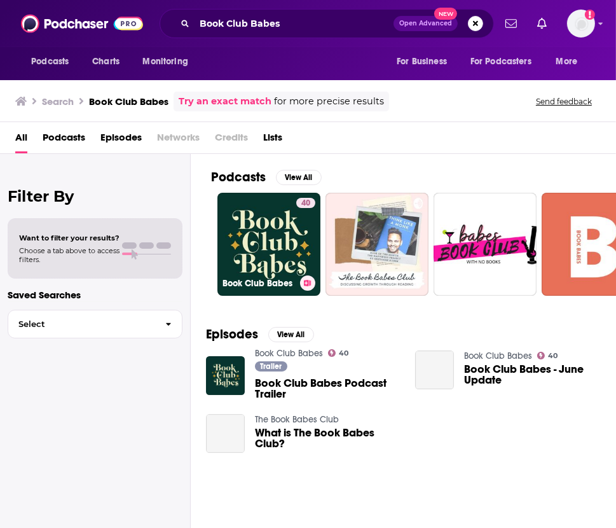
click at [277, 218] on link "40 Book Club Babes" at bounding box center [269, 244] width 103 height 103
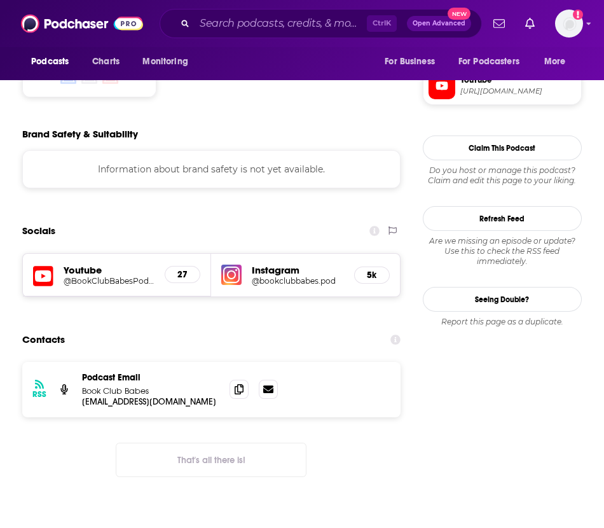
scroll to position [1033, 0]
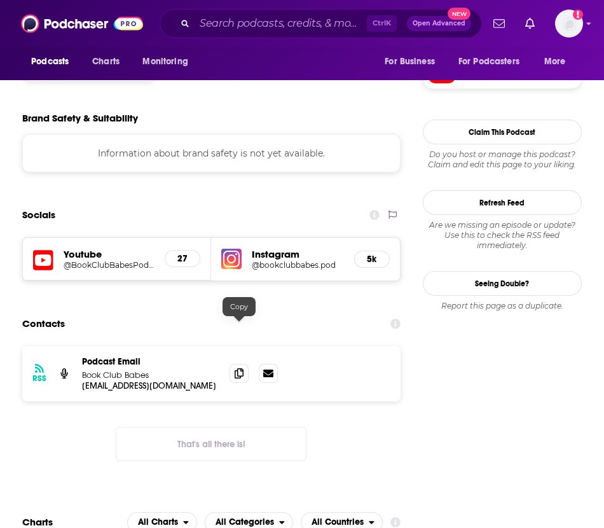
click at [236, 368] on icon at bounding box center [239, 373] width 9 height 10
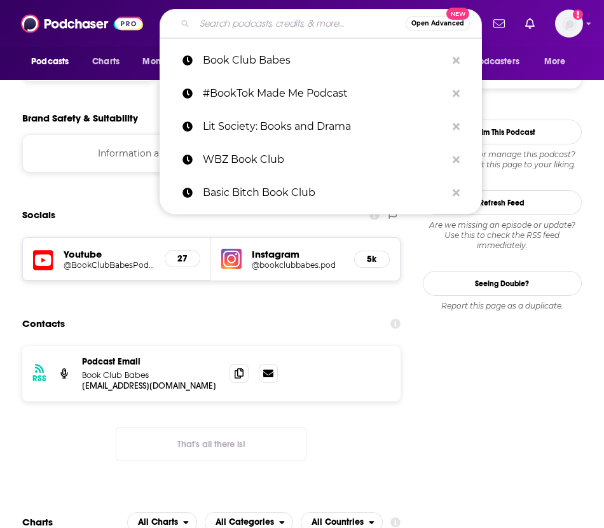
paste input "The Readheads Book Club"
click at [239, 25] on input "Search podcasts, credits, & more..." at bounding box center [300, 23] width 211 height 20
type input "The Readheads Book Club"
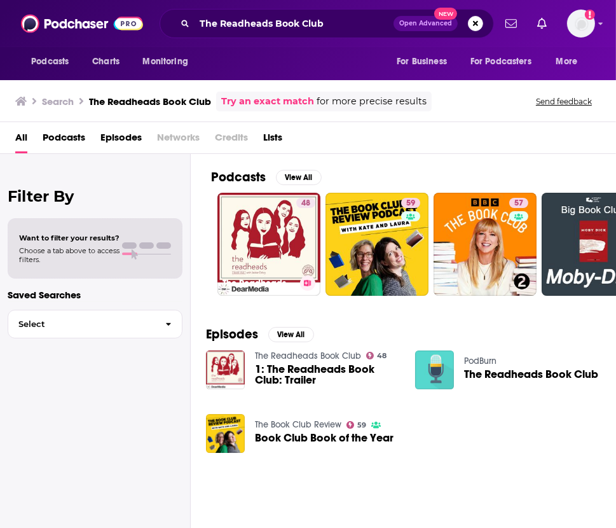
click at [270, 225] on link "48 The Readheads Book Club" at bounding box center [269, 244] width 103 height 103
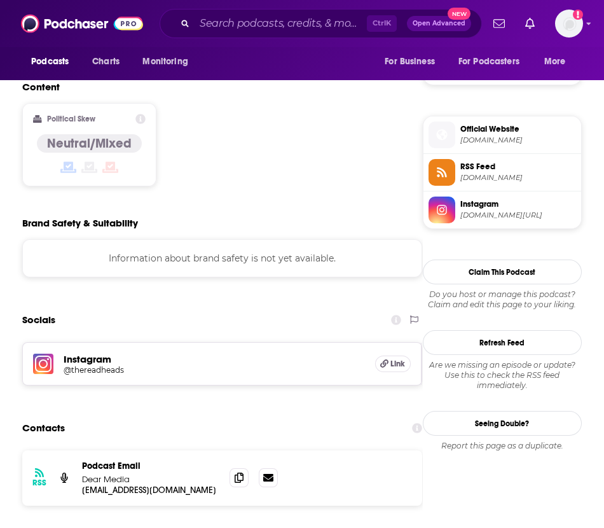
scroll to position [981, 0]
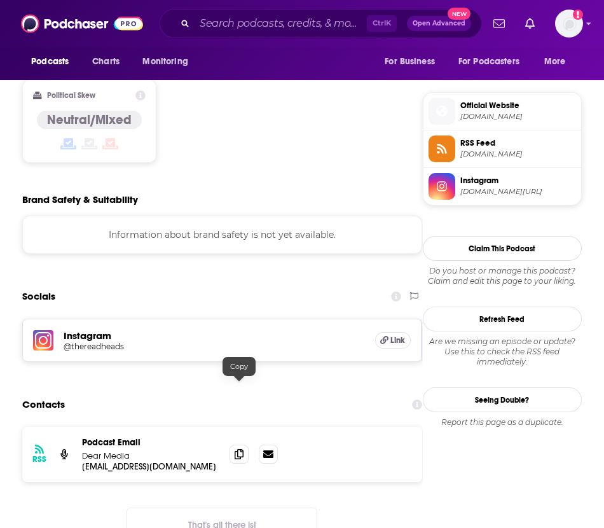
click at [240, 449] on icon at bounding box center [239, 454] width 9 height 10
click at [281, 21] on input "Search podcasts, credits, & more..." at bounding box center [281, 23] width 172 height 20
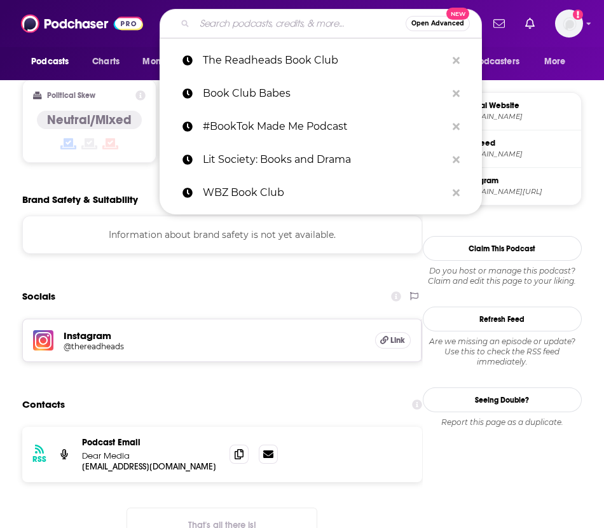
paste input "Your Book or Mine?"
type input "Your Book or Mine?"
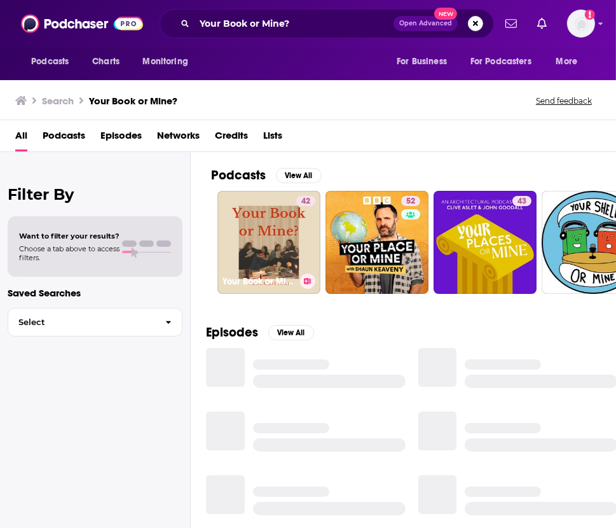
click at [289, 254] on link "42 Your Book or Mine?" at bounding box center [269, 242] width 103 height 103
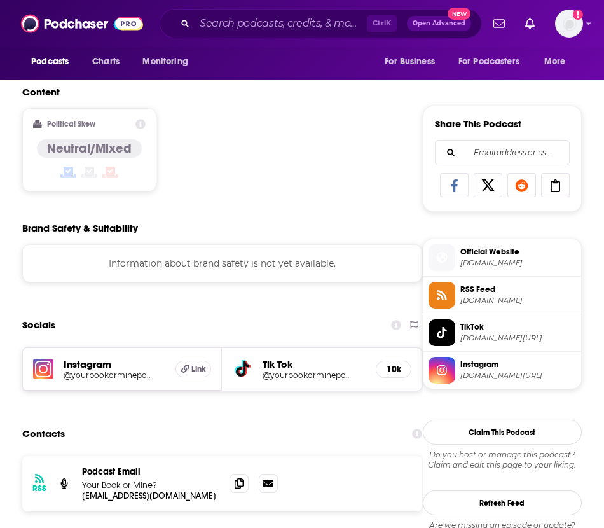
scroll to position [906, 0]
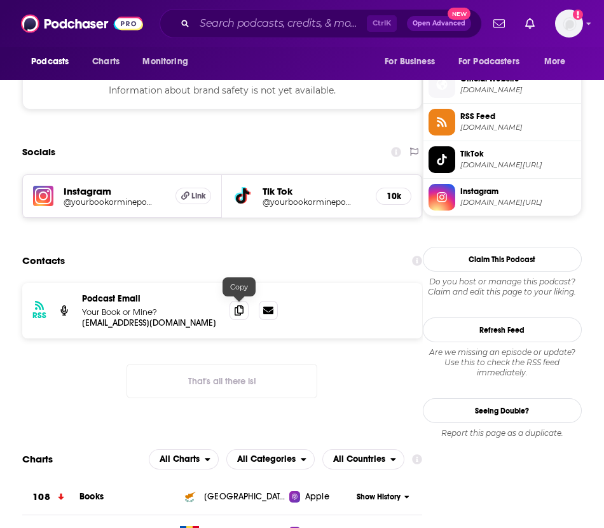
click at [238, 309] on icon at bounding box center [239, 310] width 9 height 10
click at [226, 7] on div "Podcasts Charts Monitoring Ctrl K Open Advanced New For Business For Podcasters…" at bounding box center [302, 23] width 604 height 47
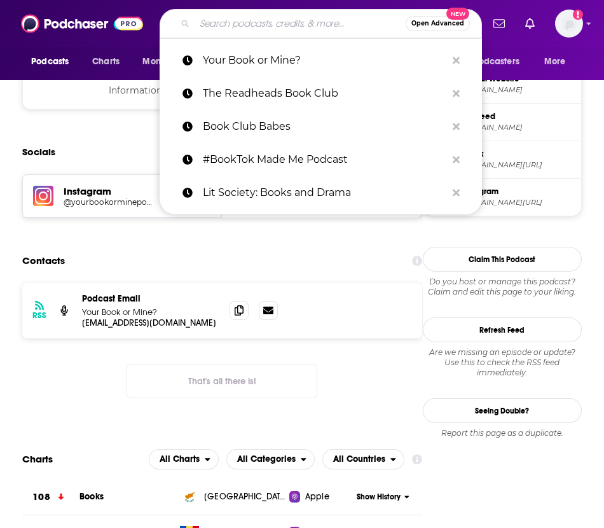
click at [229, 17] on input "Search podcasts, credits, & more..." at bounding box center [300, 23] width 211 height 20
paste input "Pop Culture Happy Hour"
type input "Pop Culture Happy Hour"
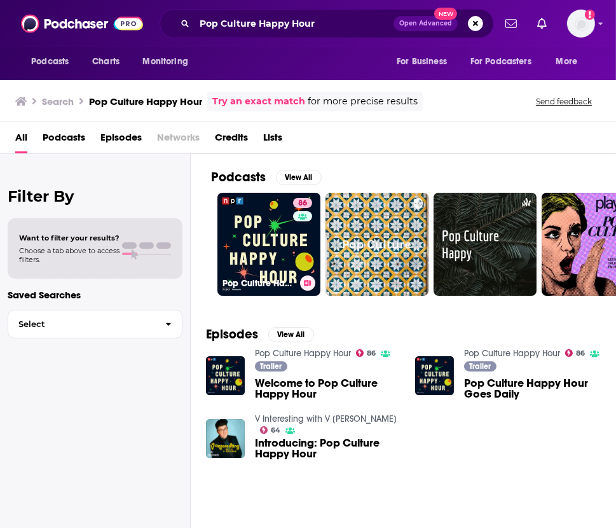
click at [231, 221] on link "86 Pop Culture Happy Hour" at bounding box center [269, 244] width 103 height 103
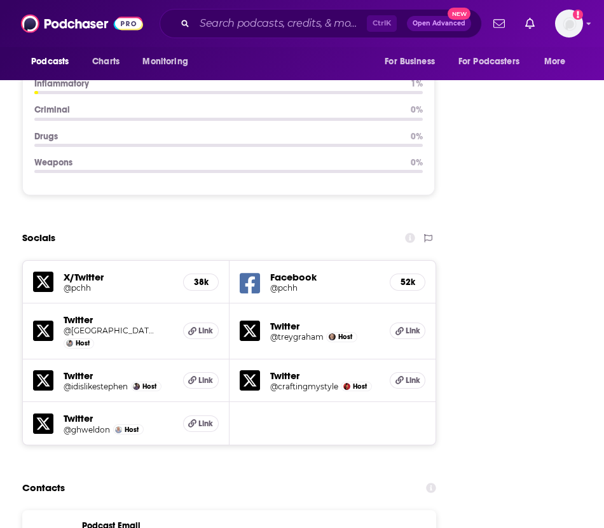
scroll to position [1776, 0]
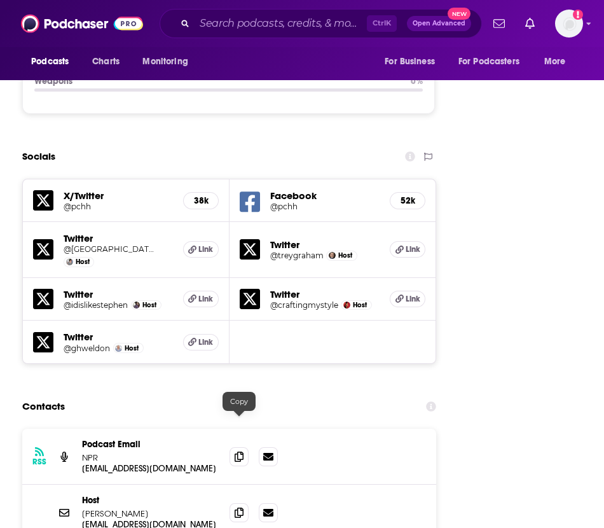
click at [236, 508] on icon at bounding box center [239, 513] width 9 height 10
click at [241, 508] on icon at bounding box center [239, 513] width 9 height 10
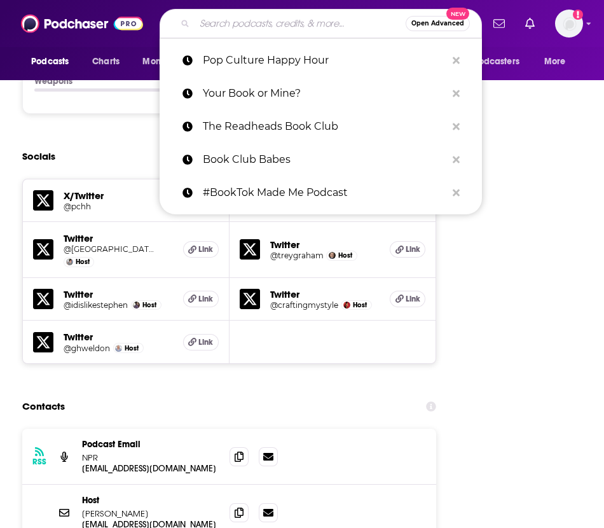
click at [254, 25] on input "Search podcasts, credits, & more..." at bounding box center [300, 23] width 211 height 20
paste input "Feeling Things with [PERSON_NAME] & [PERSON_NAME]"
type input "Feeling Things with [PERSON_NAME] & [PERSON_NAME]"
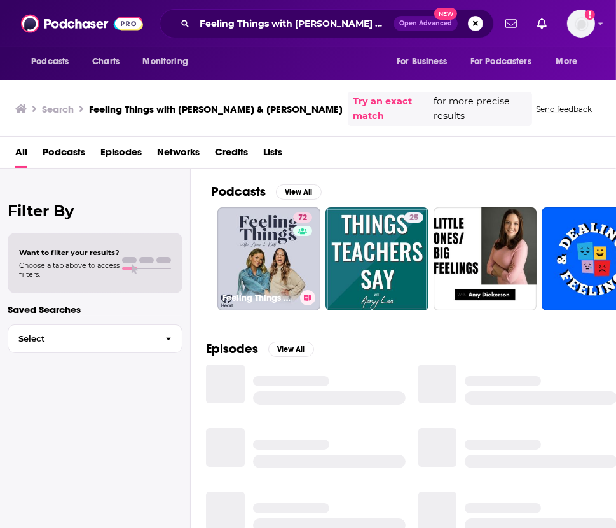
click at [283, 250] on link "72 Feeling Things with [PERSON_NAME] & [PERSON_NAME]" at bounding box center [269, 258] width 103 height 103
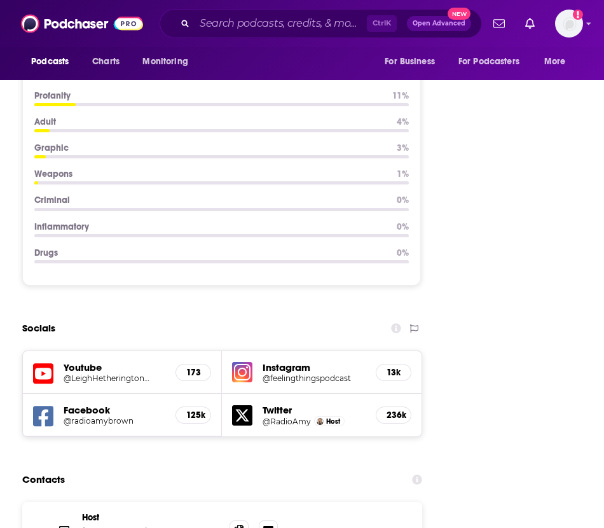
scroll to position [1740, 0]
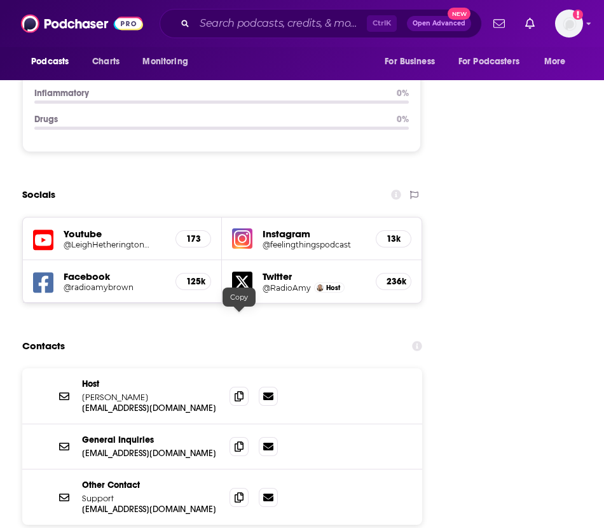
click at [239, 391] on icon at bounding box center [239, 396] width 9 height 10
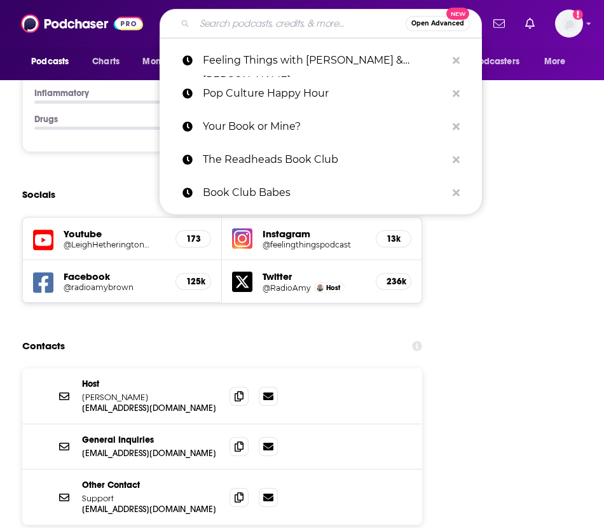
click at [290, 15] on input "Search podcasts, credits, & more..." at bounding box center [300, 23] width 211 height 20
paste input "Booktrospective"
type input "Booktrospective"
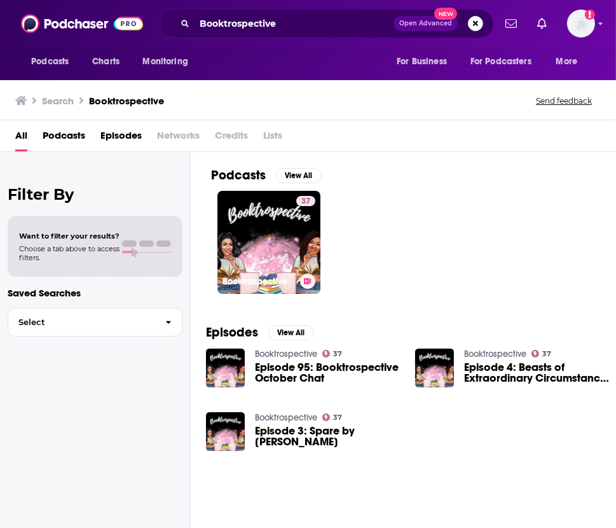
click at [258, 233] on link "37 Booktrospective" at bounding box center [269, 242] width 103 height 103
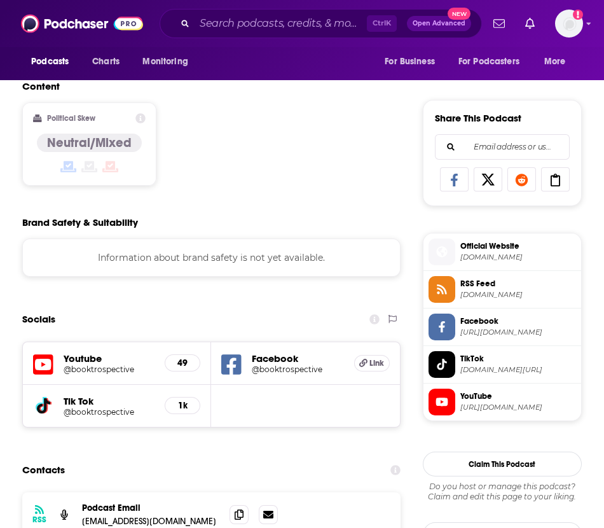
scroll to position [940, 0]
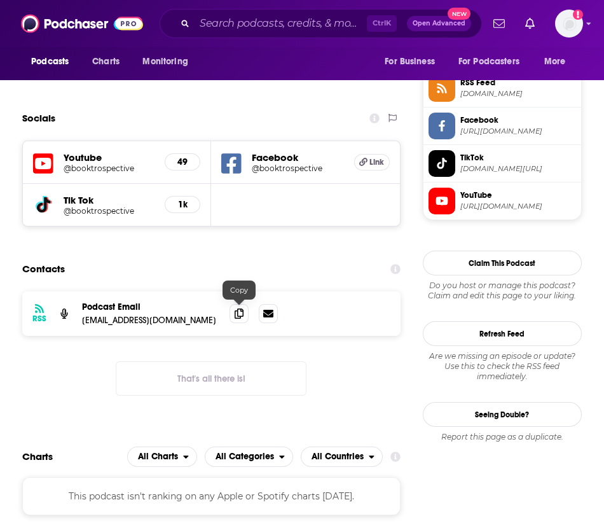
click at [239, 312] on icon at bounding box center [239, 314] width 9 height 10
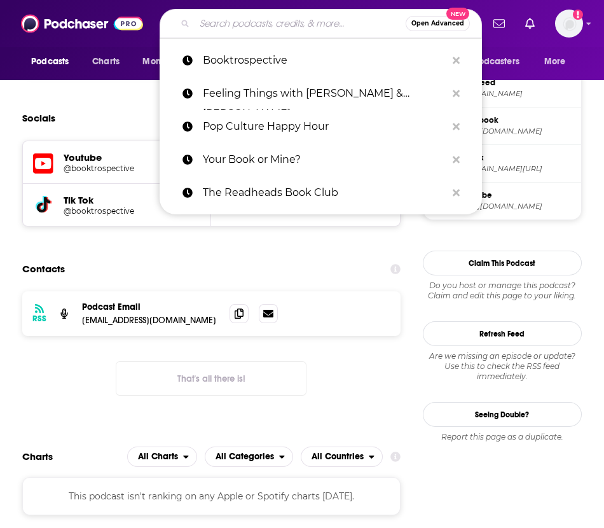
click at [238, 24] on input "Search podcasts, credits, & more..." at bounding box center [300, 23] width 211 height 20
paste input "The Drunk Guys Book Club"
type input "The Drunk Guys Book Club"
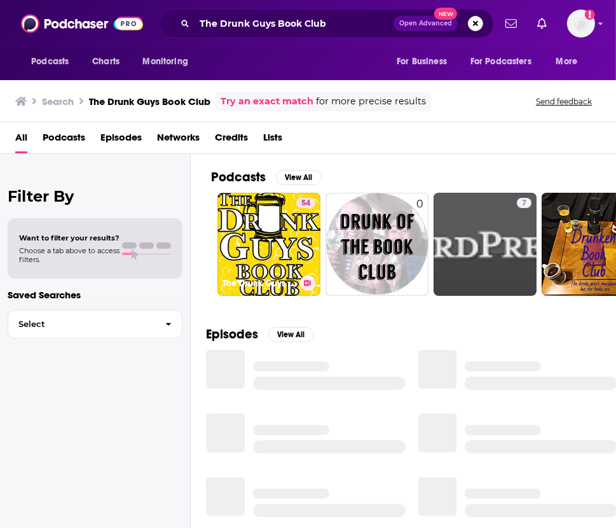
click at [284, 238] on link "54 The Drunk Guys Book Club Podcast" at bounding box center [269, 244] width 103 height 103
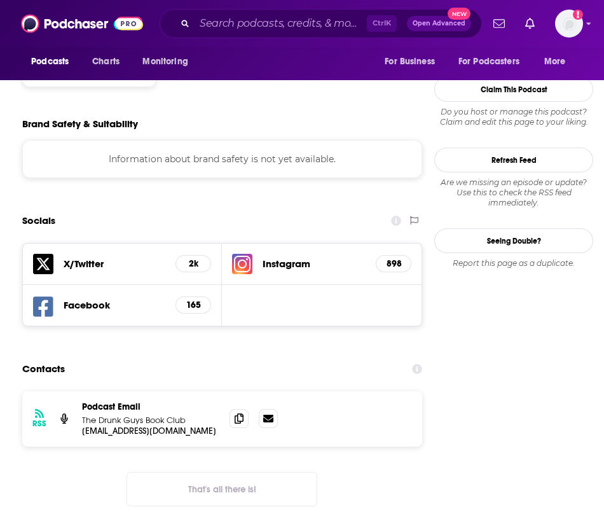
scroll to position [1065, 0]
click at [235, 414] on icon at bounding box center [239, 419] width 9 height 10
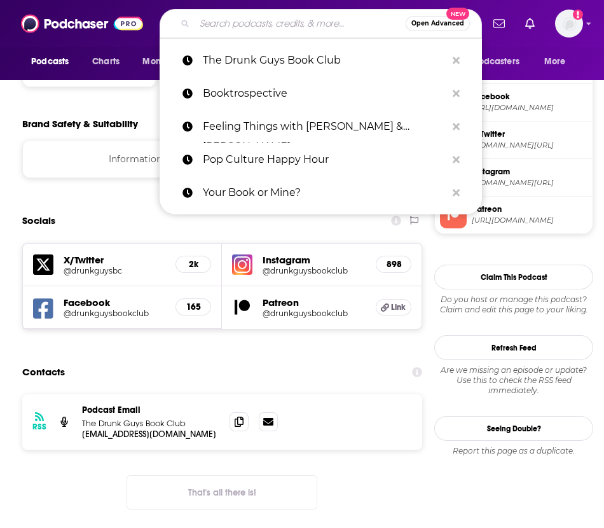
click at [309, 29] on input "Search podcasts, credits, & more..." at bounding box center [300, 23] width 211 height 20
paste input "Pop-Culture Prisoner"
type input "Pop-Culture Prisoner"
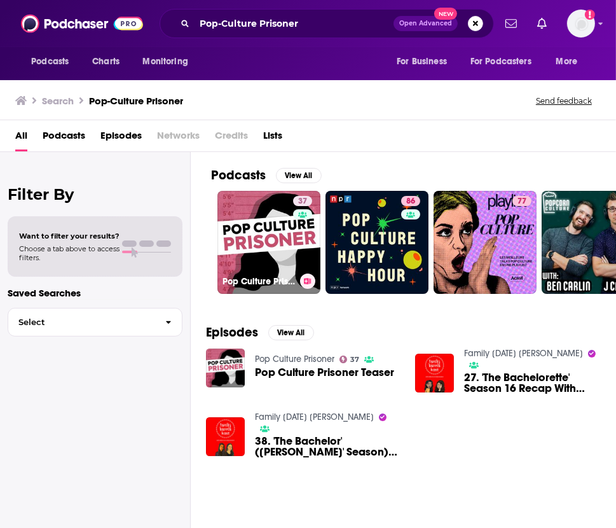
click at [274, 241] on link "37 Pop Culture Prisoner" at bounding box center [269, 242] width 103 height 103
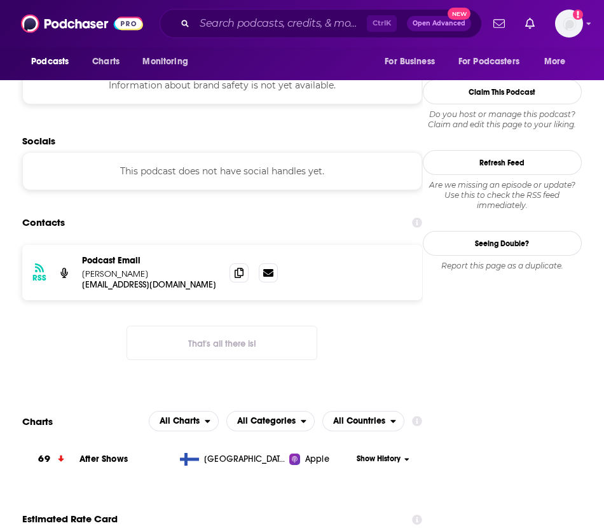
scroll to position [1117, 0]
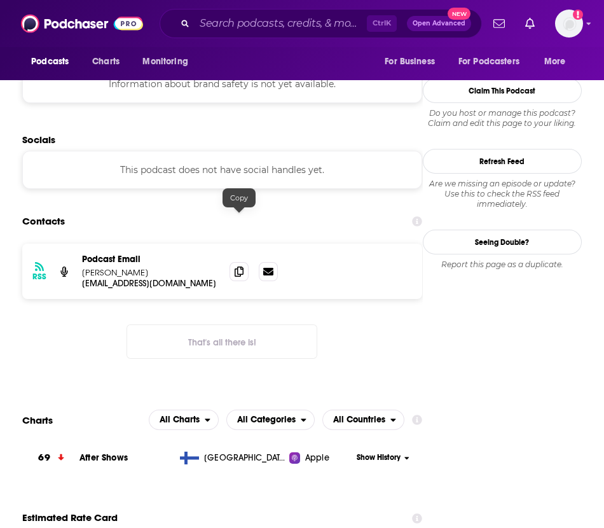
click at [235, 262] on span at bounding box center [239, 271] width 19 height 19
click at [286, 17] on input "Search podcasts, credits, & more..." at bounding box center [281, 23] width 172 height 20
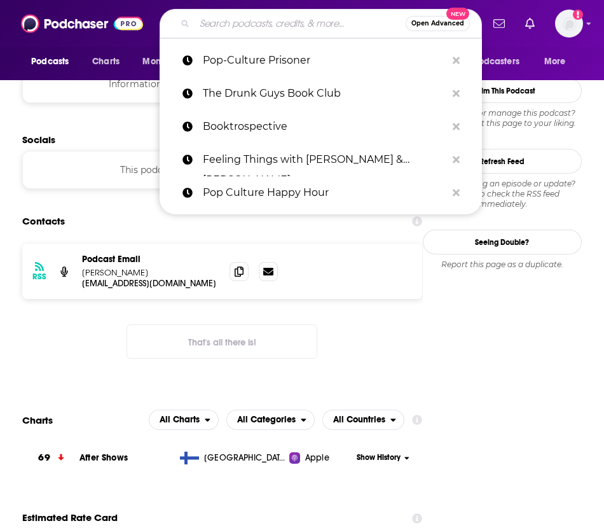
paste input "Level Up with [PERSON_NAME]"
type input "Level Up with [PERSON_NAME]"
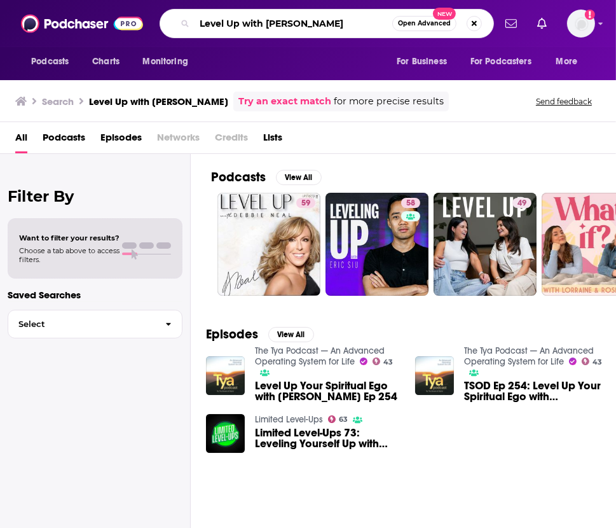
click at [362, 27] on input "Level Up with [PERSON_NAME]" at bounding box center [294, 23] width 198 height 20
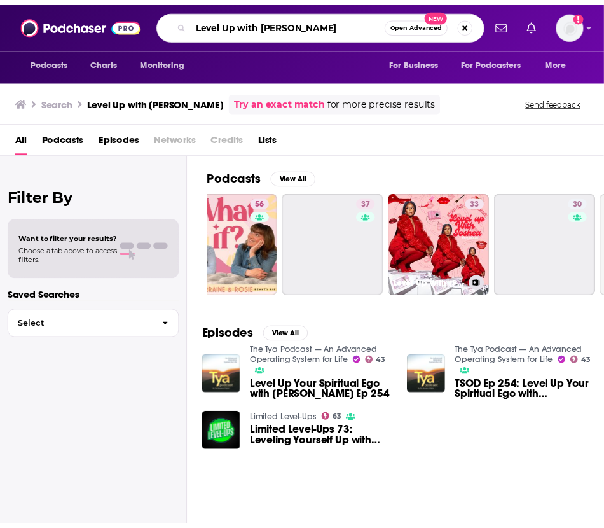
scroll to position [0, 364]
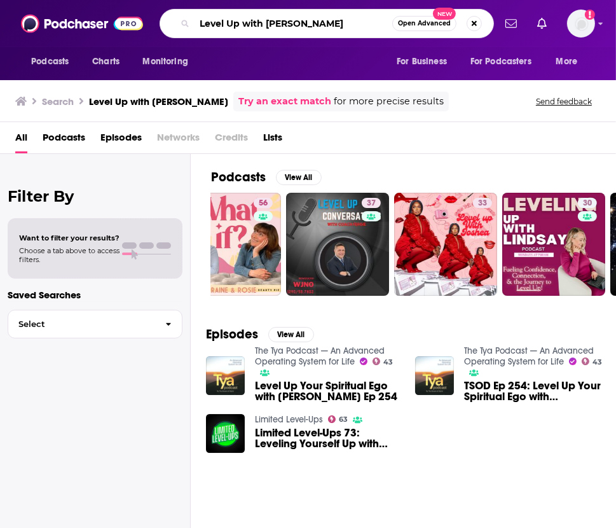
click at [321, 25] on input "Level Up with [PERSON_NAME]" at bounding box center [294, 23] width 198 height 20
paste input "Assume It Will be Brilliant"
type input "Assume It Will be Brilliant"
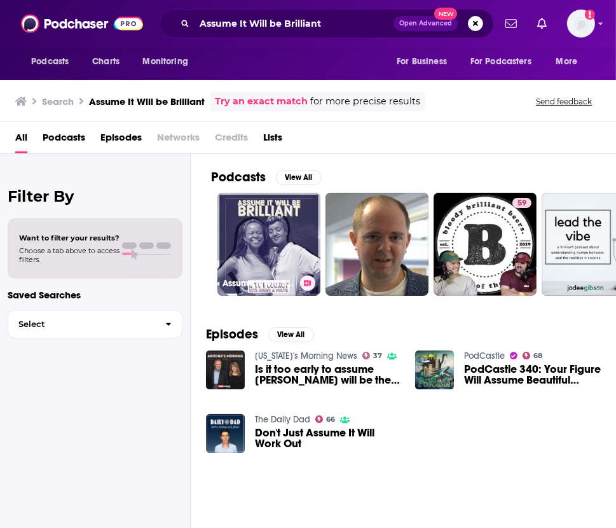
click at [288, 239] on link "Assume It Will Be Brilliant" at bounding box center [269, 244] width 103 height 103
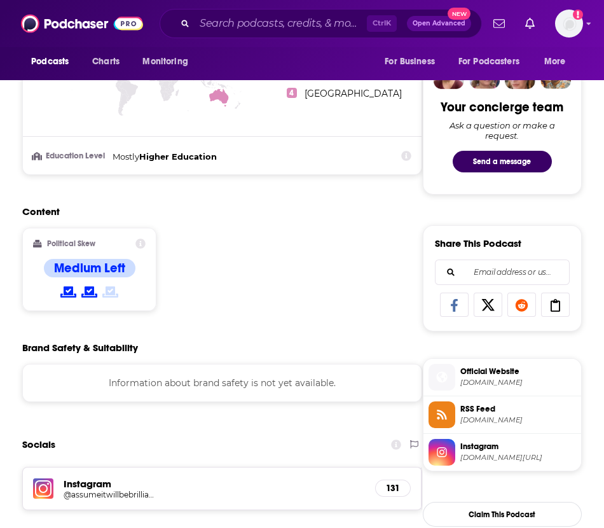
scroll to position [1041, 0]
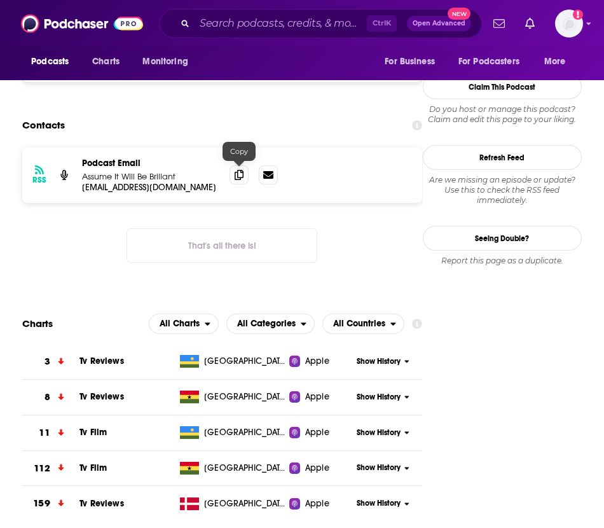
click at [235, 171] on icon at bounding box center [239, 175] width 9 height 10
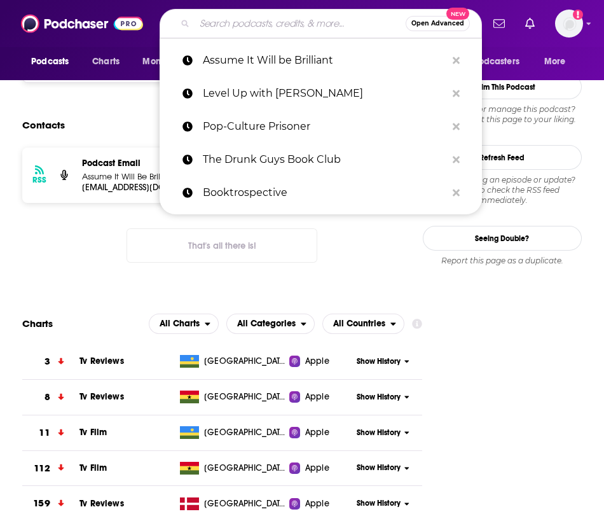
click at [328, 22] on input "Search podcasts, credits, & more..." at bounding box center [300, 23] width 211 height 20
paste input "Pop Culture Confidential"
type input "Pop Culture Confidential"
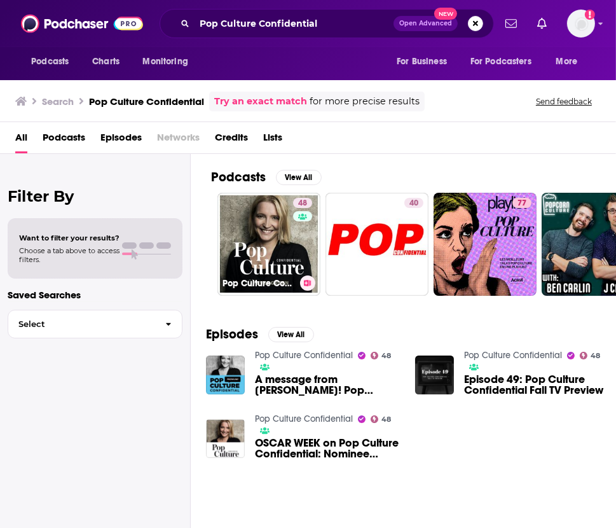
click at [267, 230] on link "48 Pop Culture Confidential" at bounding box center [269, 244] width 103 height 103
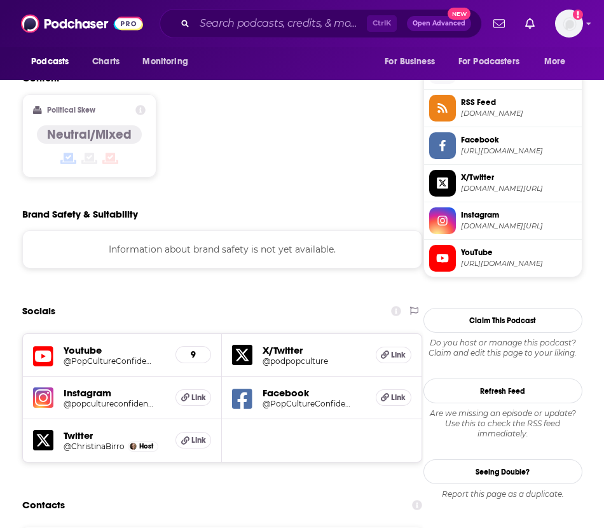
scroll to position [1274, 0]
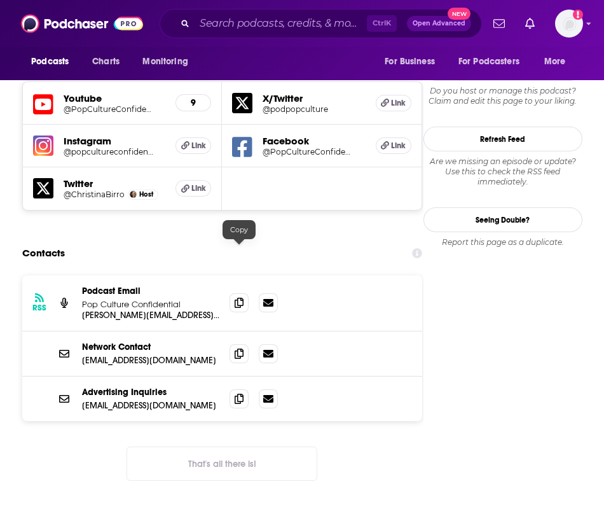
click at [235, 298] on icon at bounding box center [239, 303] width 9 height 10
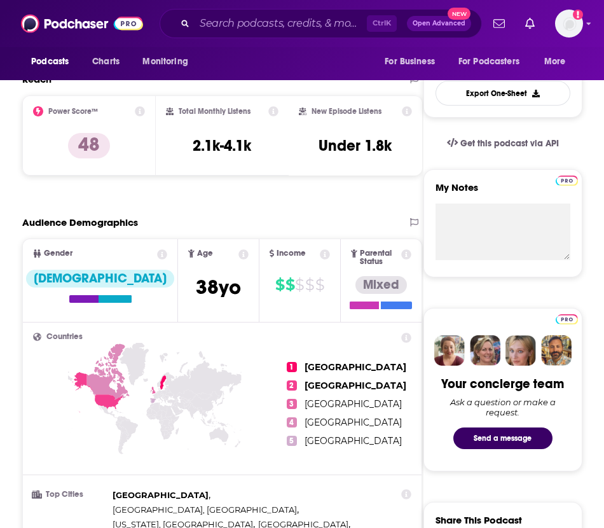
scroll to position [0, 0]
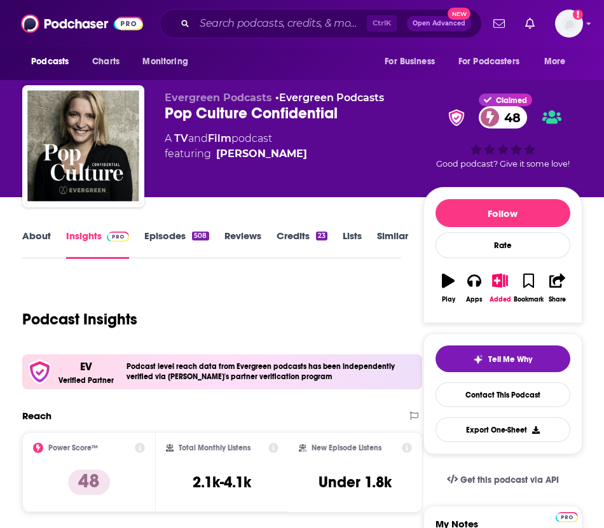
click at [36, 237] on link "About" at bounding box center [36, 244] width 29 height 29
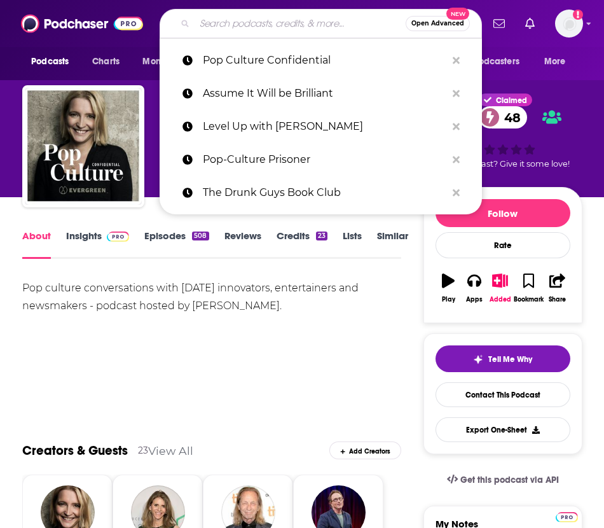
click at [314, 22] on input "Search podcasts, credits, & more..." at bounding box center [300, 23] width 211 height 20
paste input "Pop Culture Quest"
type input "Pop Culture Quest"
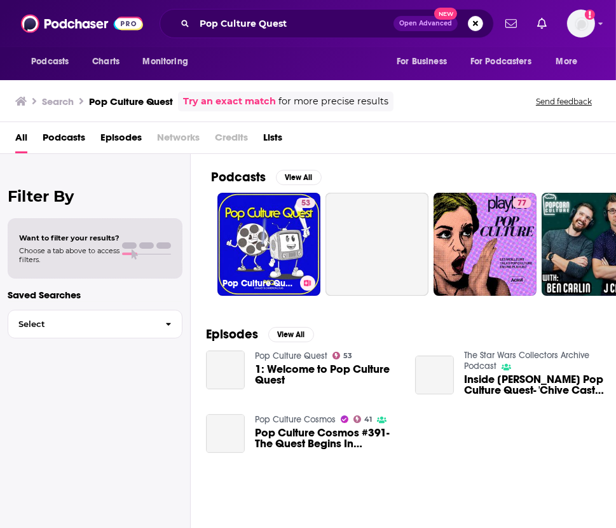
click at [275, 239] on link "53 Pop Culture Quest" at bounding box center [269, 244] width 103 height 103
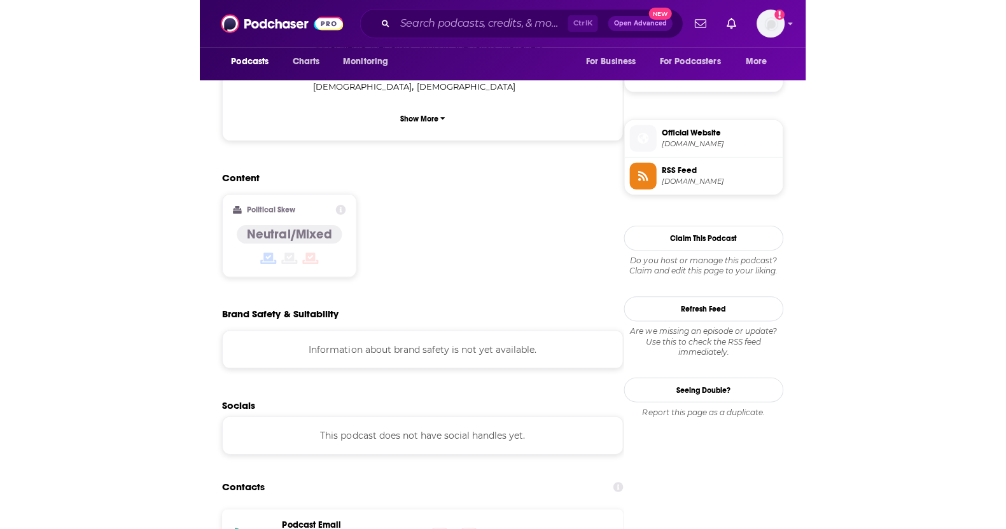
scroll to position [1038, 0]
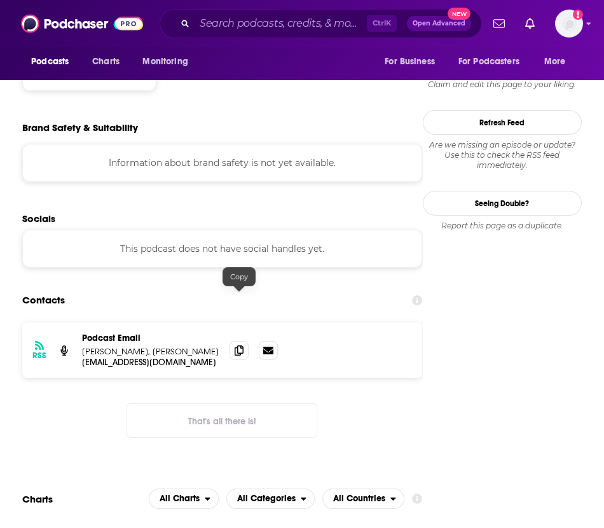
click at [243, 341] on span at bounding box center [239, 350] width 19 height 19
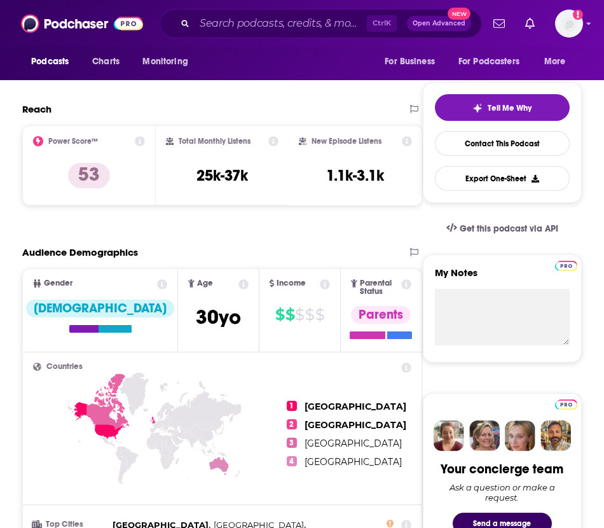
scroll to position [0, 0]
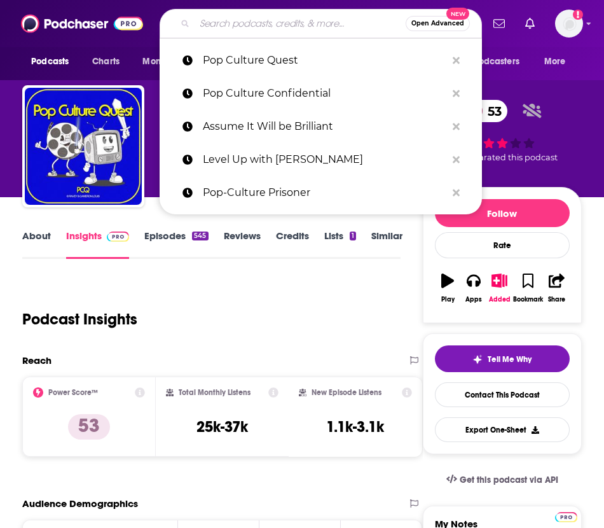
click at [275, 17] on input "Search podcasts, credits, & more..." at bounding box center [300, 23] width 211 height 20
paste input "Pop Culture Junkie"
type input "Pop Culture Junkie"
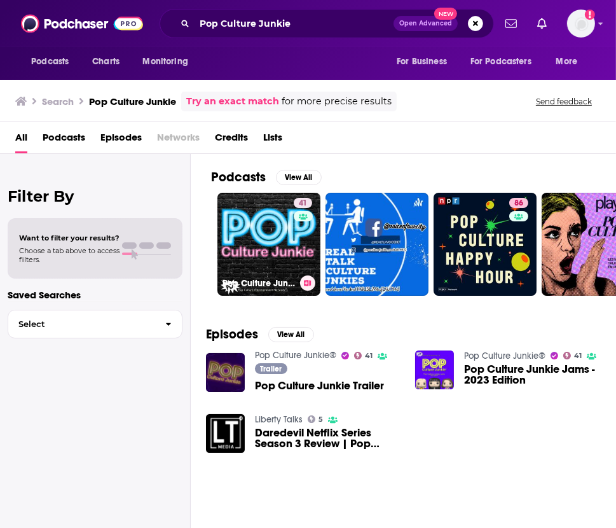
click at [283, 245] on link "41 Pop Culture Junkie®" at bounding box center [269, 244] width 103 height 103
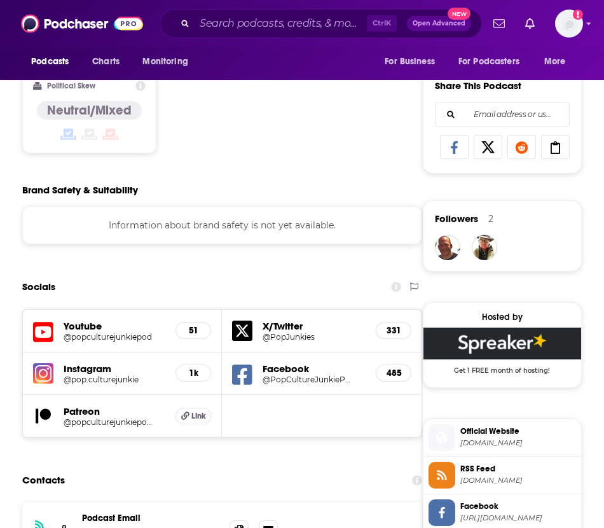
scroll to position [1111, 0]
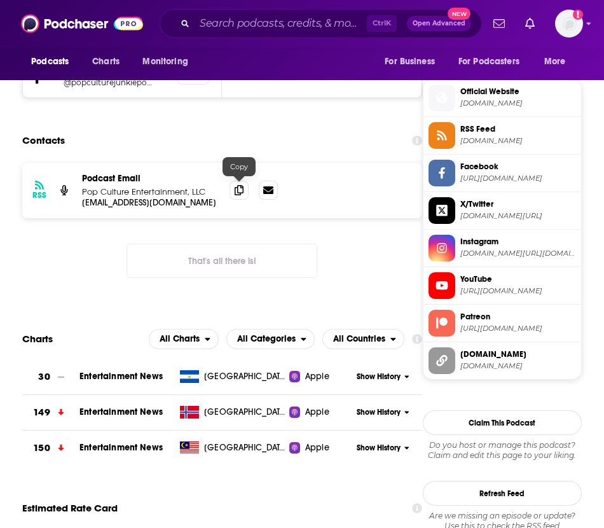
click at [239, 191] on icon at bounding box center [239, 190] width 9 height 10
paste input "Fresh Air"
type input "Fresh Air"
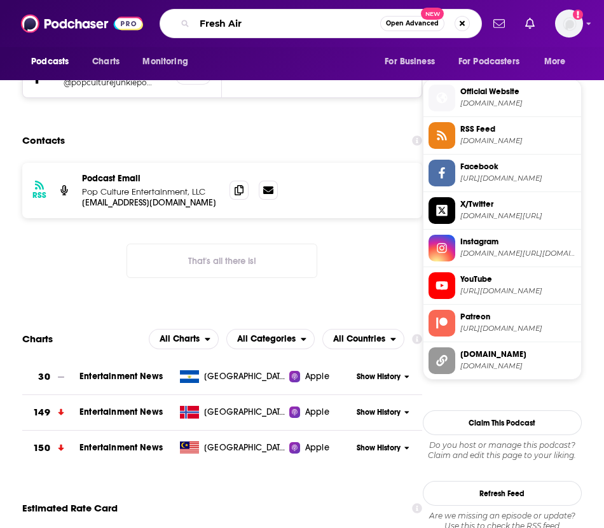
click at [251, 24] on input "Fresh Air" at bounding box center [288, 23] width 186 height 20
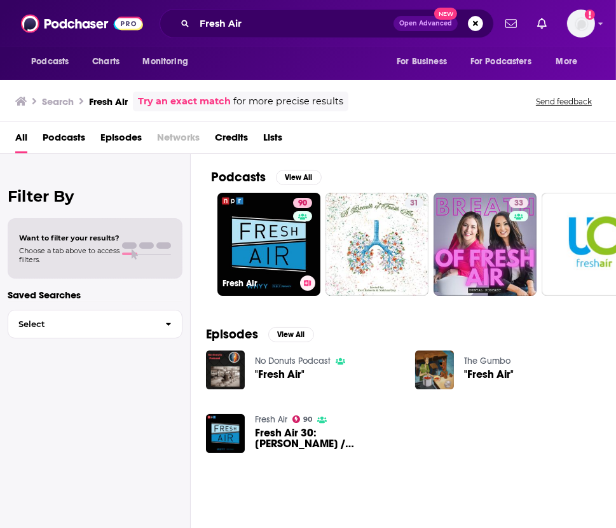
click at [267, 244] on link "90 Fresh Air" at bounding box center [269, 244] width 103 height 103
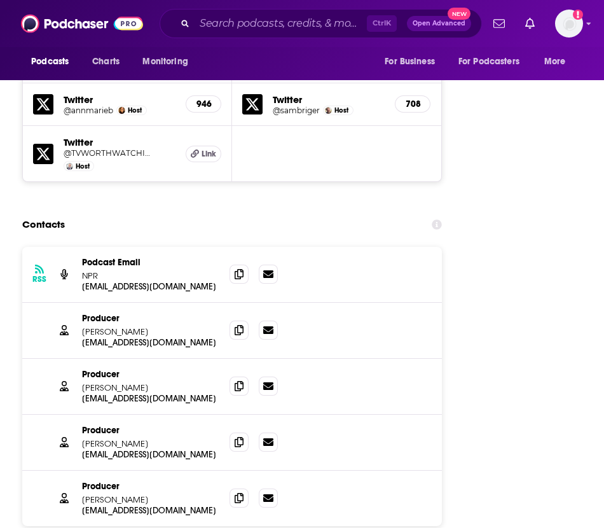
scroll to position [1984, 0]
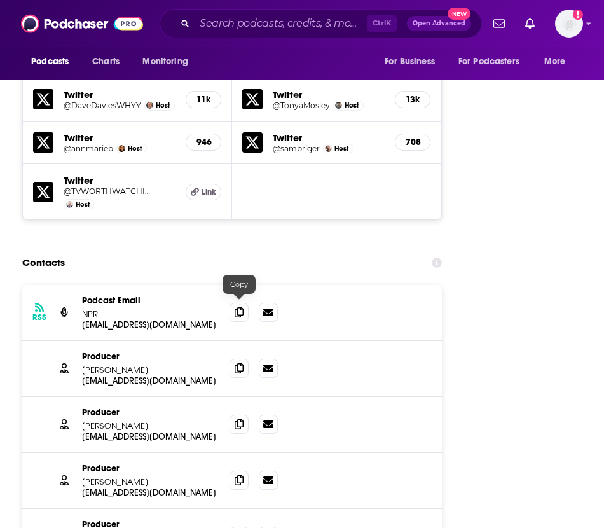
click at [231, 359] on span at bounding box center [239, 368] width 19 height 19
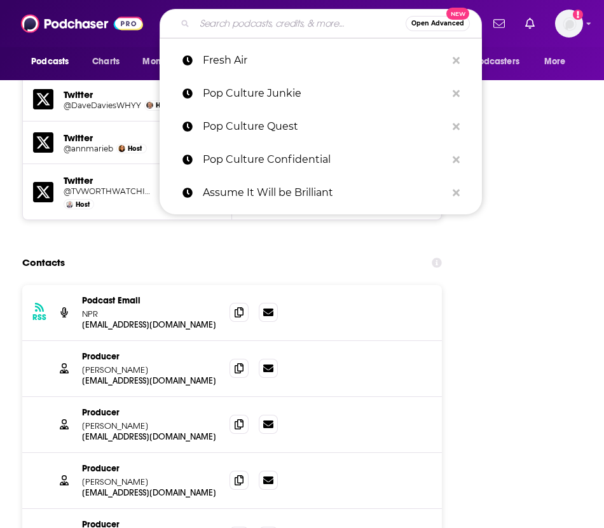
click at [274, 17] on input "Search podcasts, credits, & more..." at bounding box center [300, 23] width 211 height 20
paste input "This Week in Art"
type input "This Week in Art"
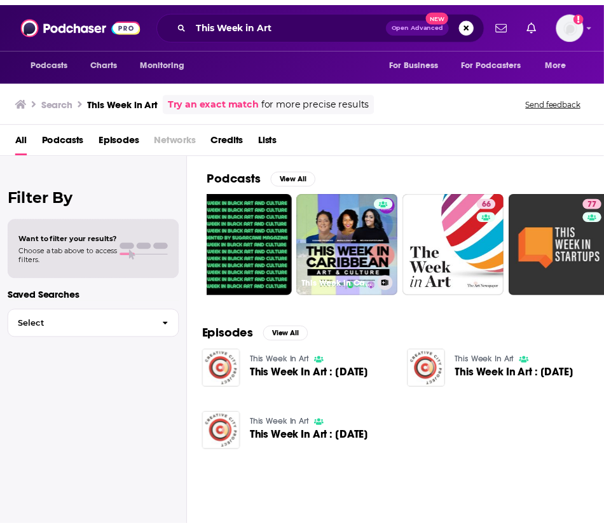
scroll to position [0, 349]
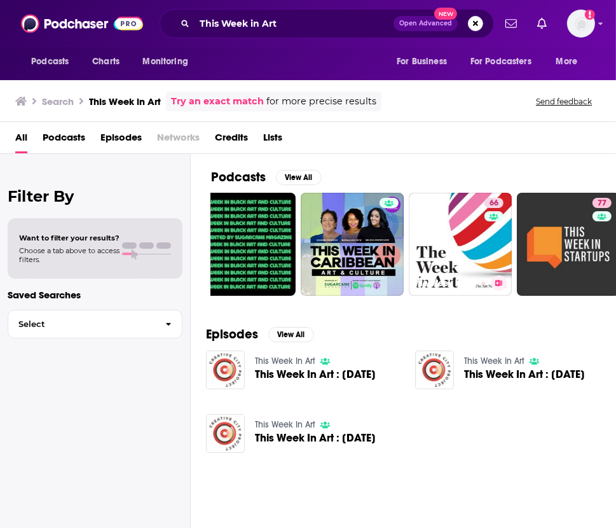
click at [430, 288] on div "The Week in Art" at bounding box center [460, 282] width 93 height 15
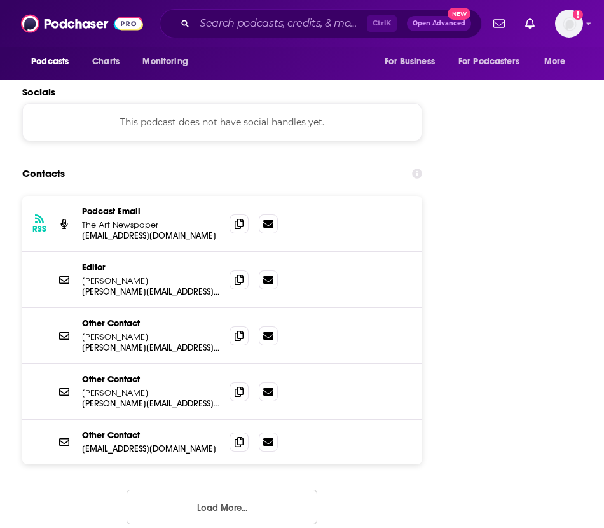
scroll to position [1902, 0]
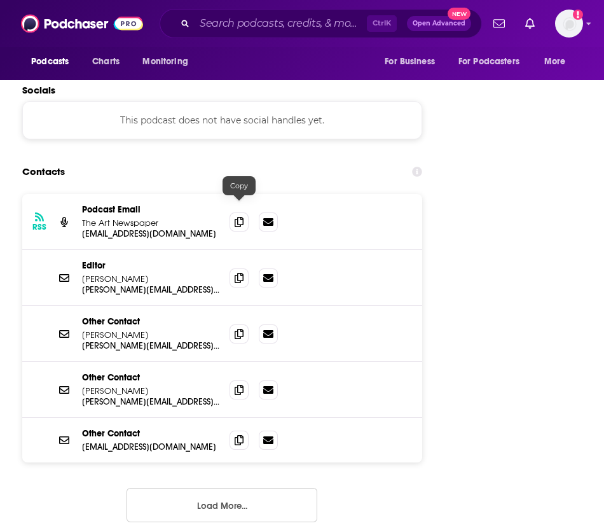
click at [236, 273] on icon at bounding box center [239, 278] width 9 height 10
click at [248, 13] on div "Ctrl K Open Advanced New" at bounding box center [321, 23] width 323 height 29
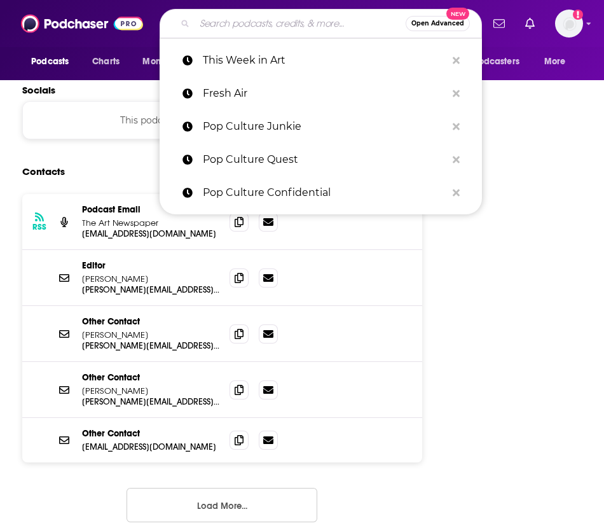
click at [240, 25] on input "Search podcasts, credits, & more..." at bounding box center [300, 23] width 211 height 20
paste input "Art - The Creative Process"
type input "Art - The Creative Process"
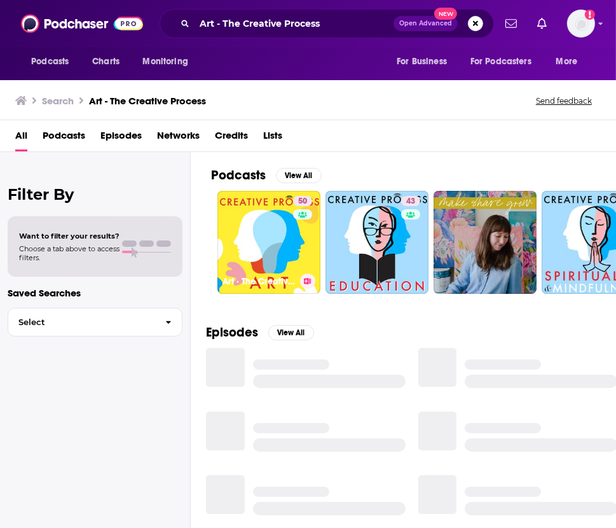
click at [261, 224] on link "50 Art · The Creative Process: Artists, Curators, Museum Directors Talk Art, Li…" at bounding box center [269, 242] width 103 height 103
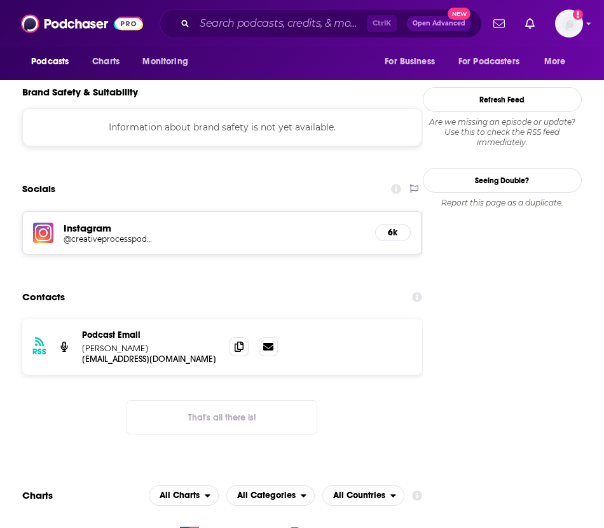
scroll to position [1080, 0]
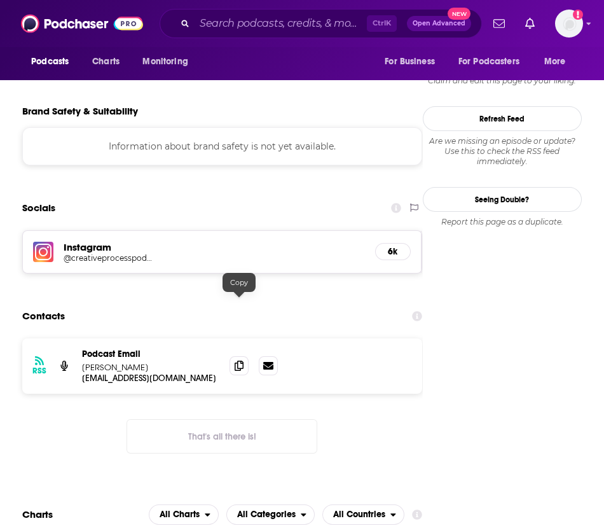
click at [231, 356] on span at bounding box center [239, 365] width 19 height 19
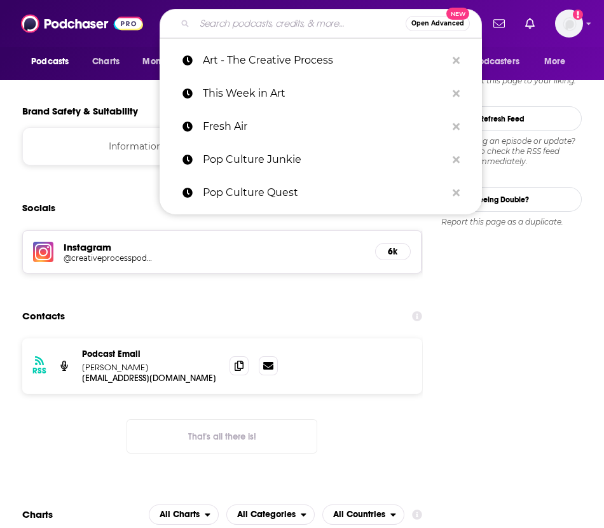
click at [284, 27] on input "Search podcasts, credits, & more..." at bounding box center [300, 23] width 211 height 20
paste input "The Art Angle"
type input "The Art Angle"
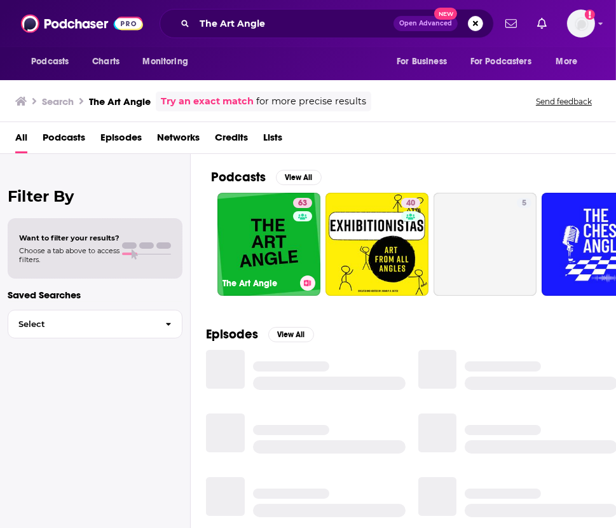
click at [253, 243] on link "63 The Art Angle" at bounding box center [269, 244] width 103 height 103
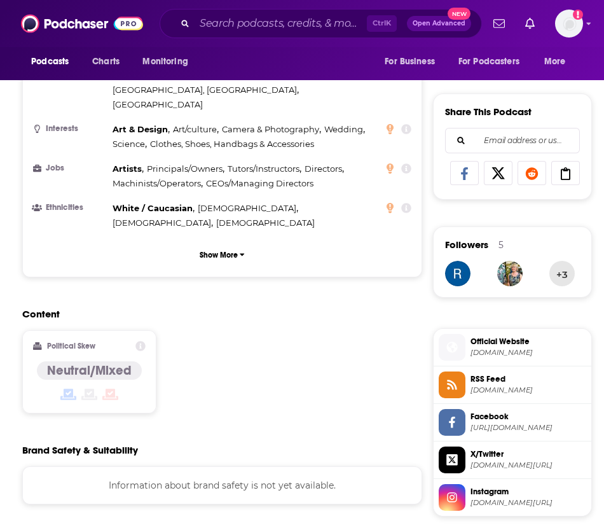
scroll to position [999, 0]
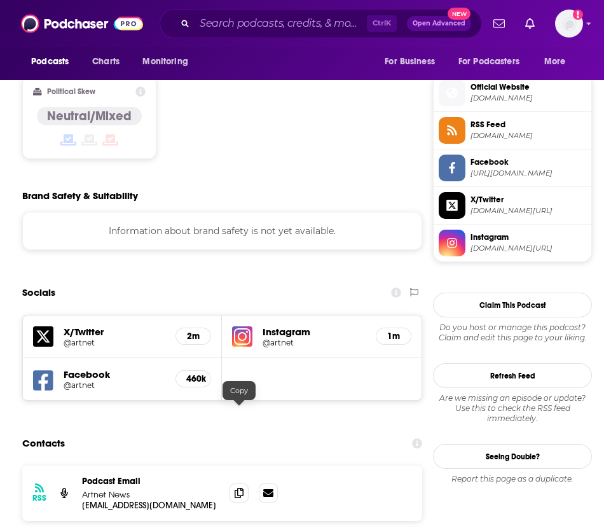
click at [235, 483] on span at bounding box center [239, 492] width 19 height 19
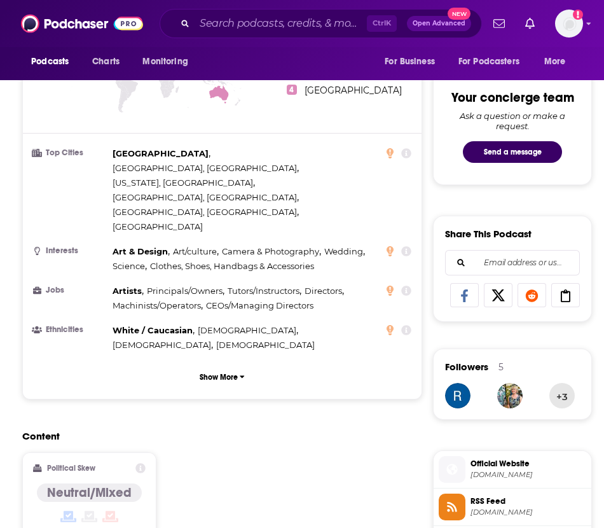
scroll to position [0, 0]
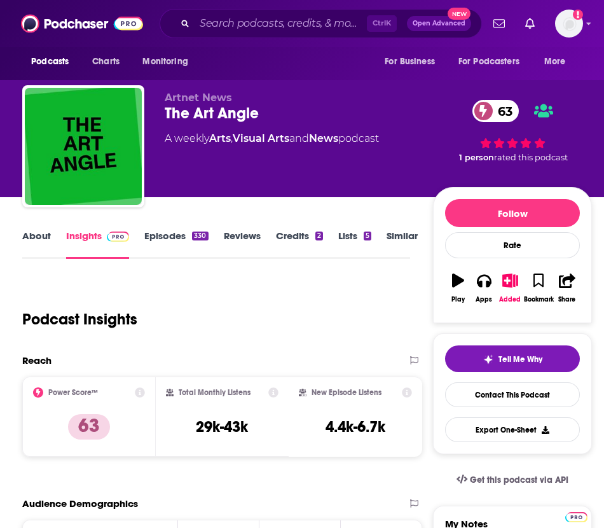
click at [45, 237] on link "About" at bounding box center [36, 244] width 29 height 29
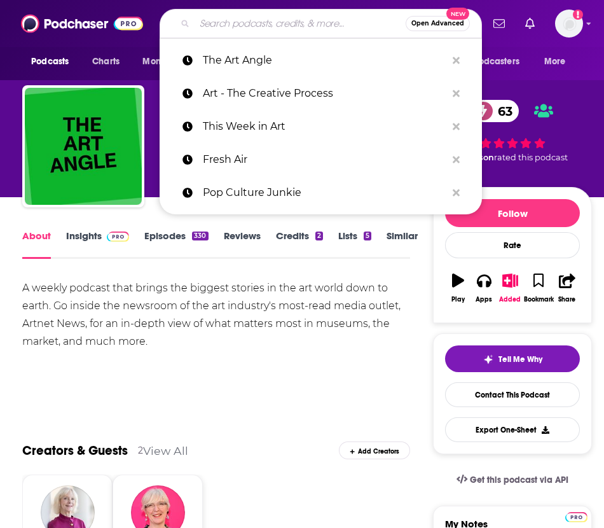
click at [277, 14] on input "Search podcasts, credits, & more..." at bounding box center [300, 23] width 211 height 20
click at [285, 20] on input "Search podcasts, credits, & more..." at bounding box center [300, 23] width 211 height 20
paste input "Shameless"
type input "Shameless"
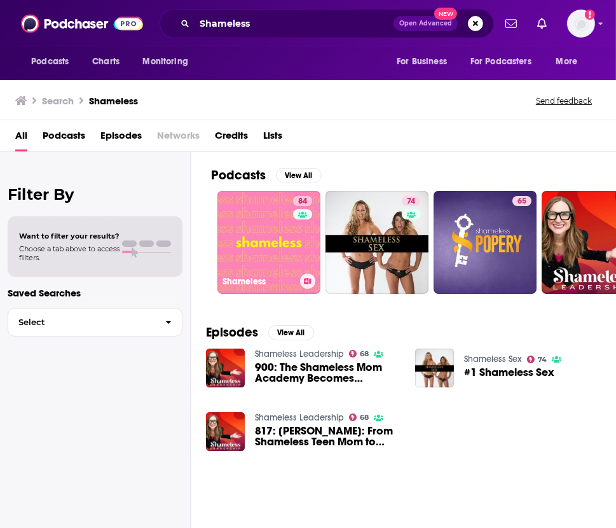
click at [252, 243] on link "84 Shameless" at bounding box center [269, 242] width 103 height 103
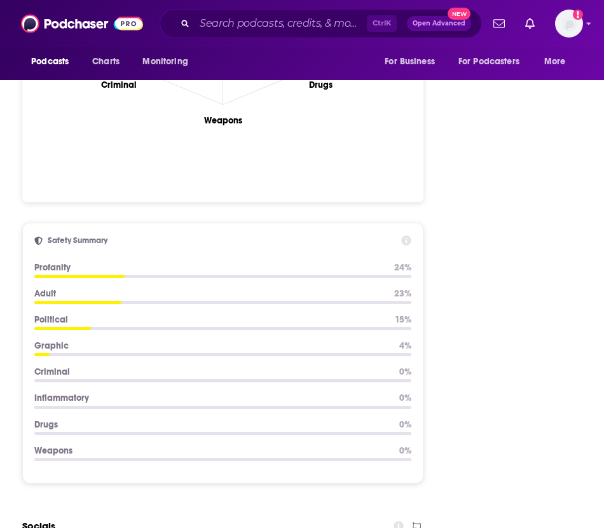
scroll to position [1775, 0]
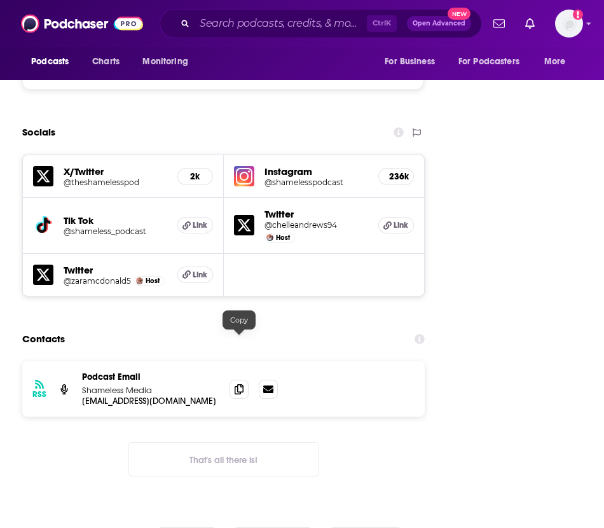
click at [242, 384] on icon at bounding box center [239, 389] width 9 height 10
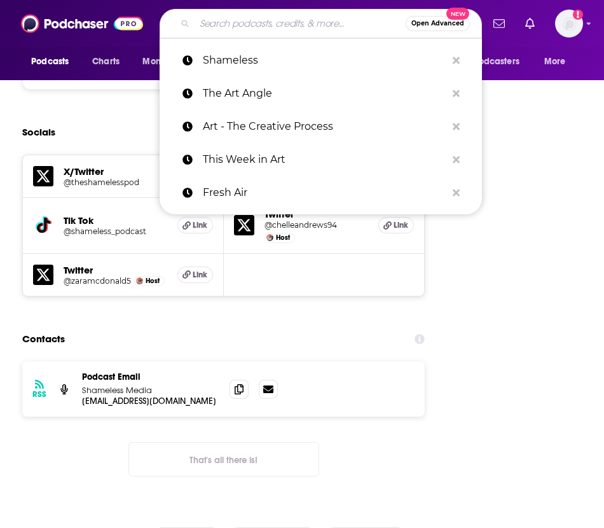
click at [250, 25] on input "Search podcasts, credits, & more..." at bounding box center [300, 23] width 211 height 20
paste input "Talk Art with [PERSON_NAME]"
type input "Talk Art with [PERSON_NAME]"
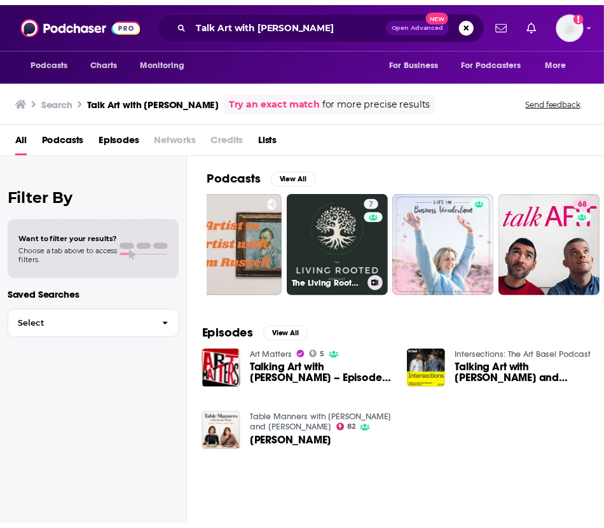
scroll to position [0, 253]
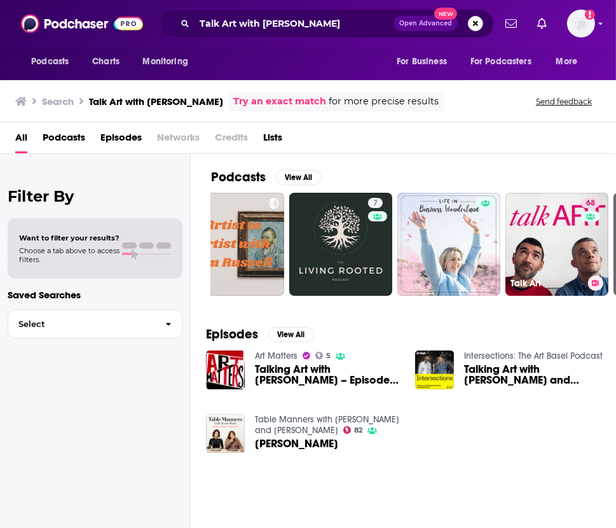
click at [494, 215] on link "68 Talk Art" at bounding box center [557, 244] width 103 height 103
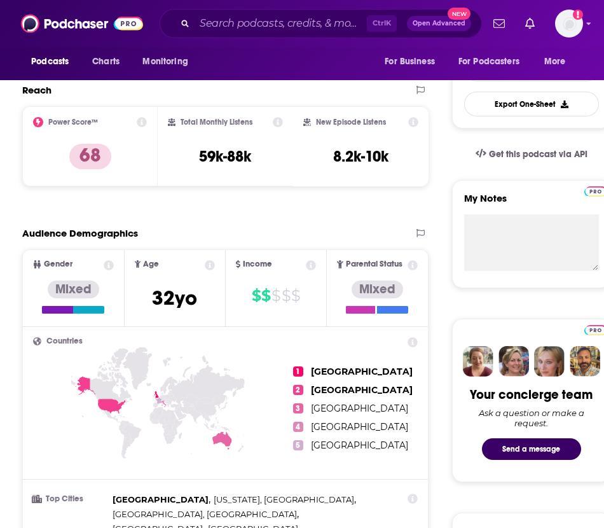
scroll to position [293, 0]
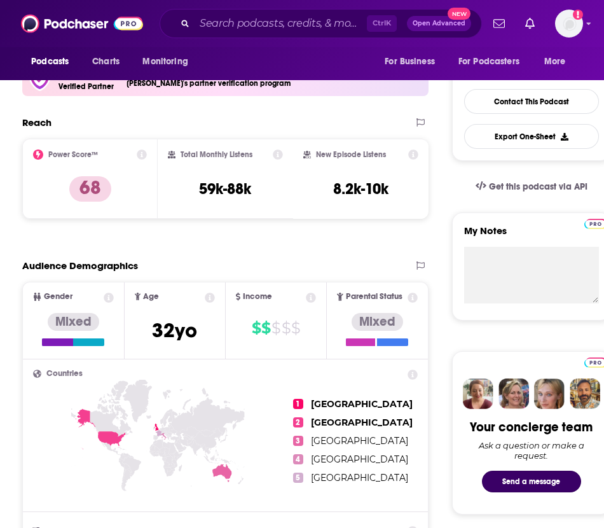
click at [494, 483] on button "Send a message" at bounding box center [531, 482] width 99 height 22
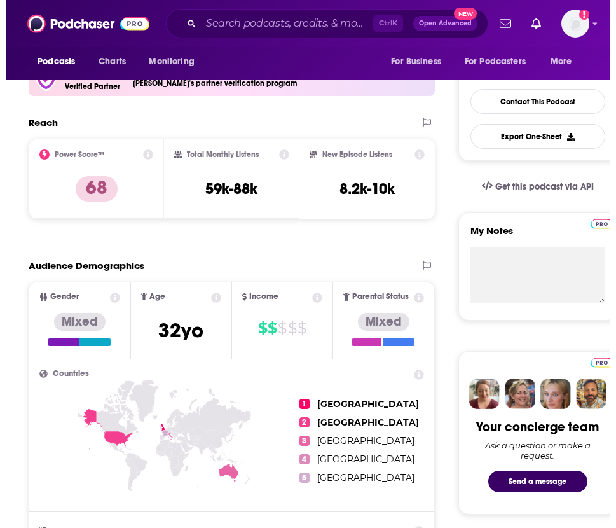
scroll to position [0, 0]
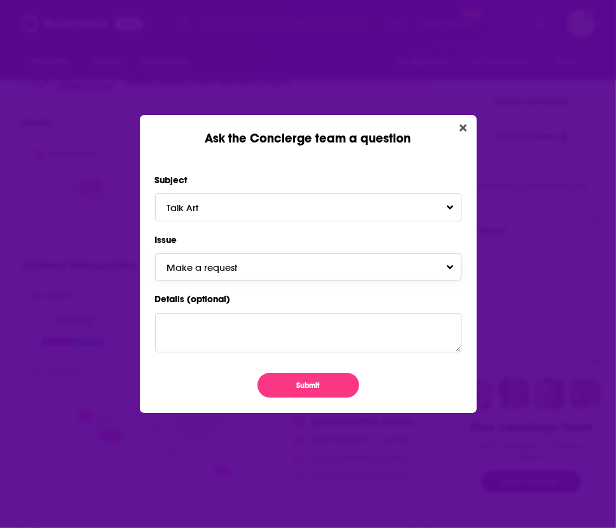
click at [248, 278] on button "Make a request" at bounding box center [308, 266] width 307 height 27
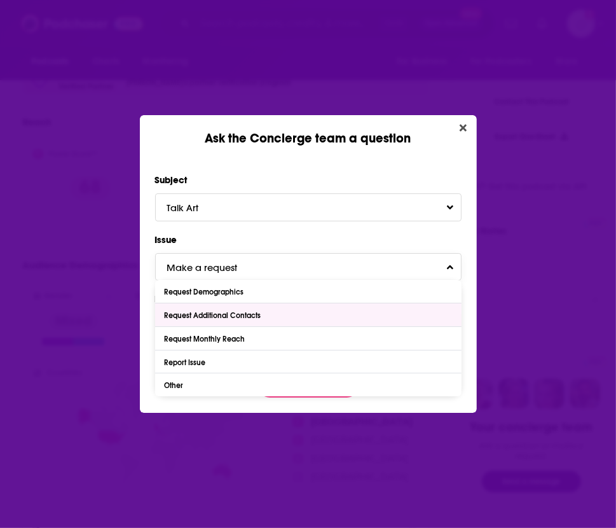
click at [251, 319] on div "Request Additional Contacts" at bounding box center [308, 314] width 307 height 23
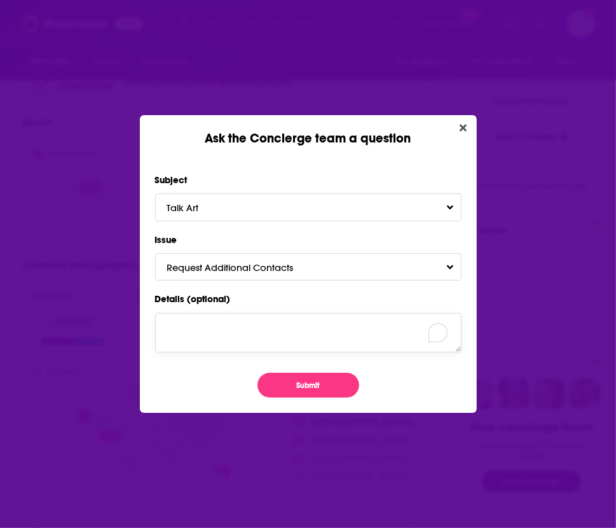
click at [225, 349] on textarea "Details (optional)" at bounding box center [308, 332] width 307 height 39
type textarea "Can we find an alternative contact for this podcast?"
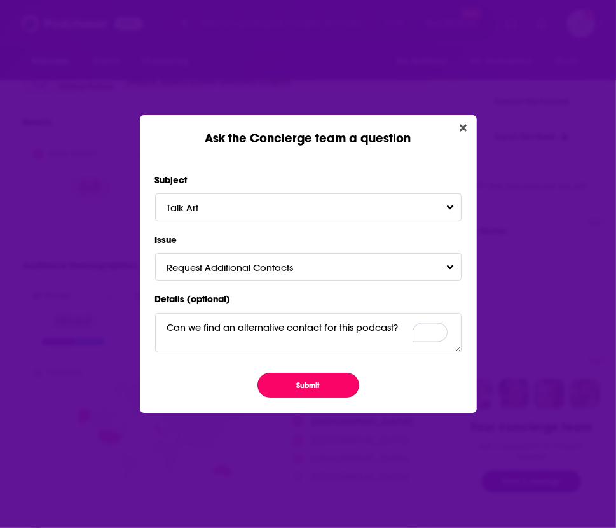
click at [273, 373] on button "Submit" at bounding box center [309, 385] width 102 height 25
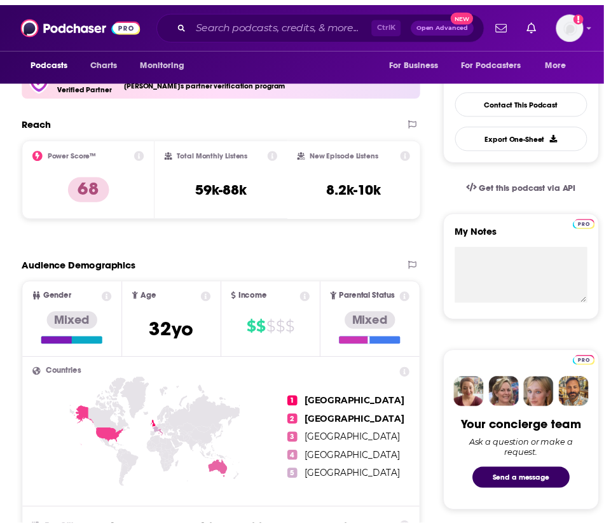
scroll to position [293, 0]
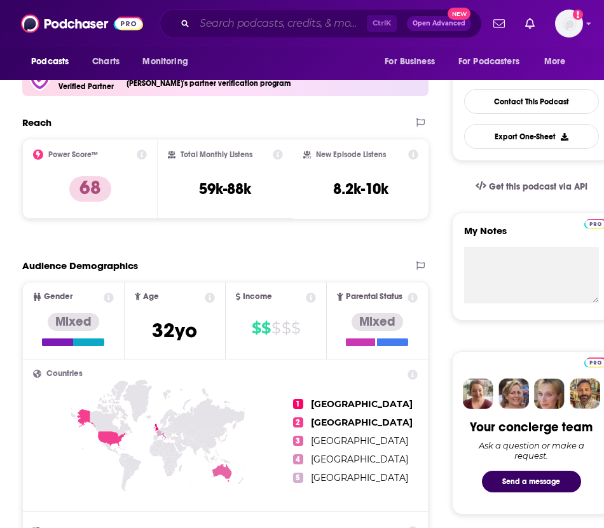
click at [256, 24] on input "Search podcasts, credits, & more..." at bounding box center [281, 23] width 172 height 20
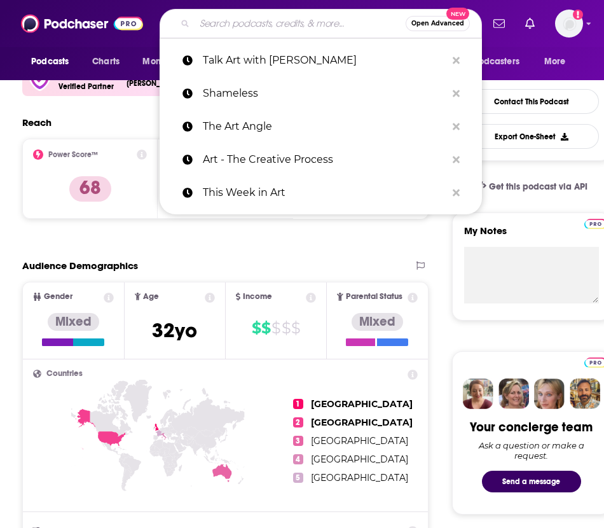
paste input "The Art Show"
type input "The Art Show"
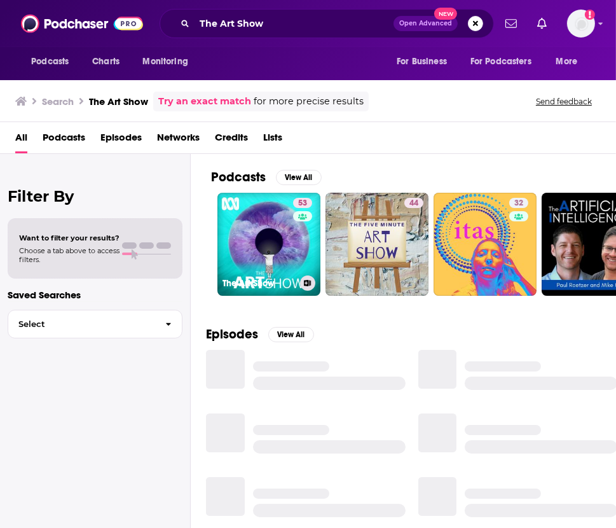
click at [305, 253] on div "53" at bounding box center [304, 237] width 22 height 78
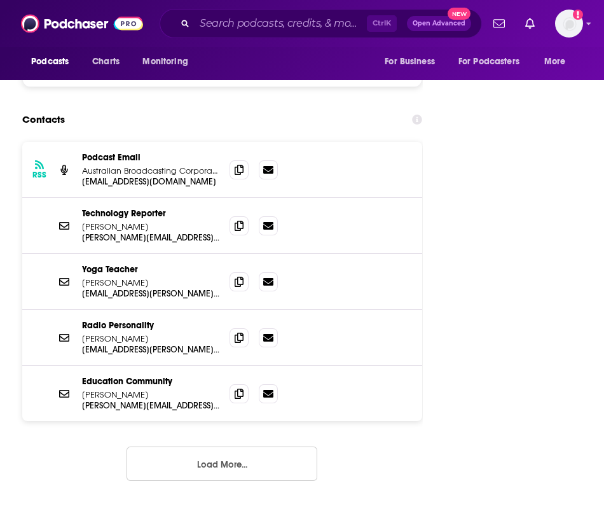
scroll to position [989, 0]
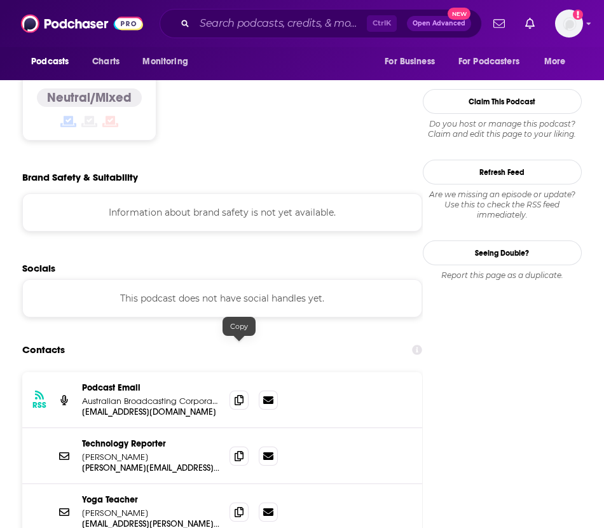
click at [240, 391] on span at bounding box center [239, 400] width 19 height 19
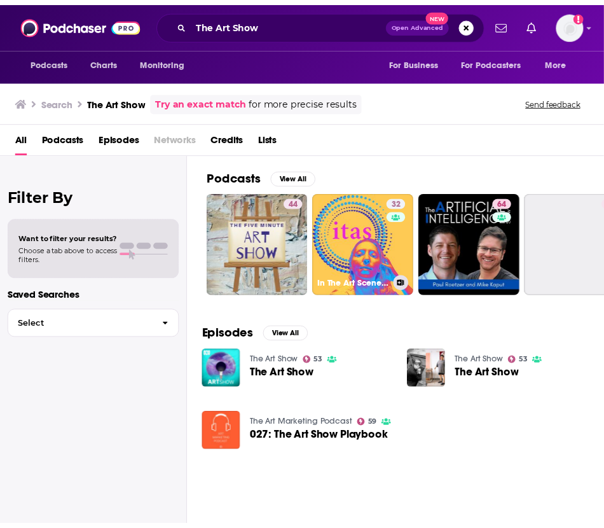
scroll to position [0, 117]
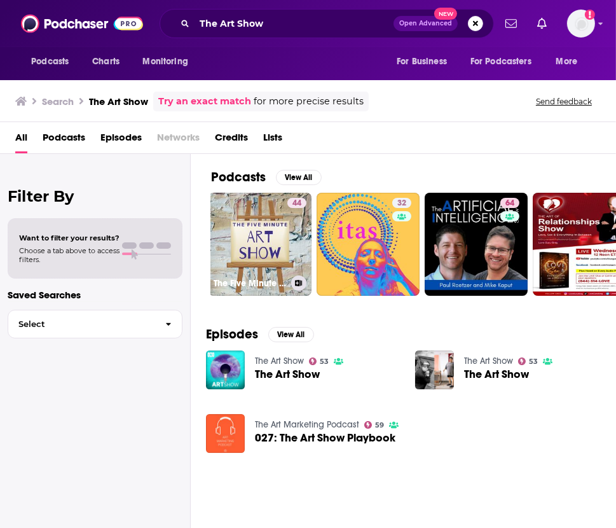
click at [277, 240] on link "44 The Five Minute Art Show: A Podcast About Art by an Art Lover" at bounding box center [260, 244] width 103 height 103
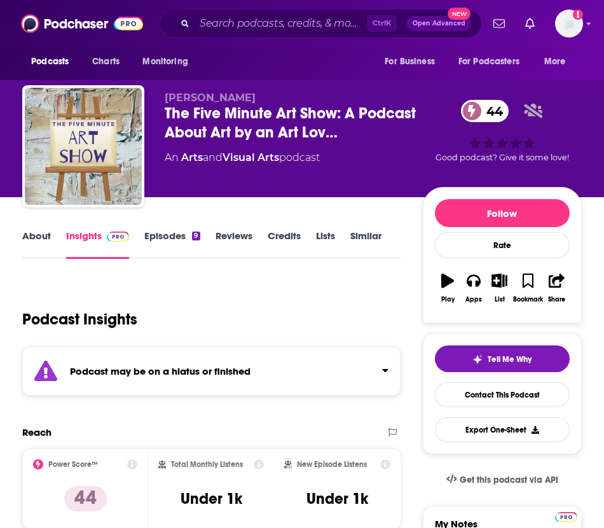
click at [353, 240] on link "Similar" at bounding box center [366, 244] width 31 height 29
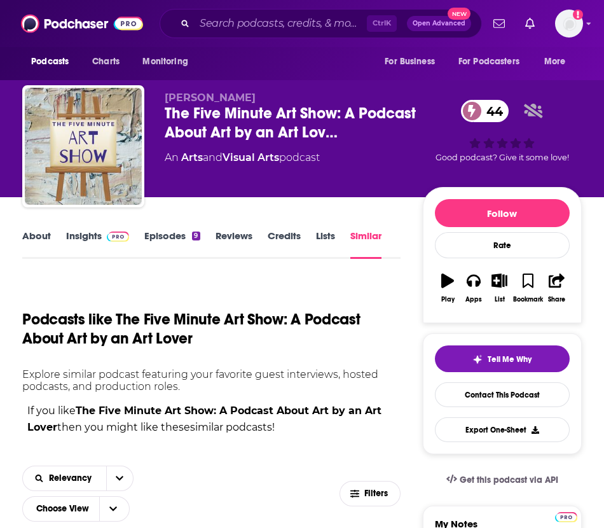
scroll to position [436, 0]
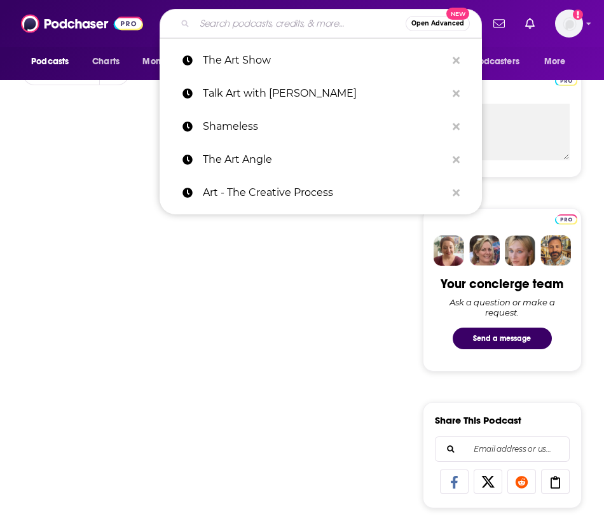
click at [251, 23] on input "Search podcasts, credits, & more..." at bounding box center [300, 23] width 211 height 20
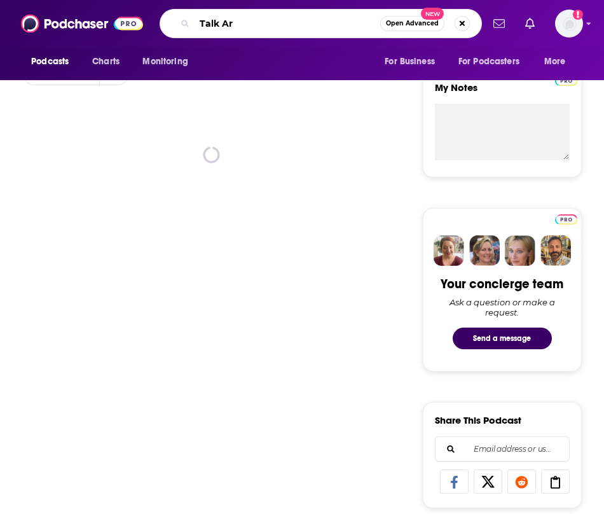
type input "Talk Art"
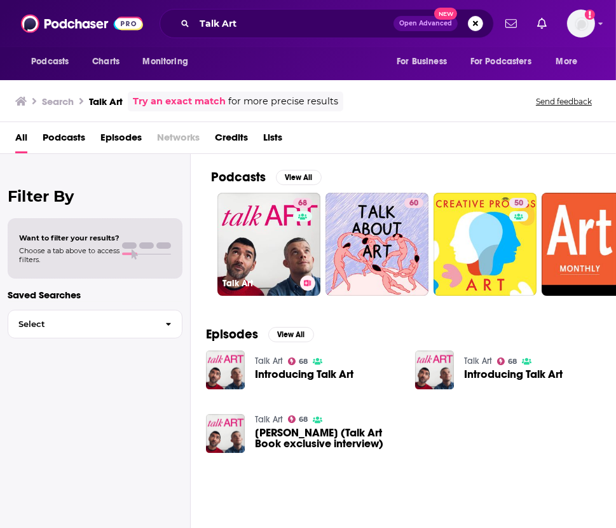
click at [289, 238] on link "68 Talk Art" at bounding box center [269, 244] width 103 height 103
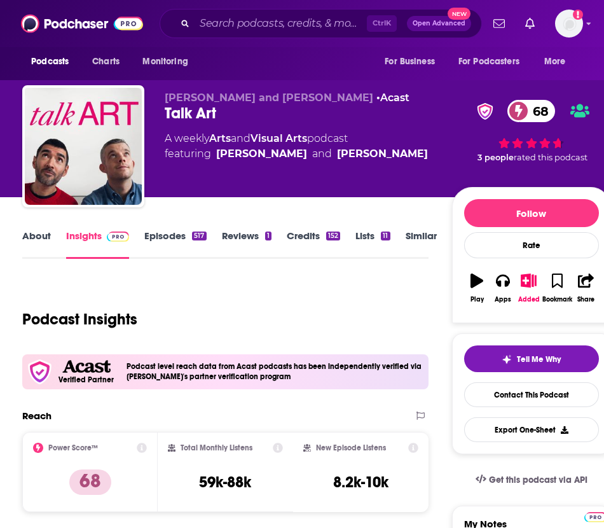
click at [429, 239] on link "Similar" at bounding box center [421, 244] width 31 height 29
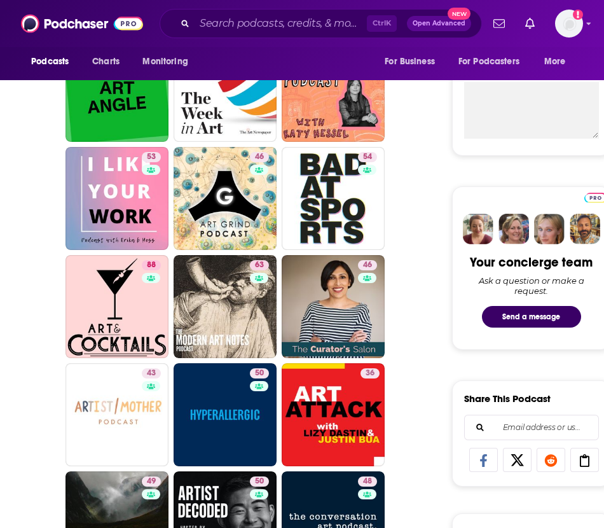
scroll to position [459, 0]
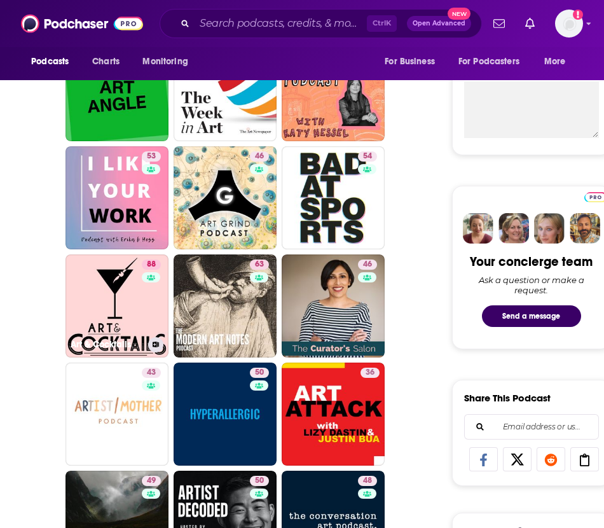
click at [111, 308] on link "88 Art & Cocktails" at bounding box center [117, 305] width 103 height 103
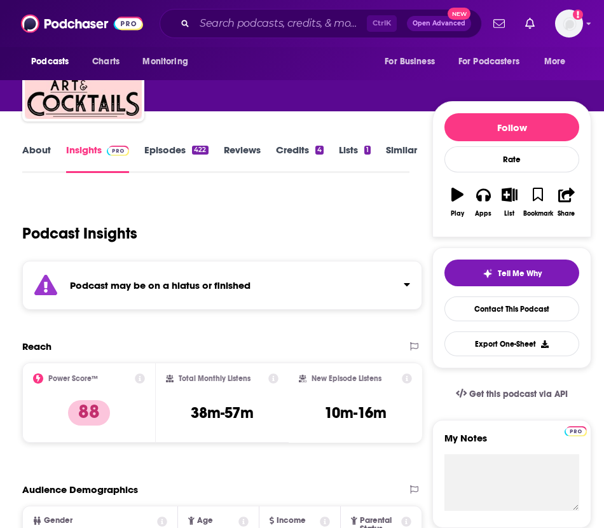
scroll to position [87, 0]
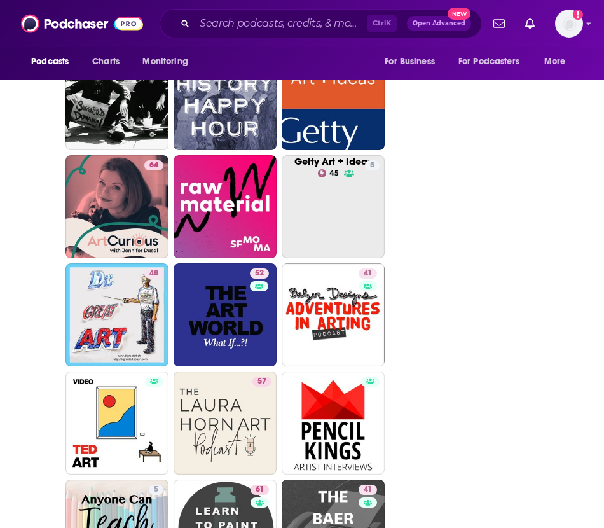
scroll to position [1965, 0]
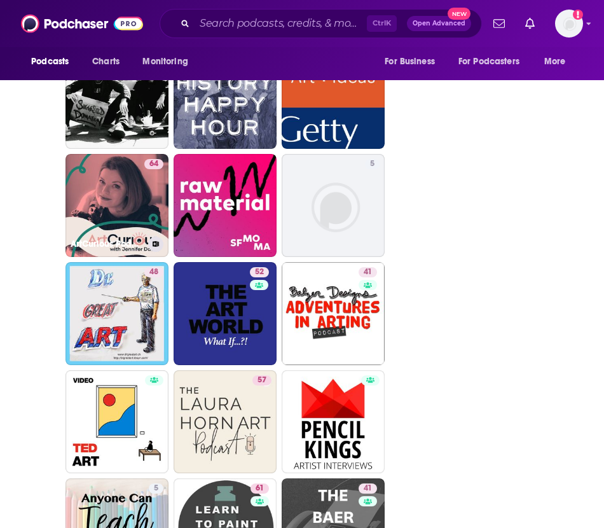
click at [137, 205] on link "64 ArtCurious Podcast" at bounding box center [117, 205] width 103 height 103
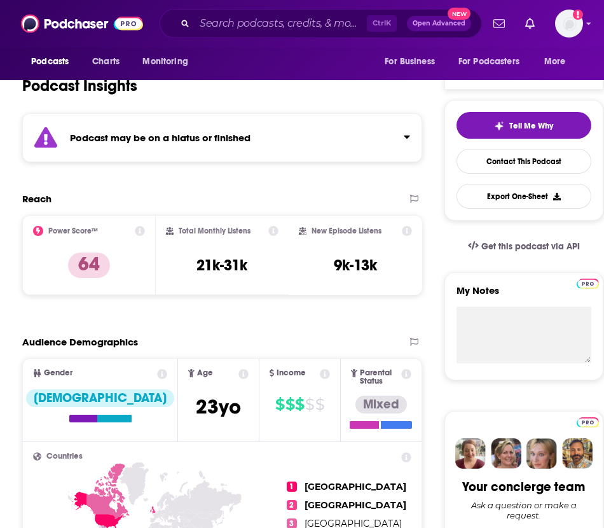
scroll to position [235, 0]
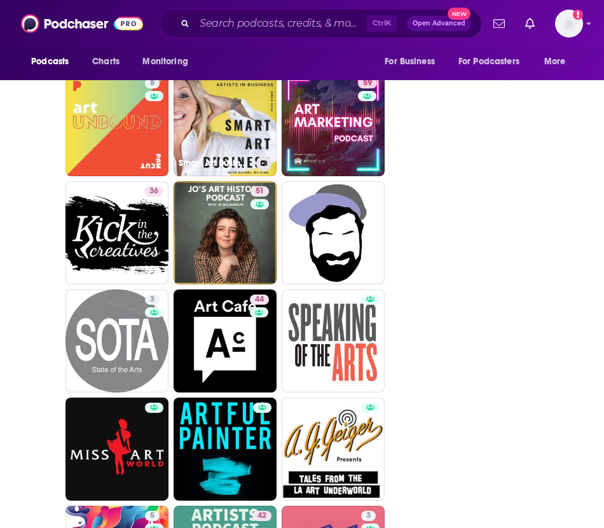
scroll to position [2697, 0]
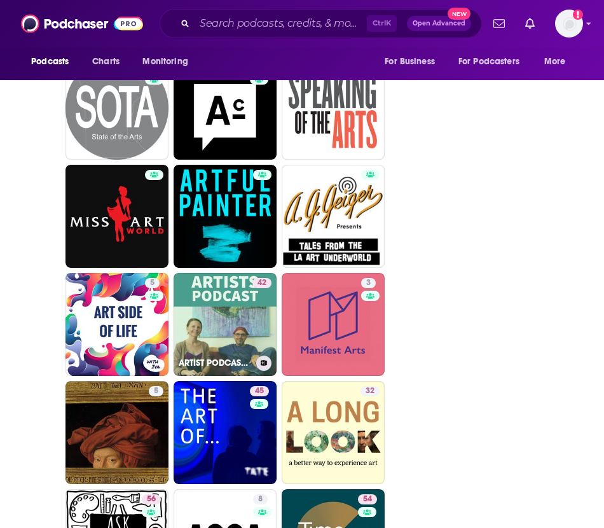
scroll to position [2841, 0]
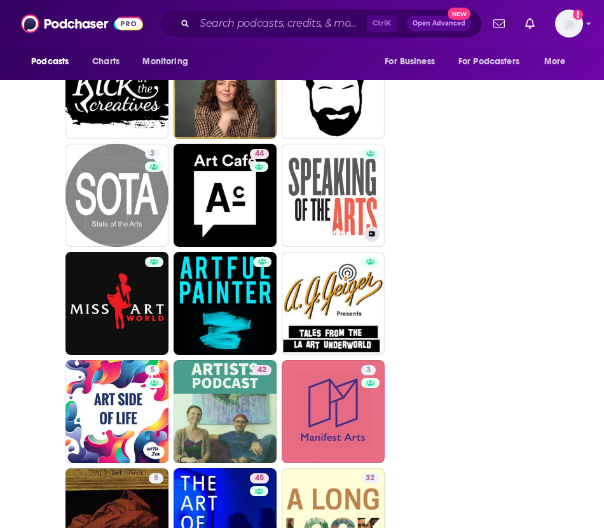
click at [375, 177] on div at bounding box center [370, 188] width 19 height 78
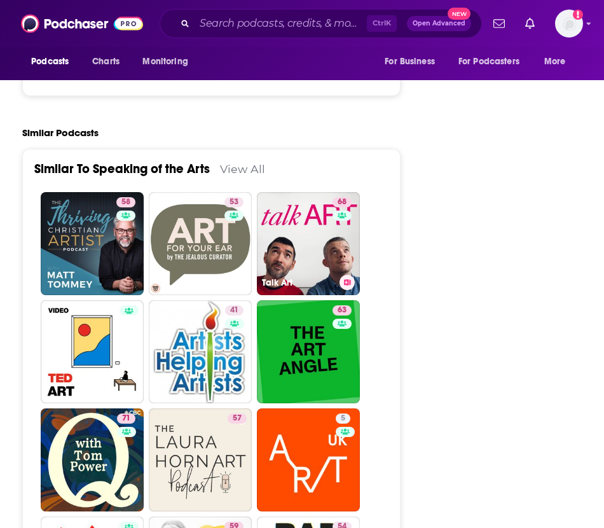
scroll to position [2232, 0]
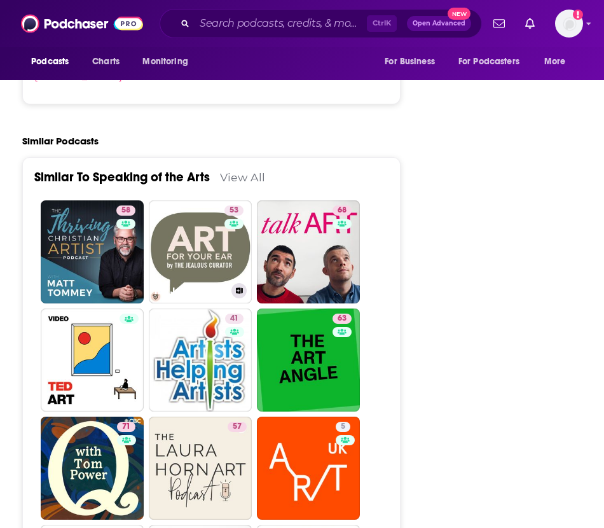
click at [239, 205] on div "53" at bounding box center [236, 244] width 22 height 78
type input "https://www.podchaser.com/podcasts/the-jealous-curator-art-for-yo-49782"
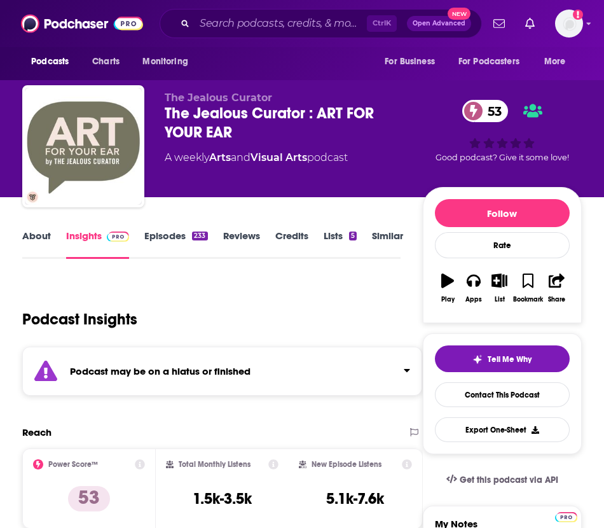
click at [375, 228] on div "About Insights Episodes 233 Reviews Credits Lists 5 Similar" at bounding box center [211, 243] width 378 height 31
click at [379, 235] on link "Similar" at bounding box center [387, 244] width 31 height 29
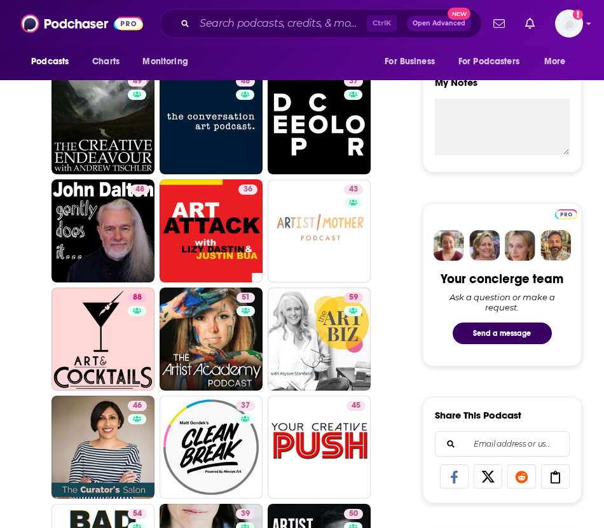
scroll to position [780, 0]
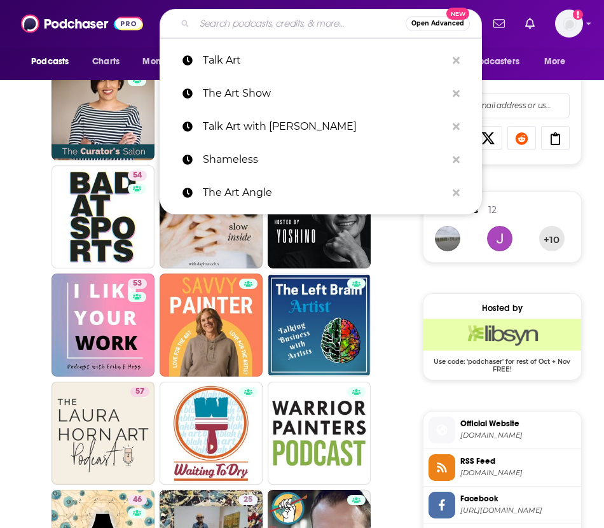
click at [270, 20] on input "Search podcasts, credits, & more..." at bounding box center [300, 23] width 211 height 20
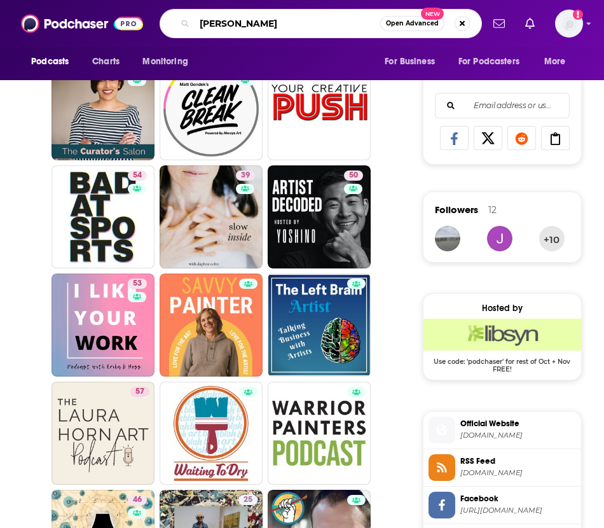
type input "[PERSON_NAME]"
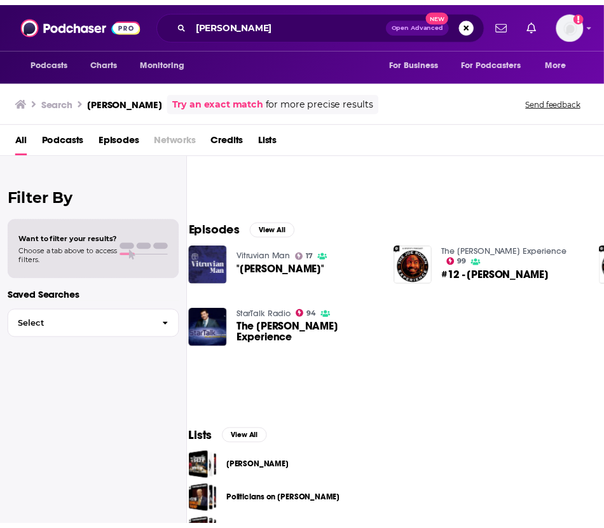
scroll to position [1, 14]
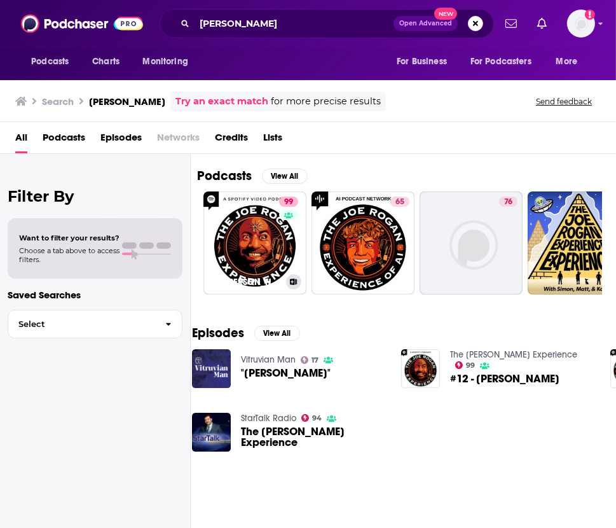
click at [270, 239] on link "99 The Joe Rogan Experience" at bounding box center [255, 242] width 103 height 103
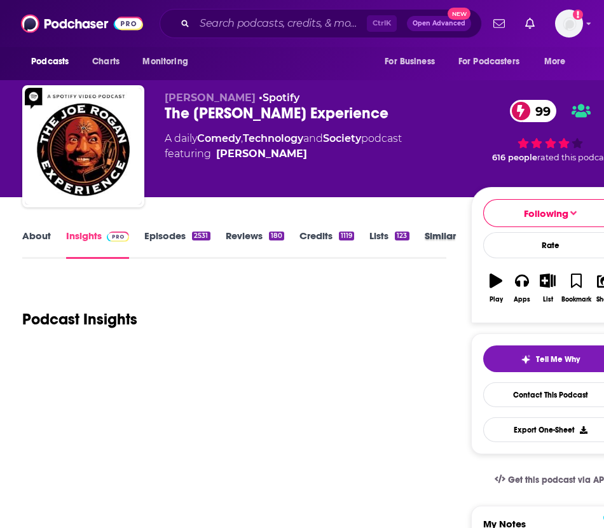
click at [463, 240] on div "Similar" at bounding box center [448, 244] width 46 height 29
click at [453, 240] on link "Similar" at bounding box center [440, 244] width 31 height 29
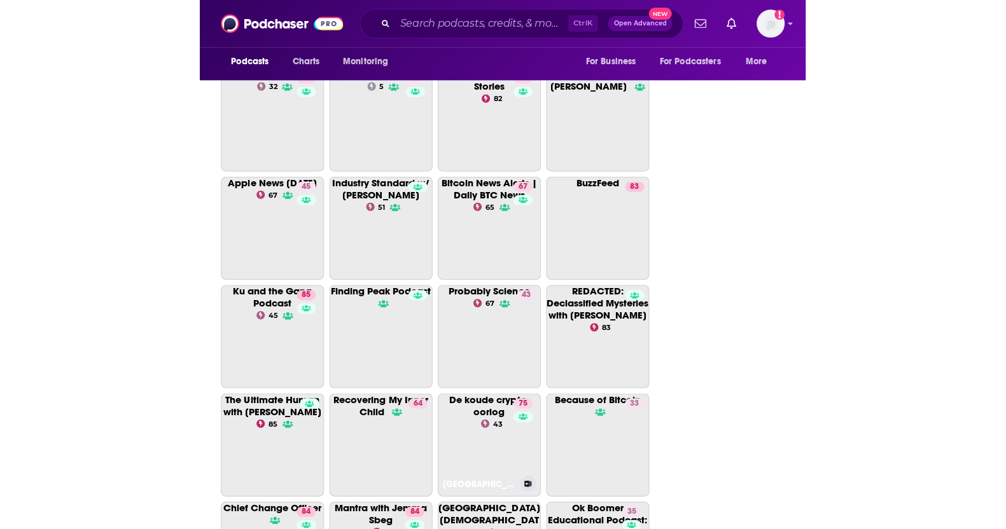
scroll to position [2565, 0]
